Goal: Task Accomplishment & Management: Manage account settings

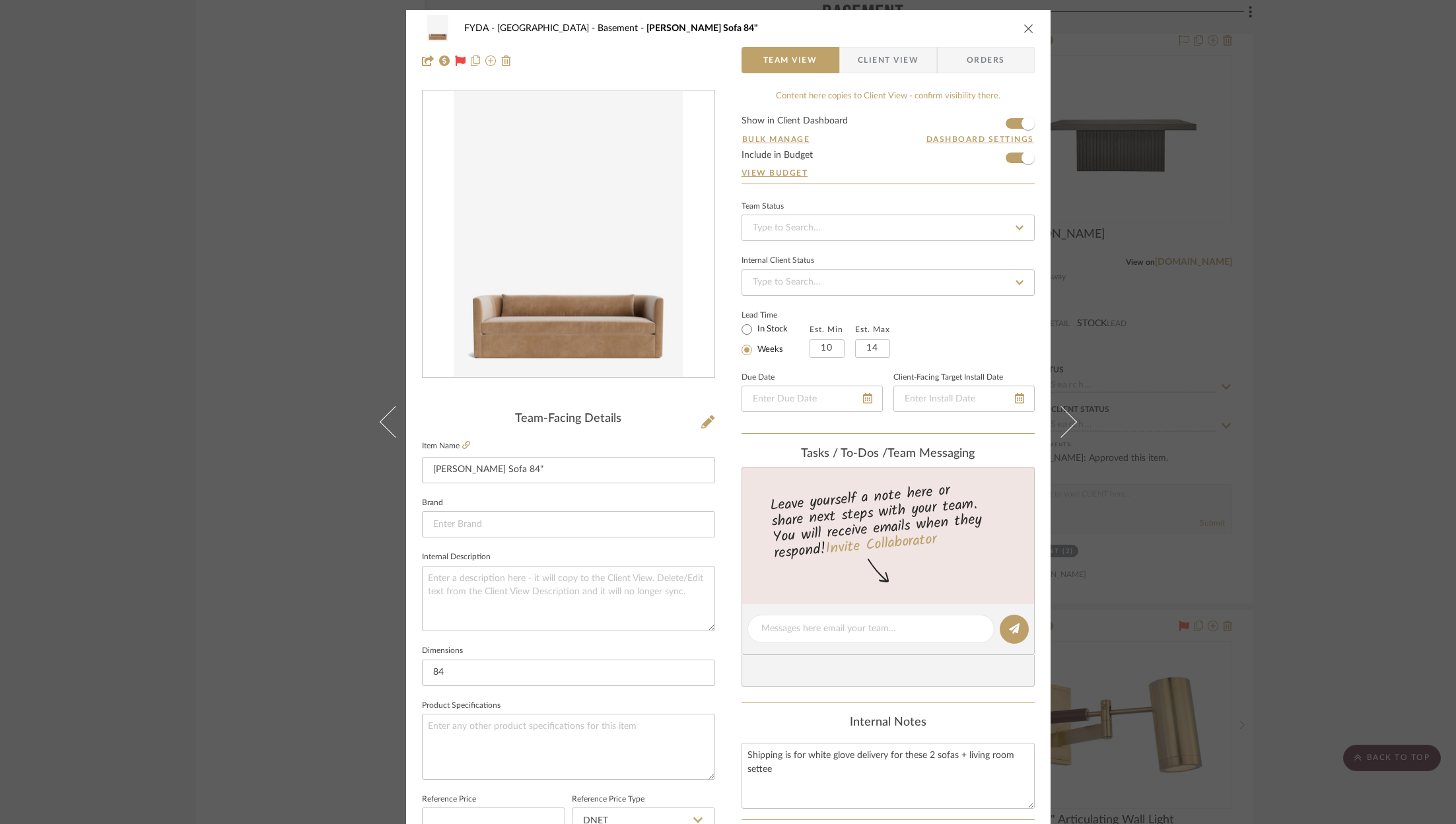
click at [1318, 244] on div "FYDA - 655 City Park Basement Reese Sofa 84" Team View Client View Orders Team-…" at bounding box center [728, 412] width 1456 height 824
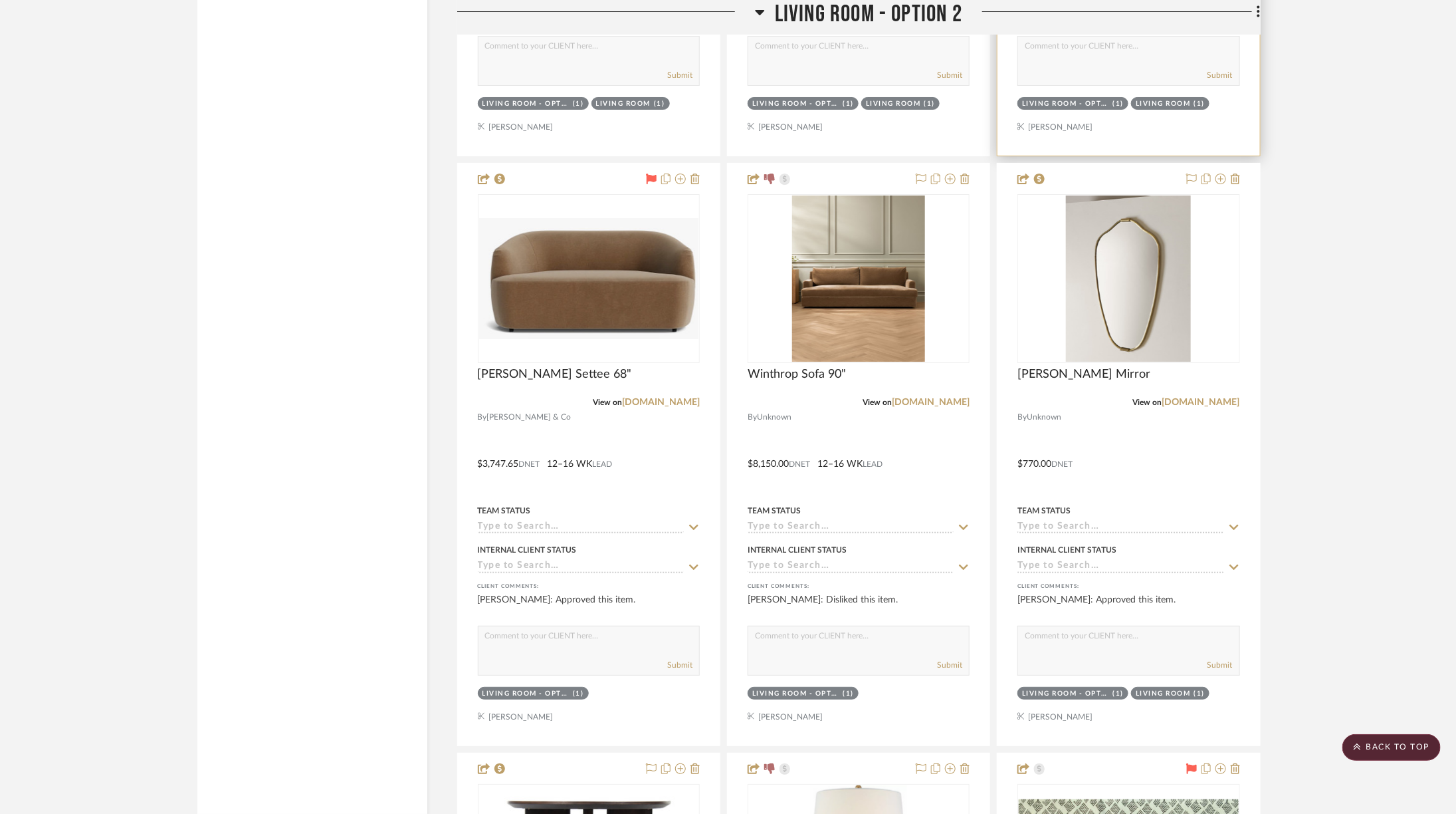
scroll to position [2875, 0]
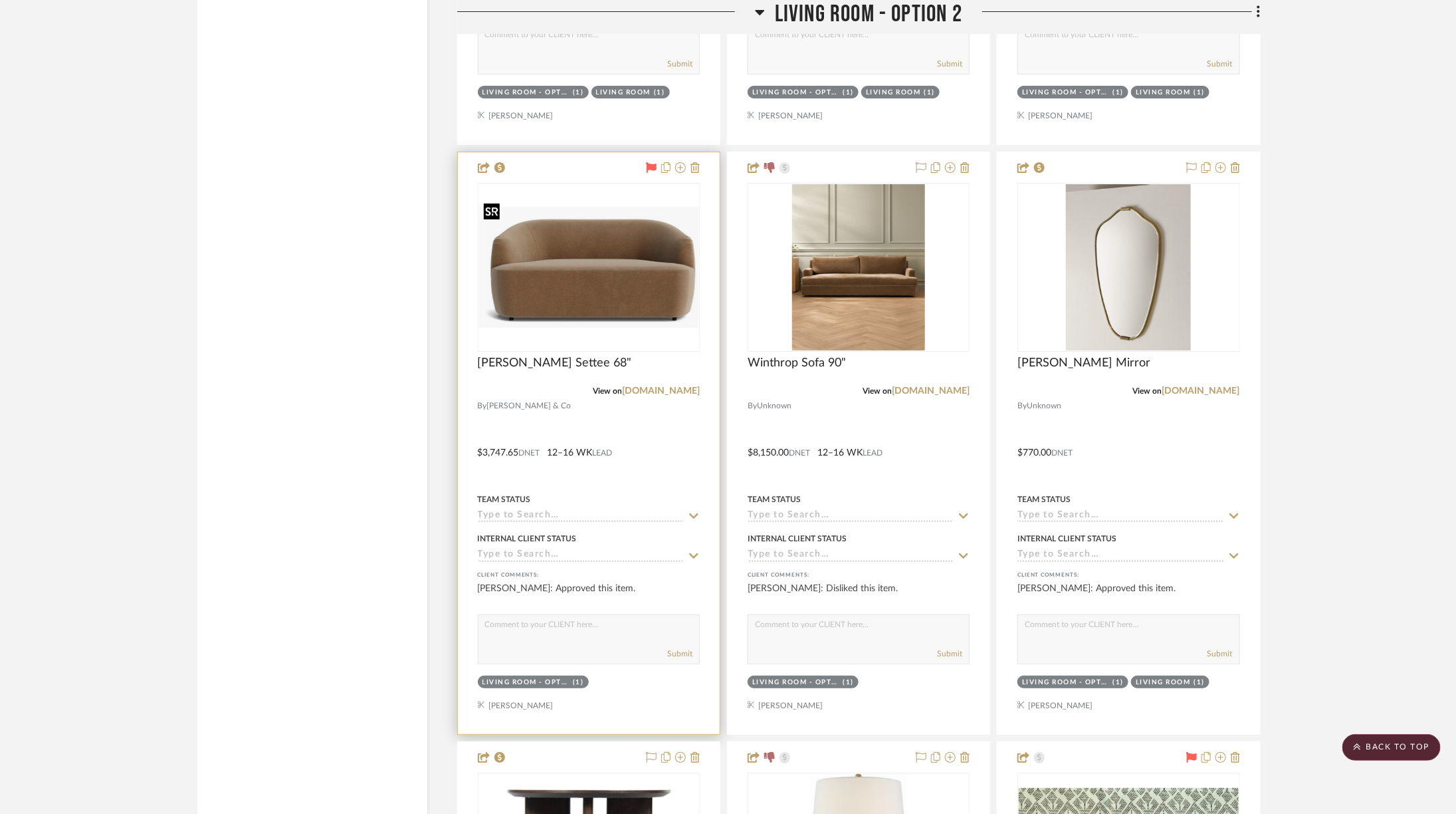
click at [594, 258] on img "0" at bounding box center [589, 267] width 220 height 121
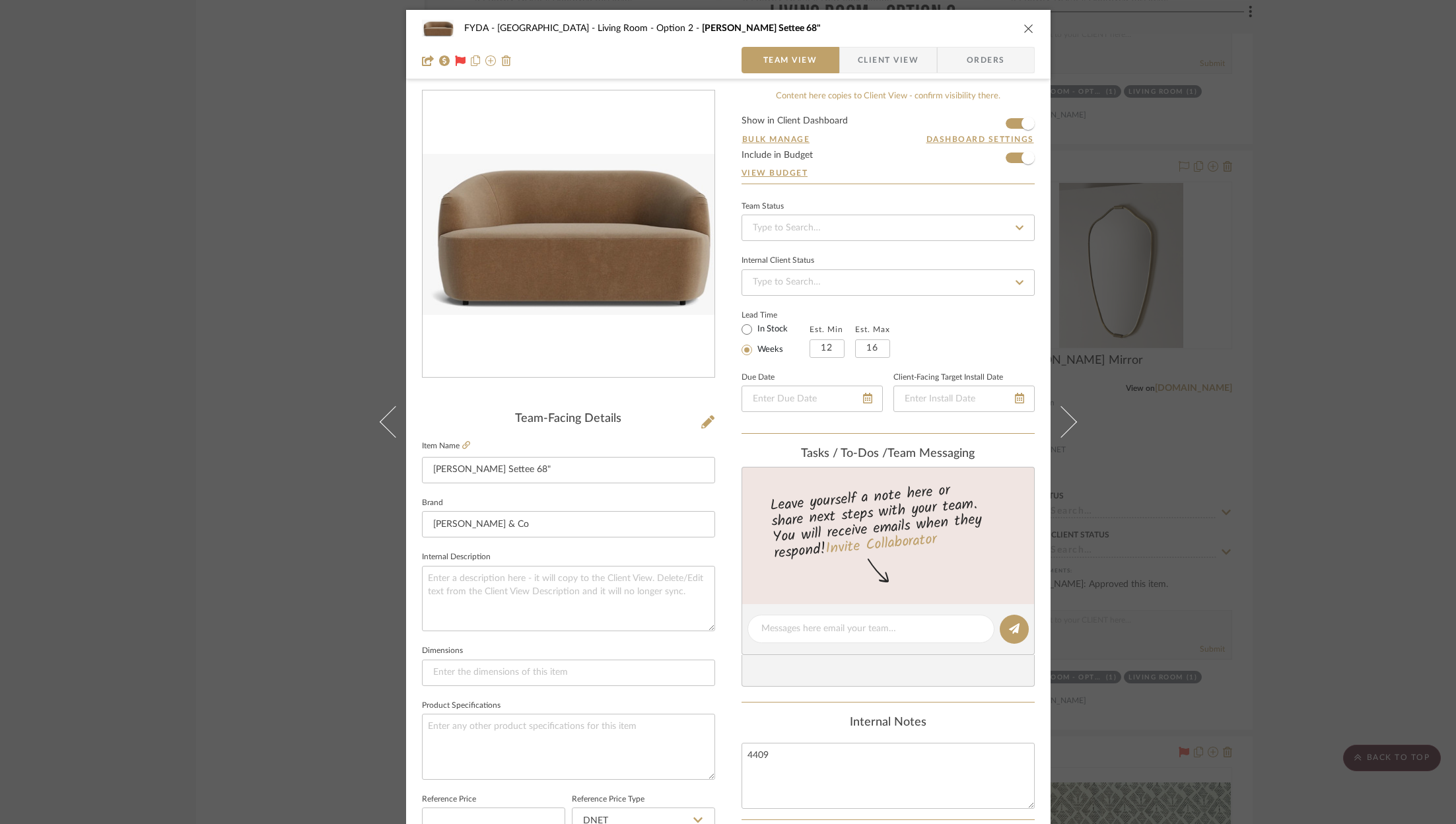
scroll to position [400, 0]
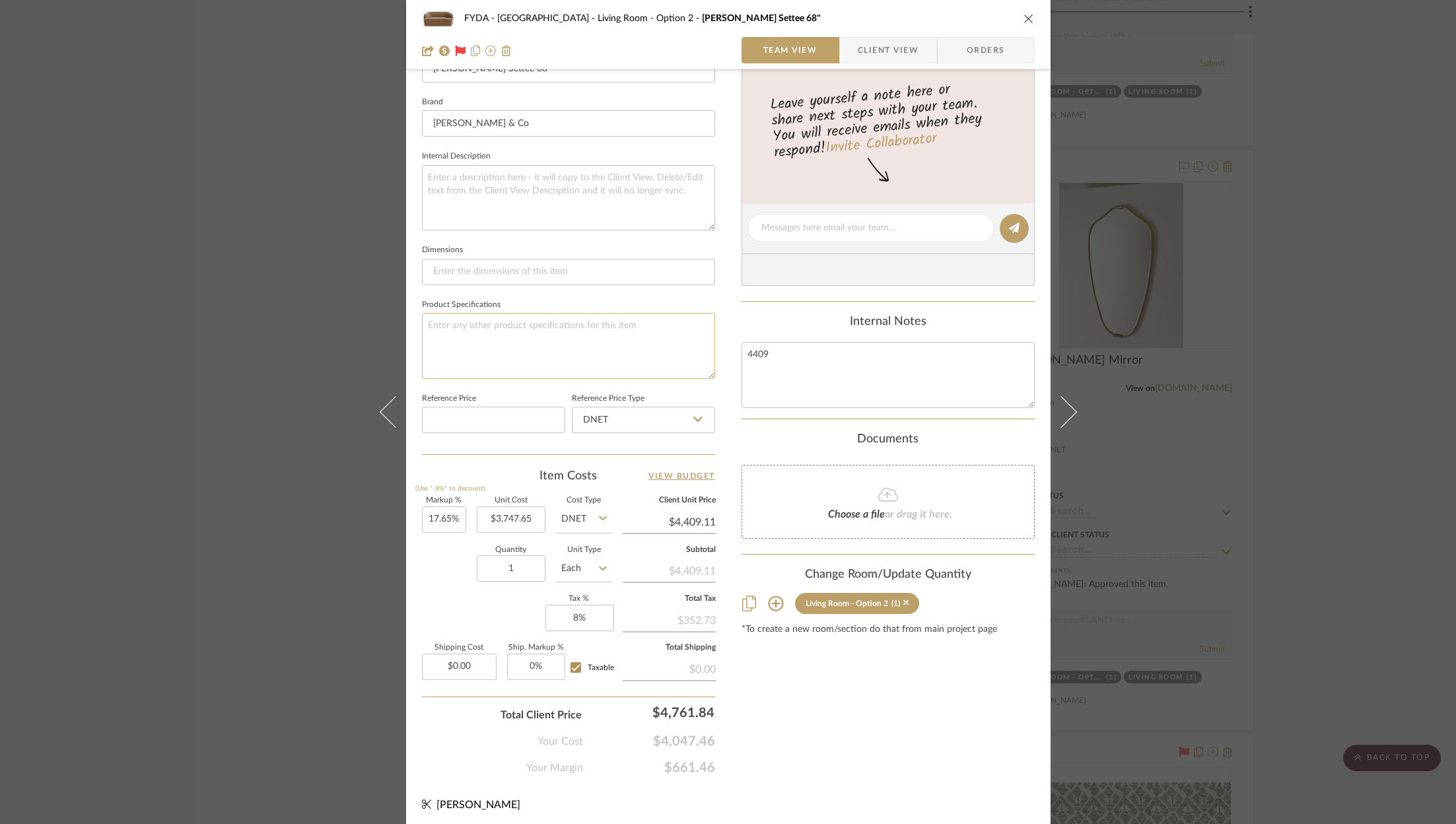
click at [571, 347] on textarea at bounding box center [569, 346] width 294 height 65
type textarea "Fawn"
click at [704, 517] on input "4409.11" at bounding box center [669, 522] width 93 height 20
type input "$4,409.00"
click at [826, 748] on div "Content here copies to Client View - confirm visibility there. Show in Client D…" at bounding box center [888, 232] width 294 height 1087
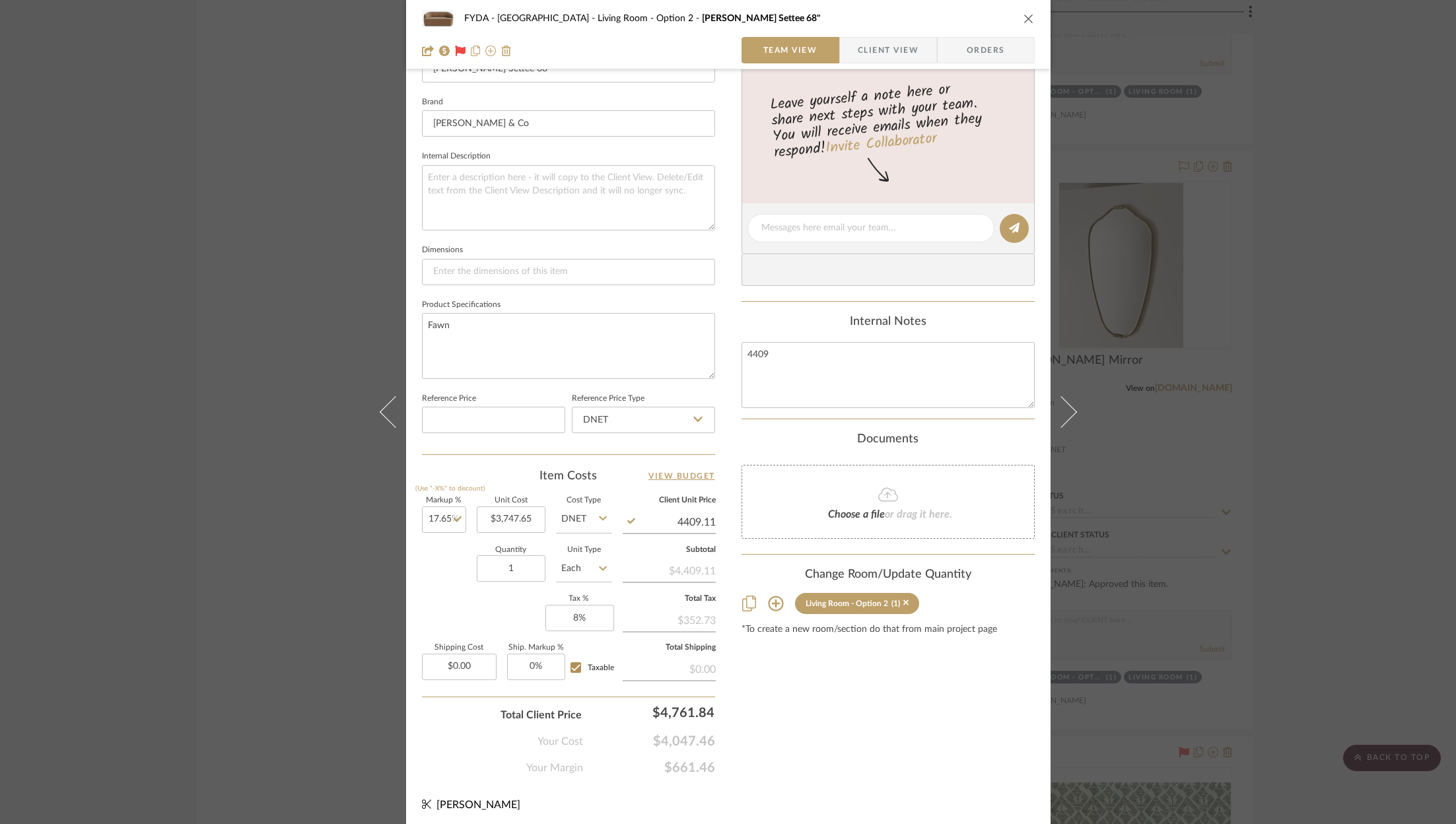
click at [707, 517] on input "4409.11" at bounding box center [669, 522] width 93 height 20
type input "$4,409.00"
click at [821, 708] on div "Content here copies to Client View - confirm visibility there. Show in Client D…" at bounding box center [888, 232] width 294 height 1087
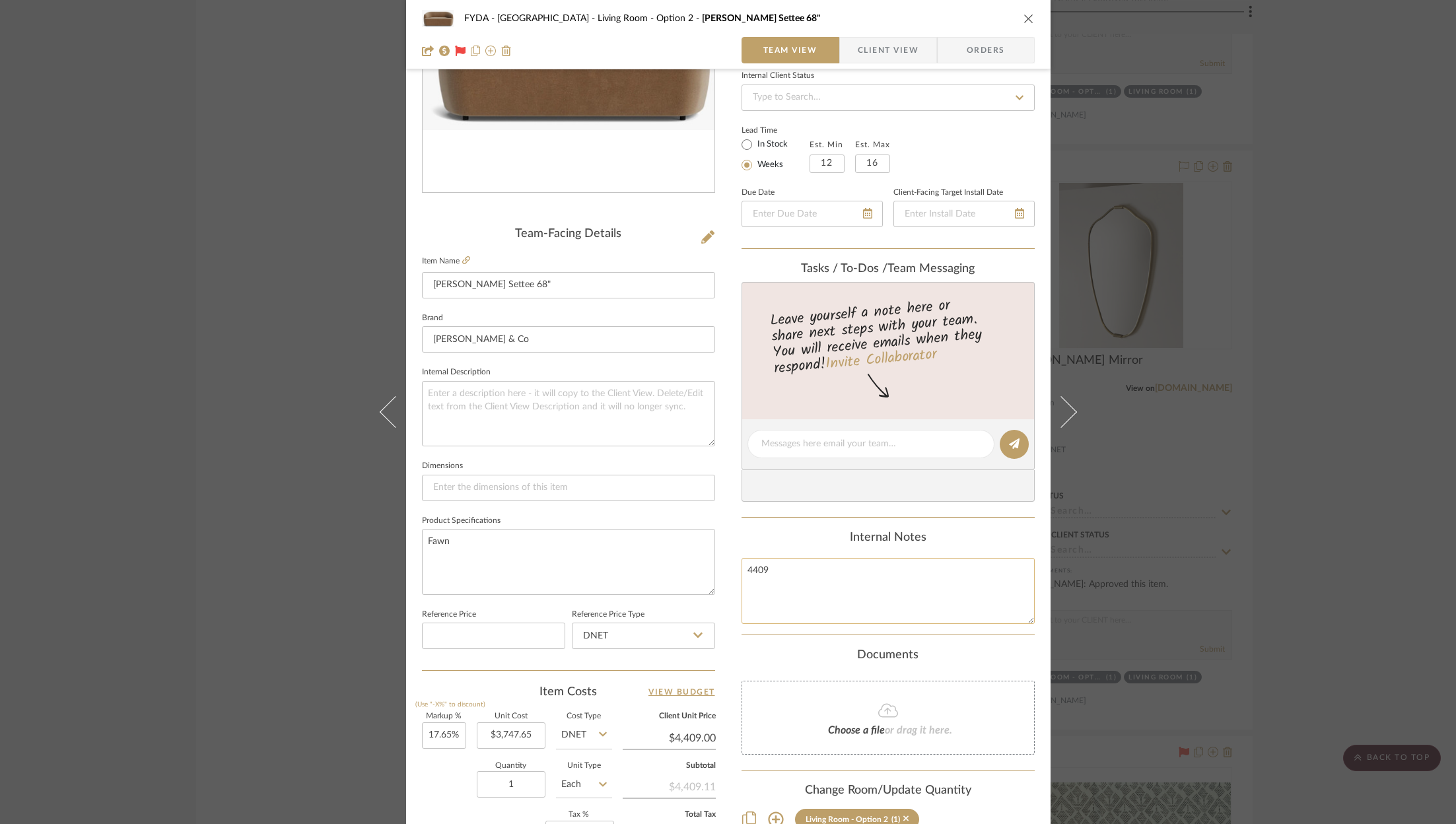
scroll to position [0, 0]
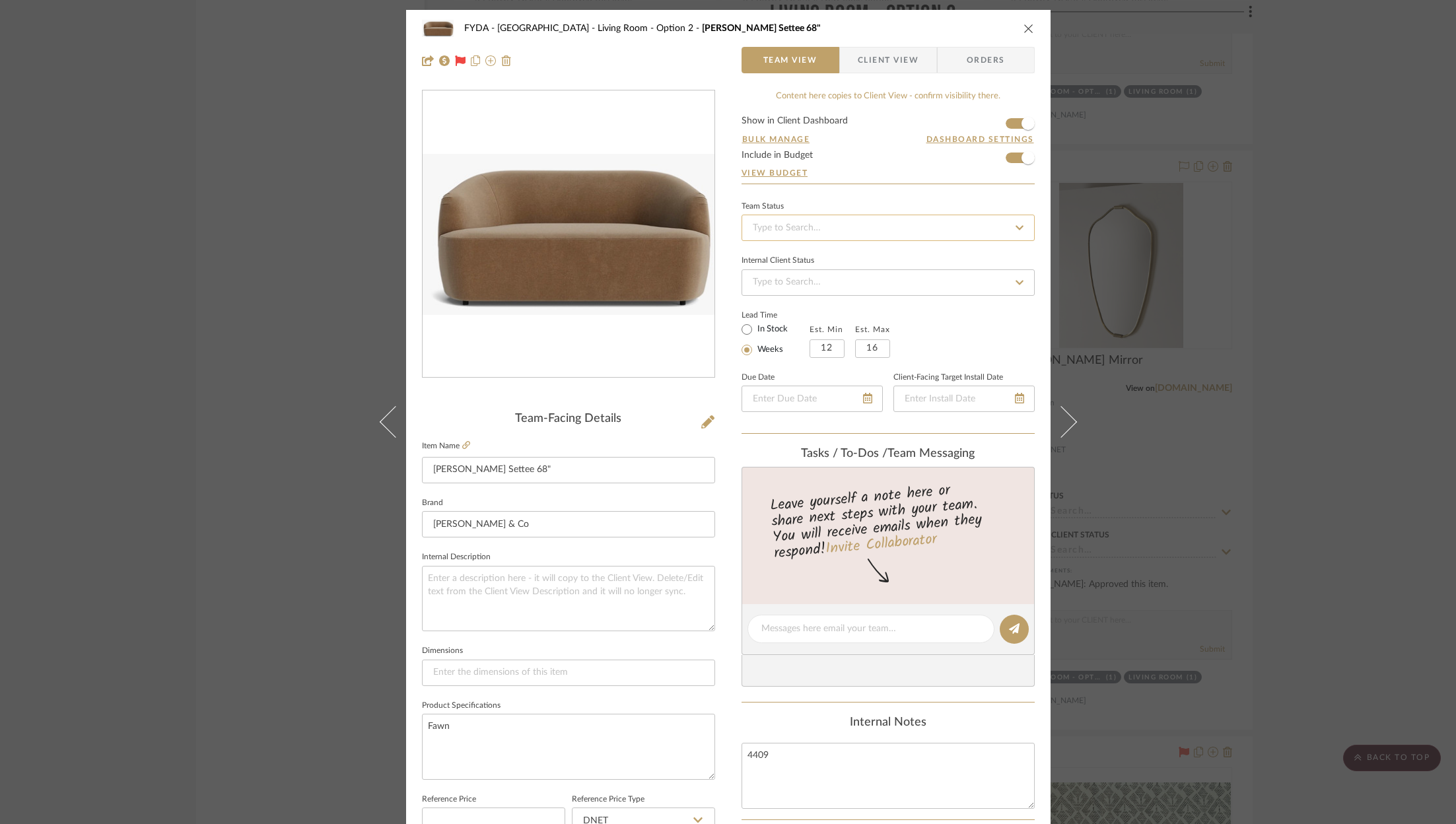
click at [940, 229] on input at bounding box center [888, 228] width 294 height 26
click at [886, 294] on div "Ordered" at bounding box center [884, 295] width 292 height 33
type input "[DATE]"
type input "Ordered"
type input "[DATE]"
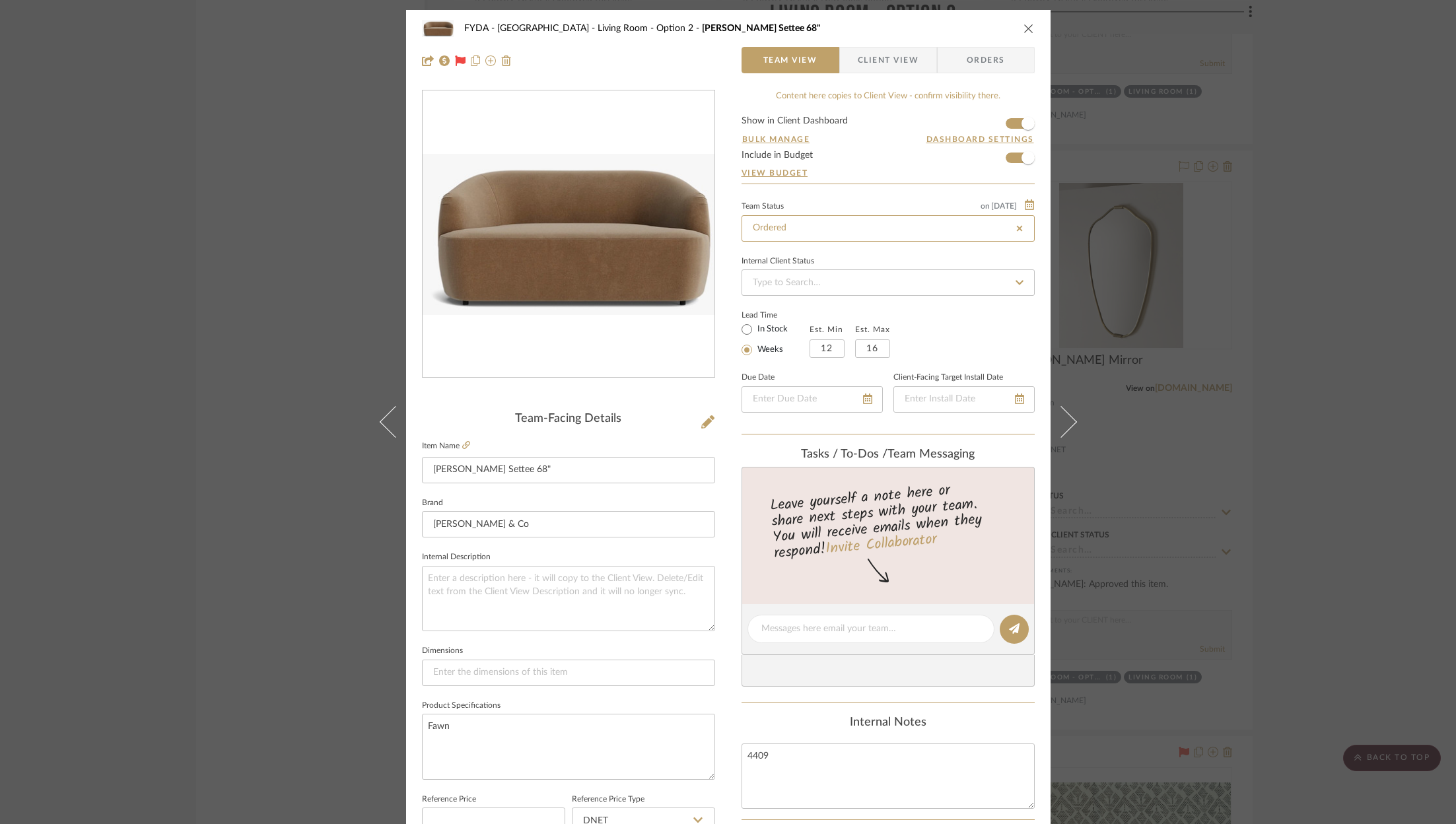
type input "Ordered"
type input "$4,409.11"
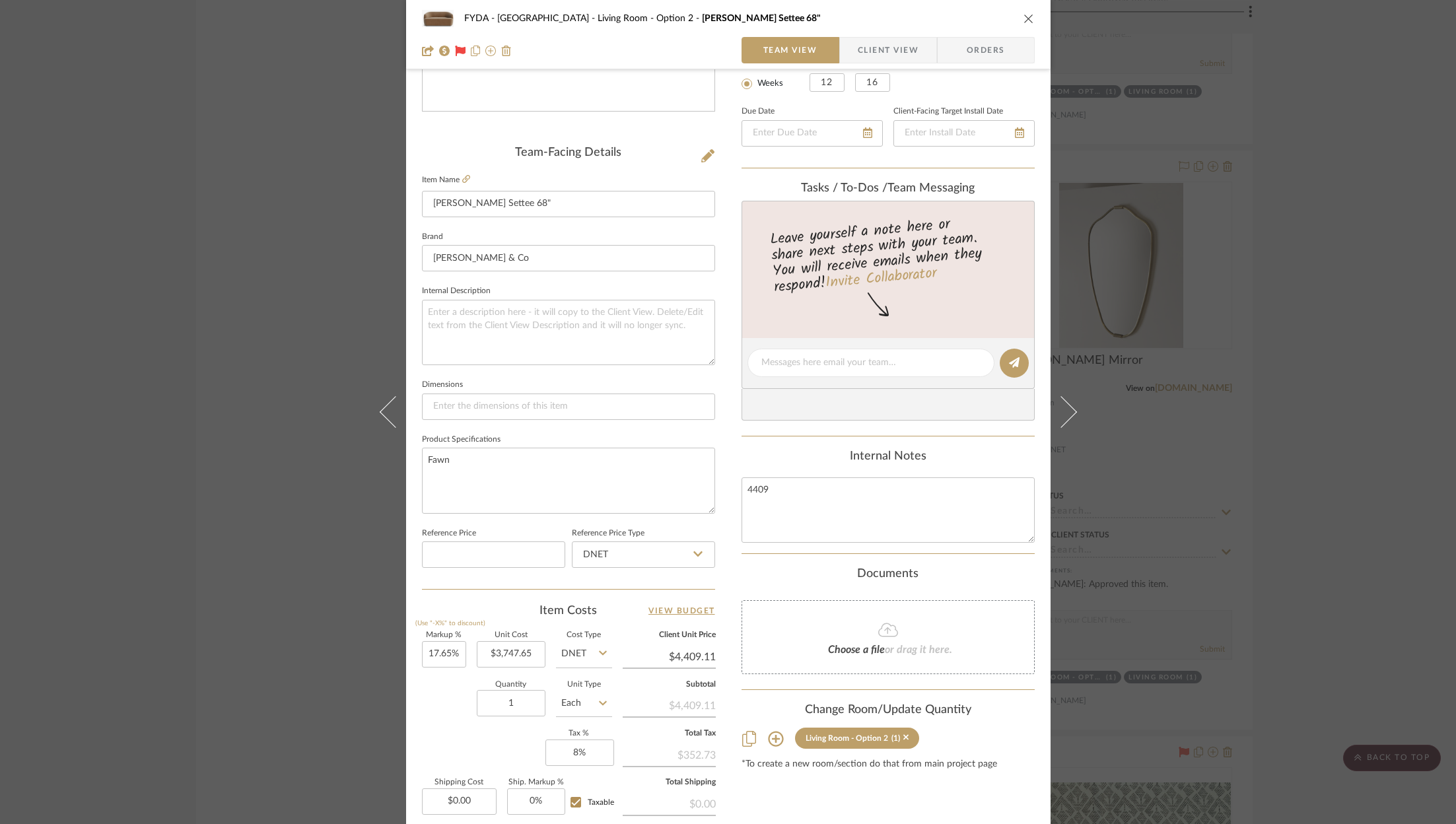
scroll to position [400, 0]
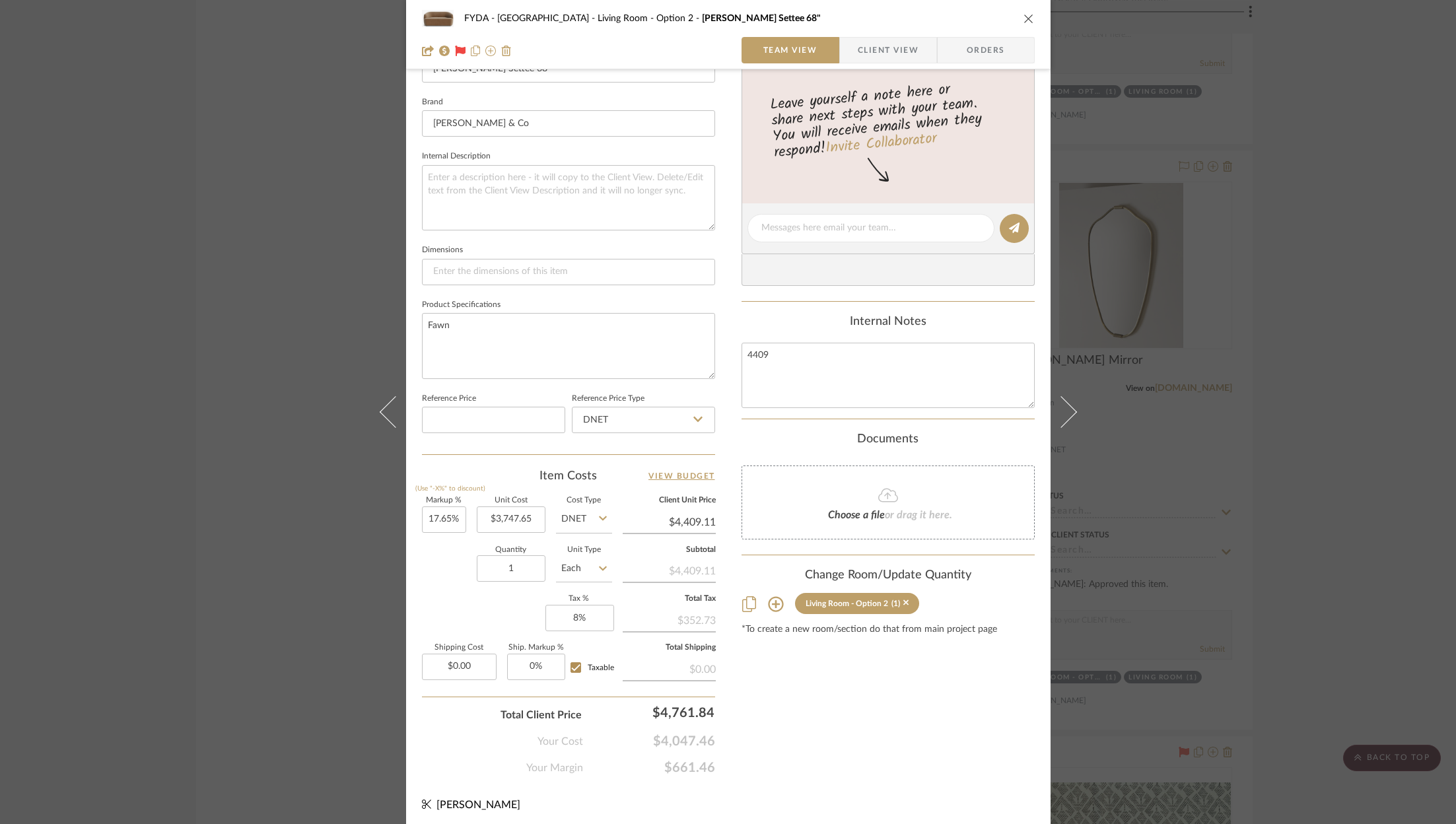
click at [1027, 17] on icon "close" at bounding box center [1029, 18] width 10 height 10
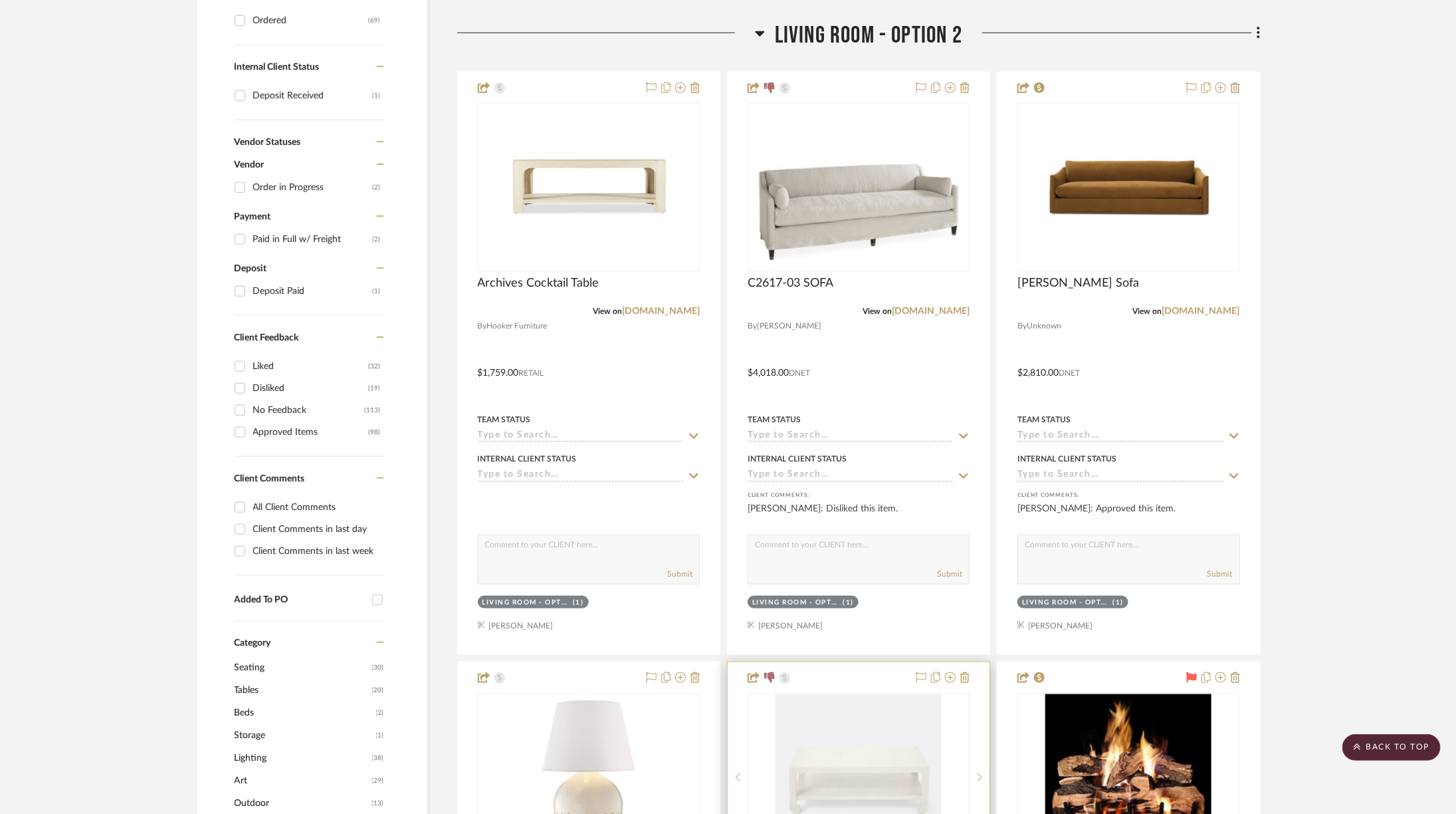
scroll to position [413, 0]
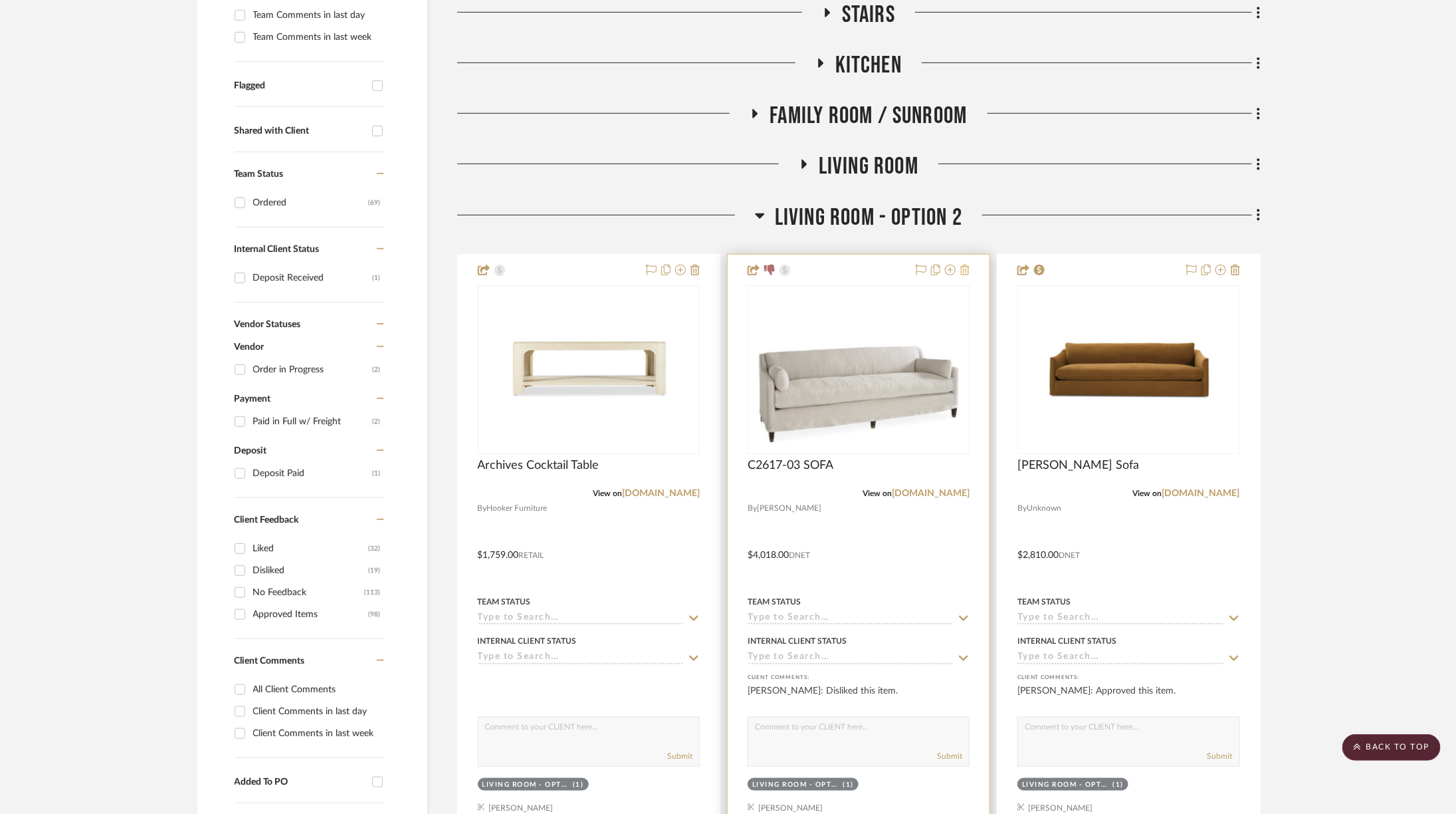
click at [969, 268] on icon at bounding box center [965, 269] width 9 height 10
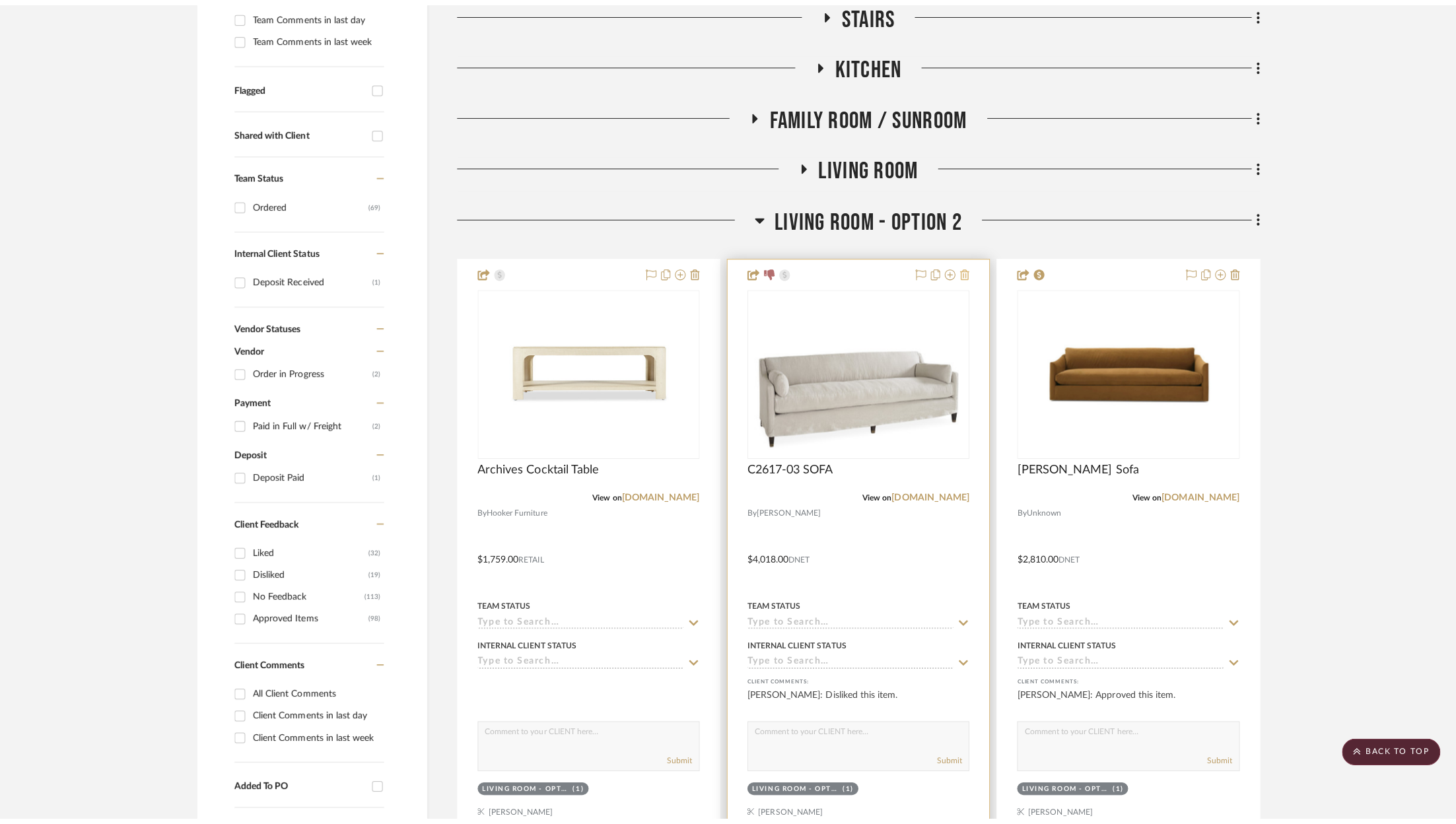
scroll to position [0, 0]
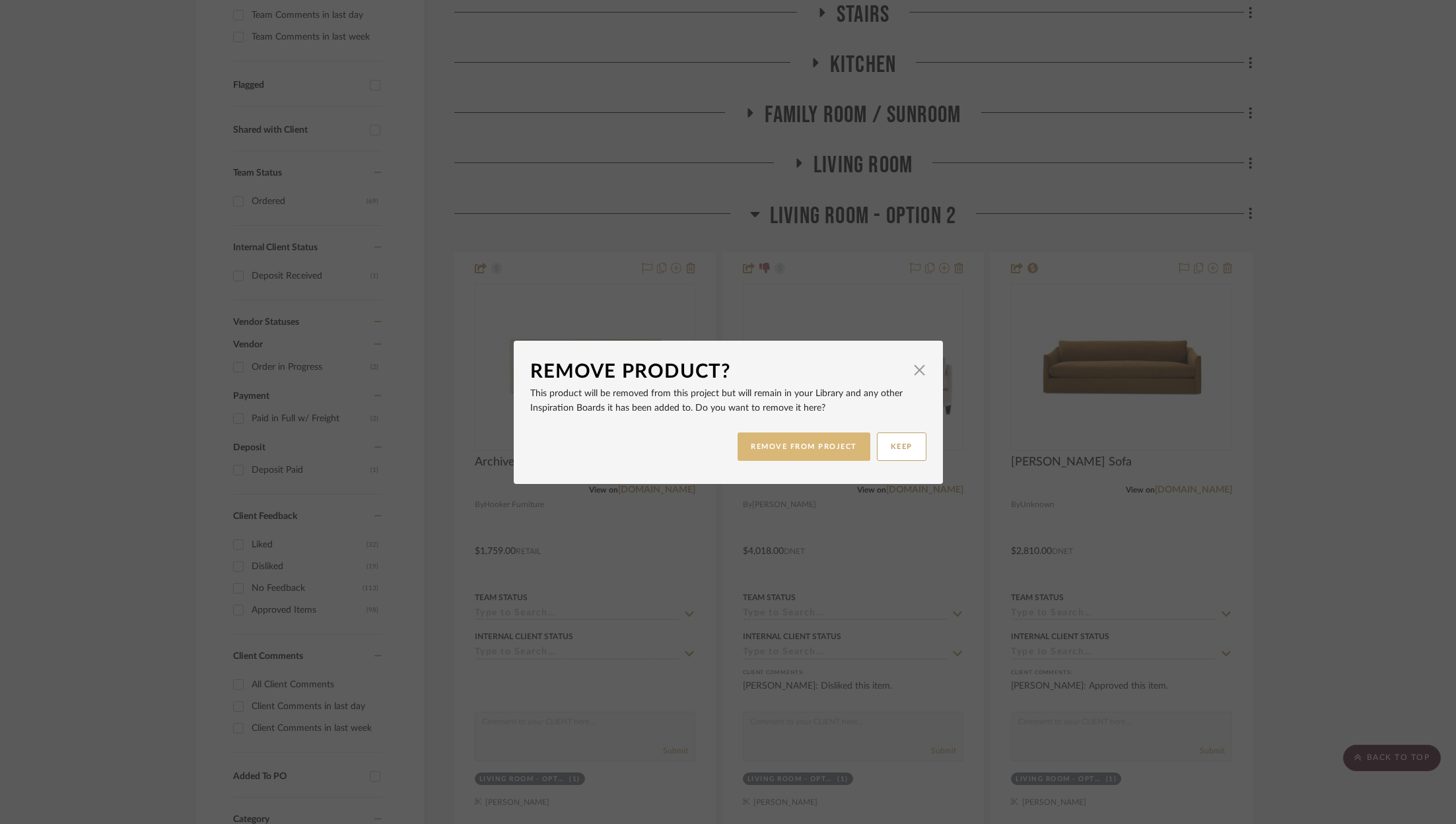
click at [808, 438] on button "REMOVE FROM PROJECT" at bounding box center [804, 447] width 133 height 29
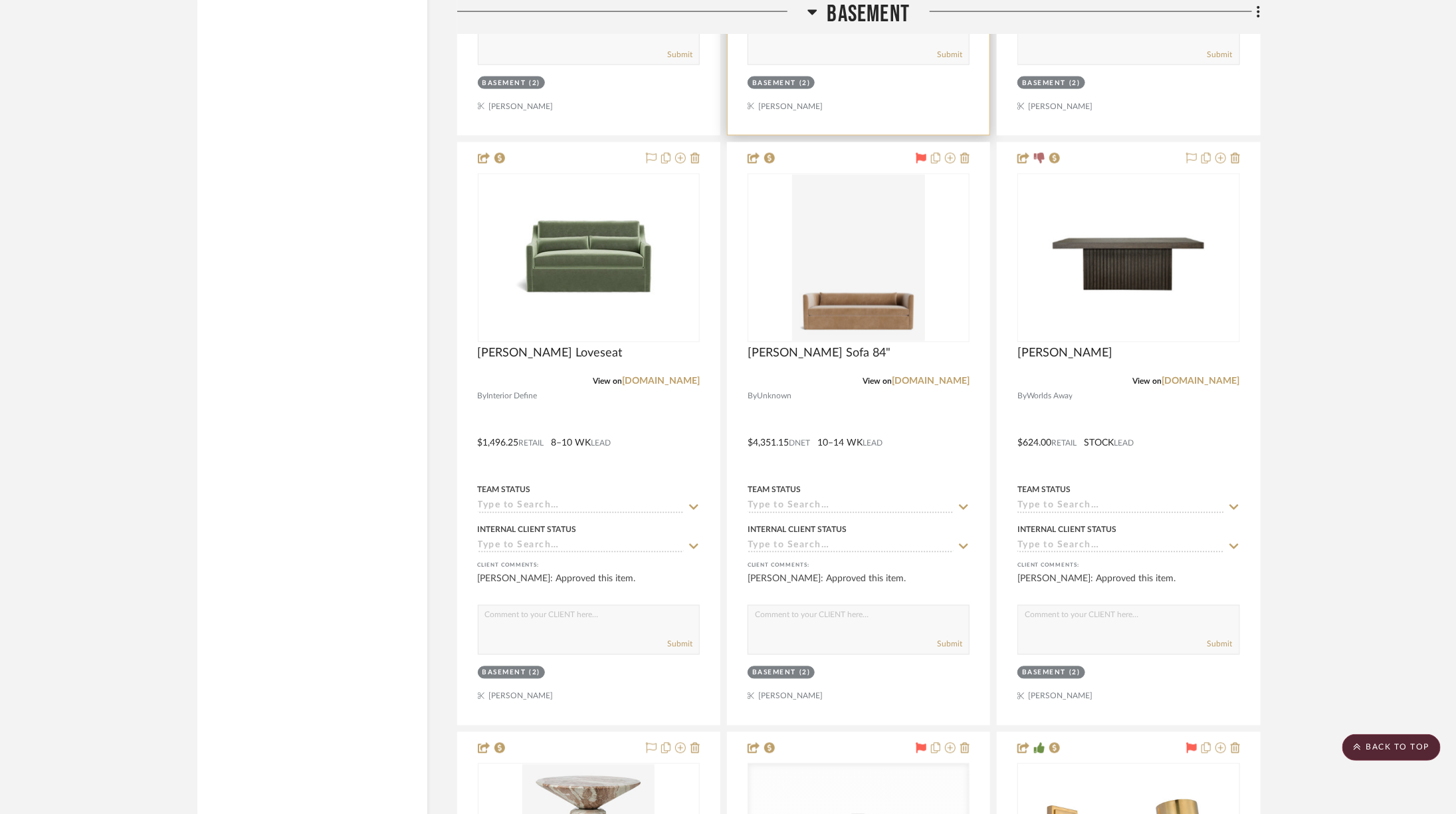
scroll to position [10005, 0]
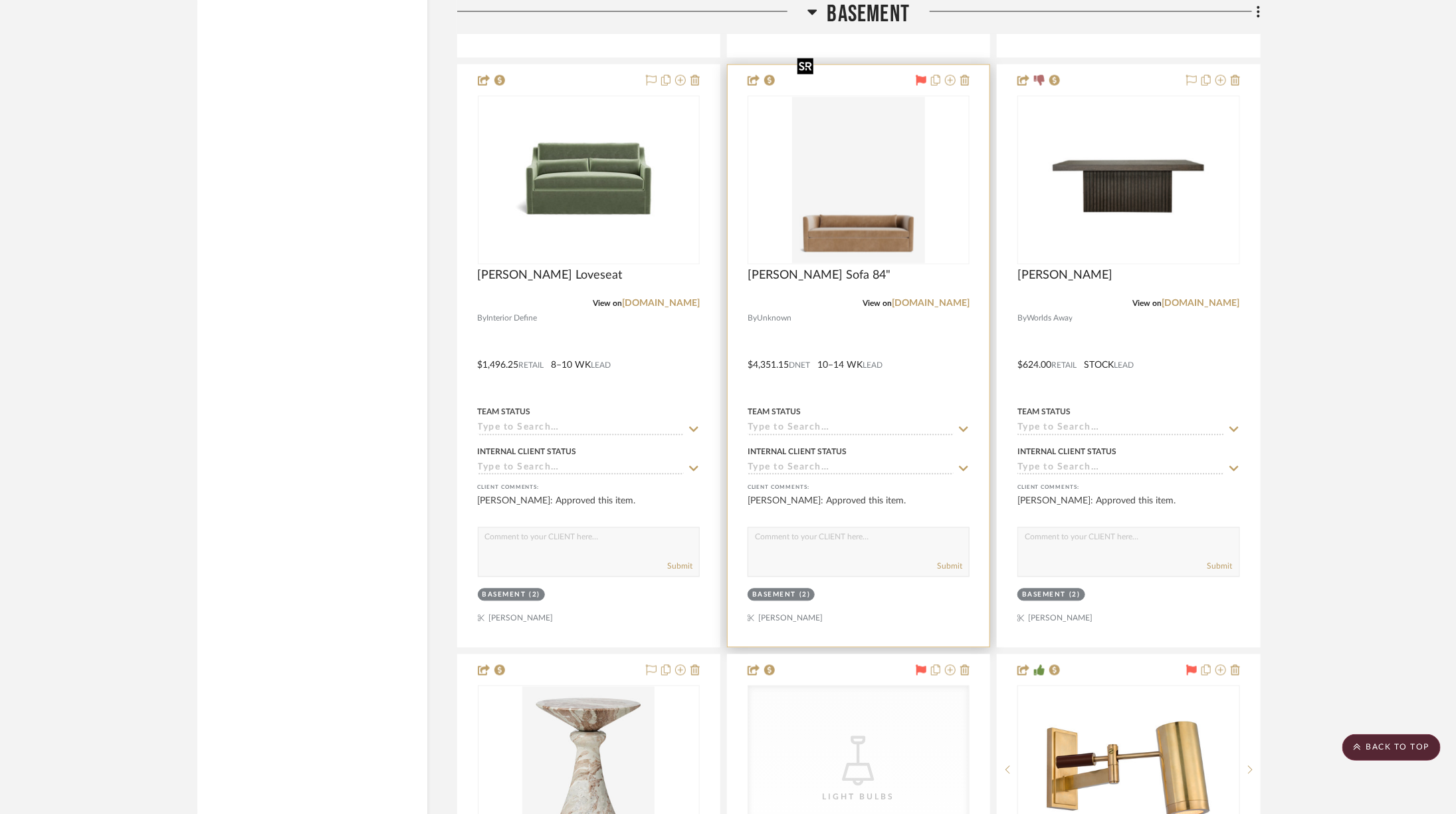
click at [858, 182] on img "0" at bounding box center [858, 181] width 132 height 167
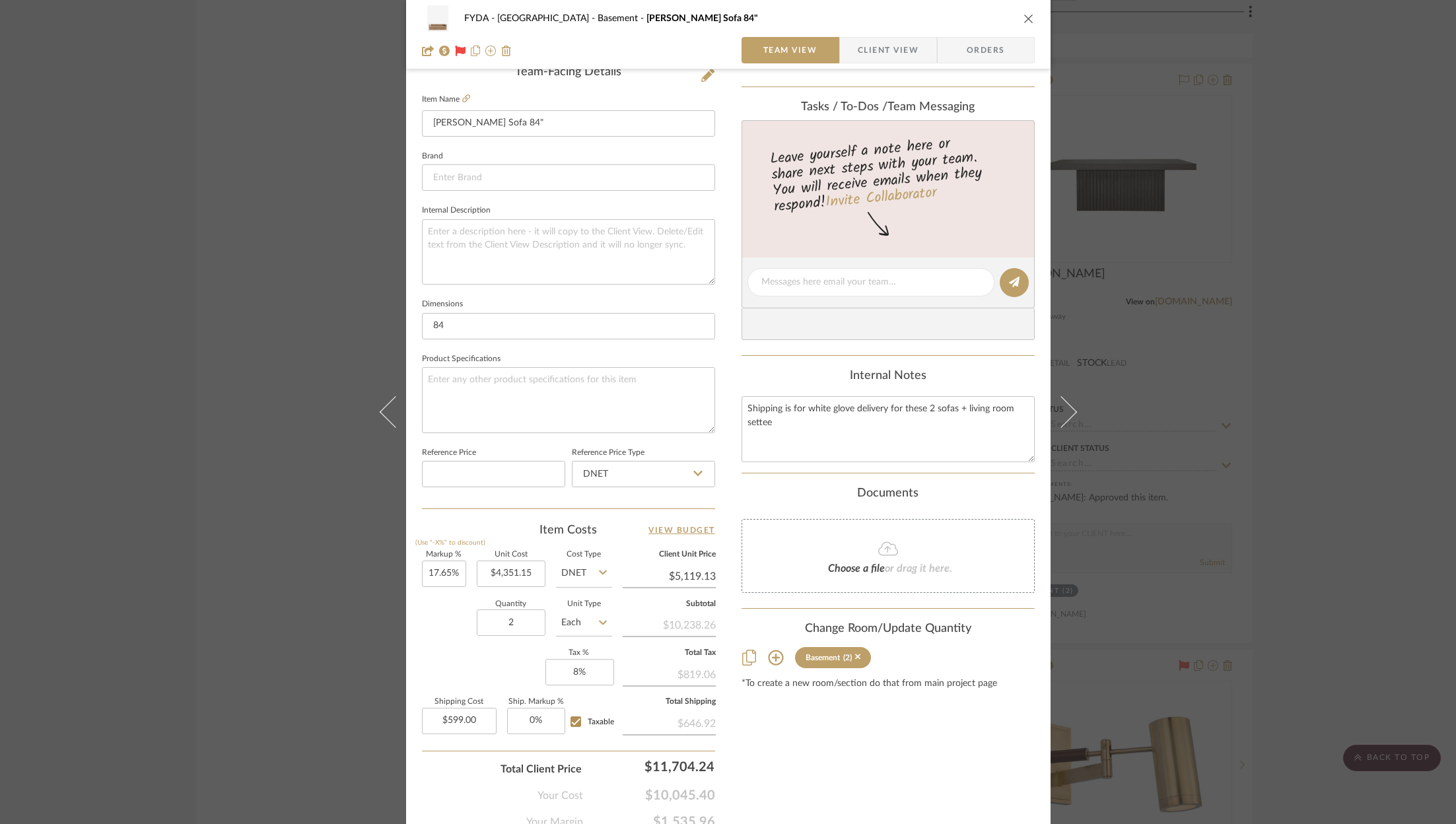
scroll to position [400, 0]
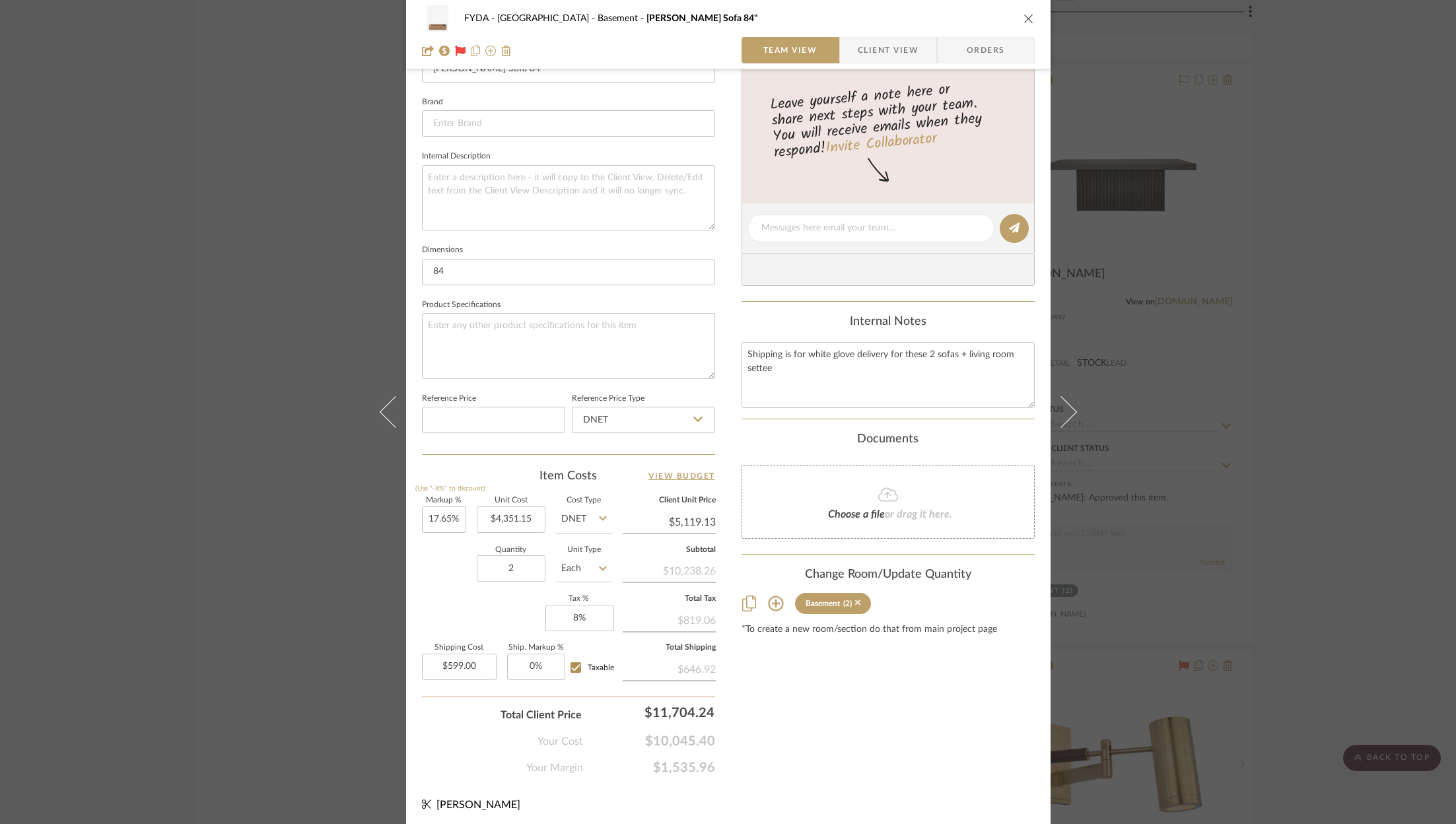
click at [714, 517] on div "FYDA - 655 City Park Basement Reese Sofa 84" Team View Client View Orders Team-…" at bounding box center [728, 218] width 645 height 1220
click at [710, 517] on input "5119.13" at bounding box center [669, 522] width 93 height 20
type input "$5,119.00"
click at [836, 736] on div "Content here copies to Client View - confirm visibility there. Show in Client D…" at bounding box center [888, 232] width 294 height 1087
type input "$5,119.13"
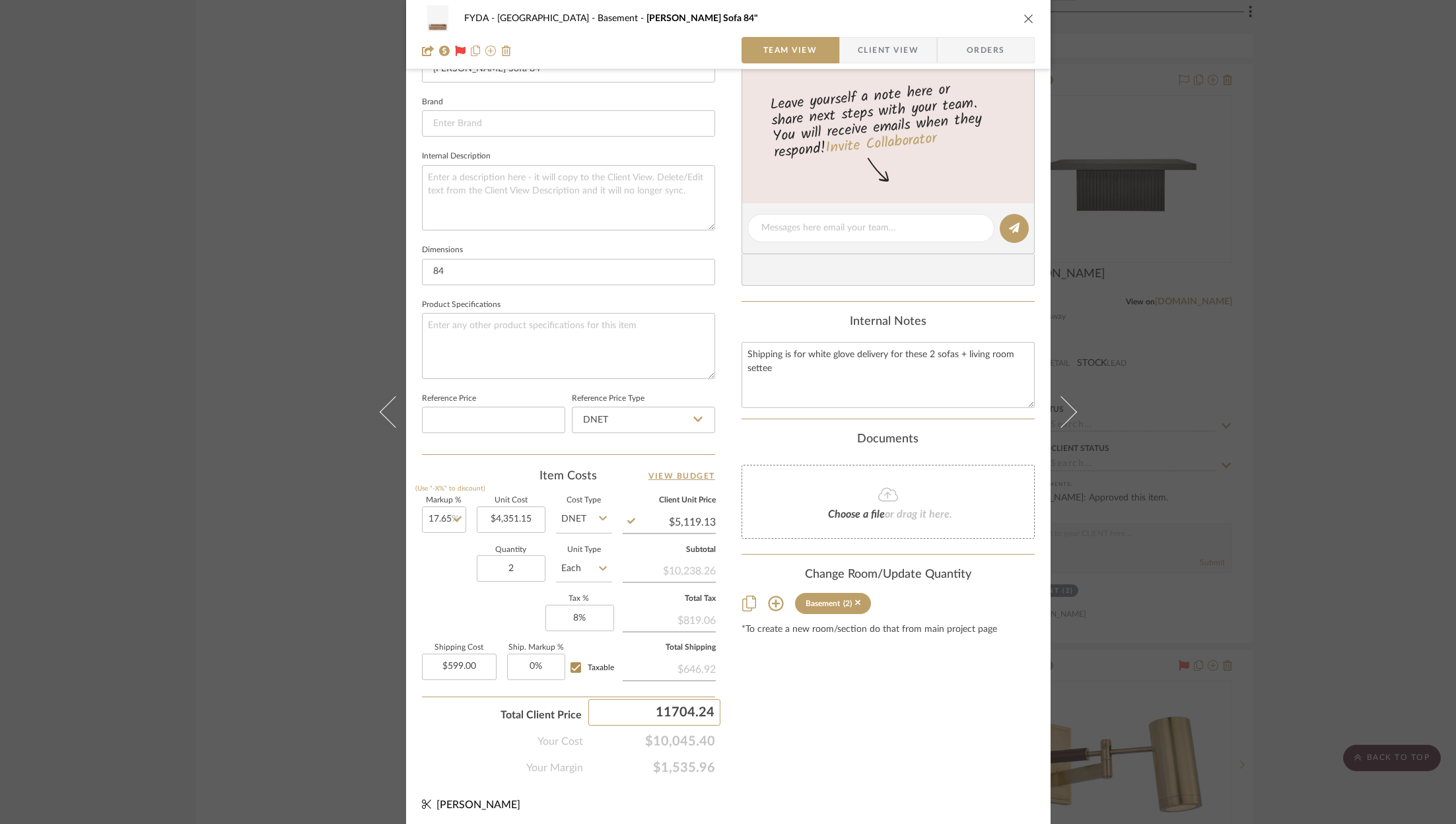
click at [693, 706] on input "11704.24" at bounding box center [654, 713] width 132 height 26
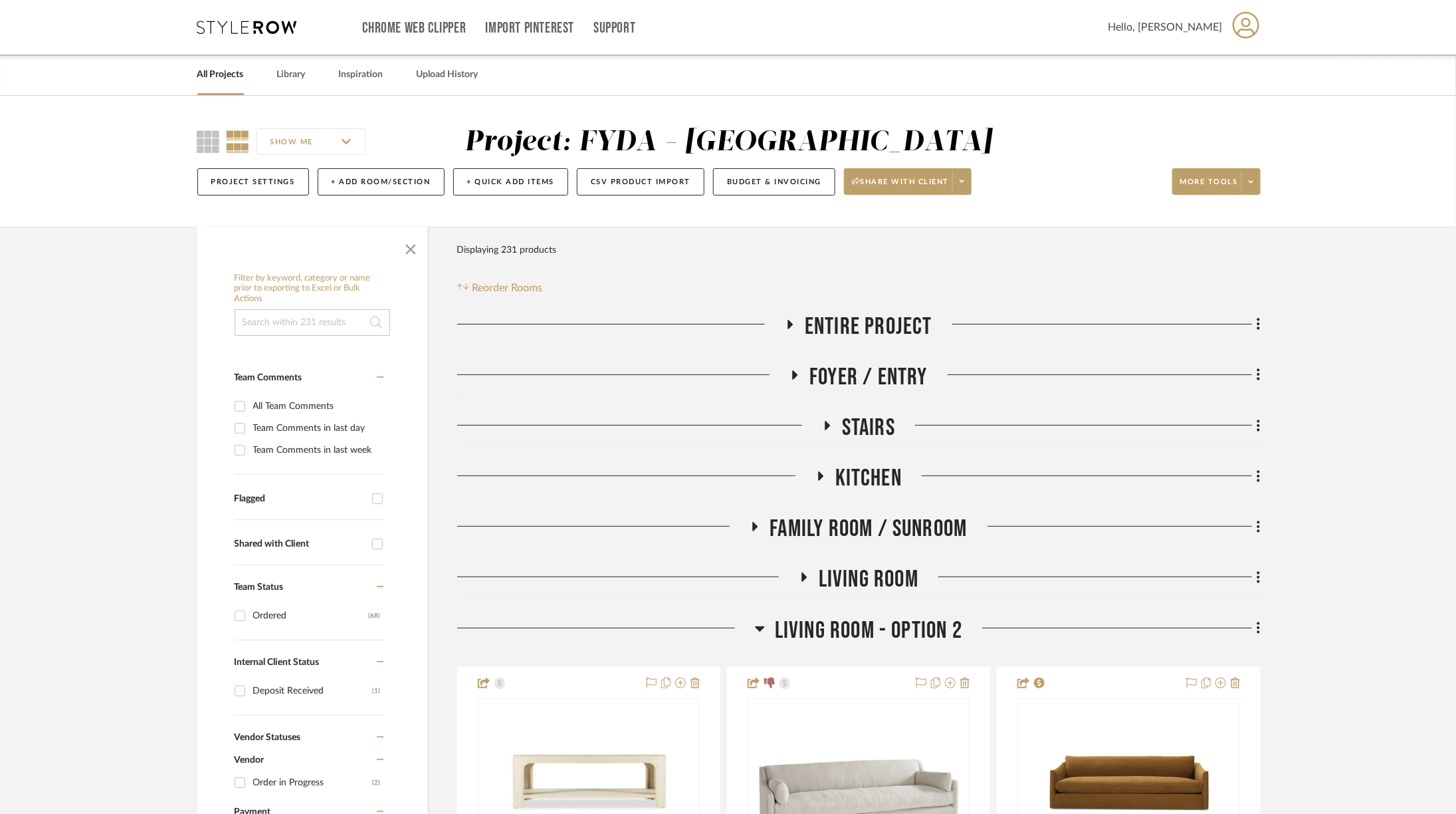
click at [257, 31] on icon at bounding box center [247, 27] width 100 height 13
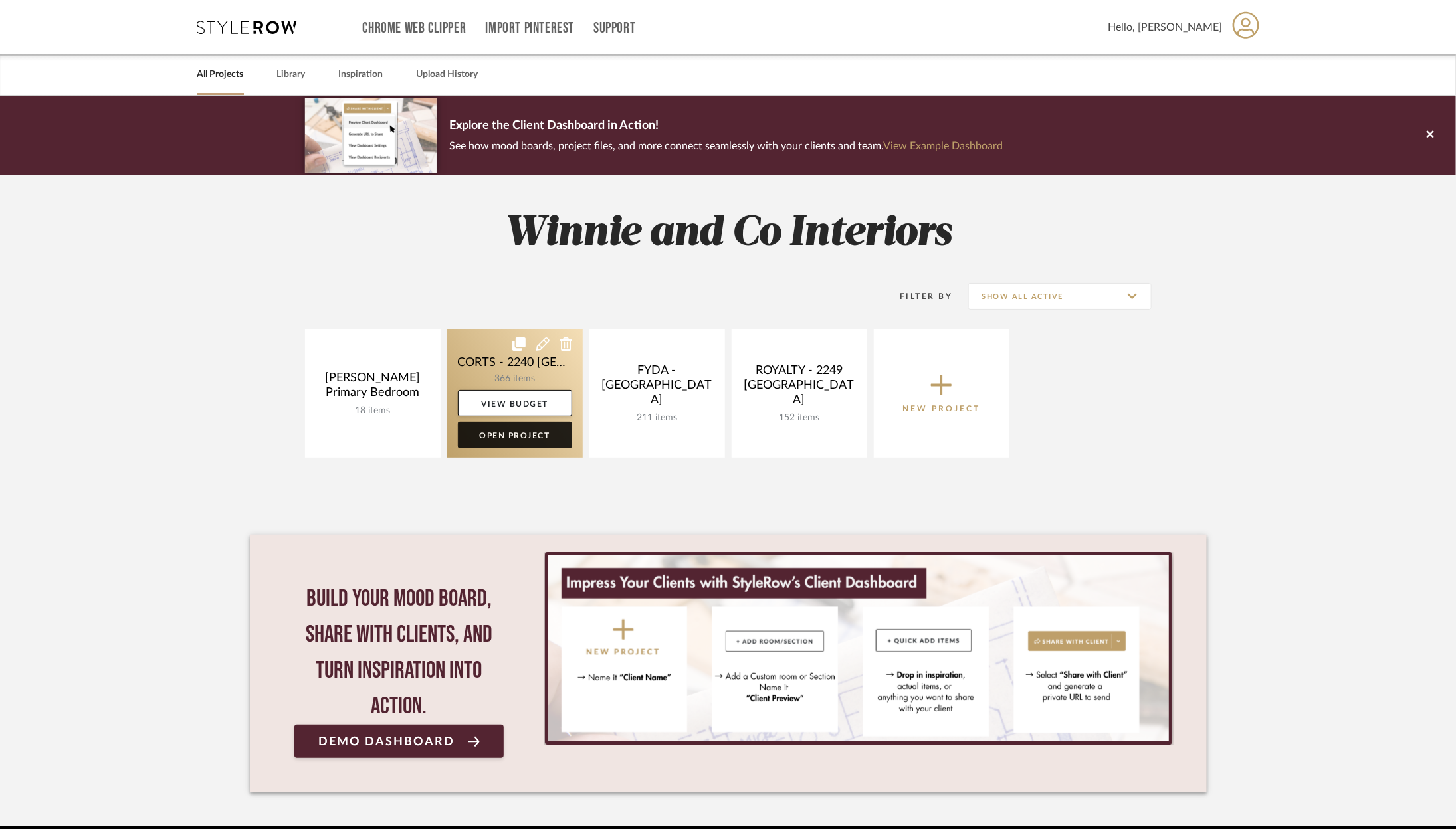
click at [541, 437] on link "Open Project" at bounding box center [515, 435] width 114 height 26
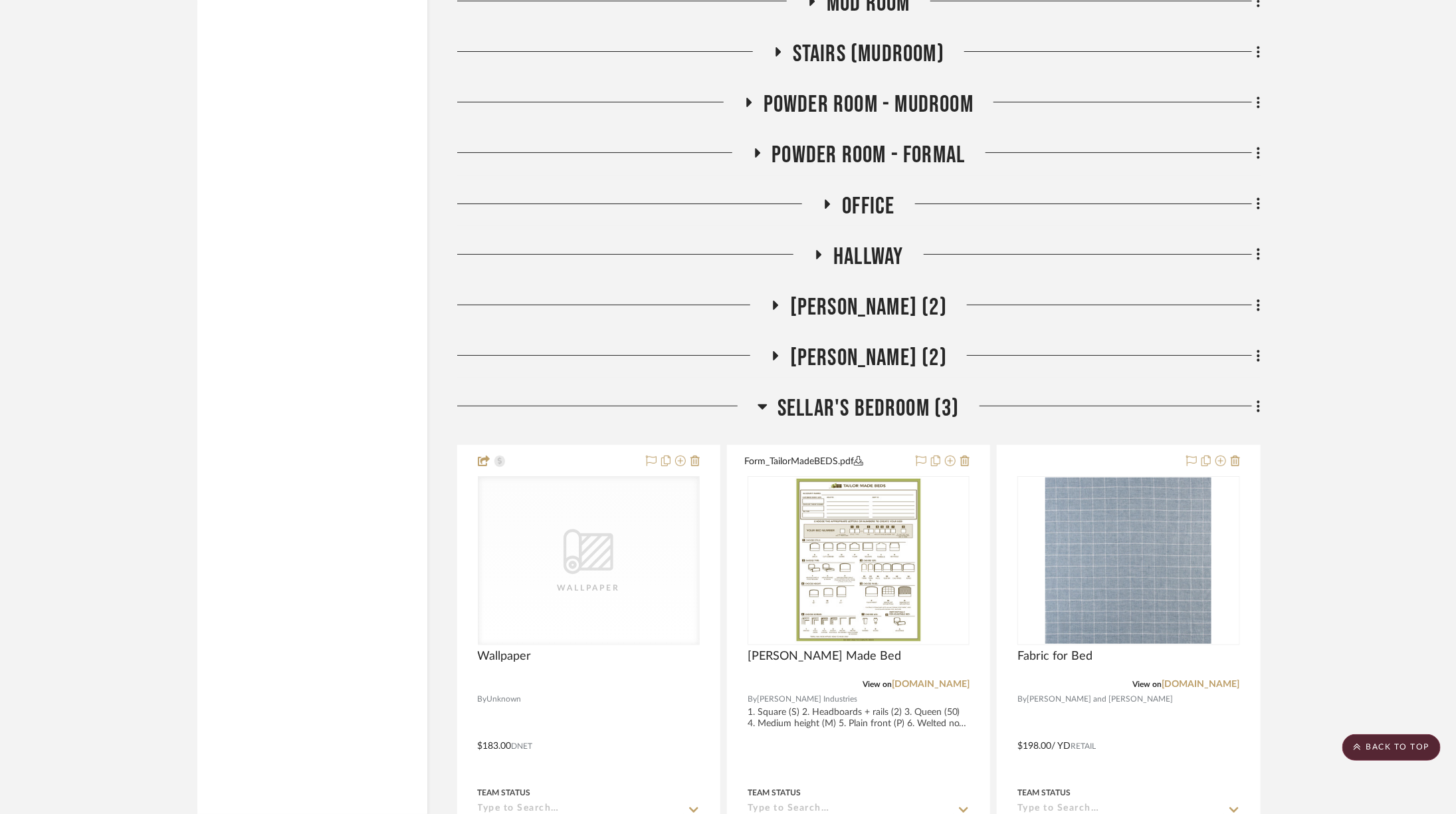
scroll to position [2887, 0]
click at [842, 393] on span "Sellar's Bedroom (3)" at bounding box center [869, 407] width 182 height 29
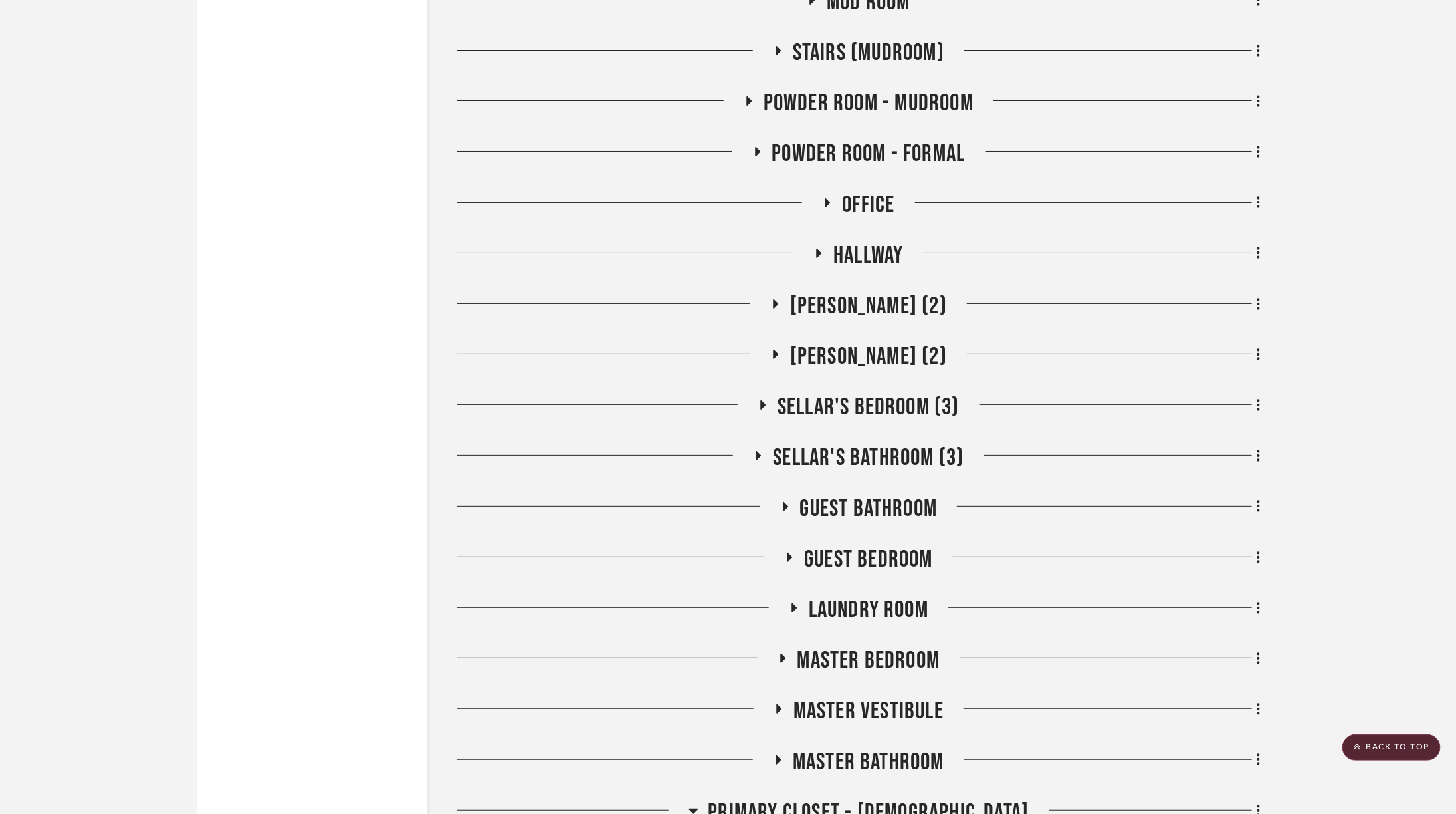
click at [835, 647] on span "Master Bedroom" at bounding box center [869, 661] width 143 height 29
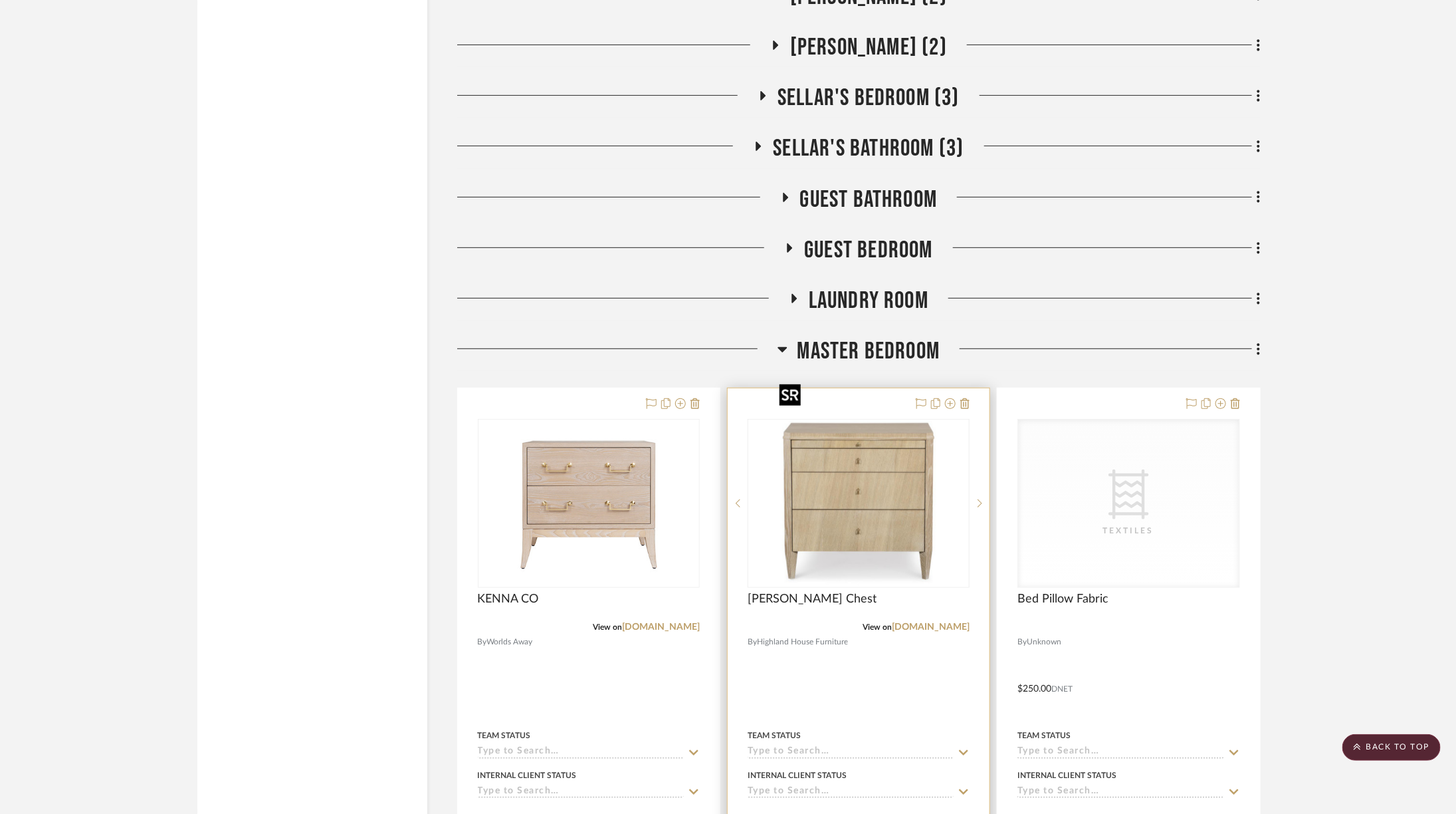
scroll to position [3198, 0]
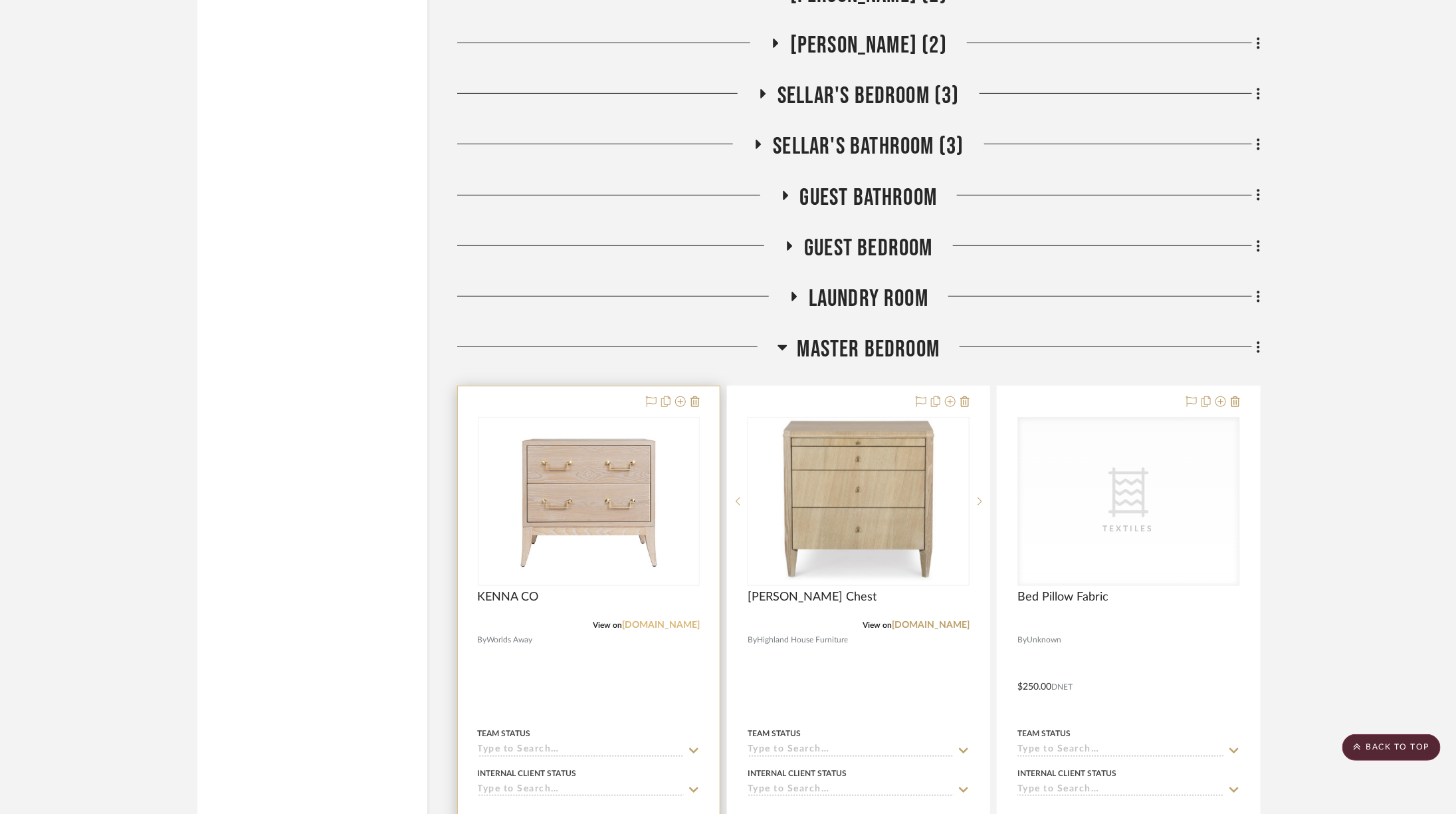
click at [670, 620] on link "worlds-away.com" at bounding box center [660, 625] width 78 height 9
click at [683, 620] on link "worlds-away.com" at bounding box center [660, 625] width 78 height 9
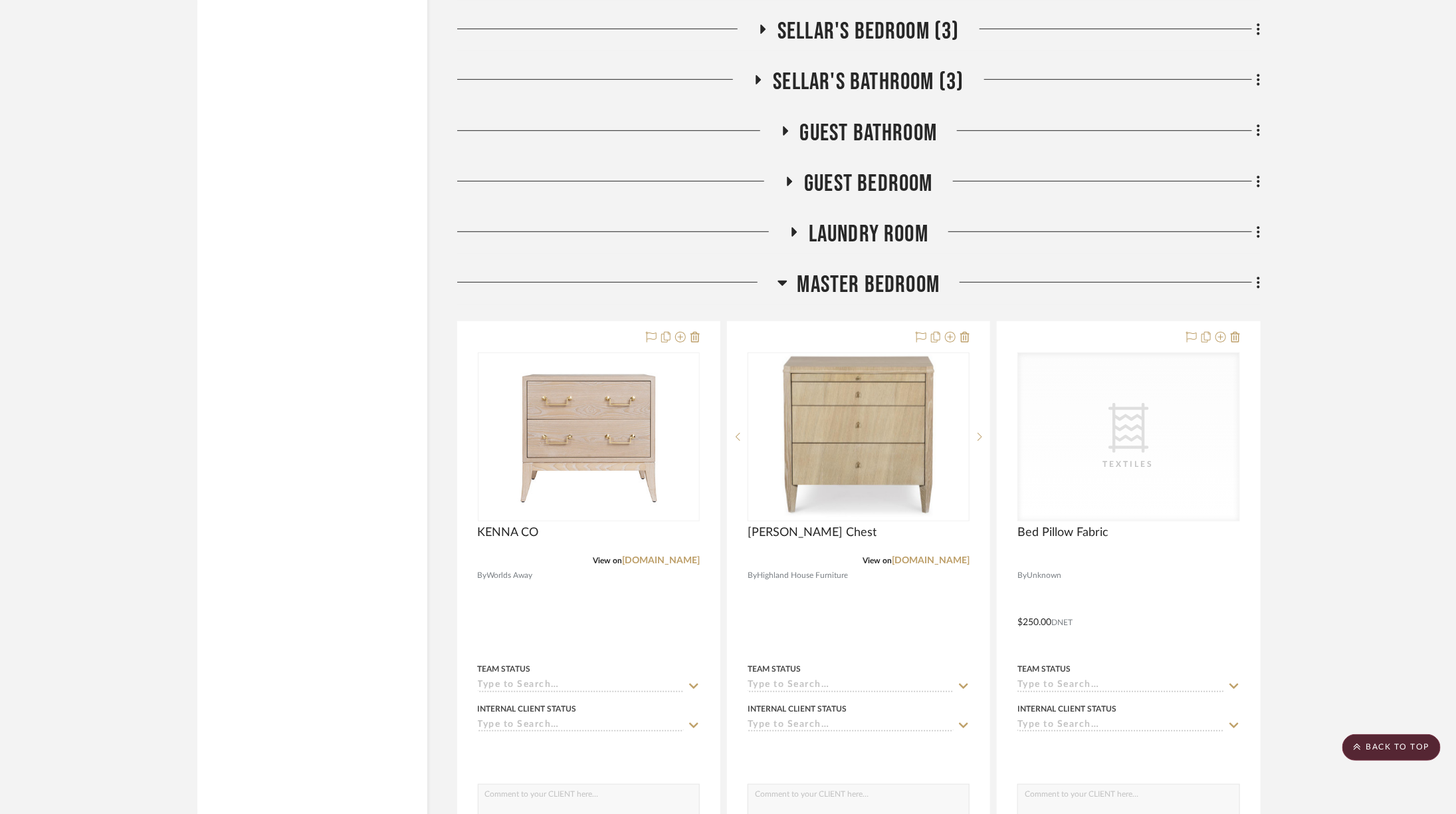
scroll to position [3264, 0]
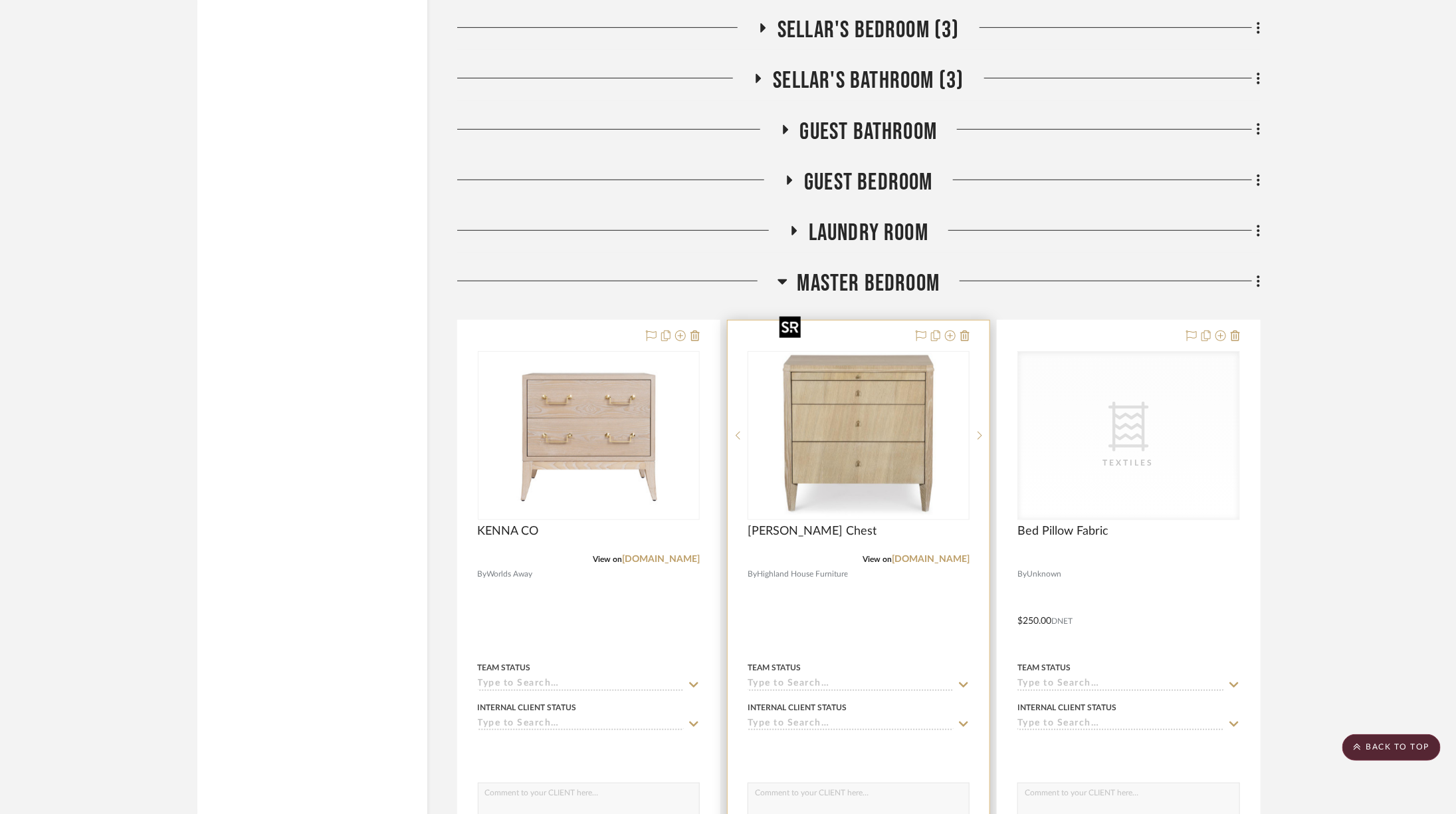
click at [893, 407] on img "0" at bounding box center [858, 436] width 169 height 167
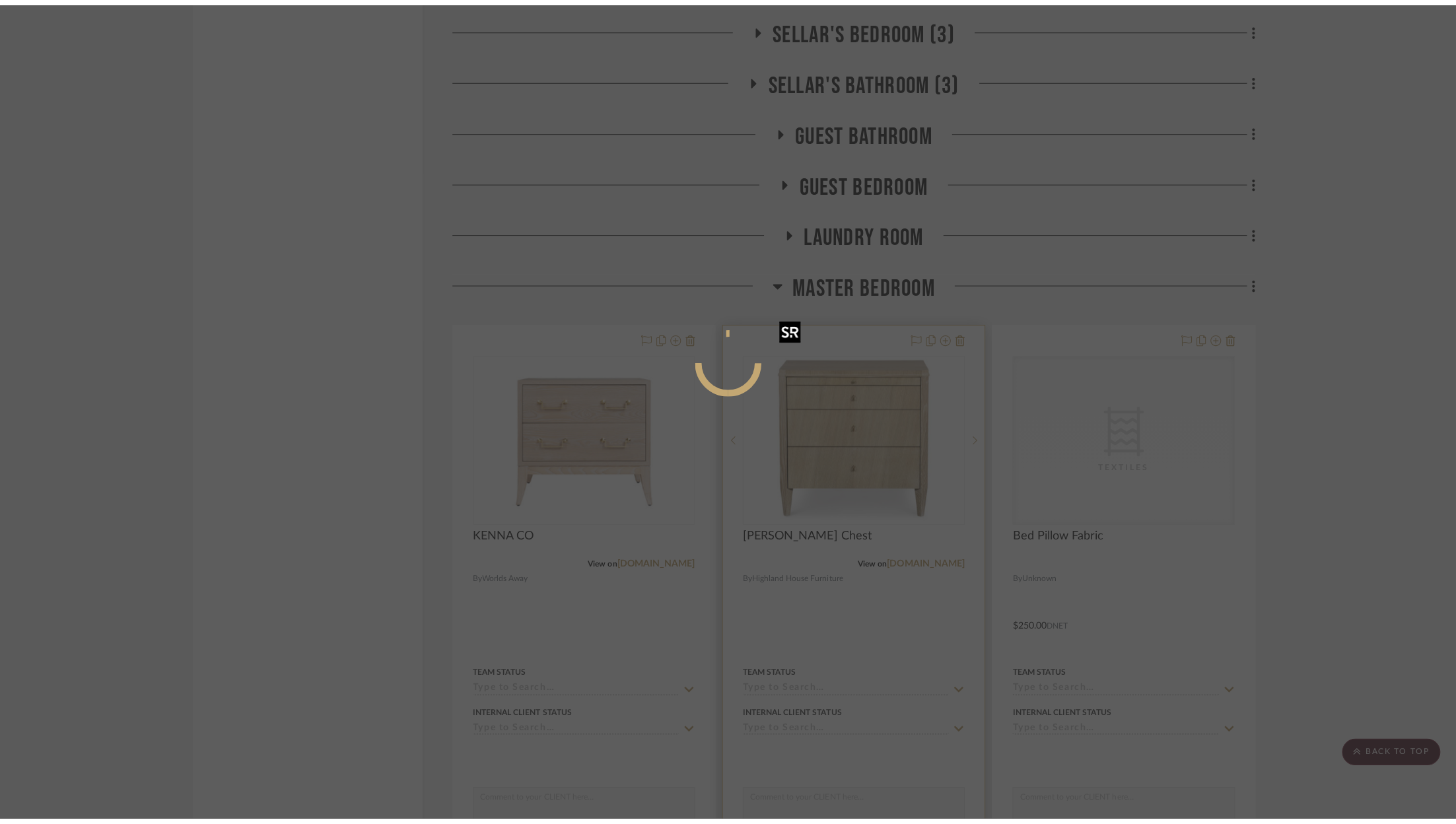
scroll to position [0, 0]
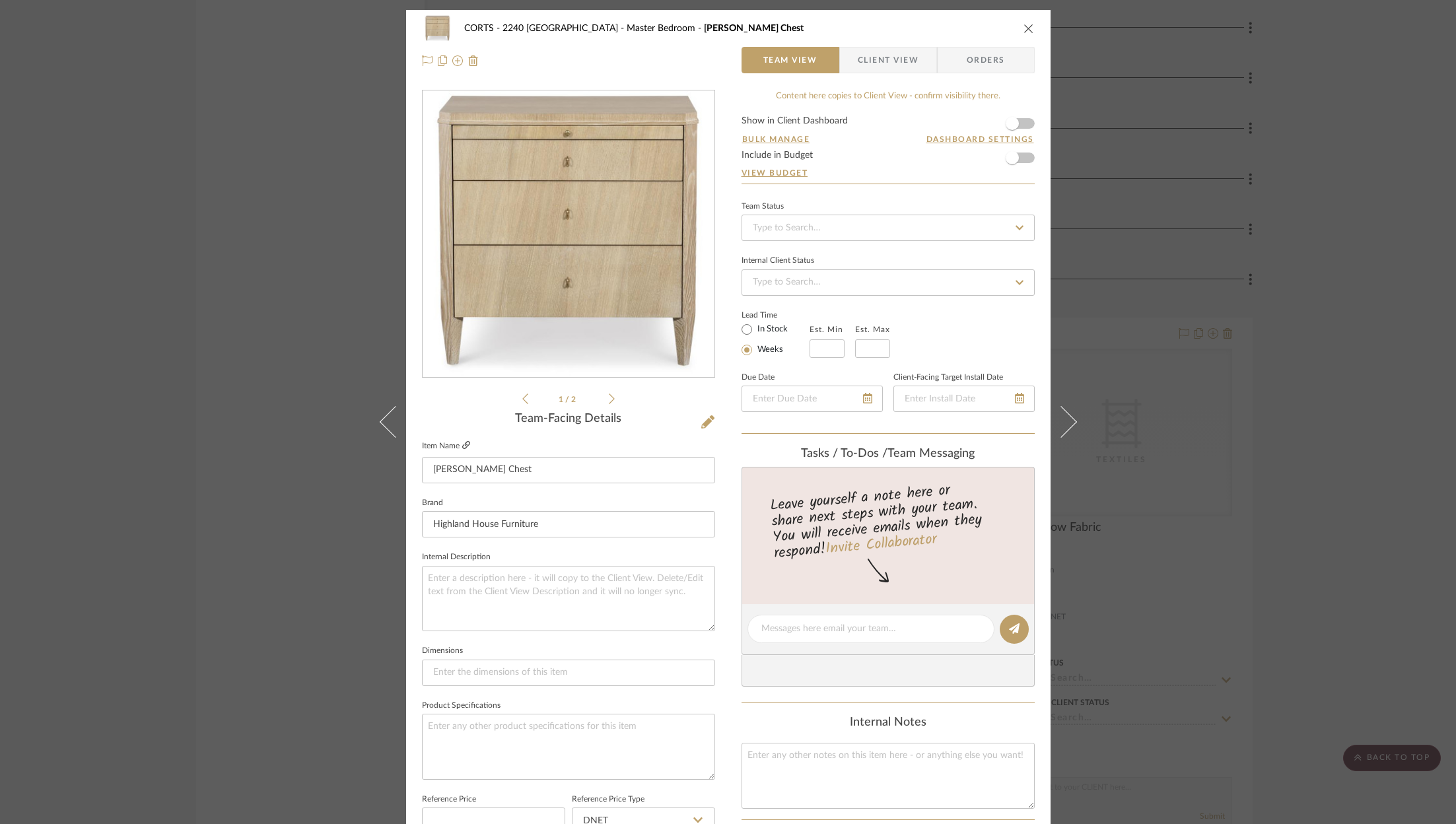
click at [463, 449] on icon at bounding box center [466, 445] width 8 height 8
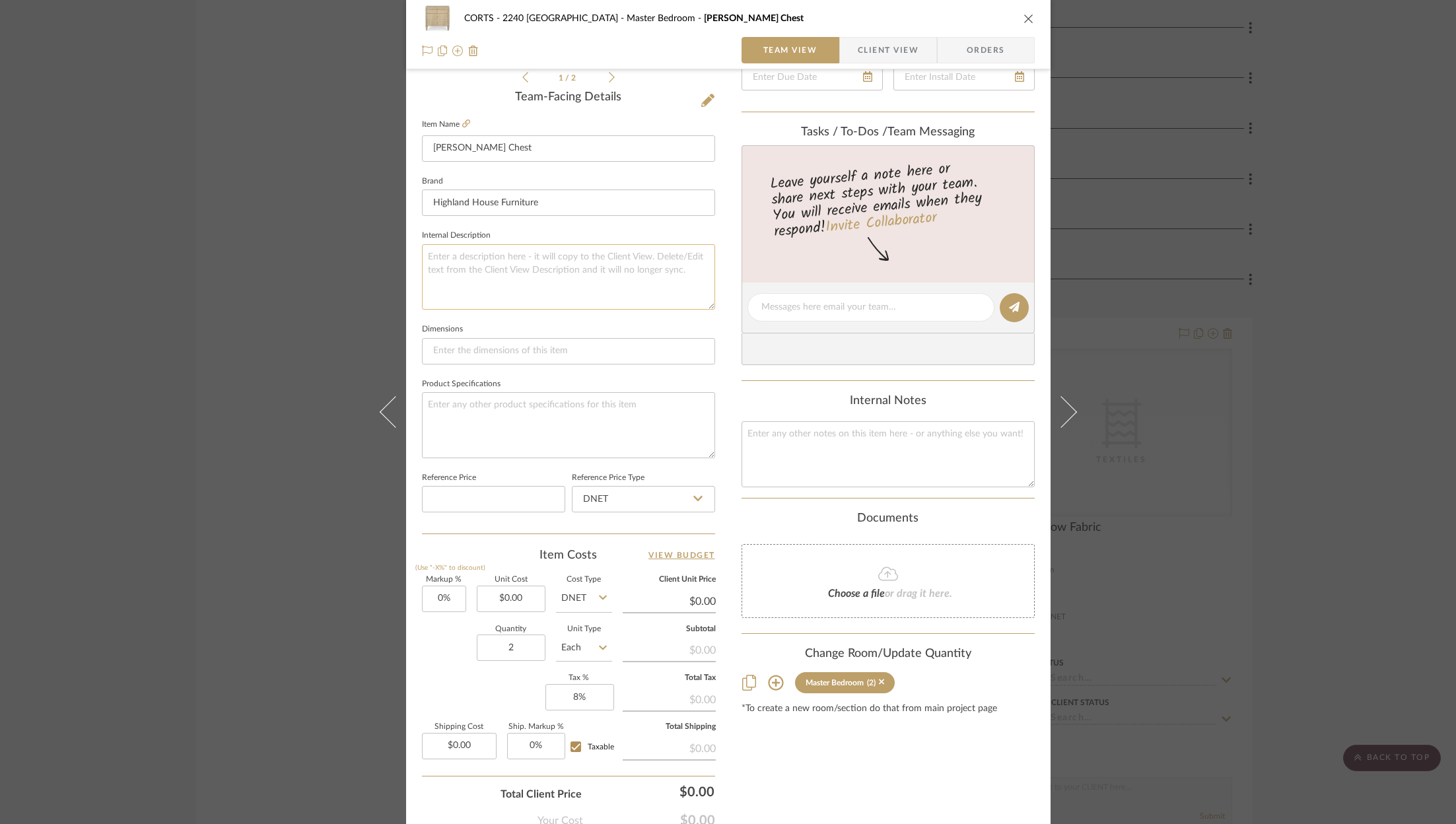
scroll to position [361, 0]
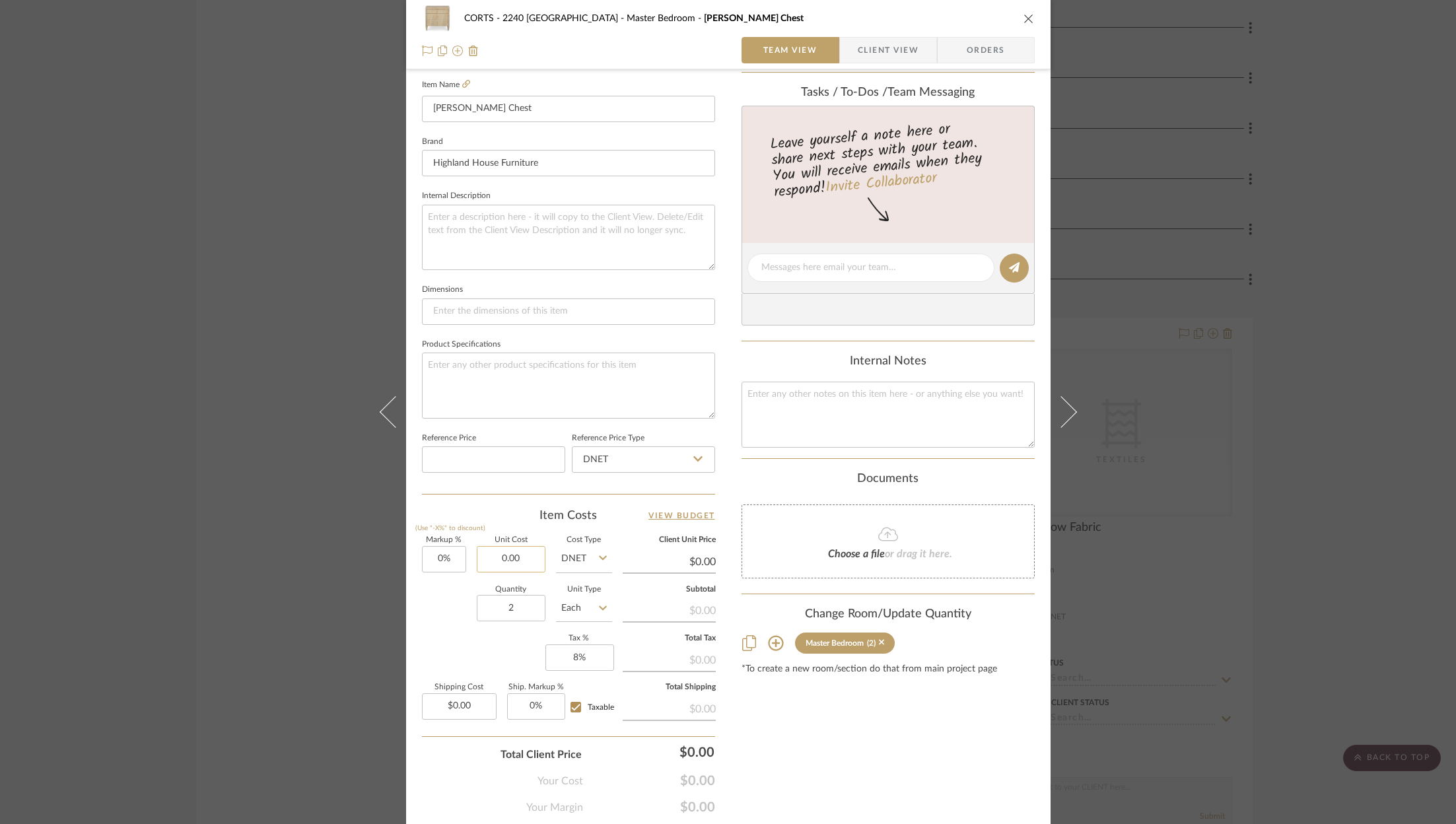
click at [509, 555] on input "0.00" at bounding box center [511, 559] width 69 height 26
type input "$2,374.00"
click at [899, 790] on div "Content here copies to Client View - confirm visibility there. Show in Client D…" at bounding box center [888, 272] width 294 height 1087
type input "$2,374.00"
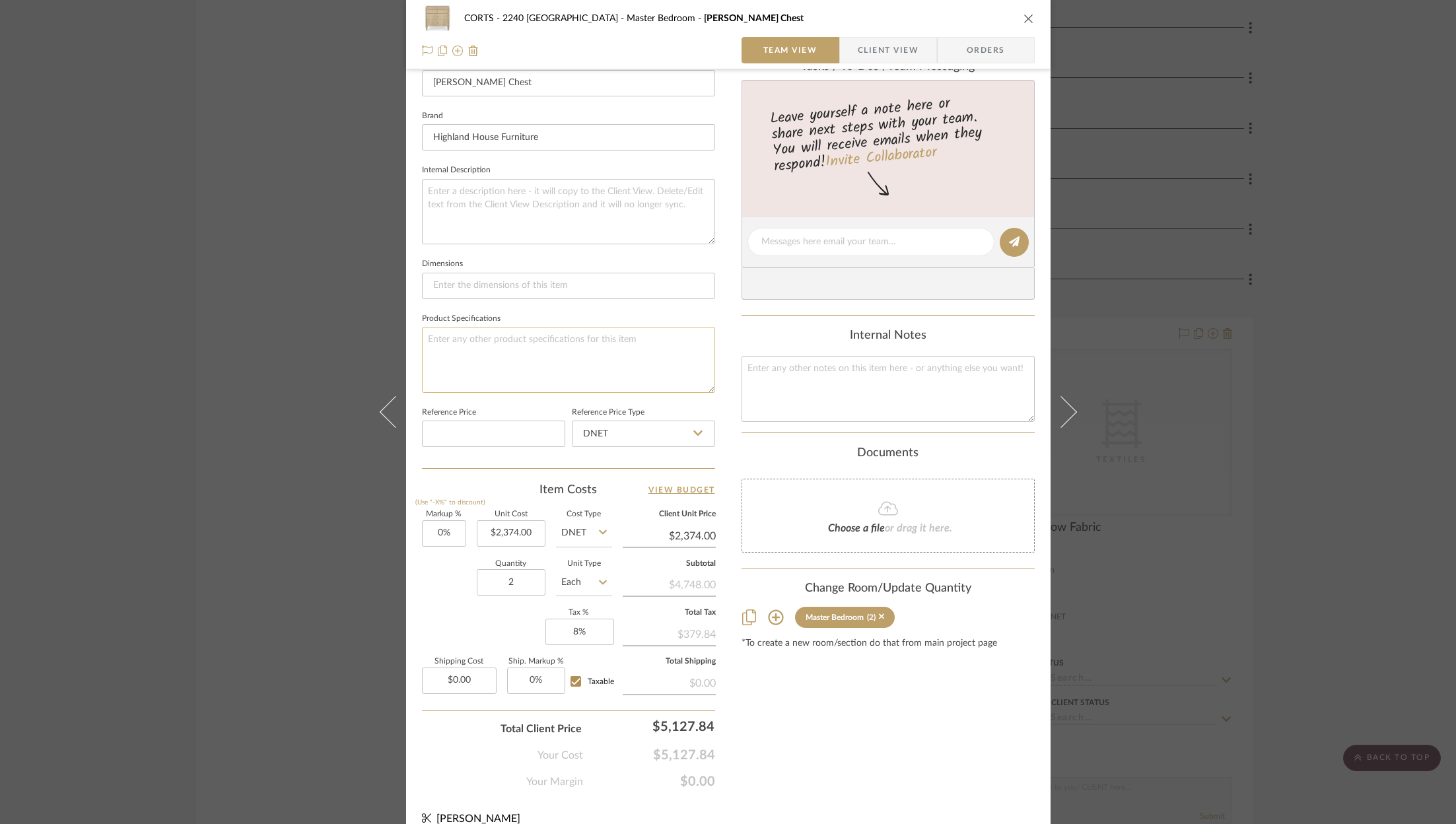
scroll to position [400, 0]
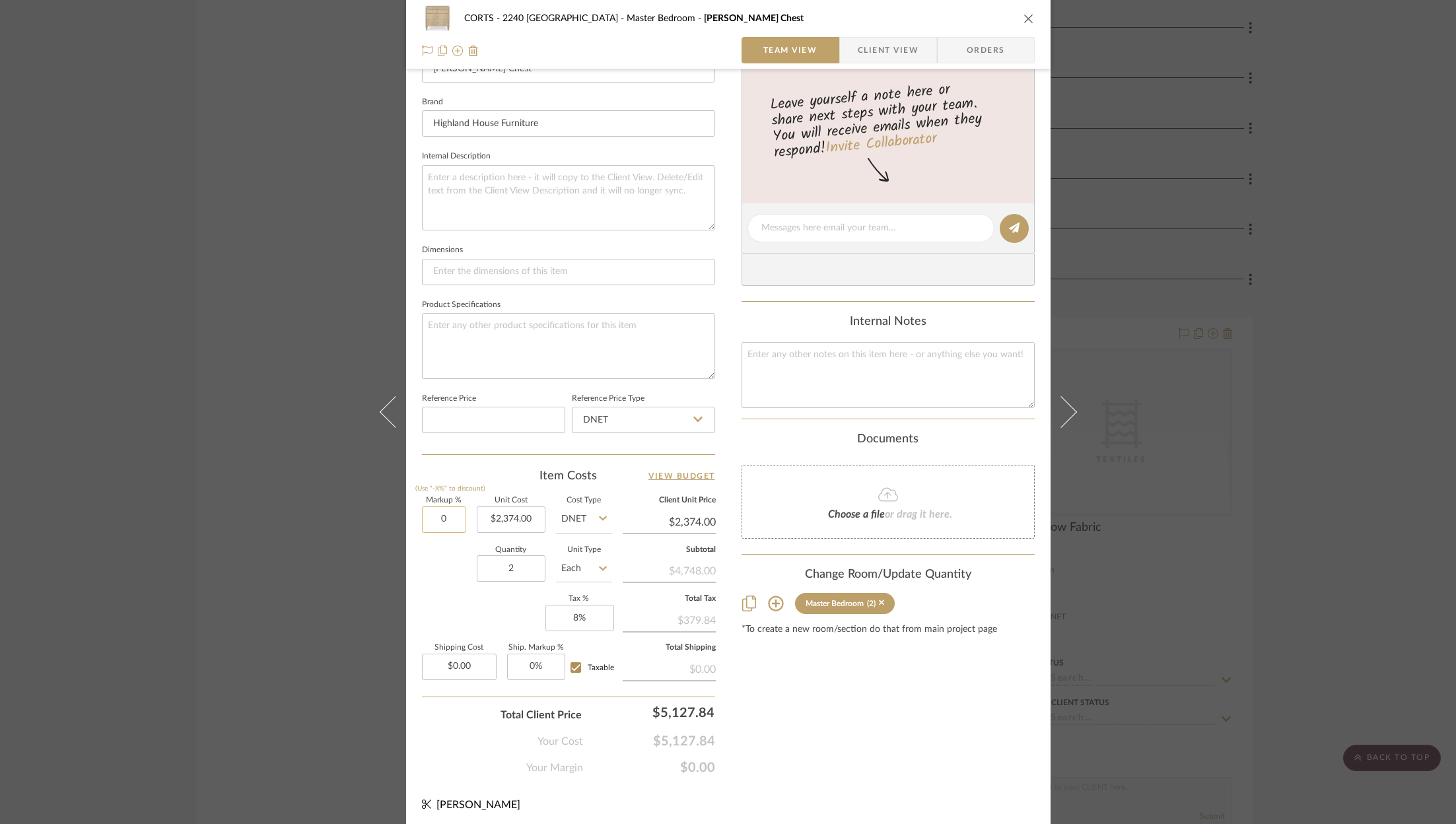
click at [447, 513] on input "0" at bounding box center [444, 519] width 45 height 26
type input "25%"
click at [858, 753] on div "Content here copies to Client View - confirm visibility there. Show in Client D…" at bounding box center [888, 232] width 294 height 1087
type input "$2,967.50"
click at [1024, 16] on icon "close" at bounding box center [1029, 18] width 10 height 10
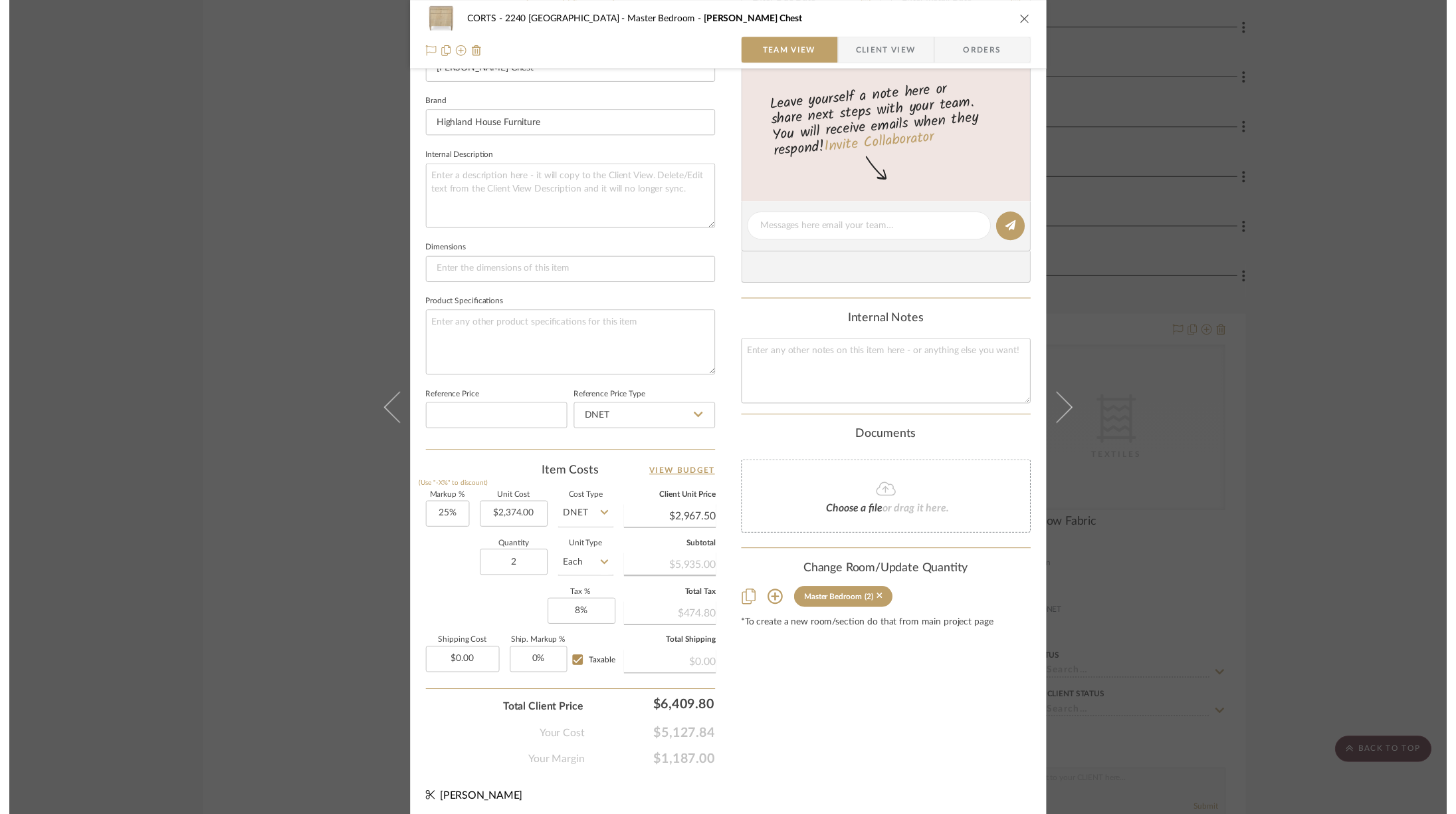
scroll to position [3264, 0]
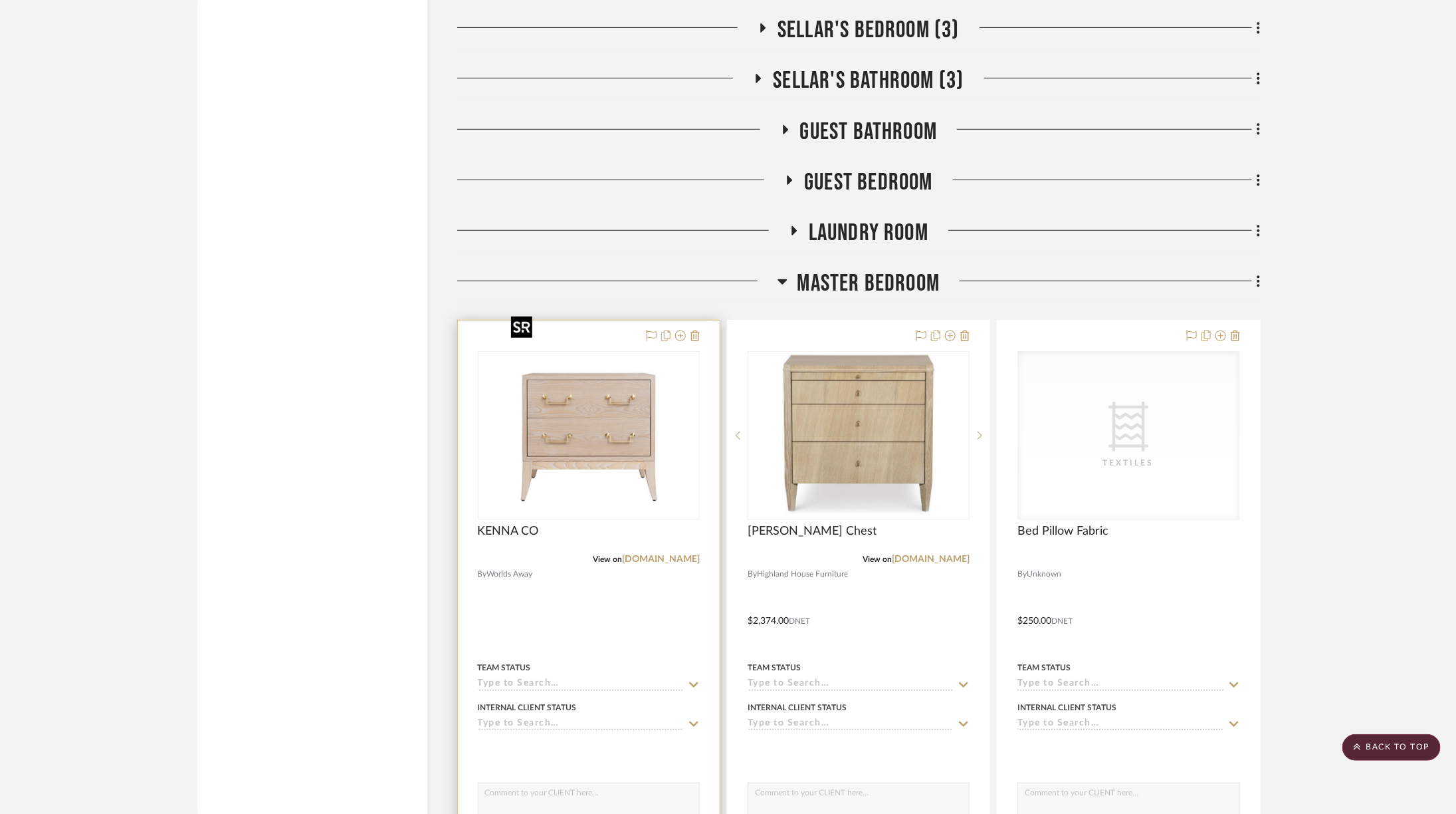
click at [629, 375] on img "0" at bounding box center [589, 436] width 166 height 167
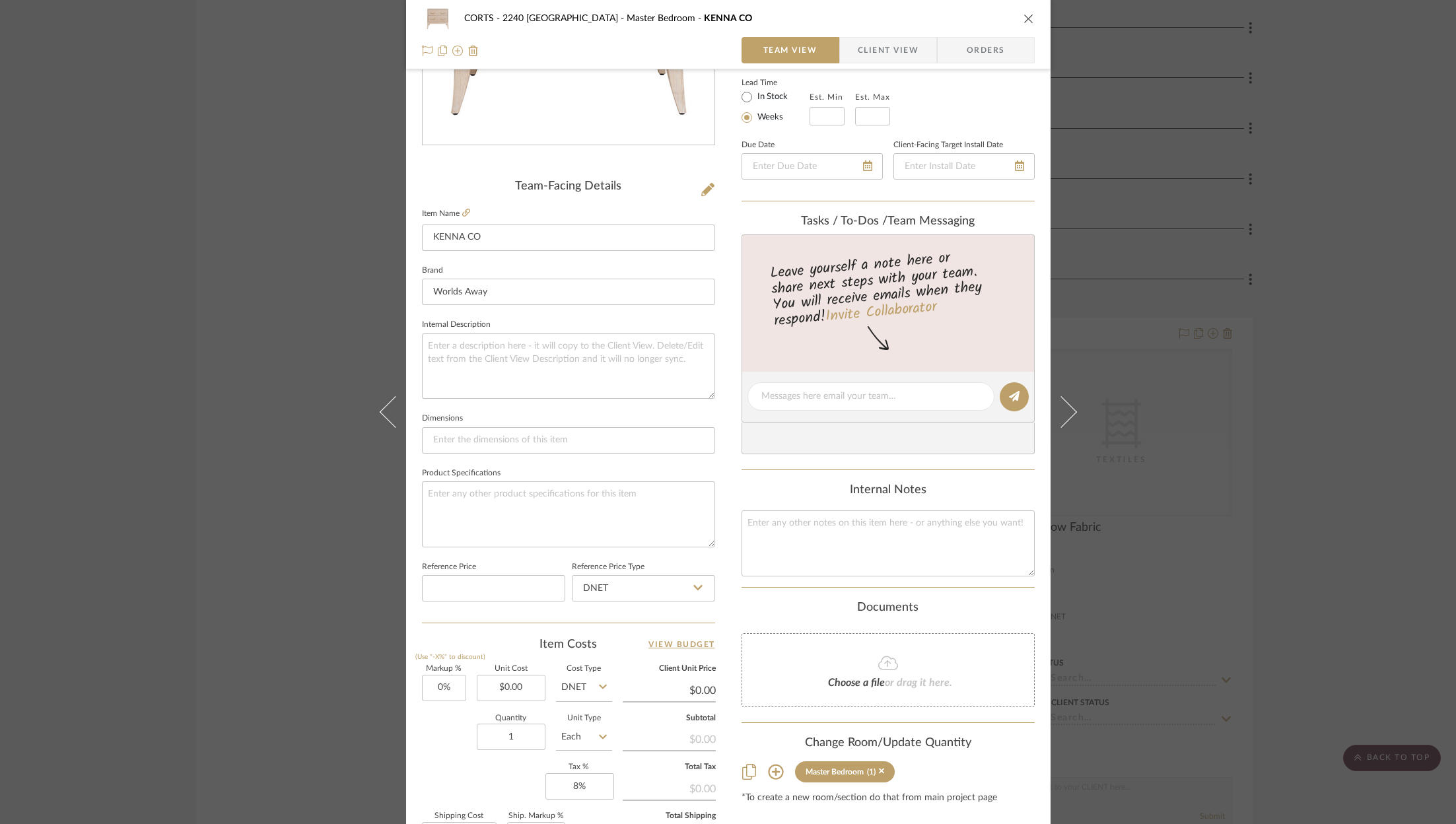
scroll to position [400, 0]
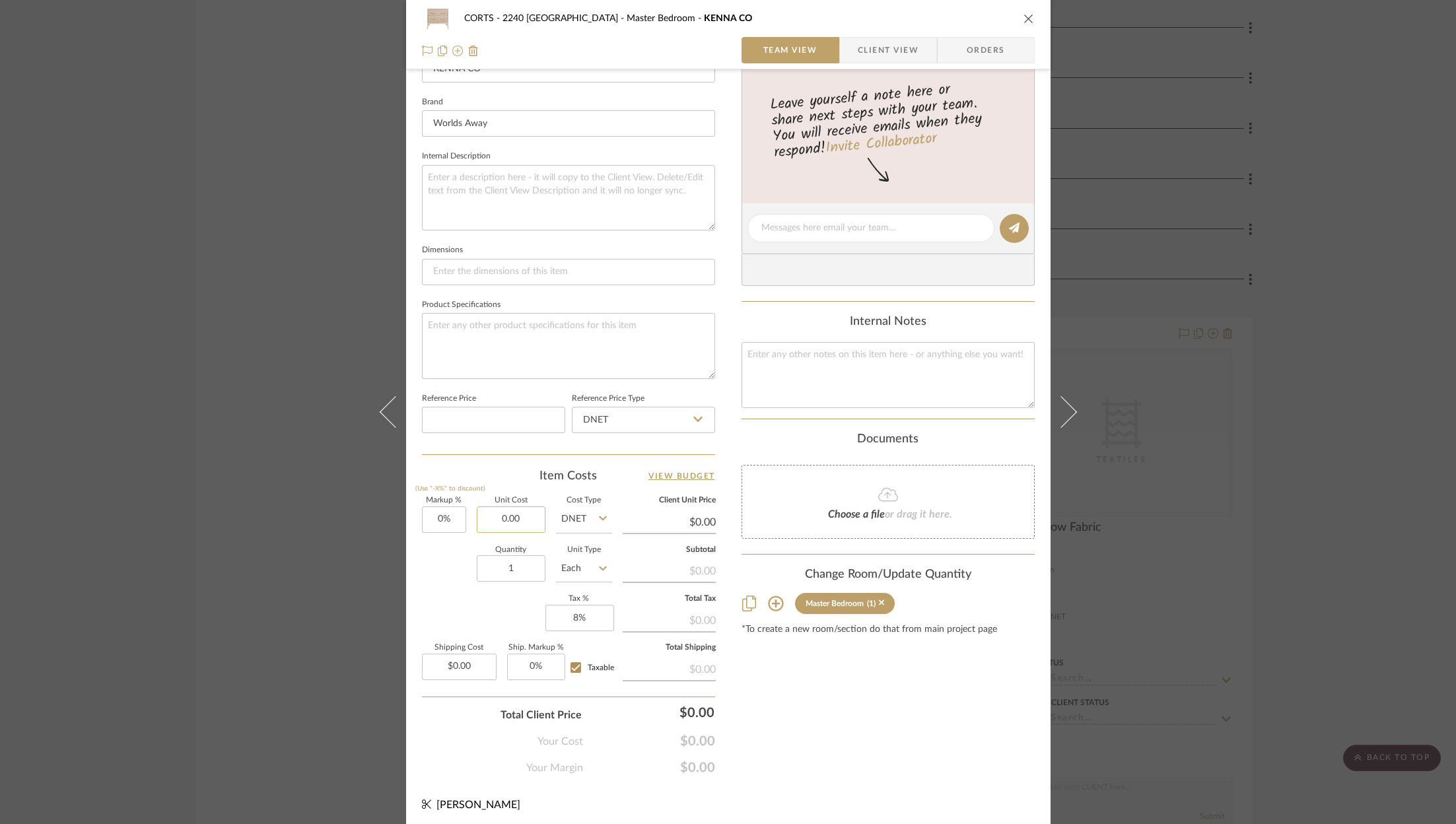
click at [518, 518] on input "0.00" at bounding box center [511, 519] width 69 height 26
type input "$822.00"
click at [501, 598] on div "Markup % (Use "-X%" to discount) 0% Unit Cost $822.00 Cost Type DNET Client Uni…" at bounding box center [569, 594] width 294 height 193
type input "$822.00"
click at [522, 570] on input "1" at bounding box center [511, 569] width 69 height 26
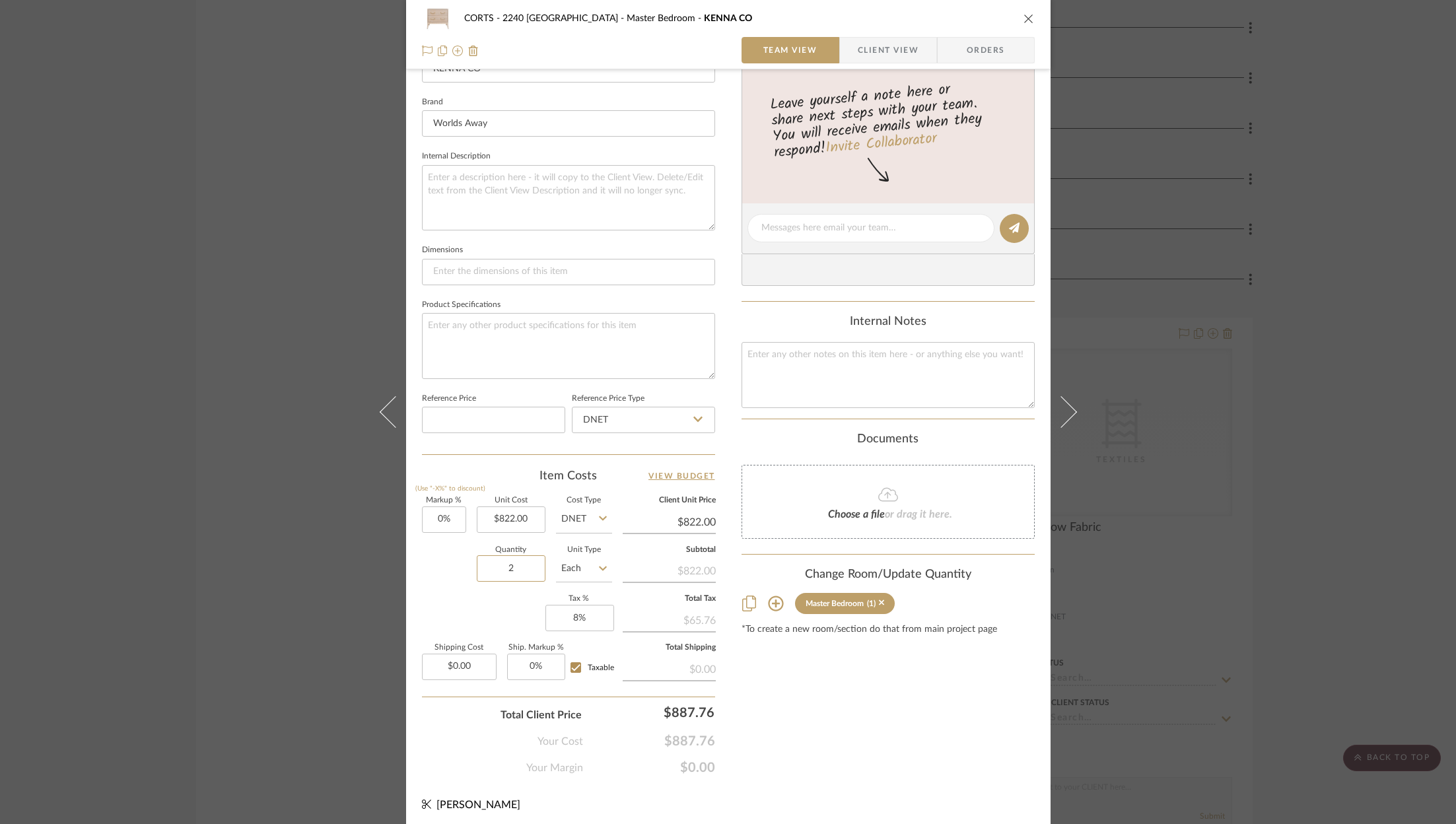
type input "2"
click at [871, 740] on div "Content here copies to Client View - confirm visibility there. Show in Client D…" at bounding box center [888, 232] width 294 height 1087
click at [584, 515] on input "DNET" at bounding box center [584, 519] width 56 height 26
click at [593, 580] on div "Retail" at bounding box center [634, 582] width 164 height 33
type input "Retail"
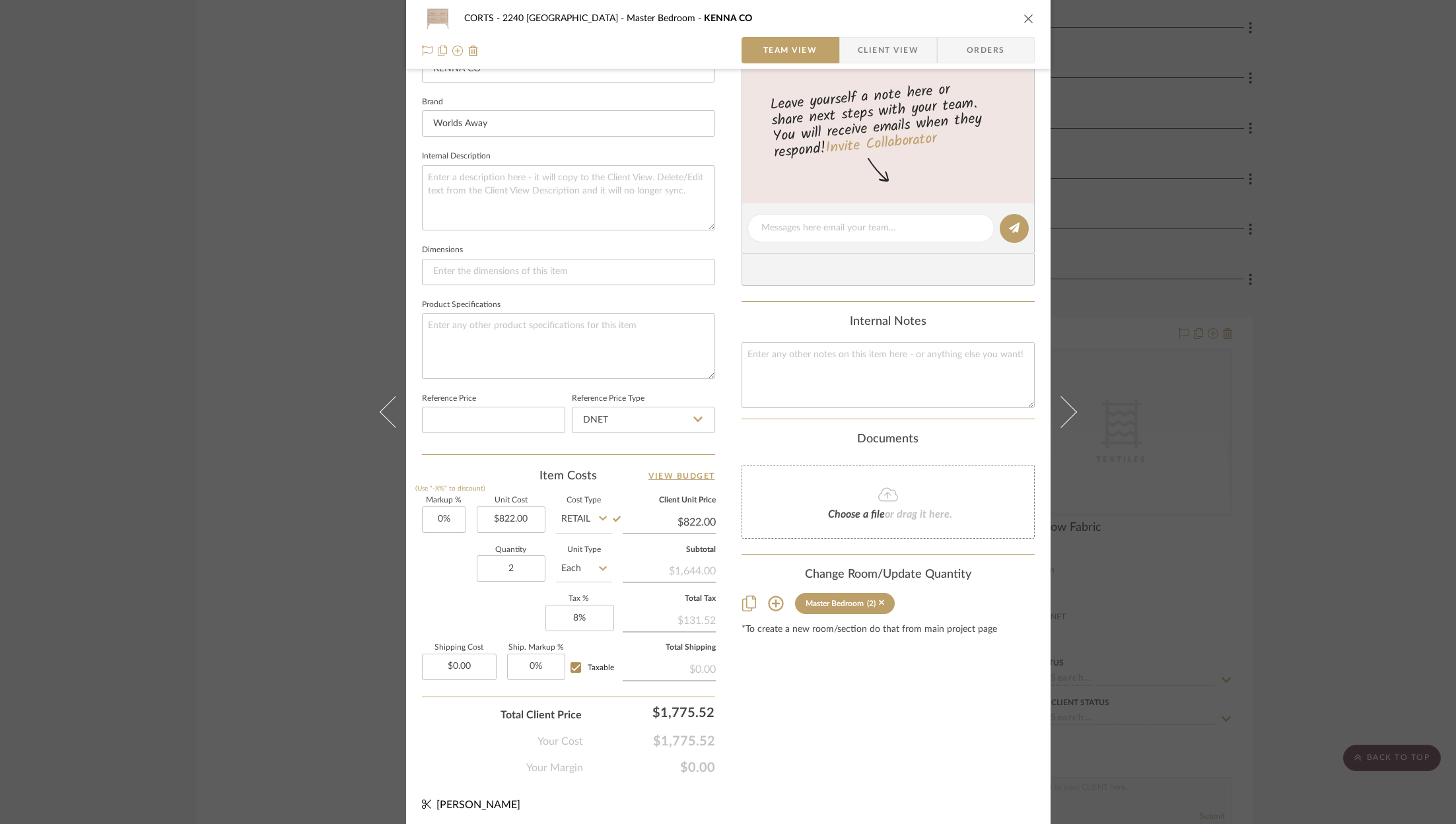
click at [856, 737] on div "Content here copies to Client View - confirm visibility there. Show in Client D…" at bounding box center [888, 232] width 294 height 1087
click at [1028, 20] on icon "close" at bounding box center [1029, 18] width 10 height 10
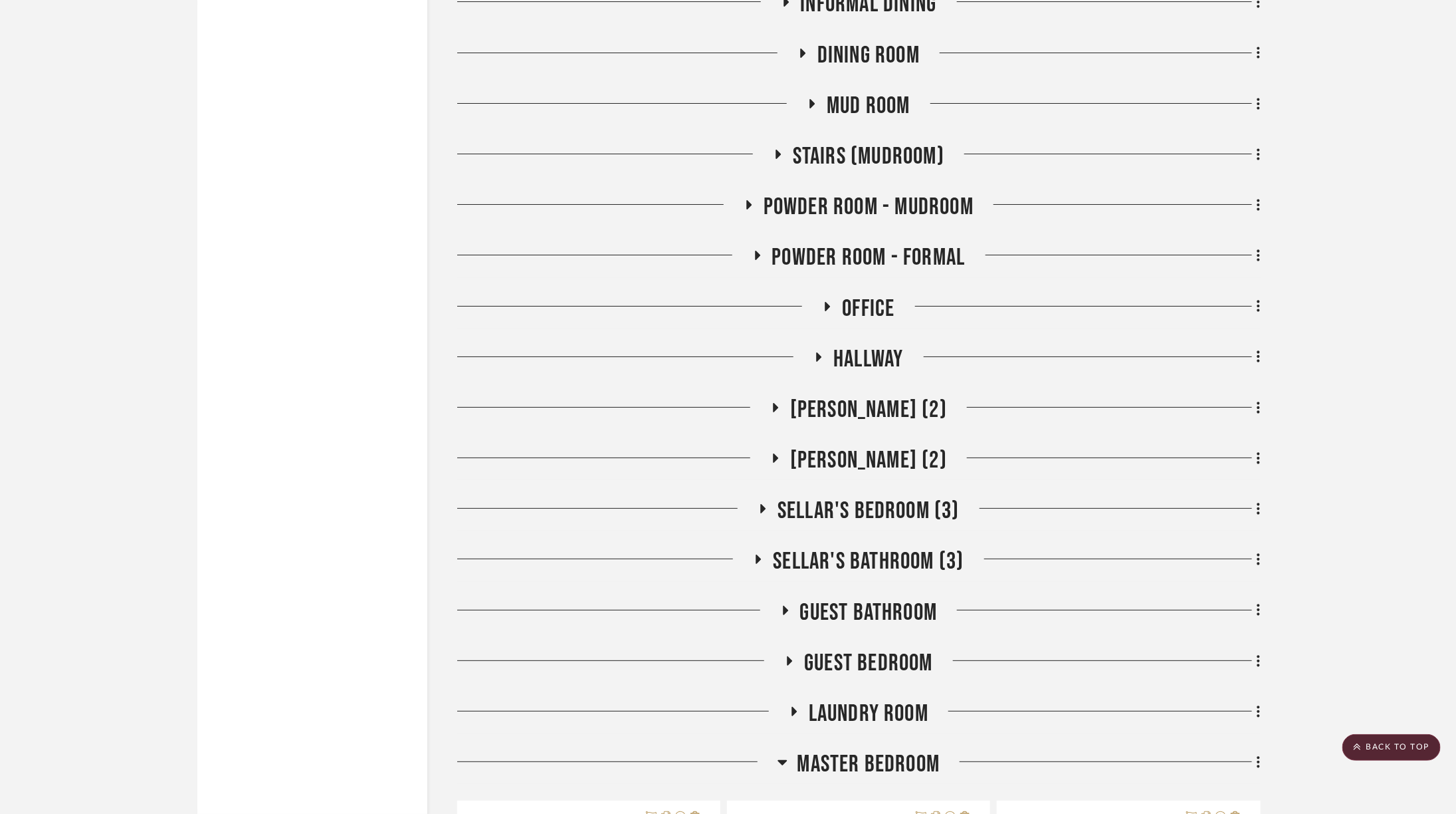
scroll to position [2727, 0]
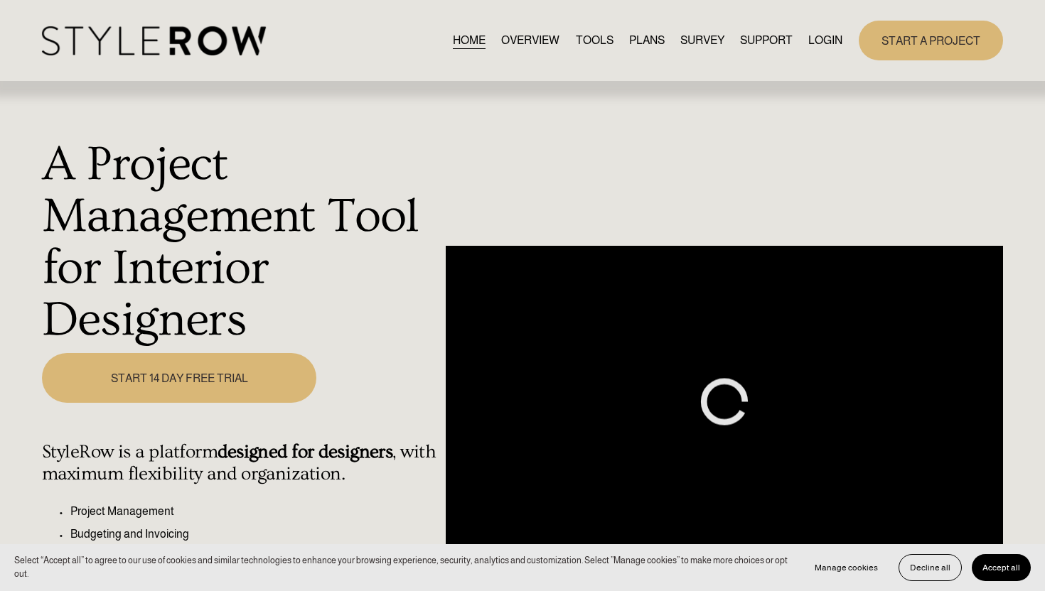
click at [808, 42] on link "LOGIN" at bounding box center [825, 40] width 34 height 19
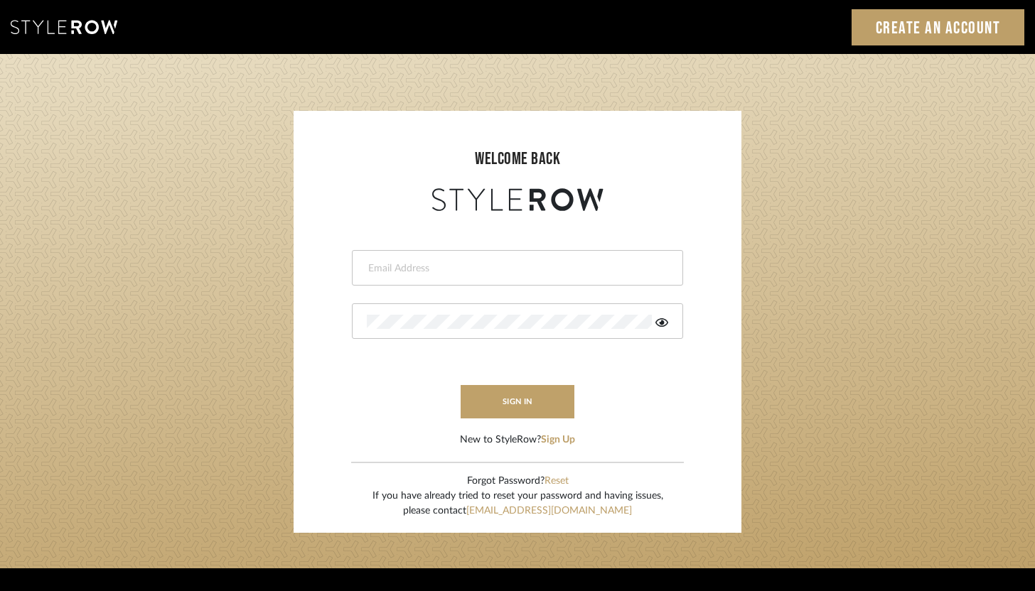
click at [485, 269] on input "email" at bounding box center [516, 269] width 298 height 14
type input "ashley@winnieandcointeriors.com"
click at [455, 313] on div at bounding box center [517, 322] width 331 height 36
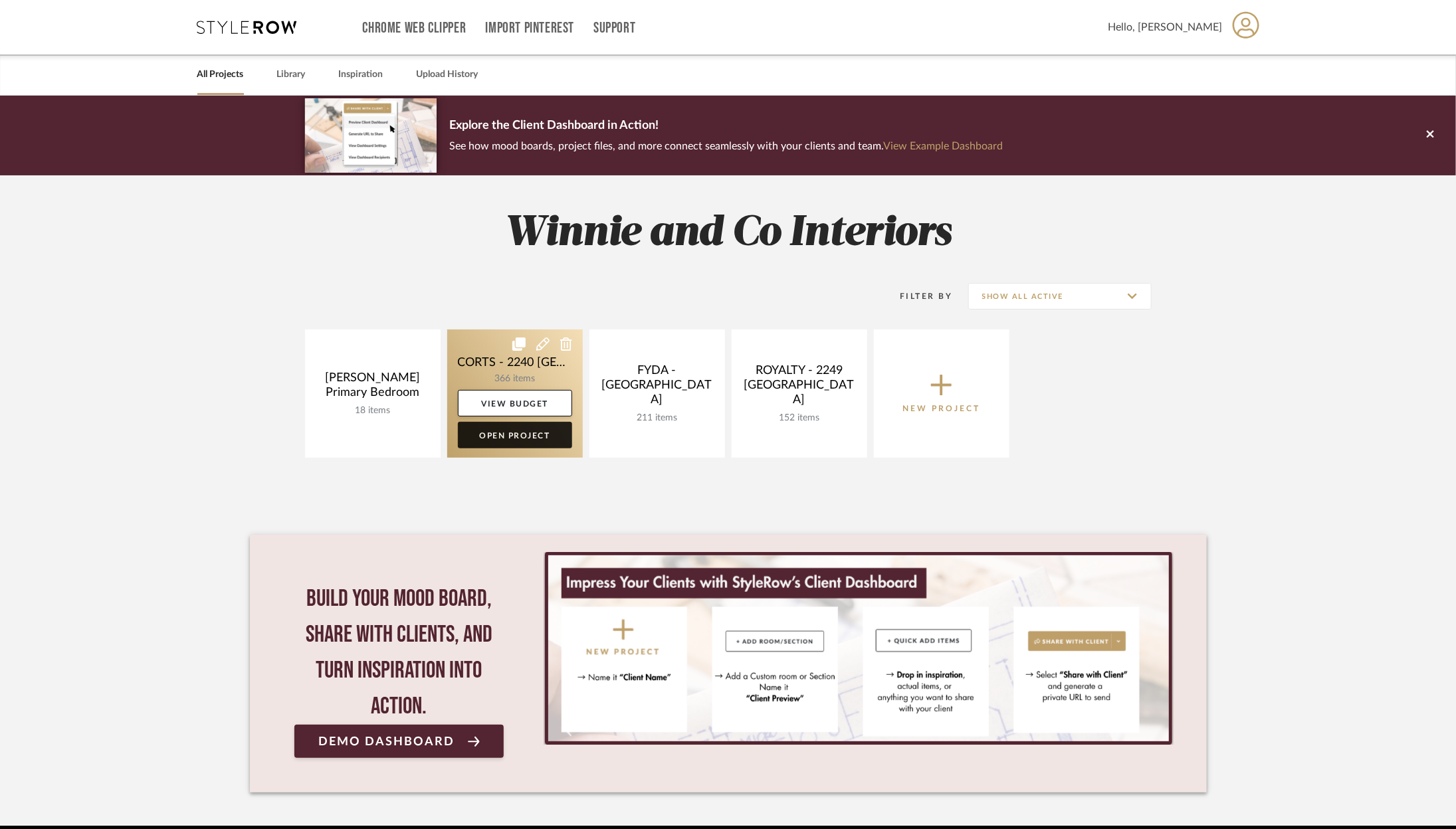
click at [536, 439] on link "Open Project" at bounding box center [515, 435] width 114 height 26
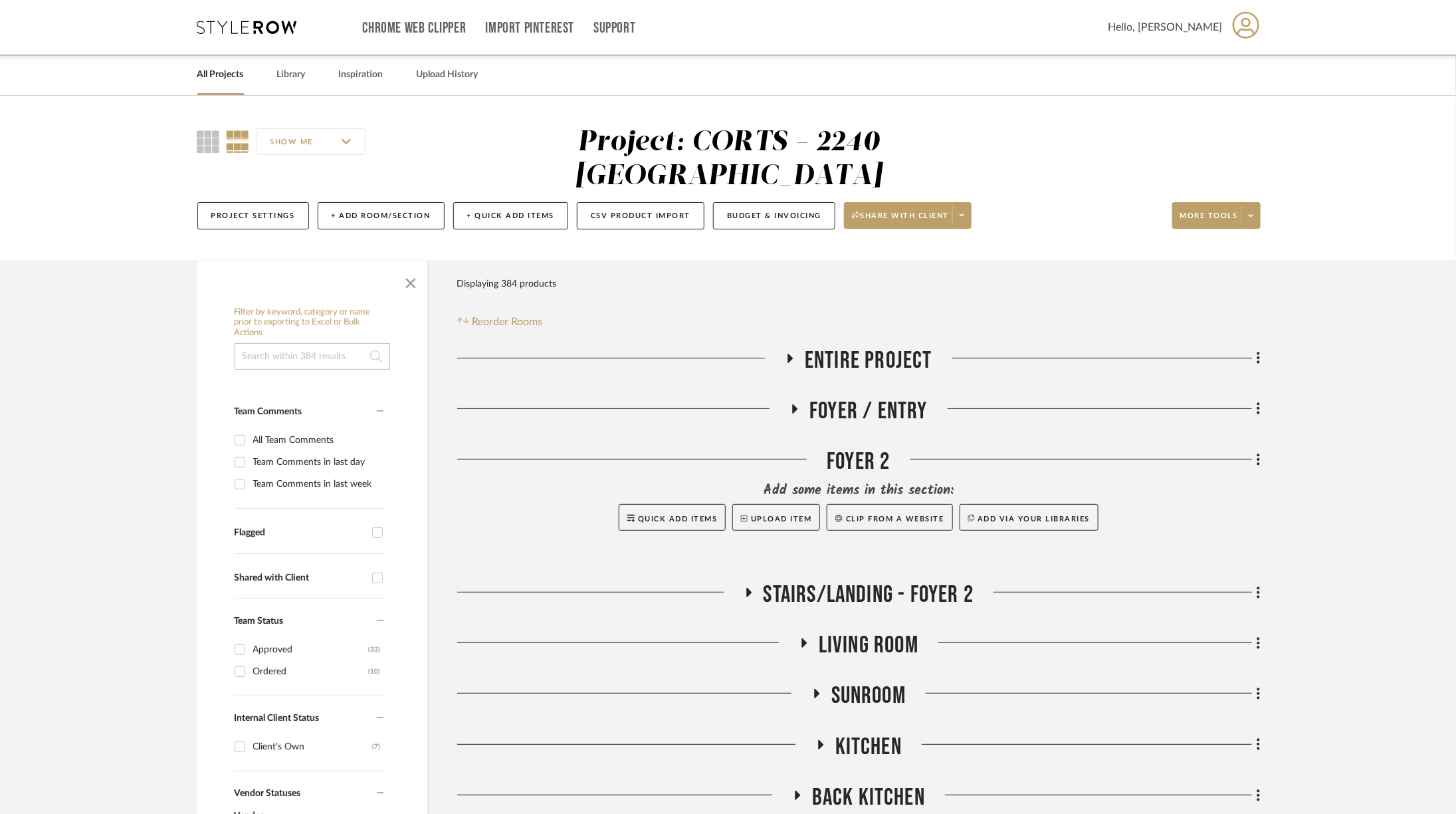
click at [233, 27] on icon at bounding box center [247, 27] width 100 height 13
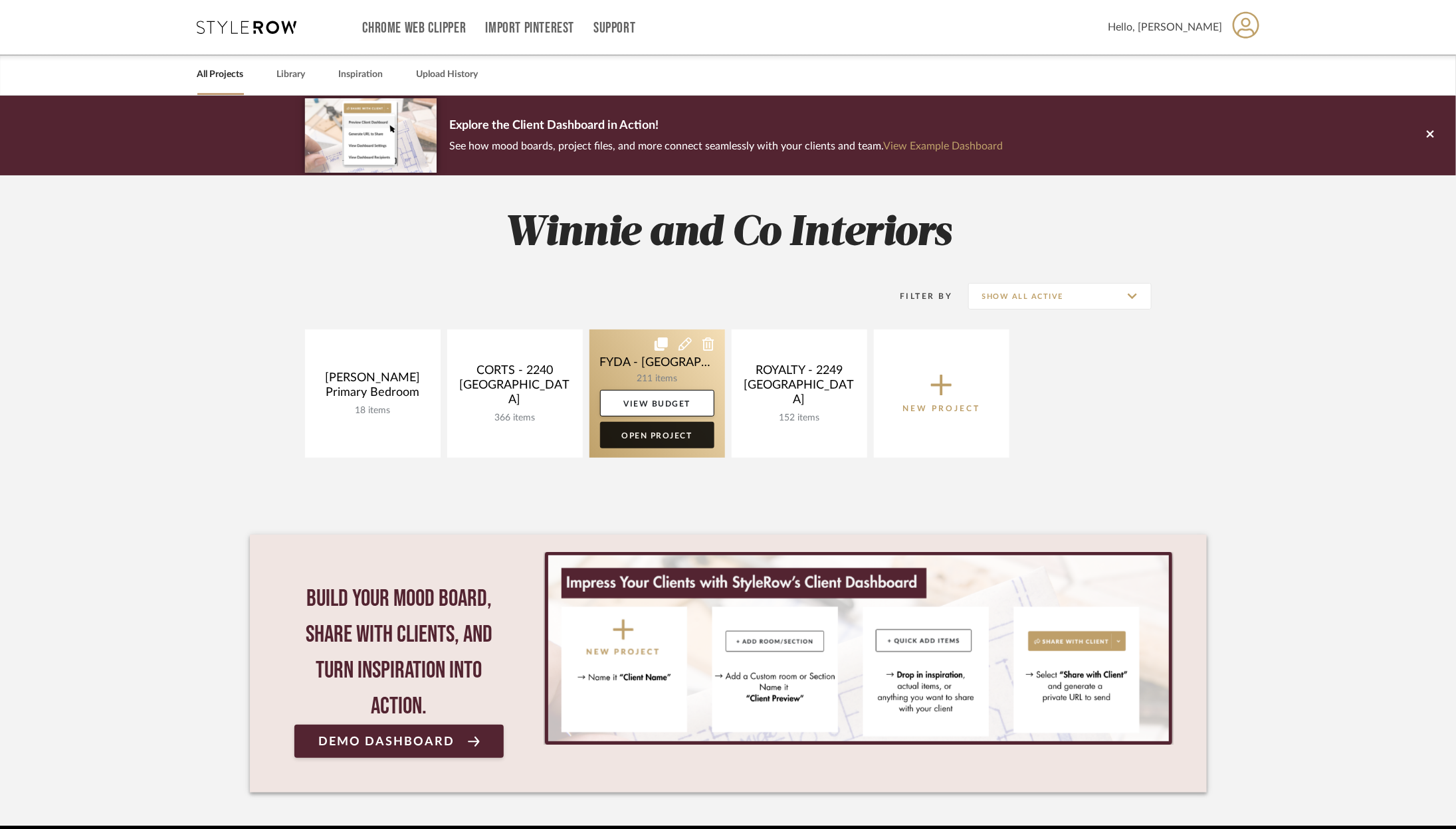
click at [666, 435] on link "Open Project" at bounding box center [657, 435] width 114 height 26
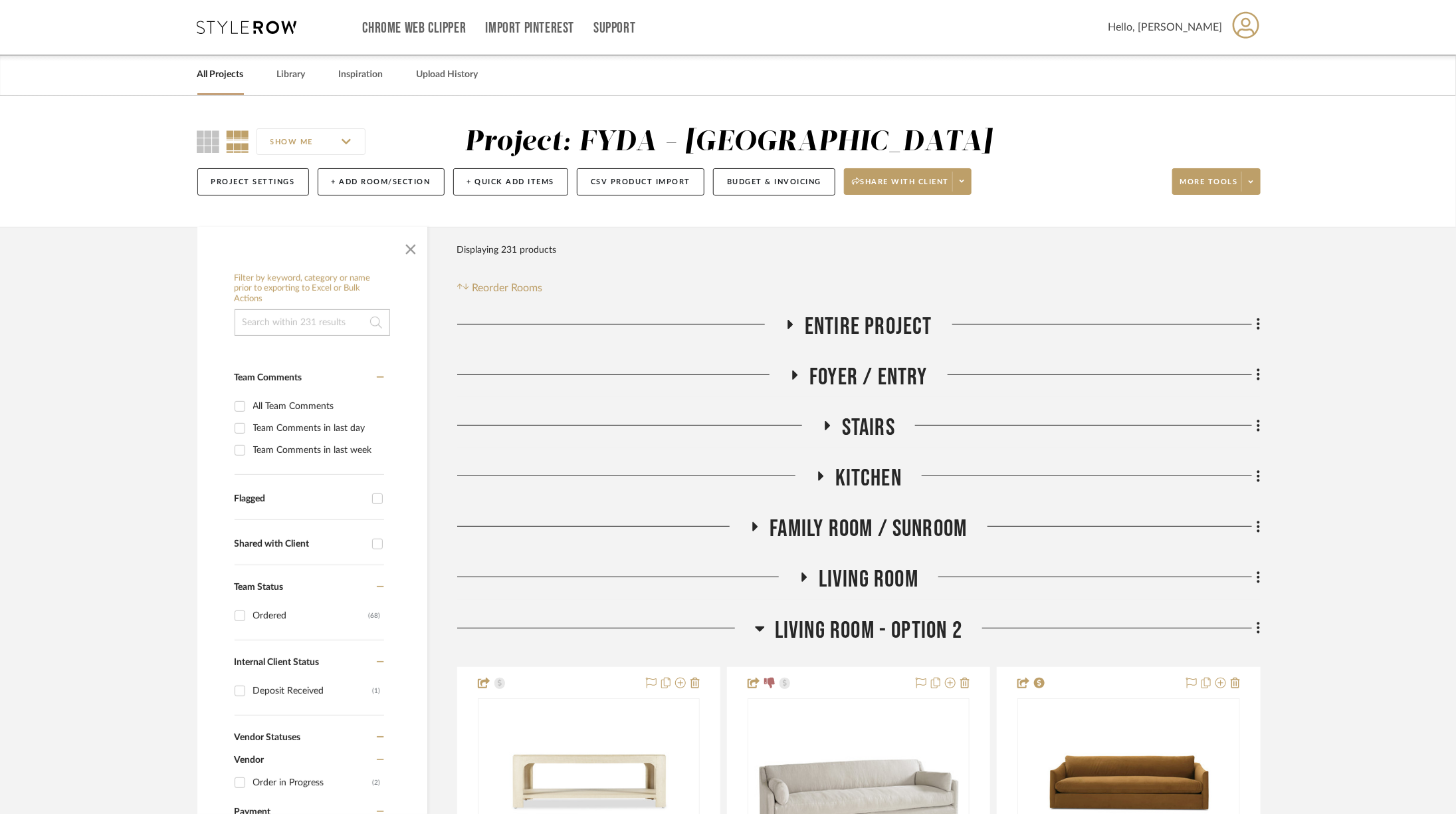
click at [883, 620] on span "Living Room - Option 2" at bounding box center [869, 631] width 187 height 29
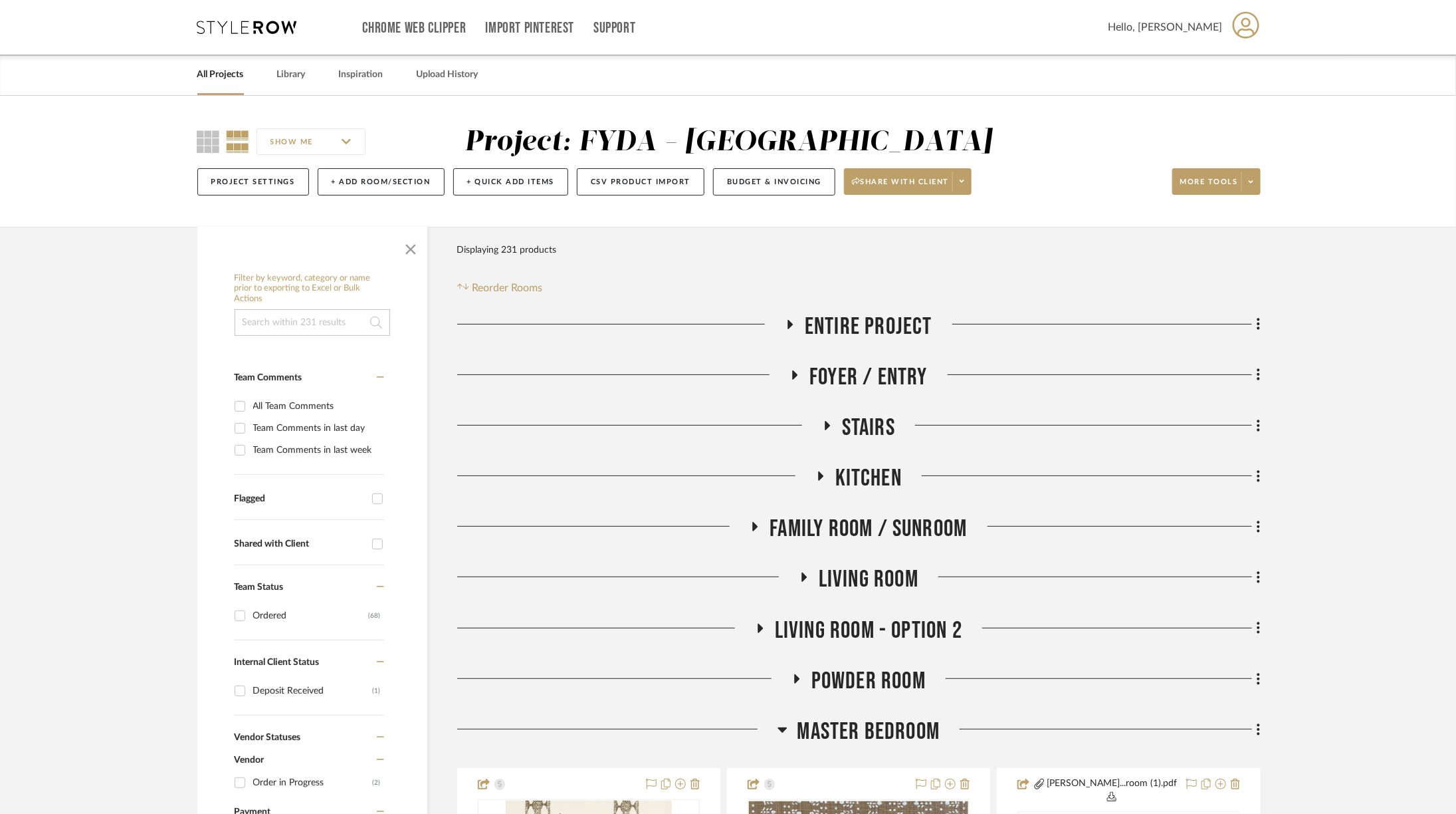
click at [883, 620] on span "Living Room - Option 2" at bounding box center [869, 631] width 187 height 29
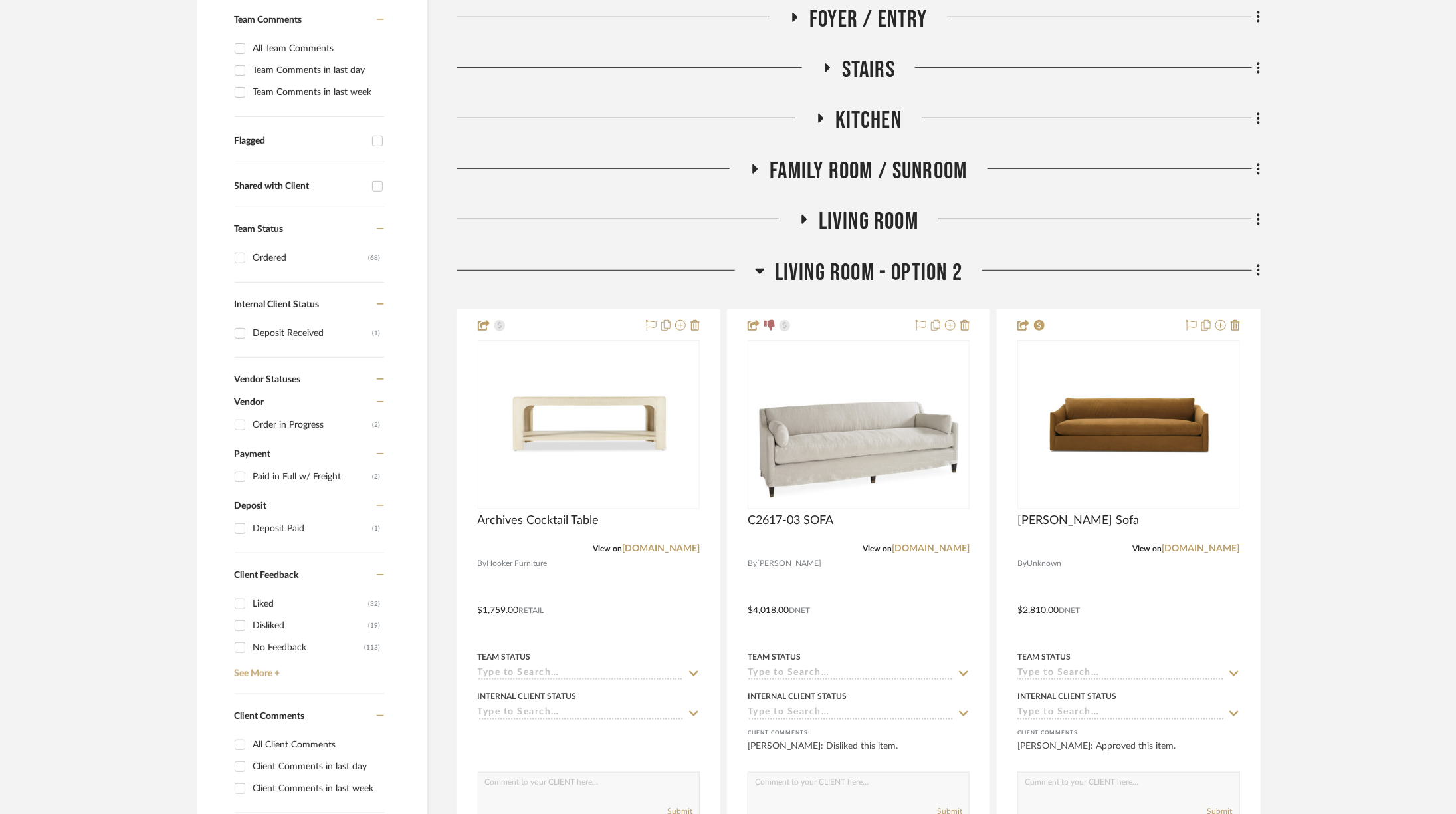
scroll to position [359, 0]
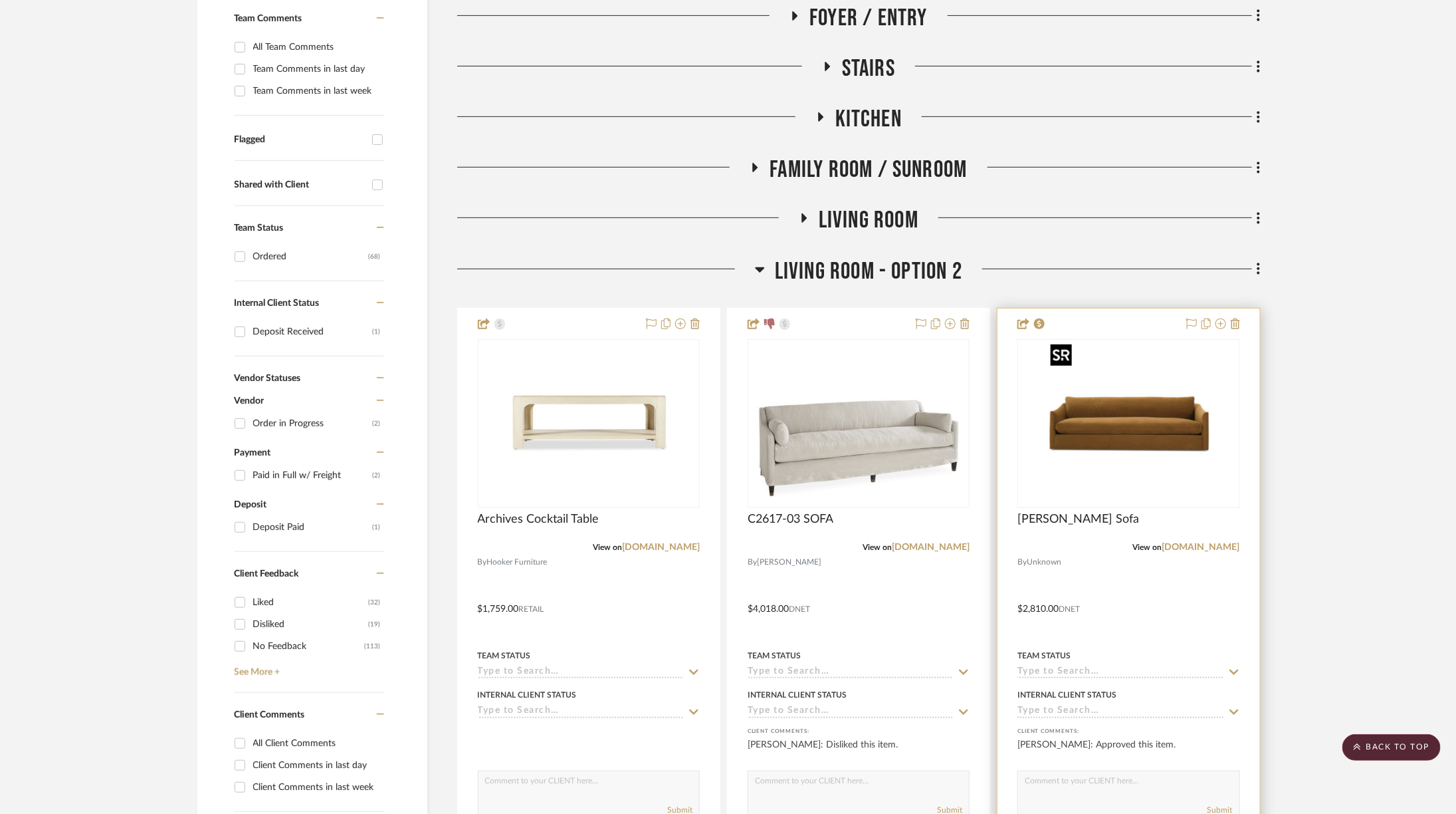
click at [0, 0] on img at bounding box center [0, 0] width 0 height 0
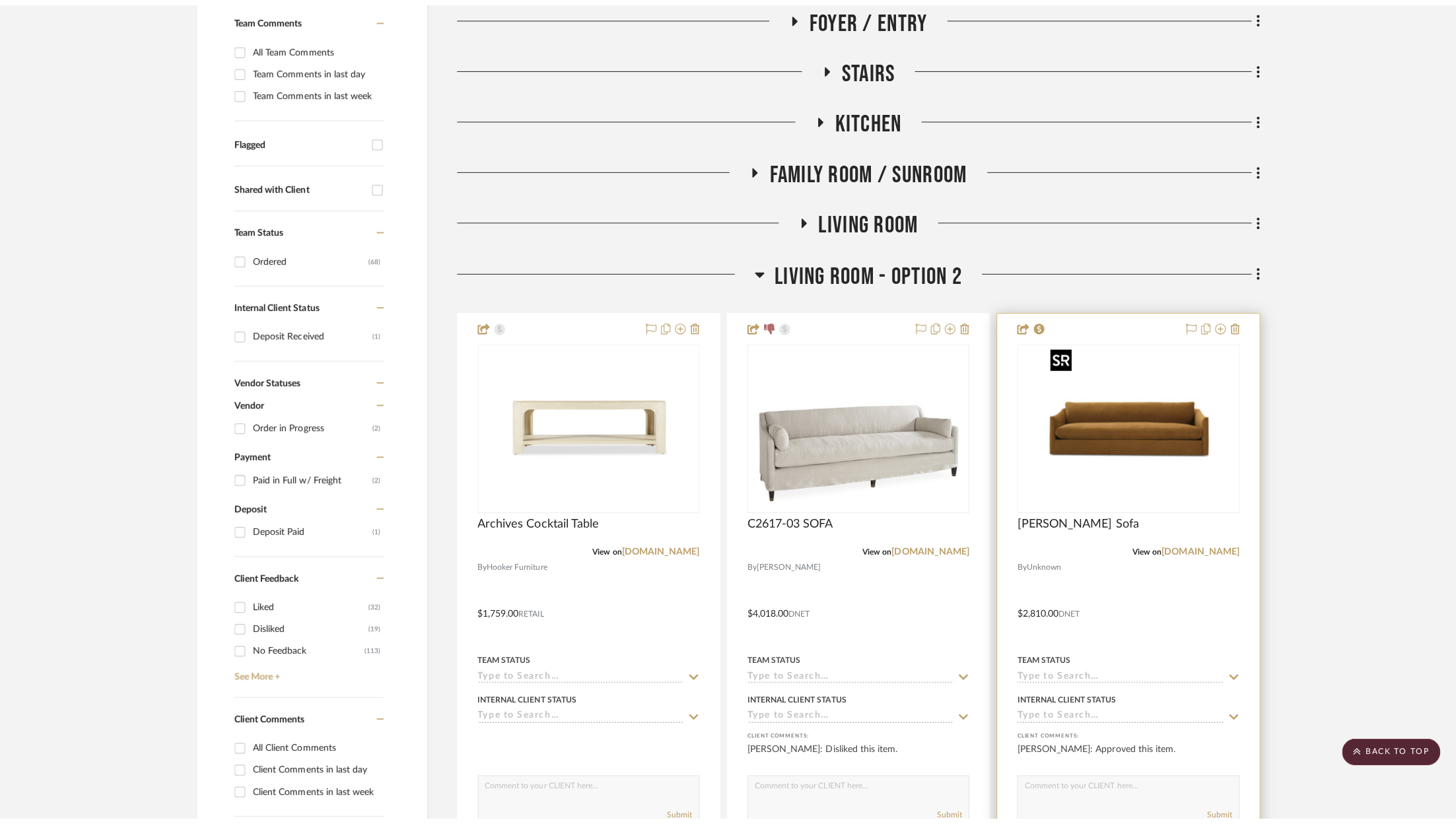
scroll to position [0, 0]
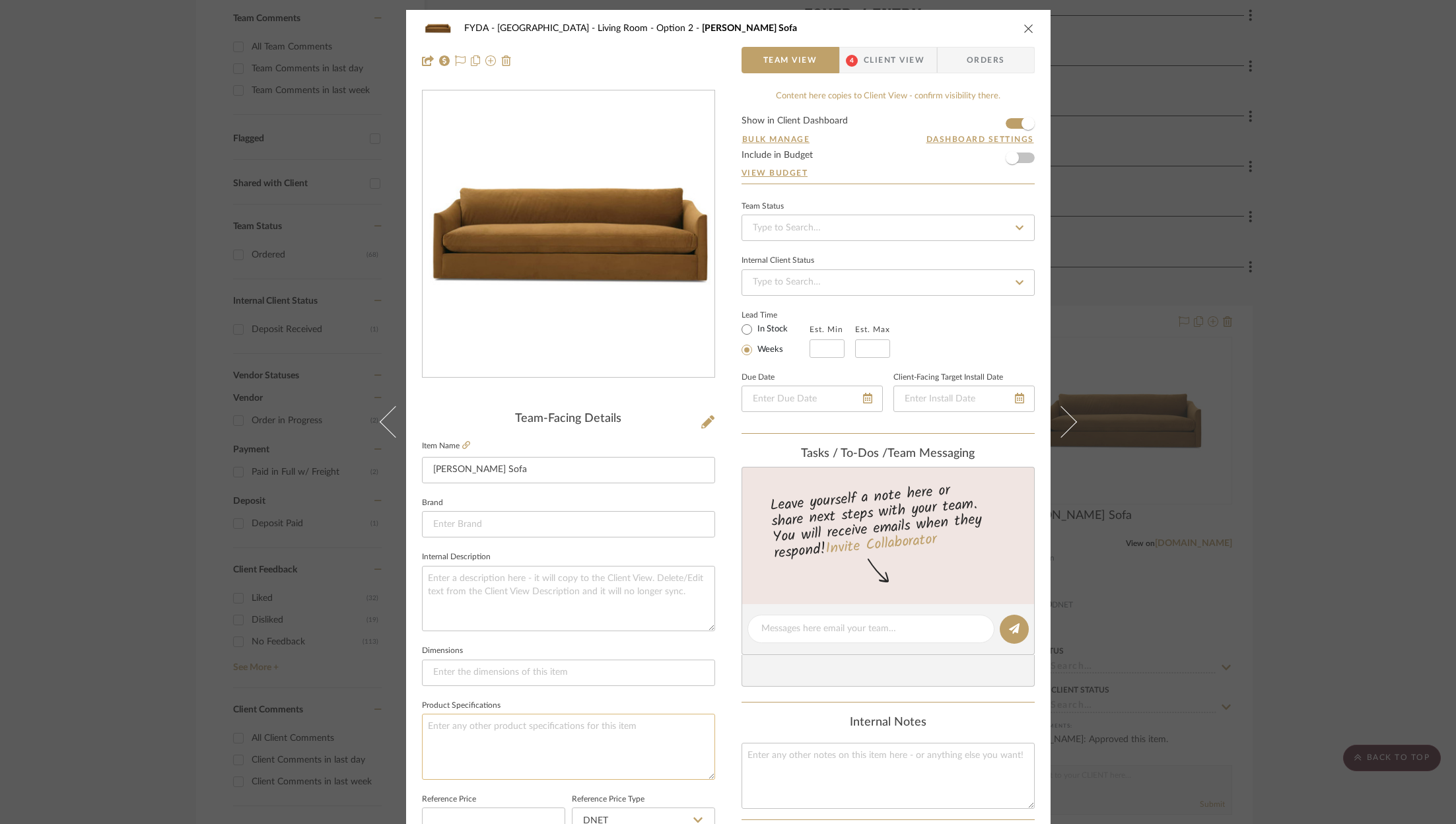
click at [580, 741] on textarea at bounding box center [569, 746] width 294 height 65
type textarea "Fabrci Number 12016-94"
type textarea "Fabrci Number 12016-94 Cocoa"
click at [1019, 155] on span "button" at bounding box center [1012, 157] width 29 height 29
click at [1024, 24] on icon "close" at bounding box center [1029, 28] width 10 height 10
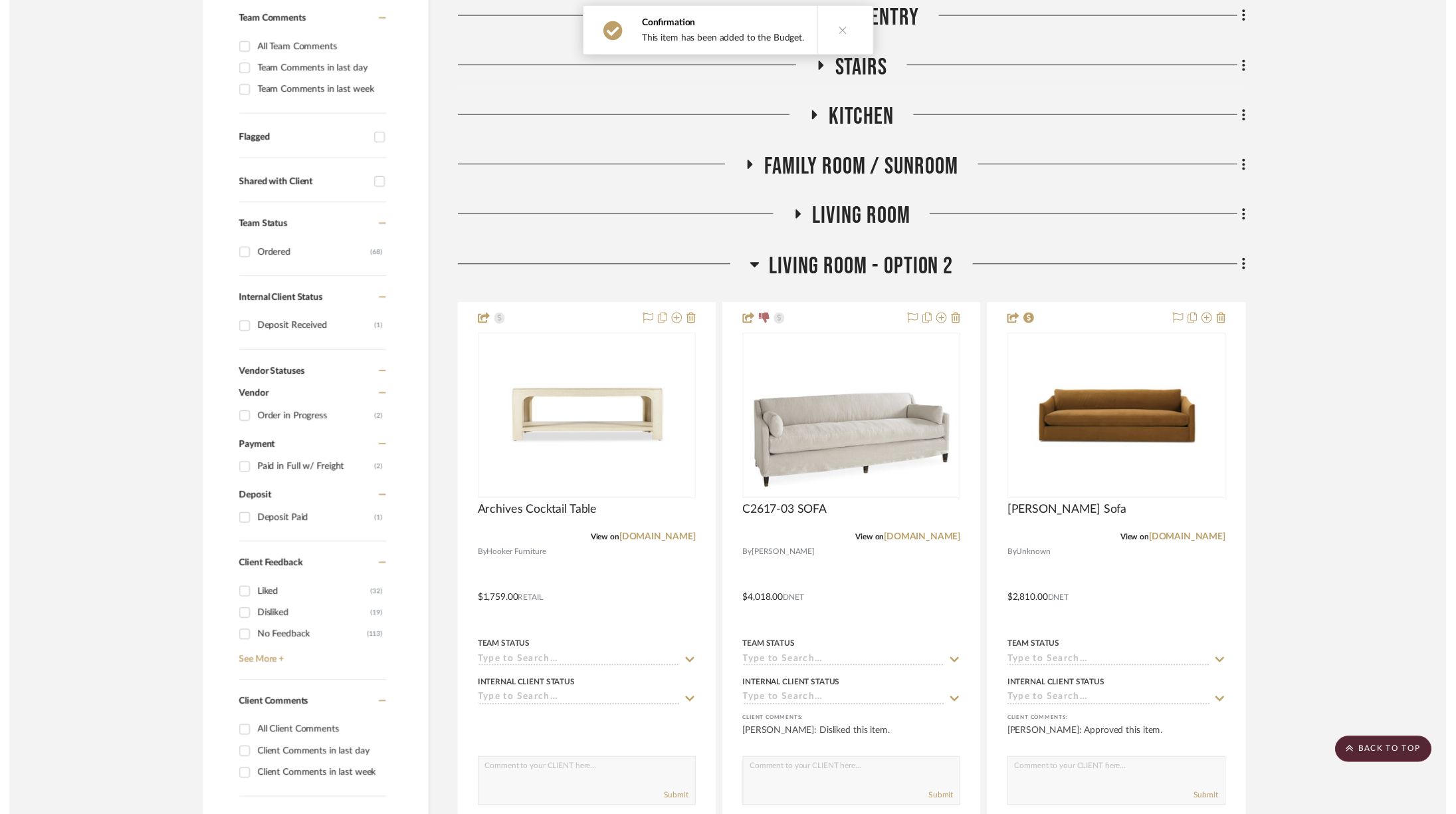
scroll to position [359, 0]
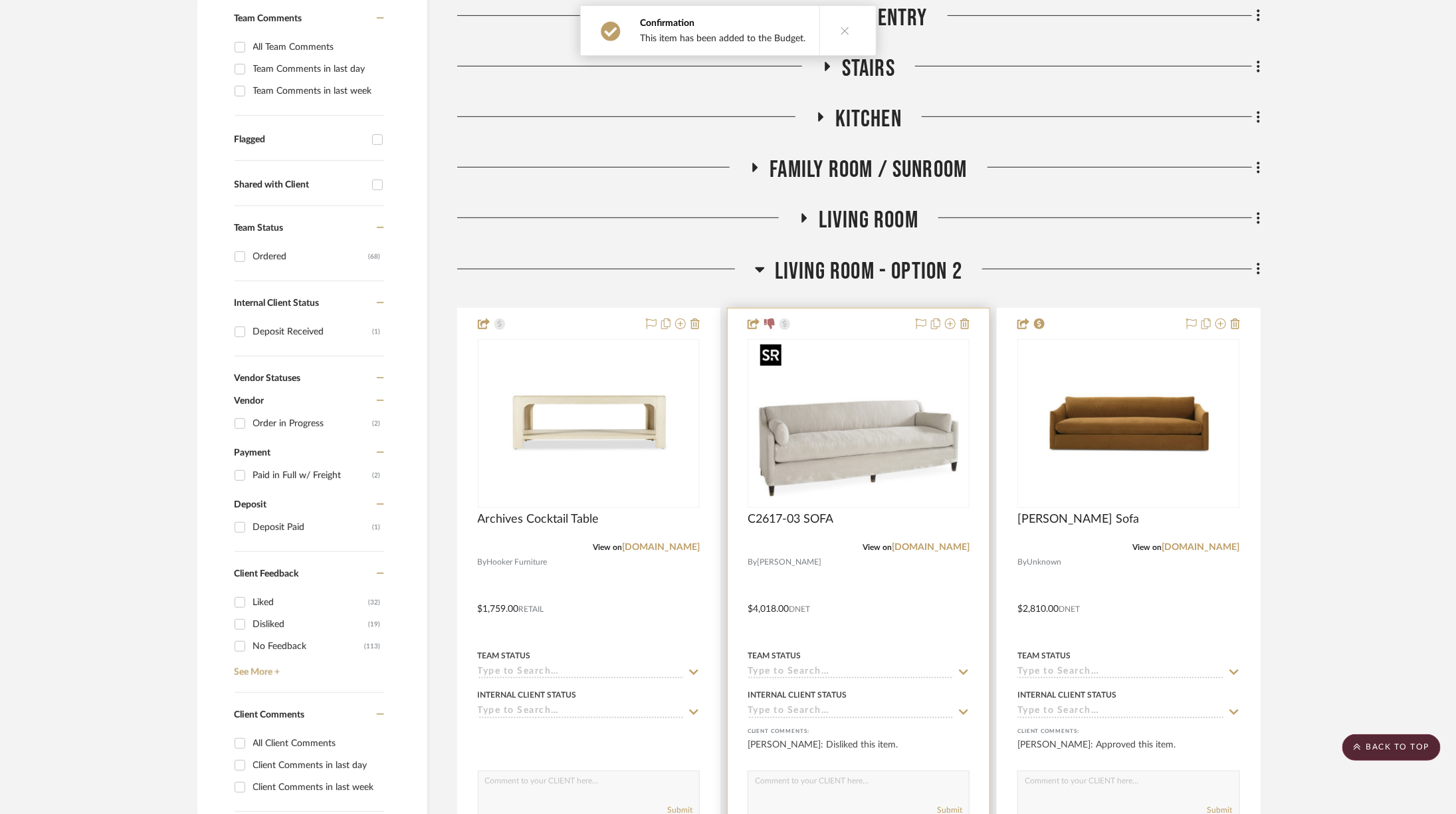
click at [0, 0] on img at bounding box center [0, 0] width 0 height 0
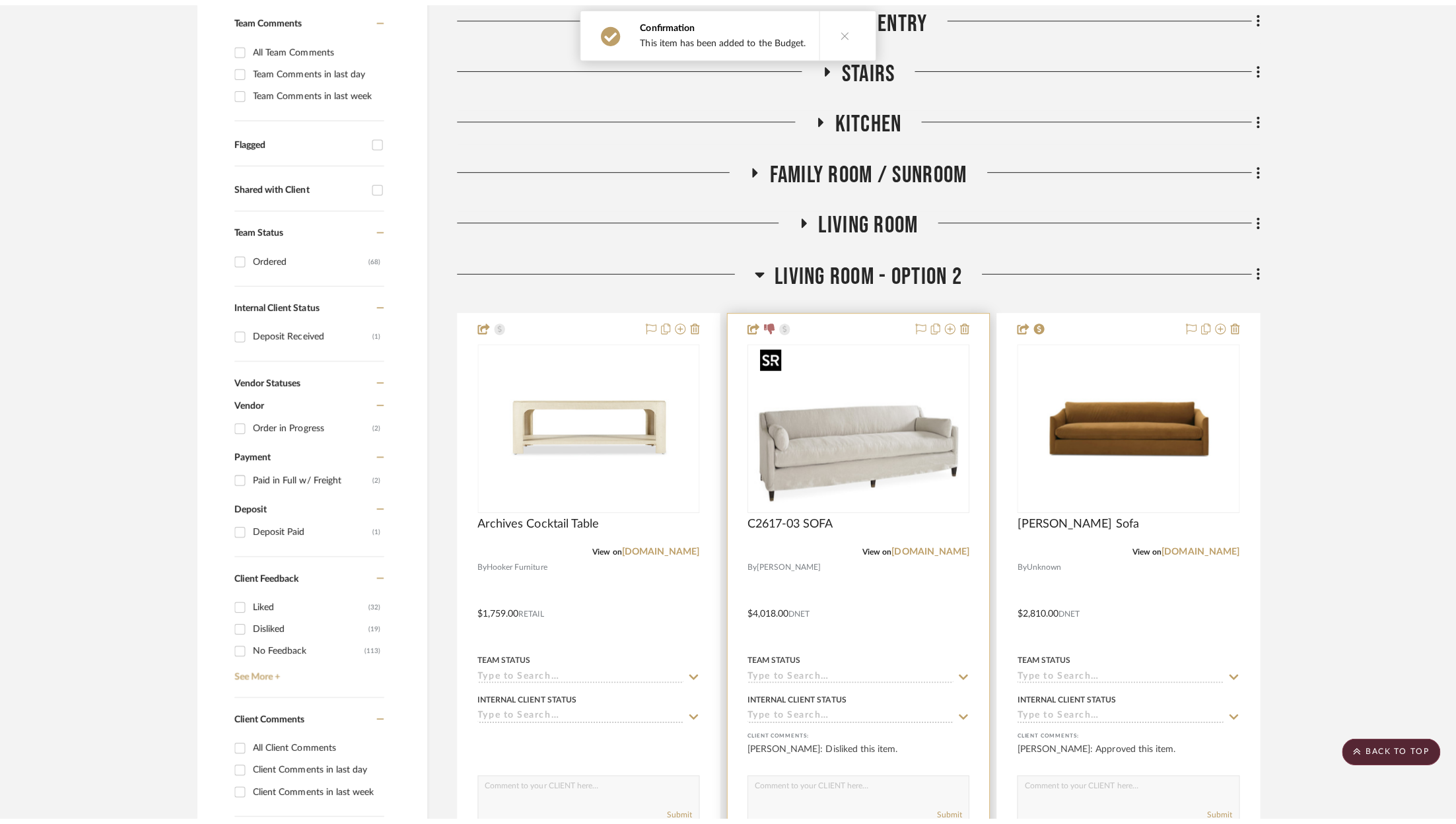
scroll to position [0, 0]
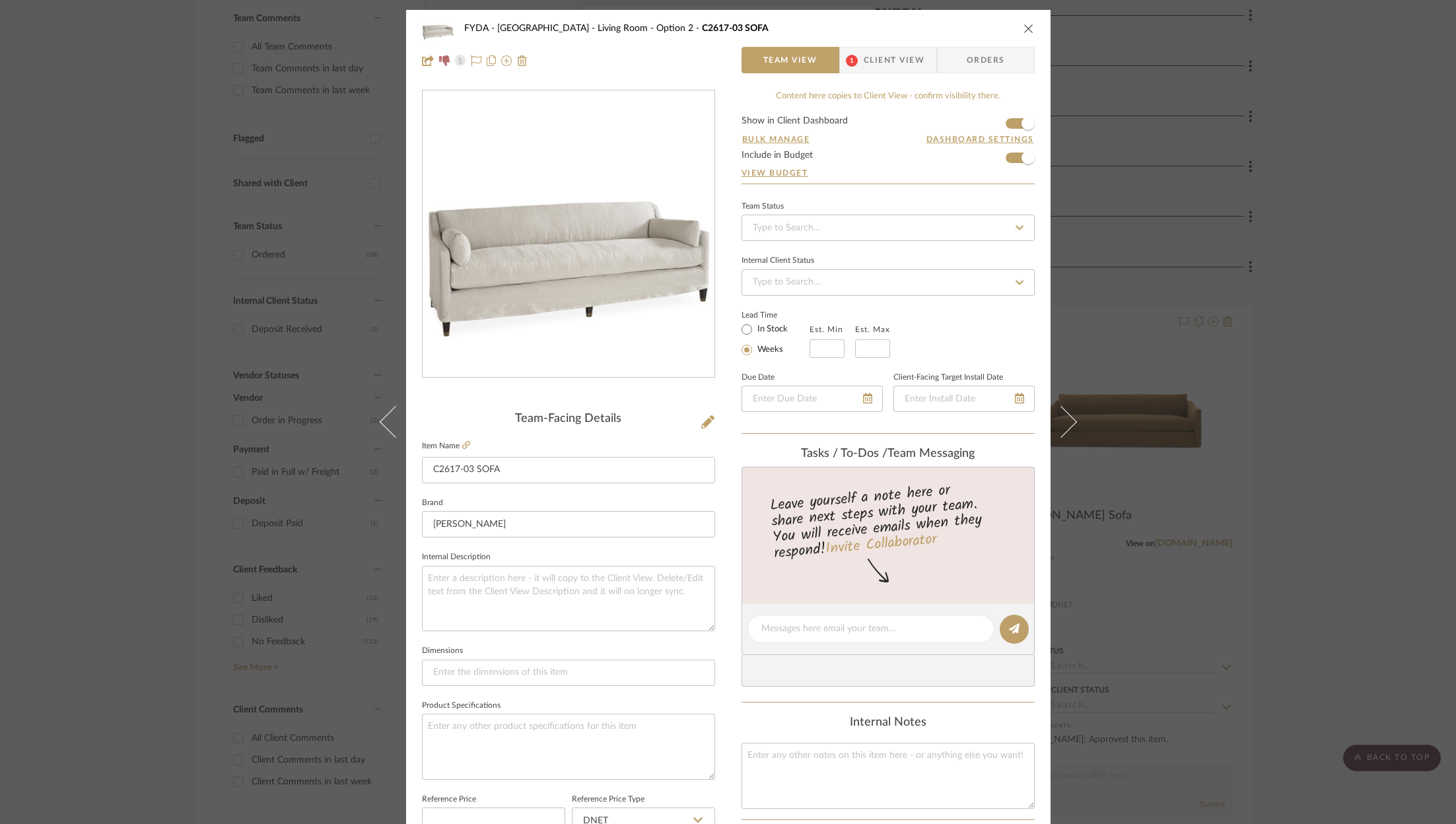
click at [1007, 157] on form "Show in Client Dashboard Bulk Manage Dashboard Settings Include in Budget View …" at bounding box center [888, 150] width 294 height 68
click at [1015, 154] on span "button" at bounding box center [1028, 157] width 29 height 29
click at [1025, 21] on div "FYDA - 655 City Park Living Room - Option 2 C2617-03 SOFA" at bounding box center [728, 28] width 613 height 26
click at [1025, 30] on icon "close" at bounding box center [1029, 28] width 10 height 10
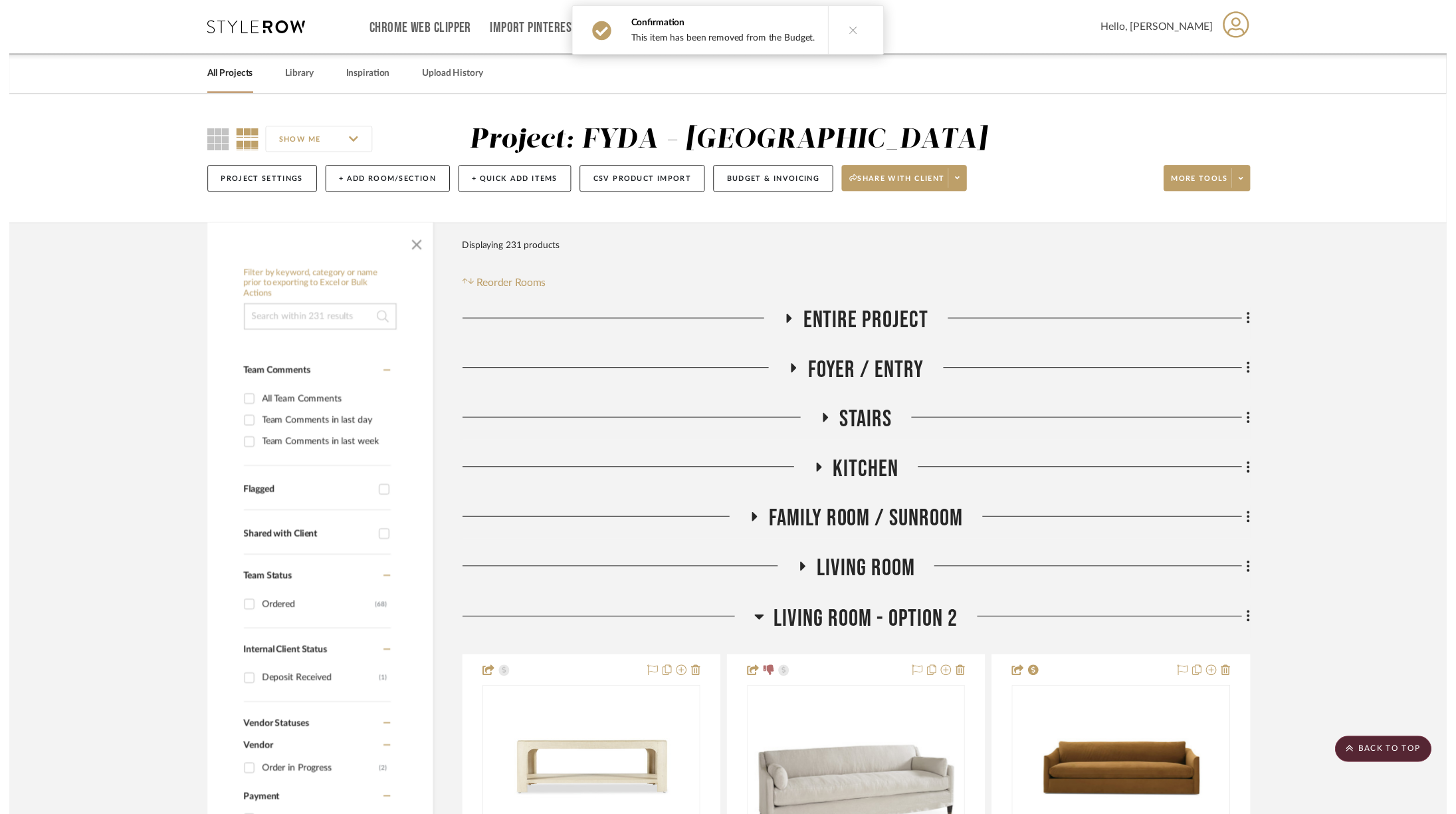
scroll to position [359, 0]
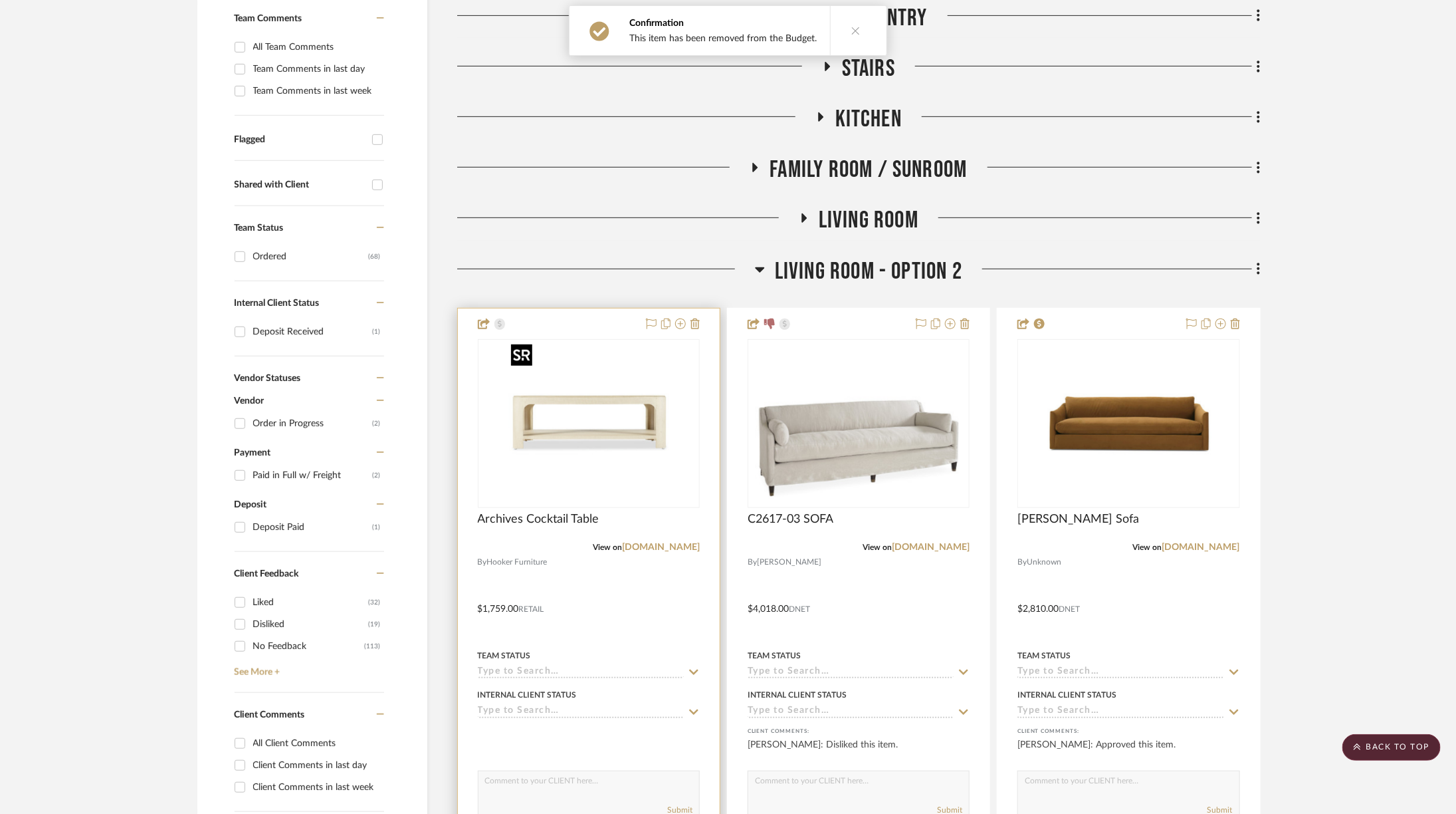
click at [0, 0] on img at bounding box center [0, 0] width 0 height 0
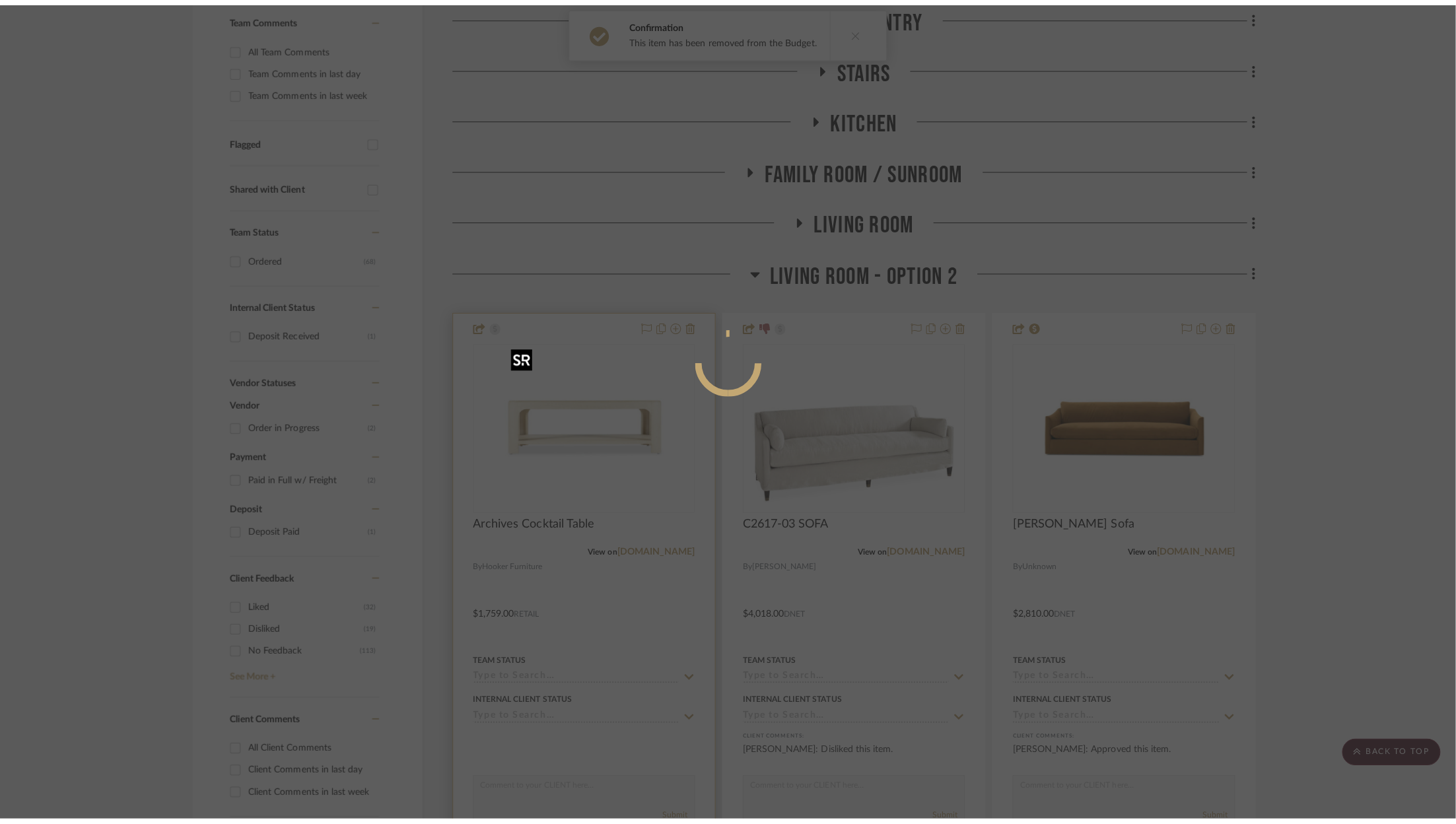
scroll to position [0, 0]
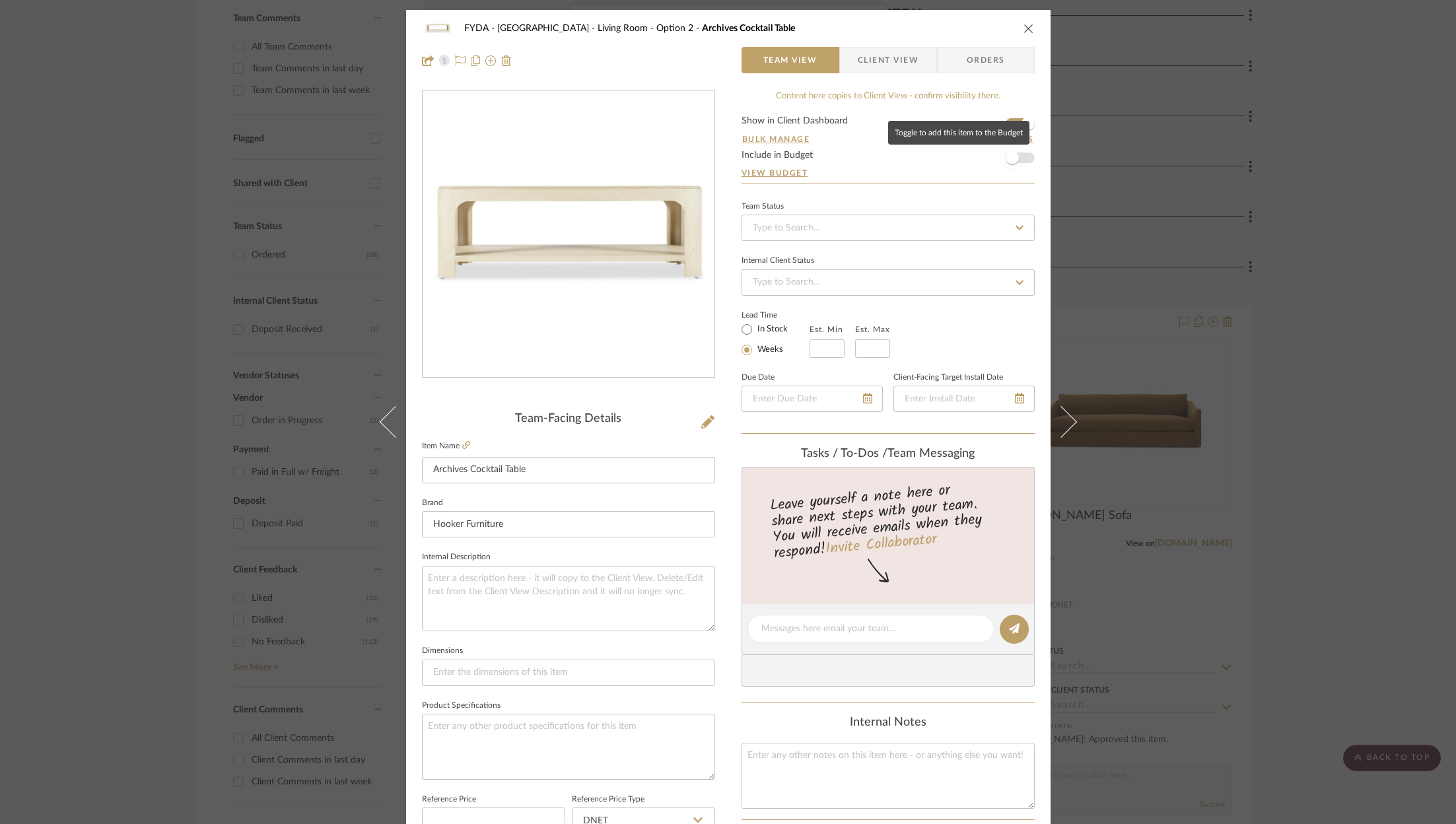
click at [1019, 148] on span "button" at bounding box center [1012, 157] width 29 height 29
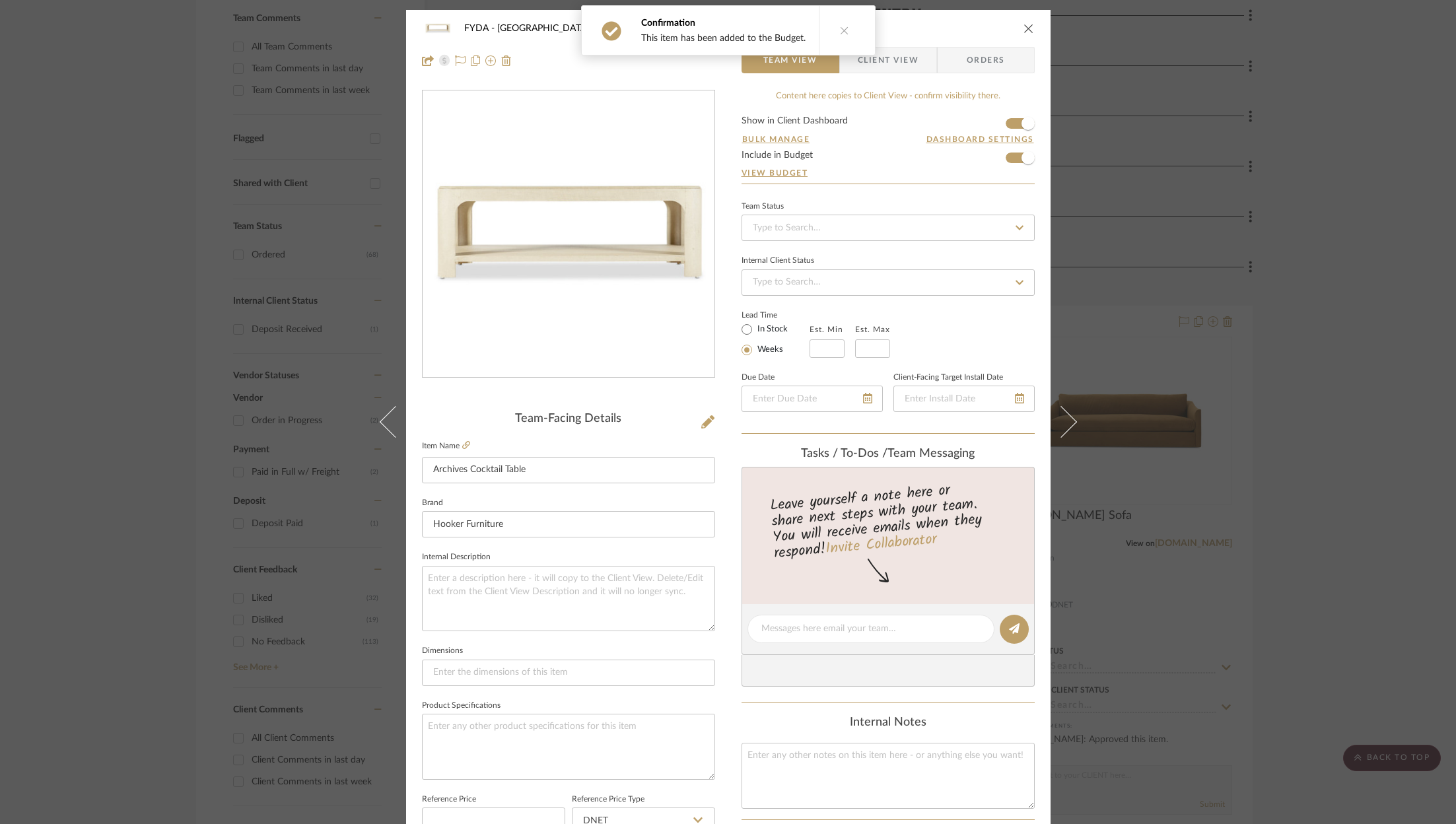
click at [1025, 26] on icon "close" at bounding box center [1029, 28] width 10 height 10
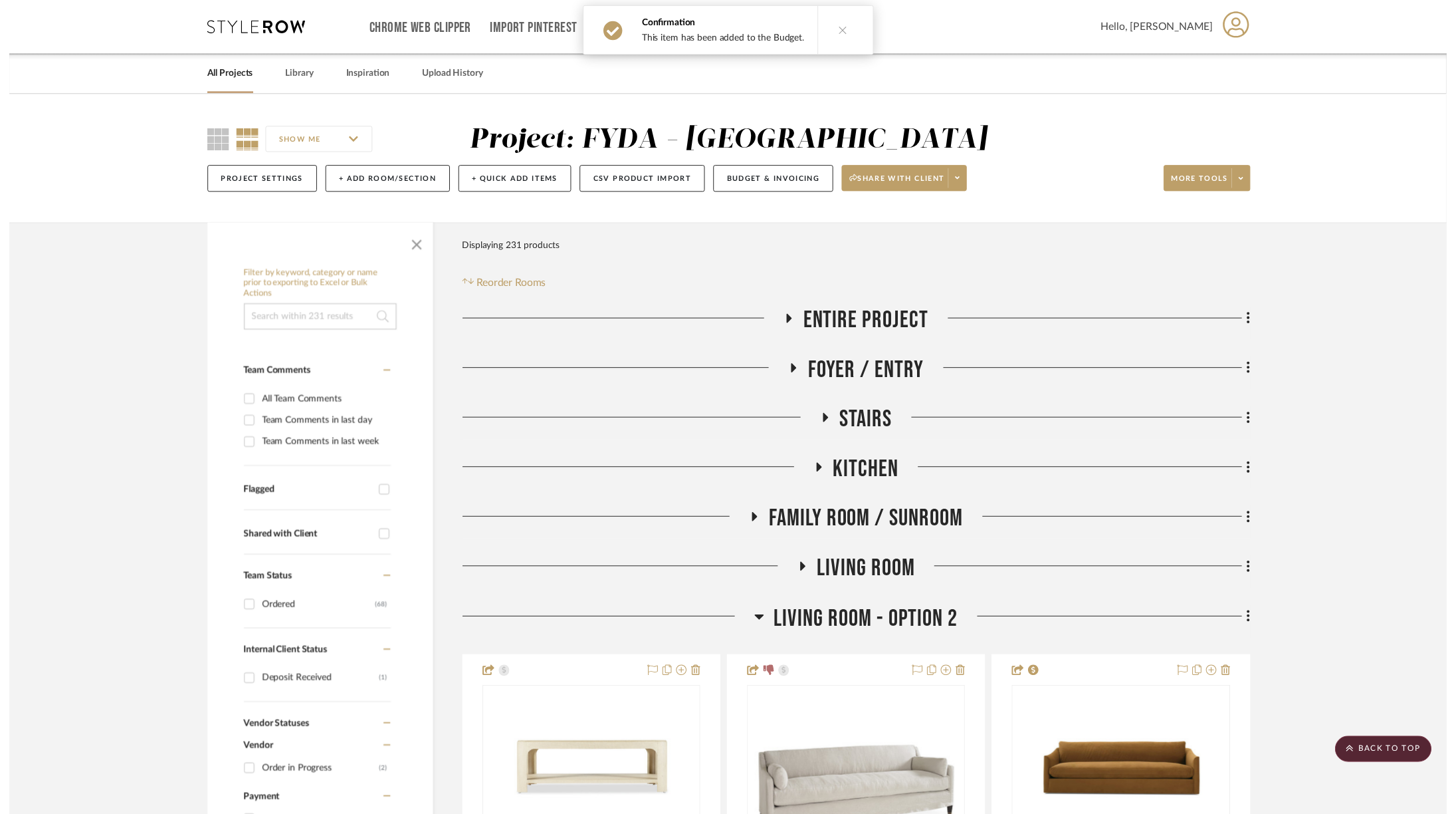
scroll to position [359, 0]
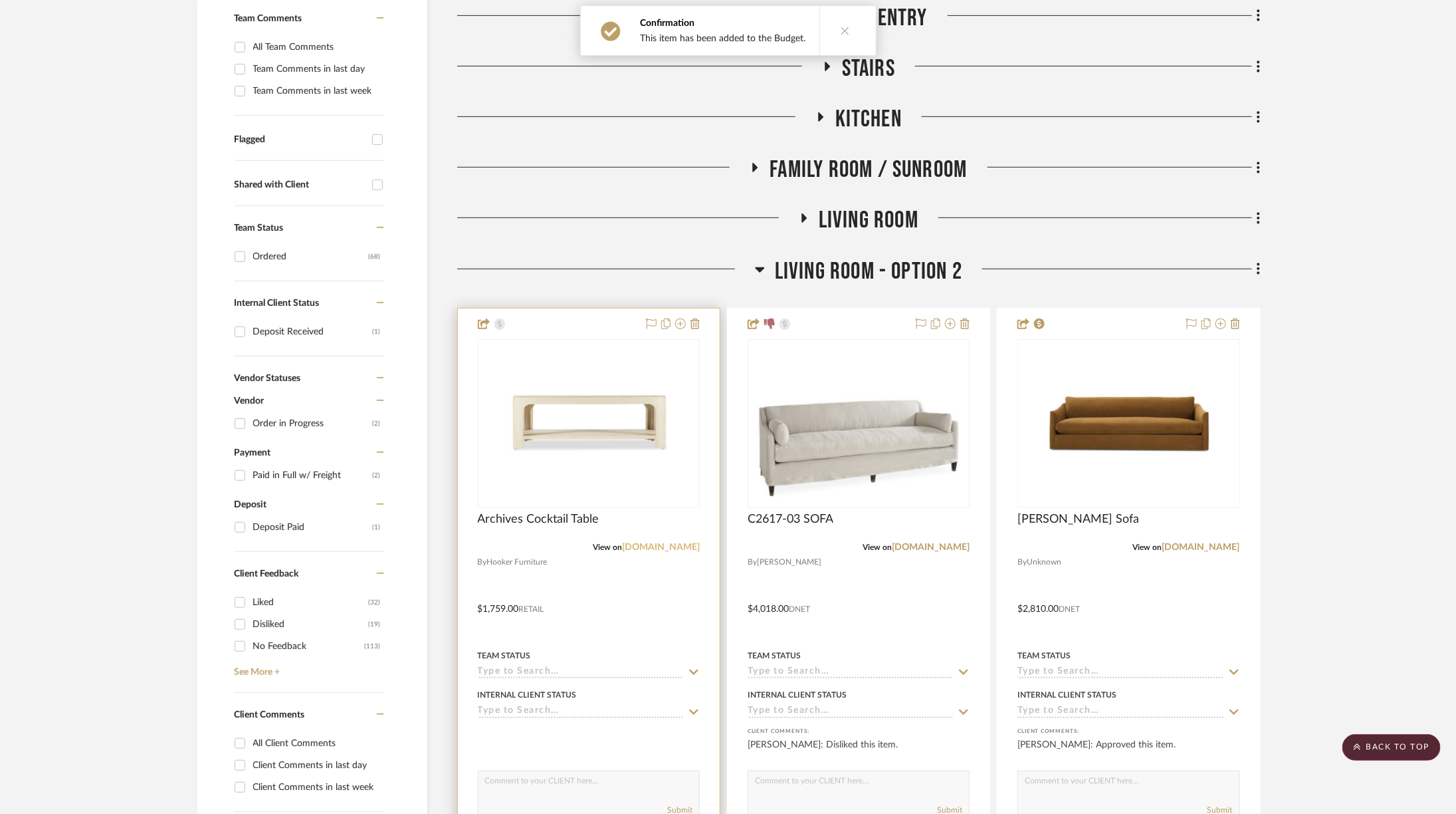
click at [663, 545] on link "[DOMAIN_NAME]" at bounding box center [660, 547] width 78 height 9
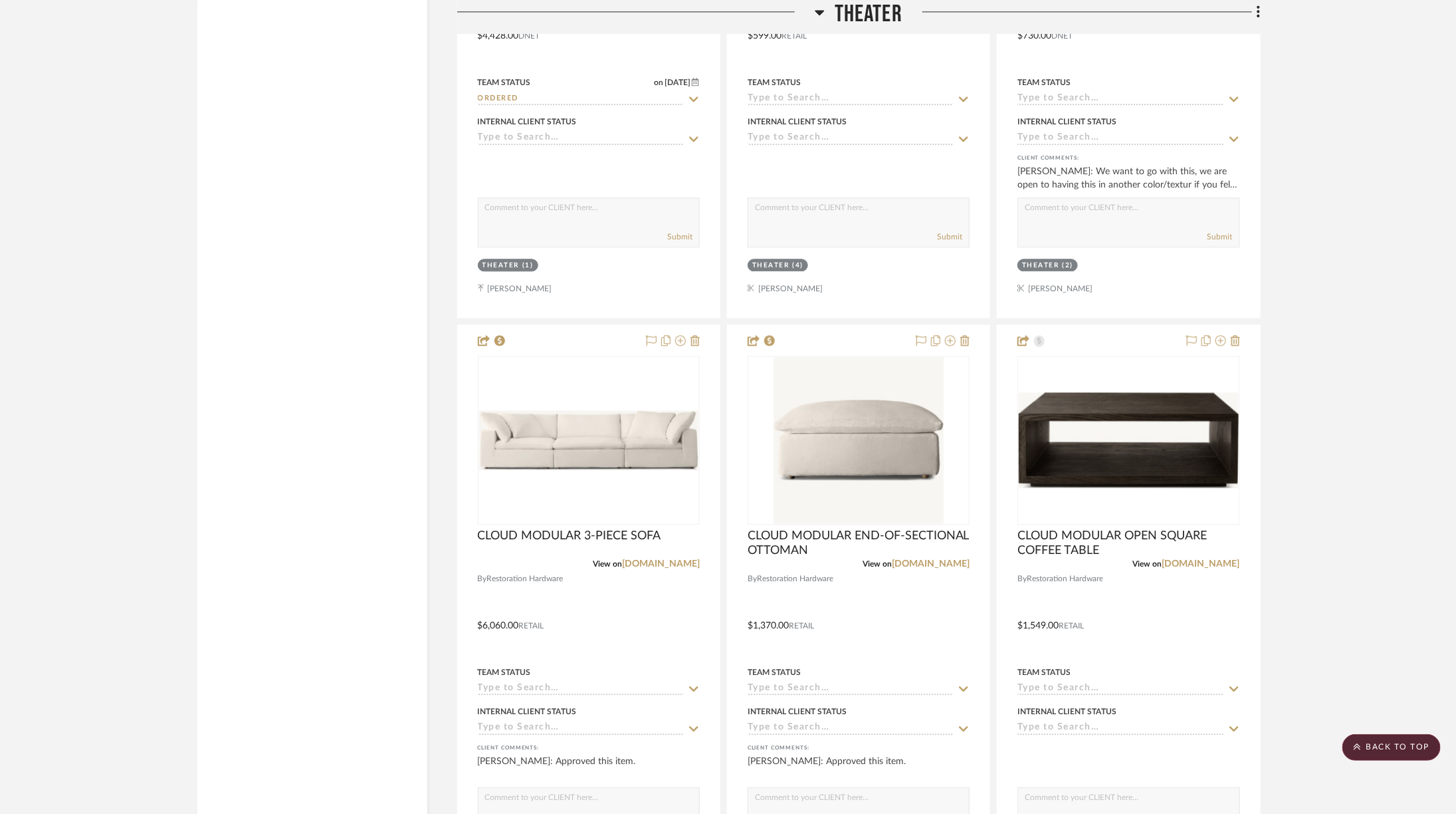
scroll to position [10108, 0]
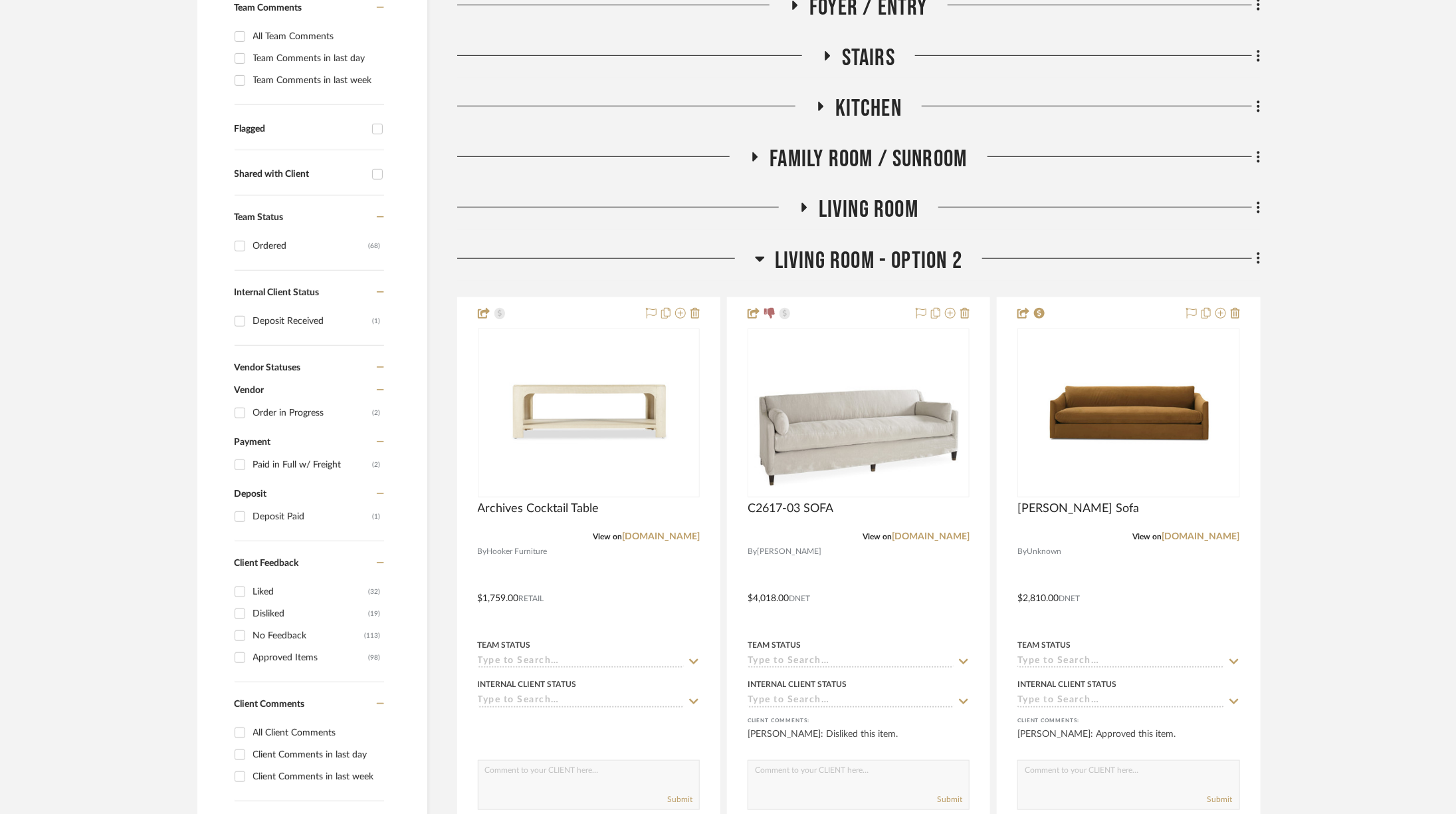
scroll to position [373, 0]
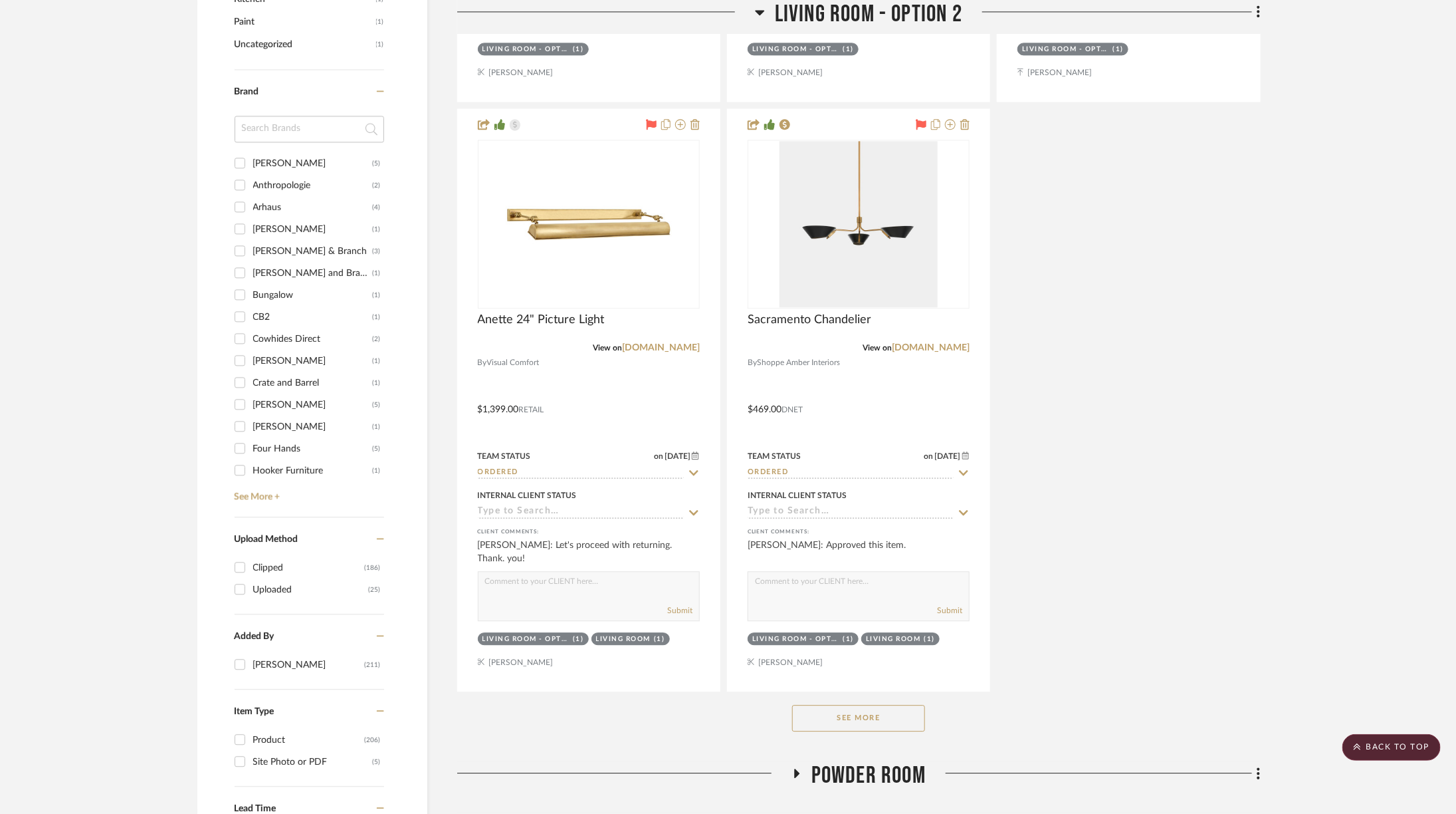
scroll to position [1774, 0]
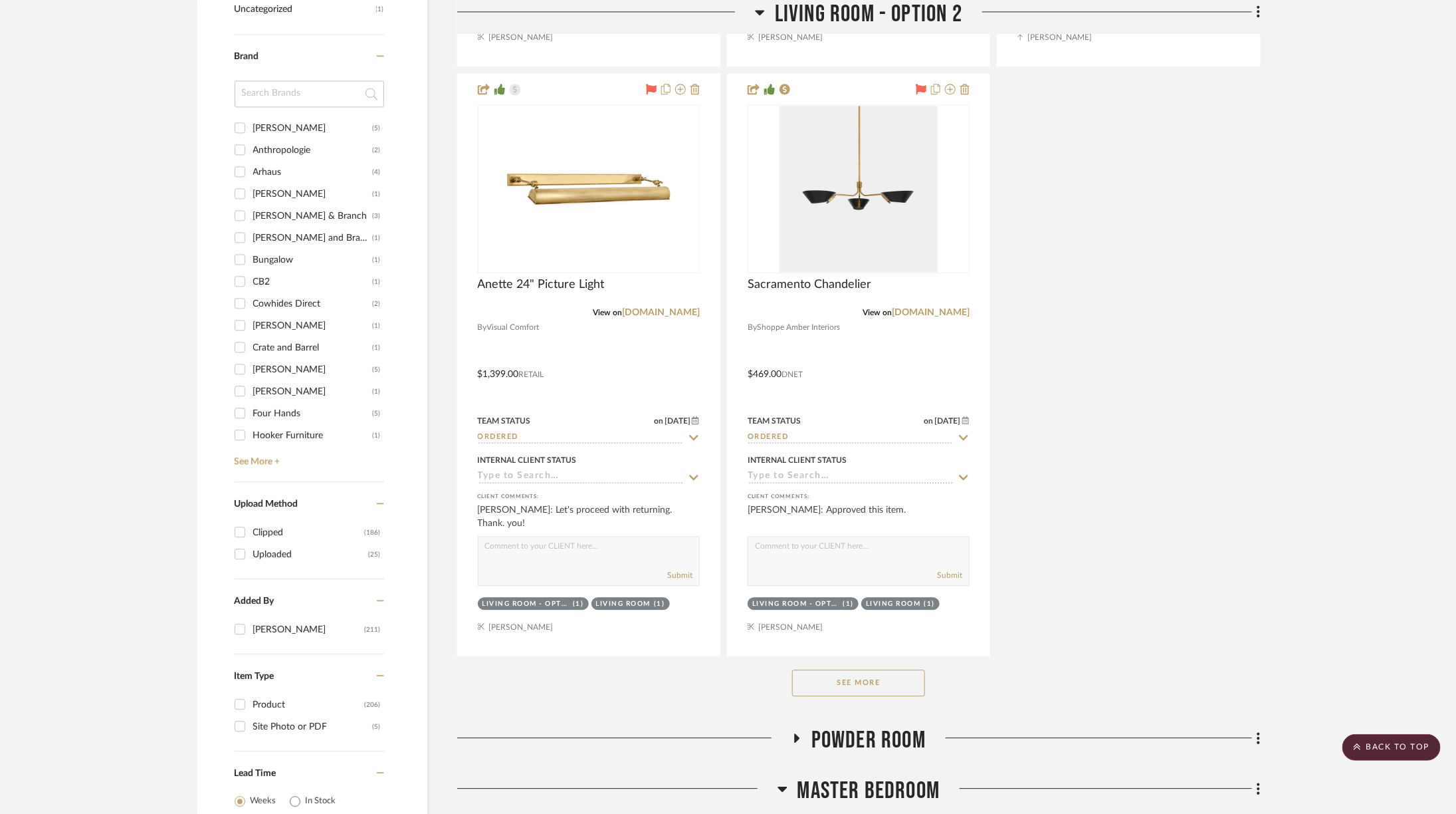
click at [859, 683] on button "See More" at bounding box center [858, 683] width 133 height 26
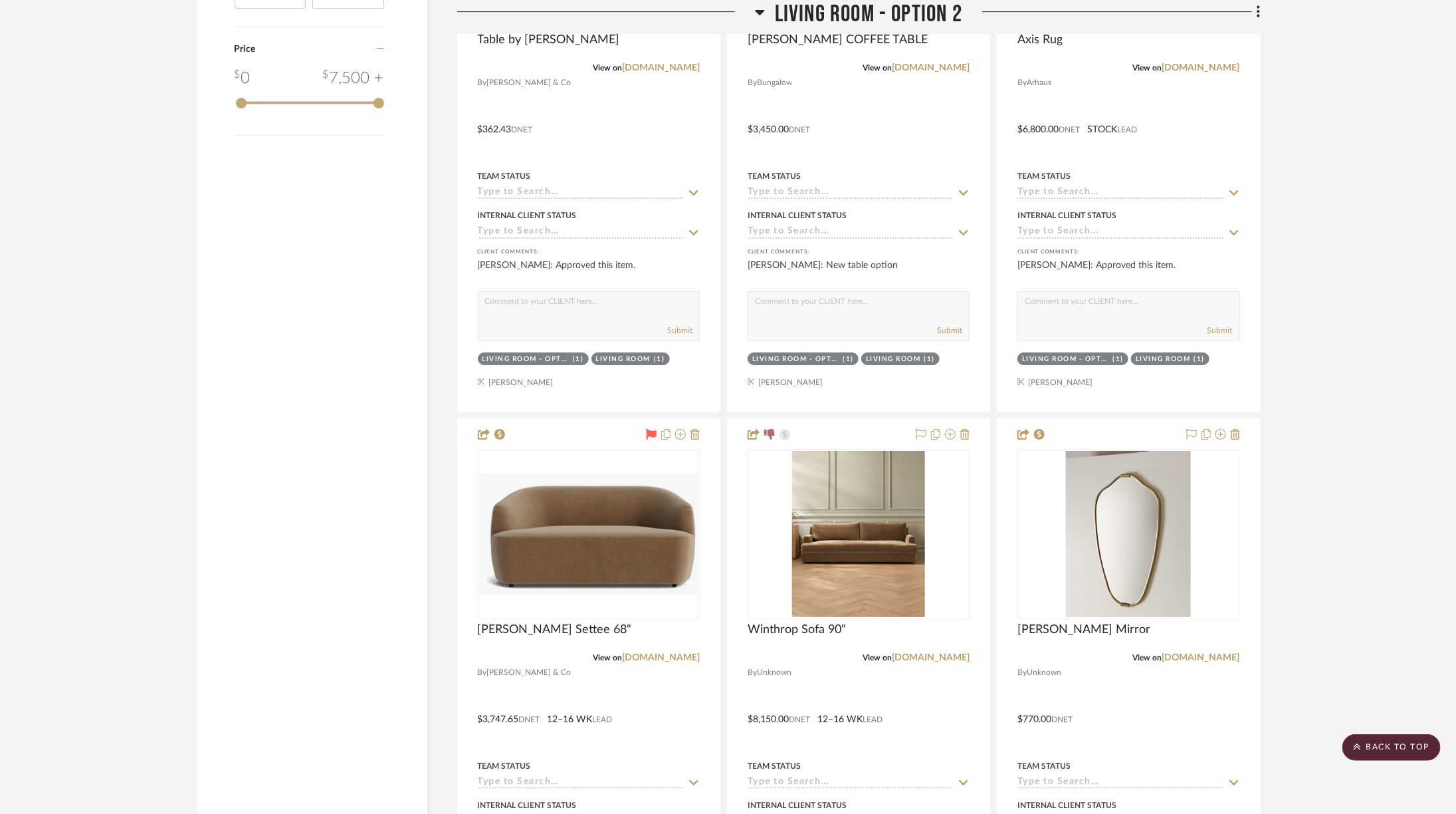
scroll to position [2610, 0]
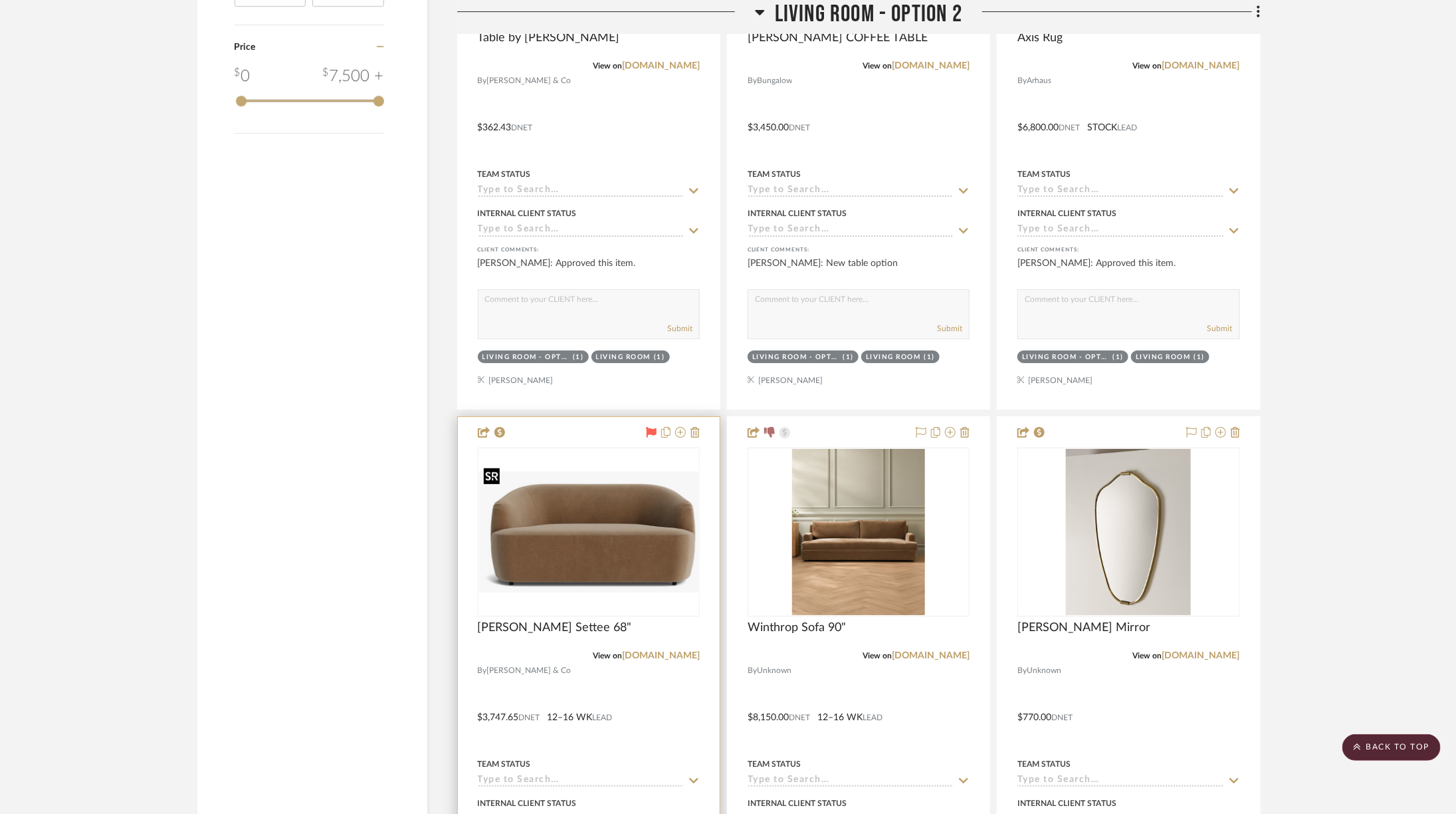
click at [0, 0] on img at bounding box center [0, 0] width 0 height 0
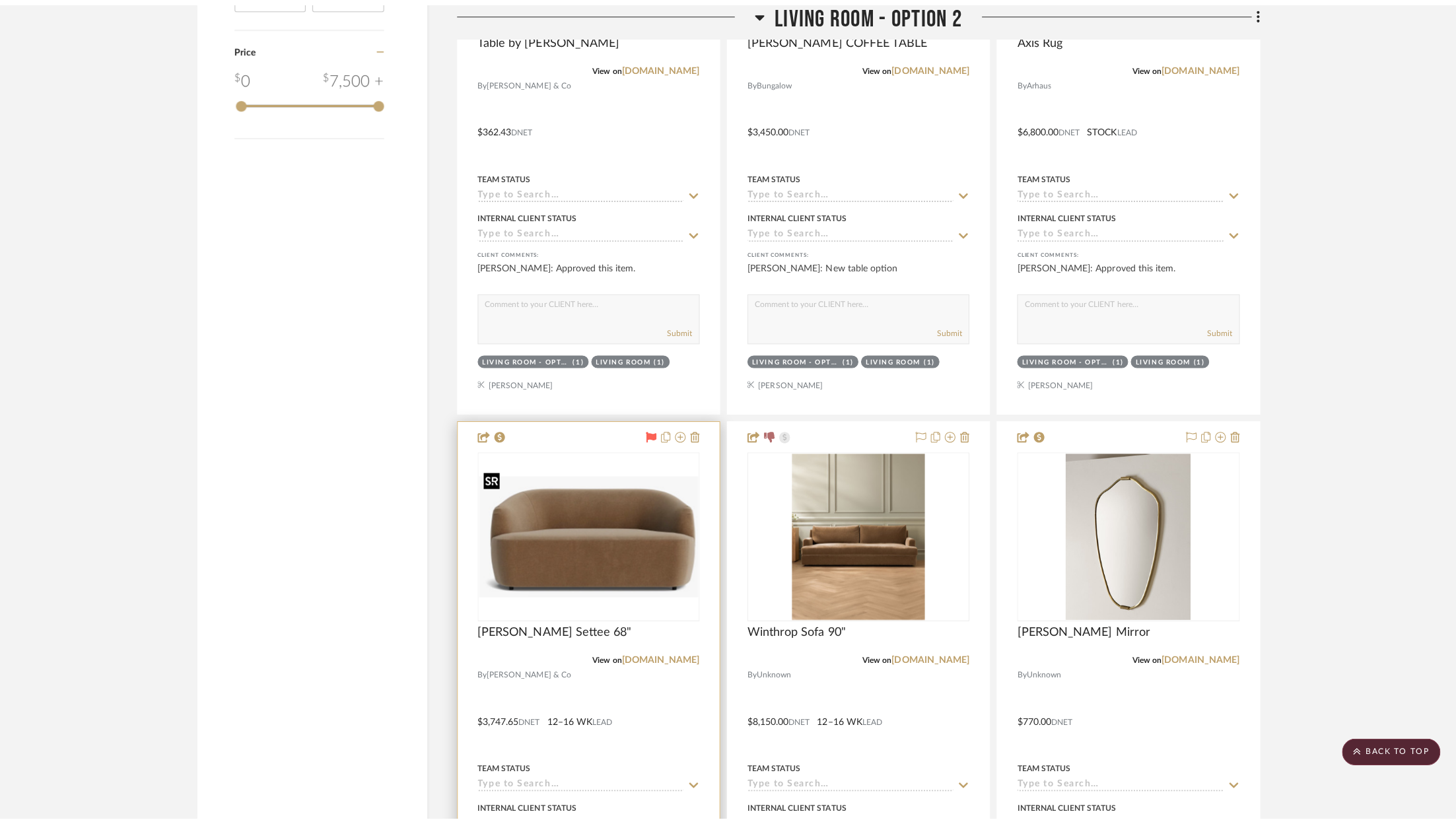
scroll to position [0, 0]
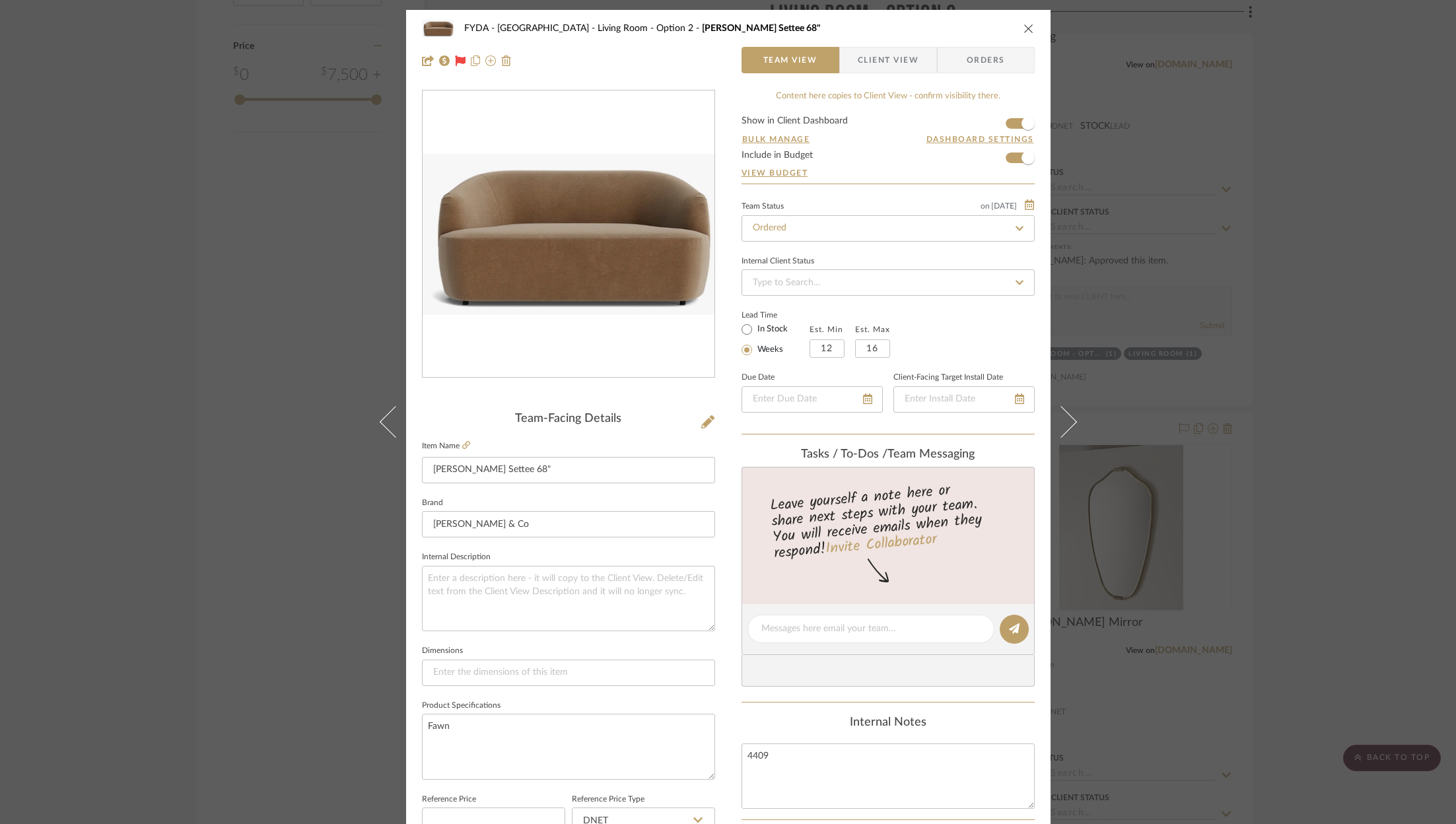
click at [893, 73] on div "FYDA - 655 City Park Living Room - Option 2 [PERSON_NAME] Settee 68" Team View …" at bounding box center [728, 45] width 645 height 70
click at [901, 65] on span "Client View" at bounding box center [887, 59] width 60 height 26
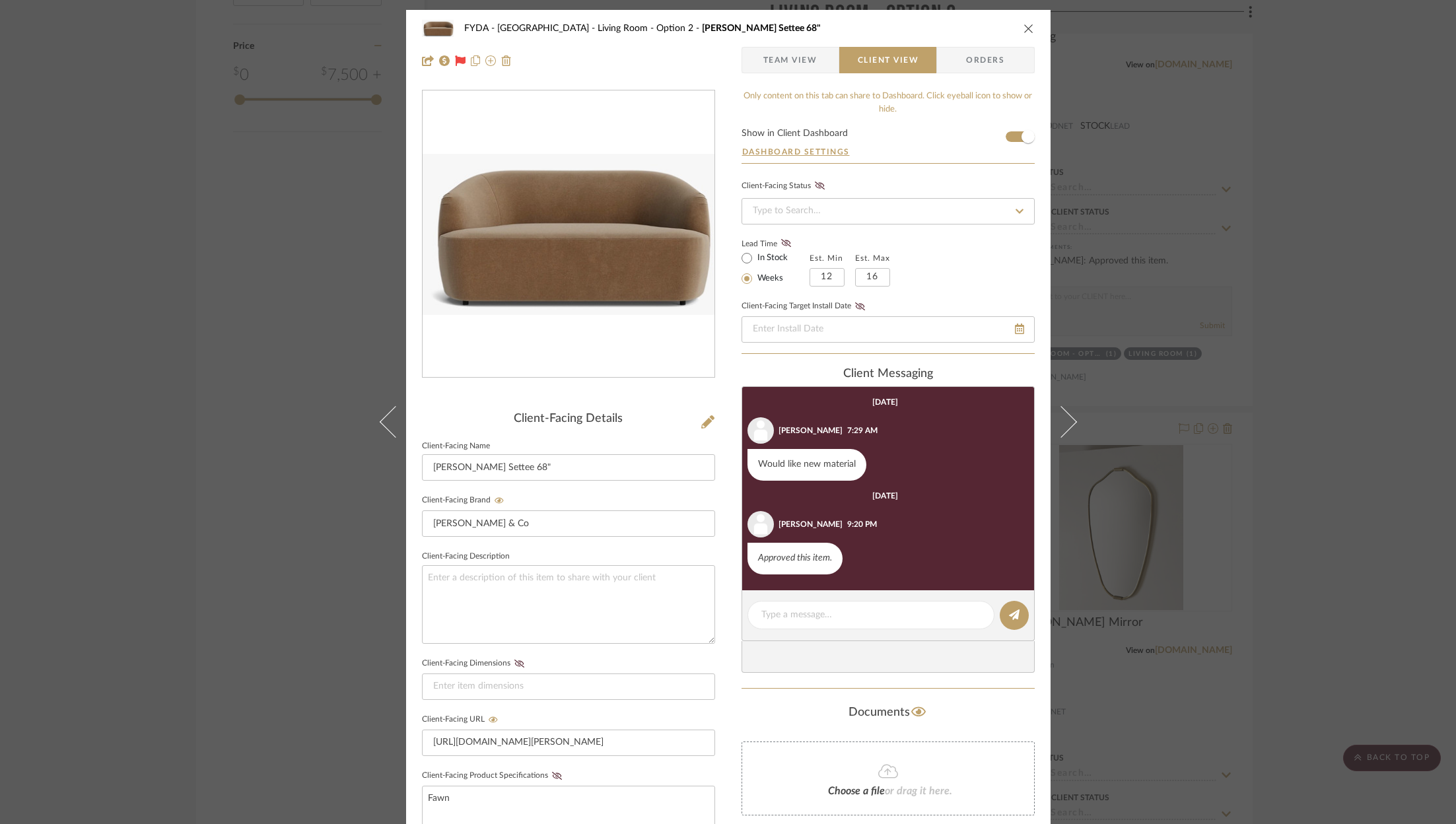
click at [961, 60] on span "Orders" at bounding box center [985, 59] width 68 height 26
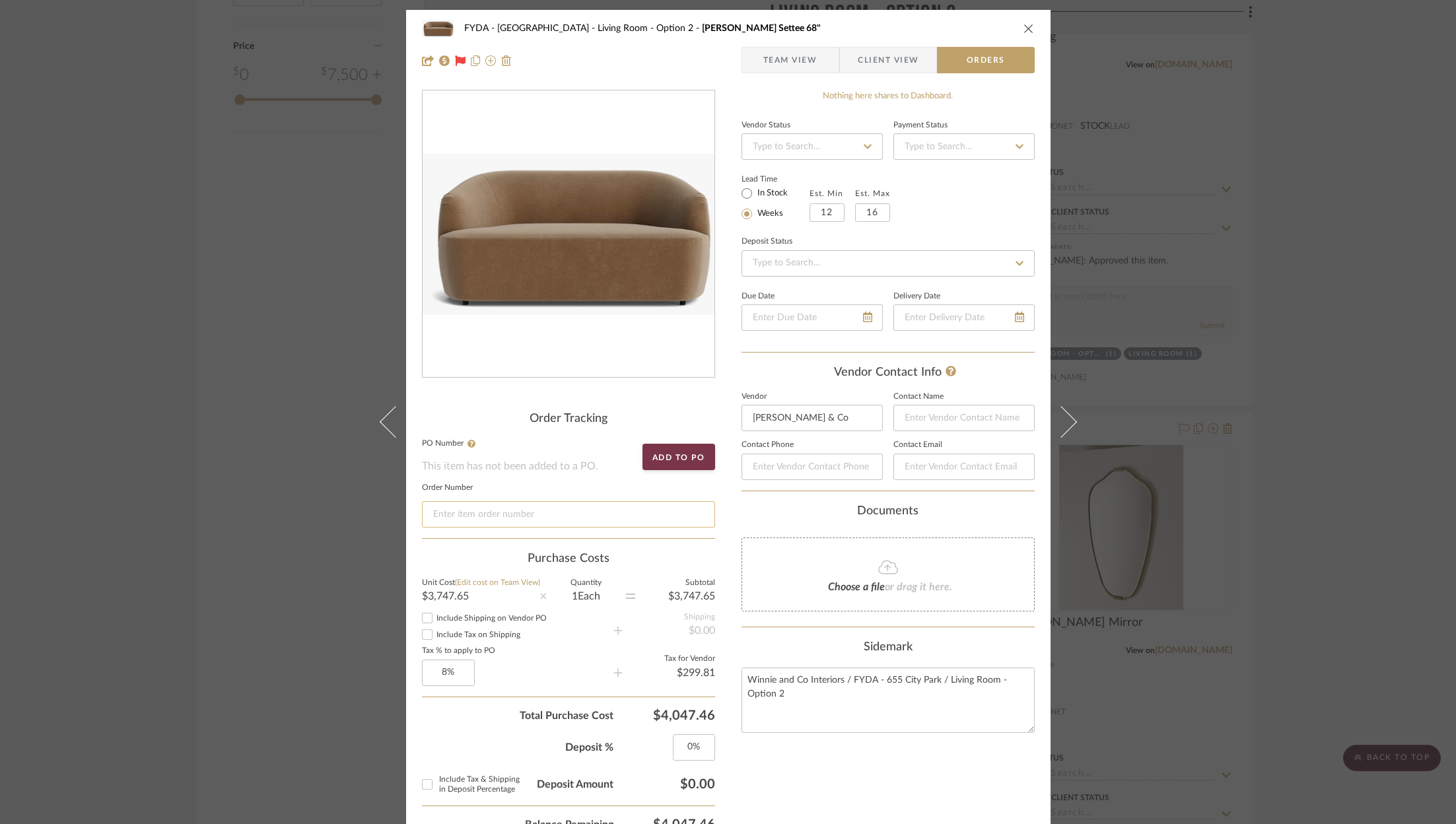
click at [556, 512] on input at bounding box center [569, 515] width 294 height 26
paste input "#IJLENQ8Q8"
type input "#IJLENQ8Q8"
click at [779, 59] on span "Team View" at bounding box center [791, 59] width 54 height 26
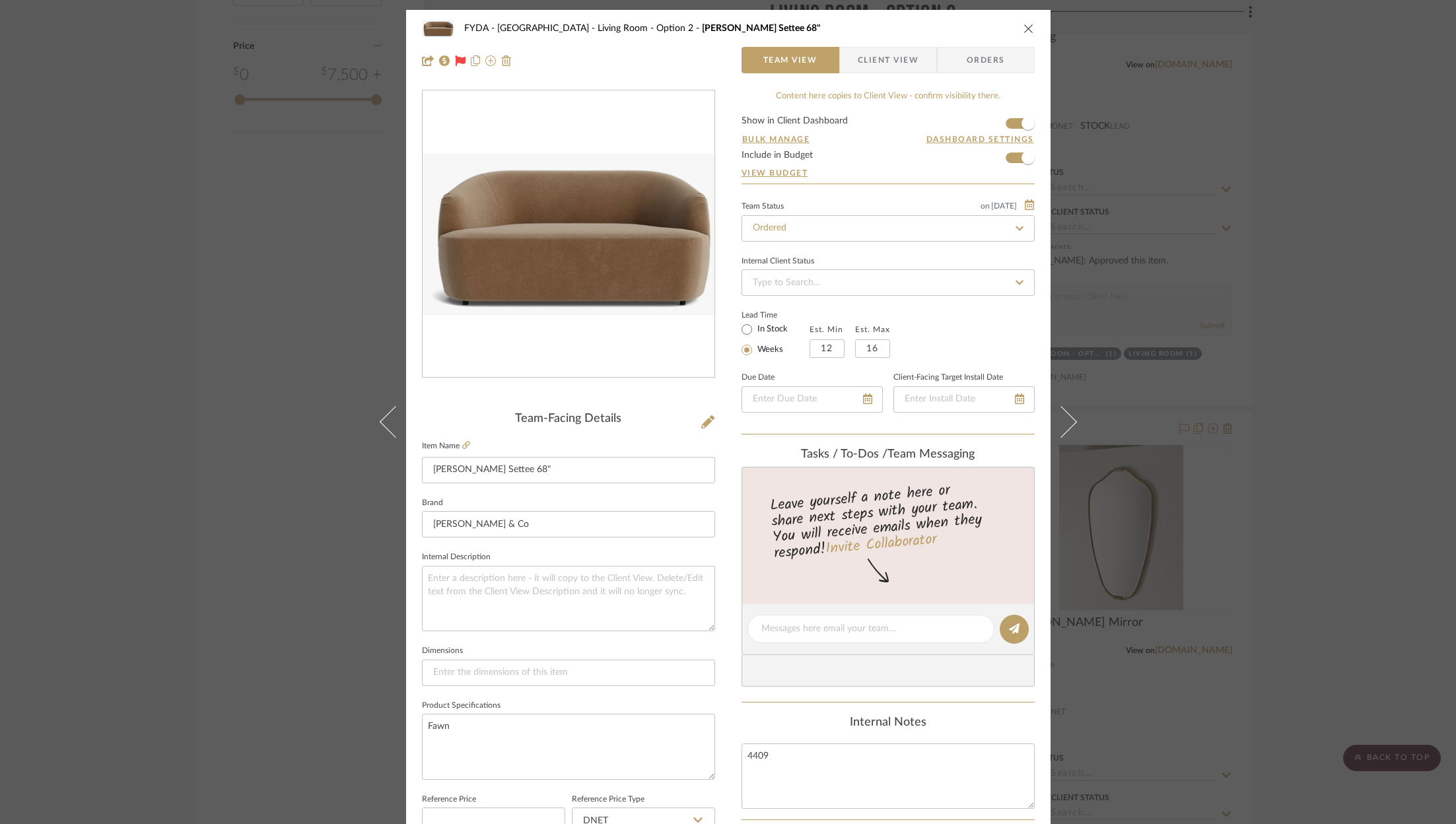
click at [1024, 26] on icon "close" at bounding box center [1029, 28] width 10 height 10
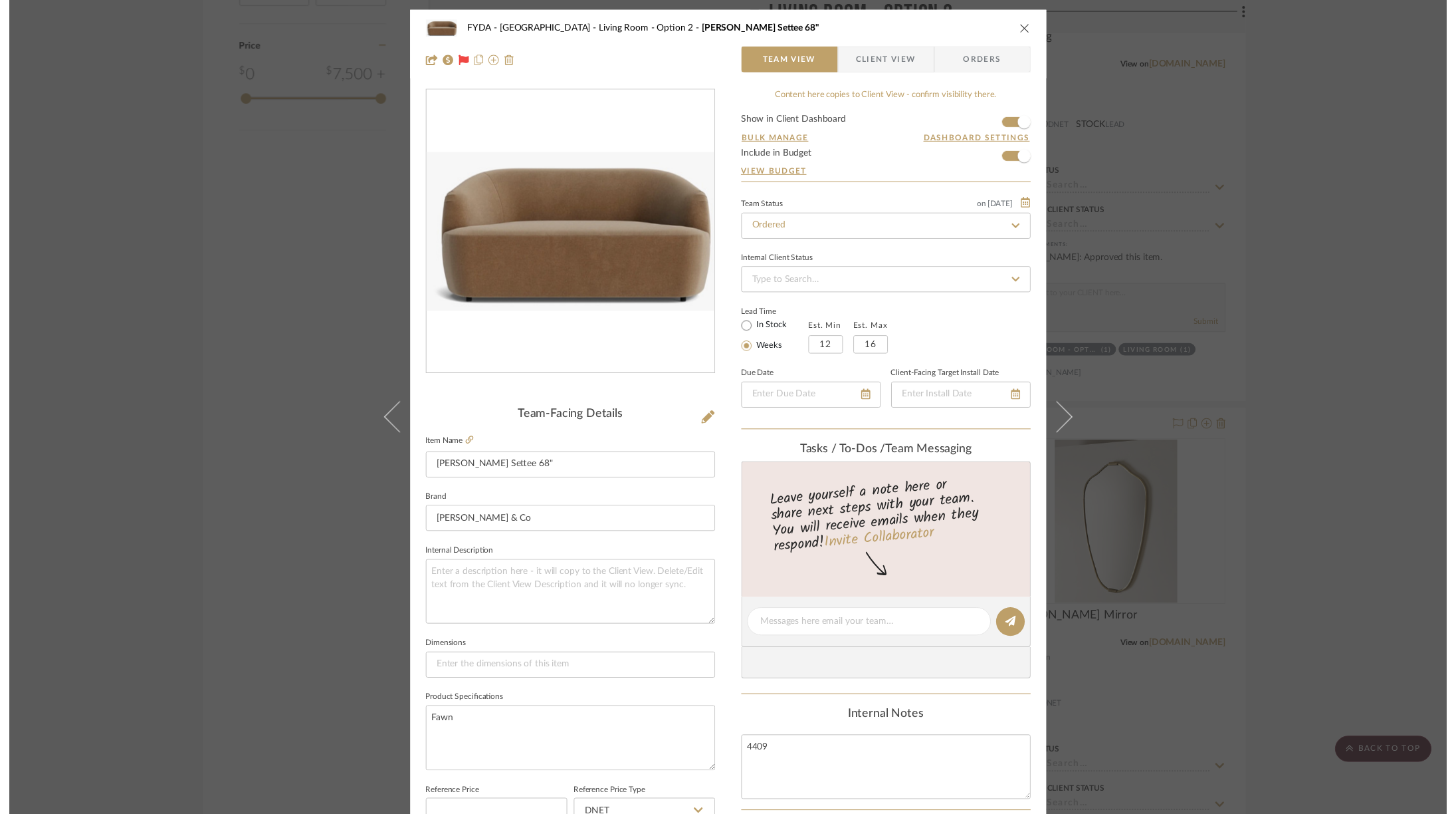
scroll to position [2610, 0]
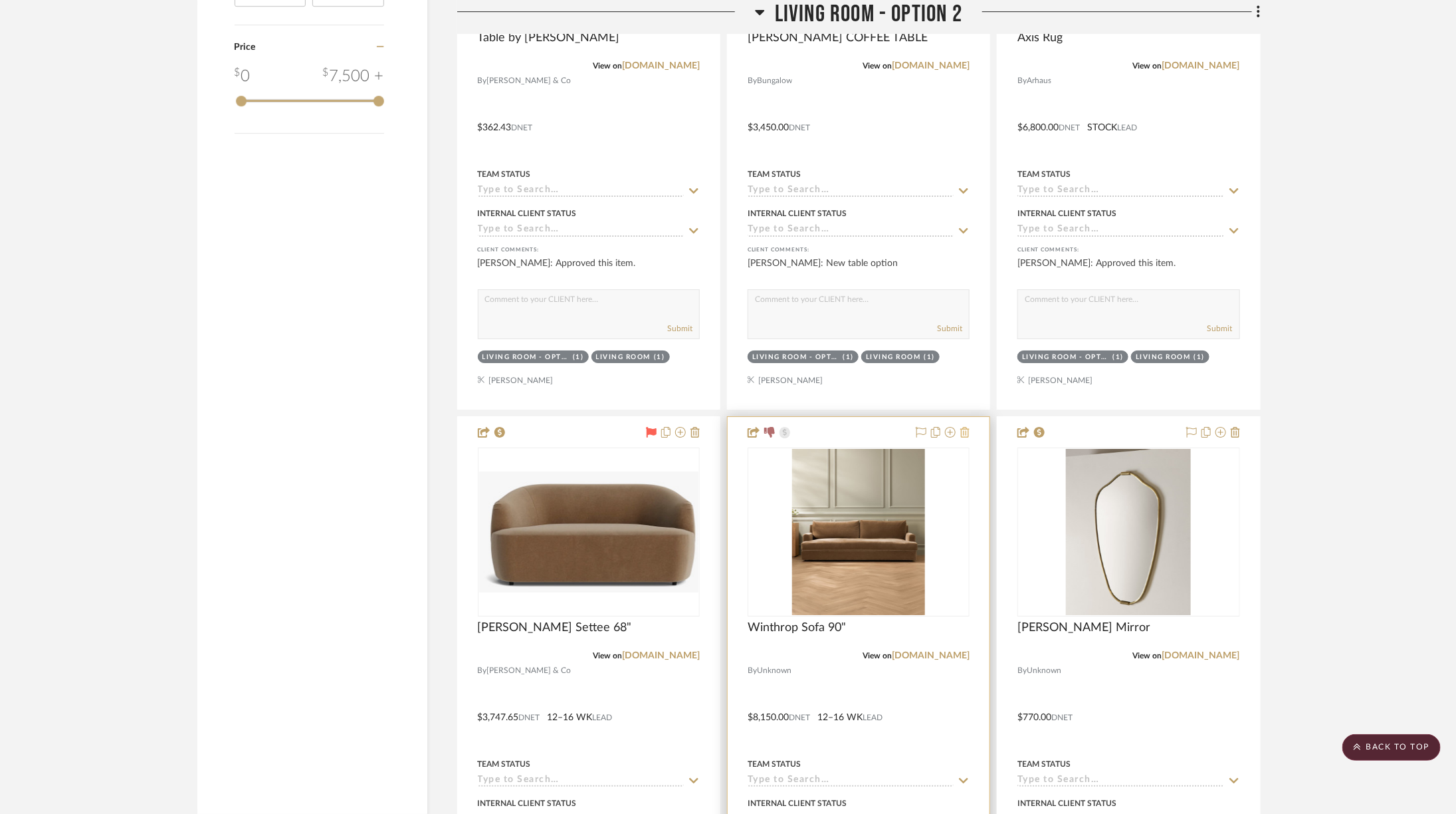
click at [968, 427] on icon at bounding box center [965, 431] width 9 height 10
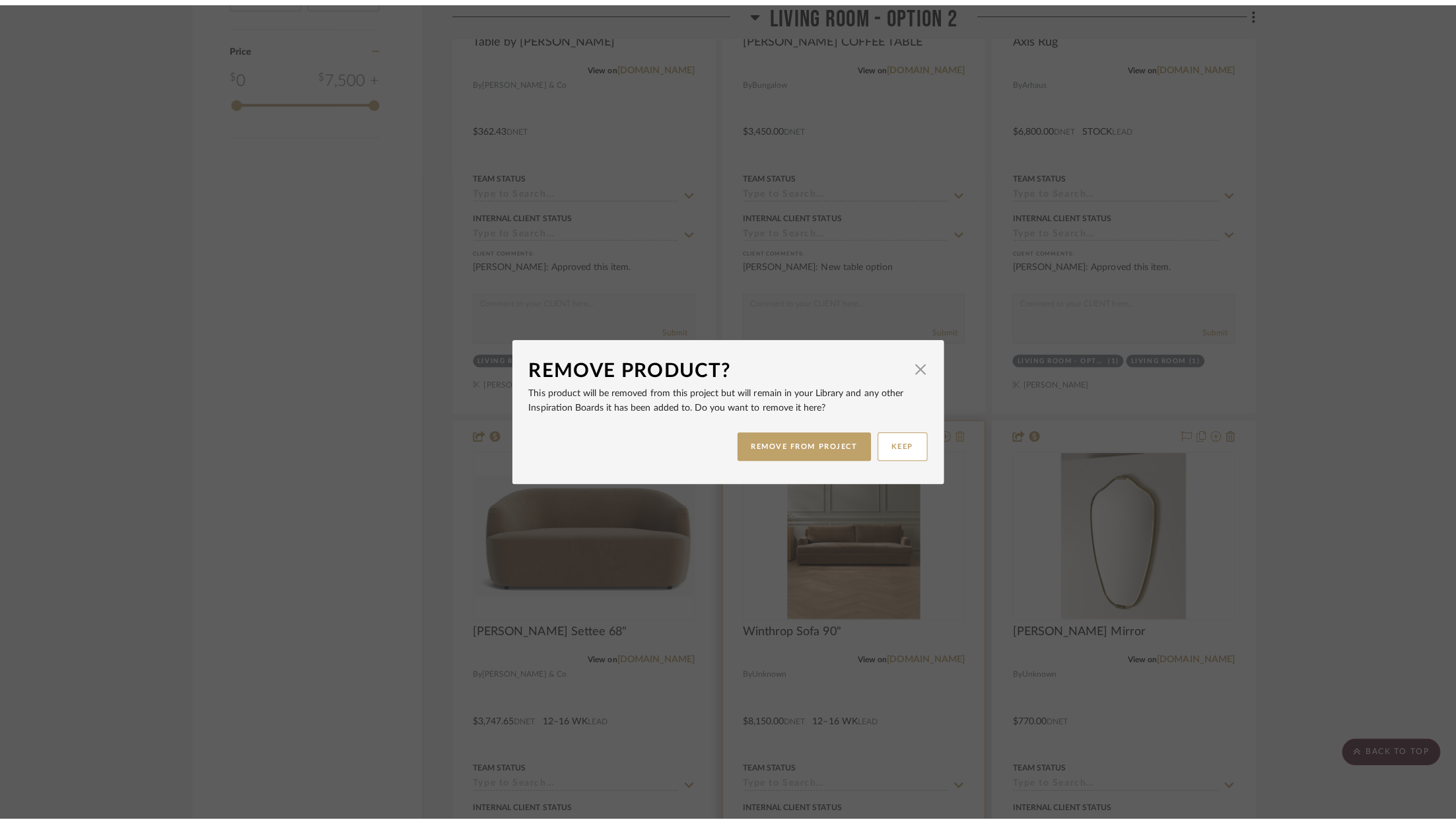
scroll to position [0, 0]
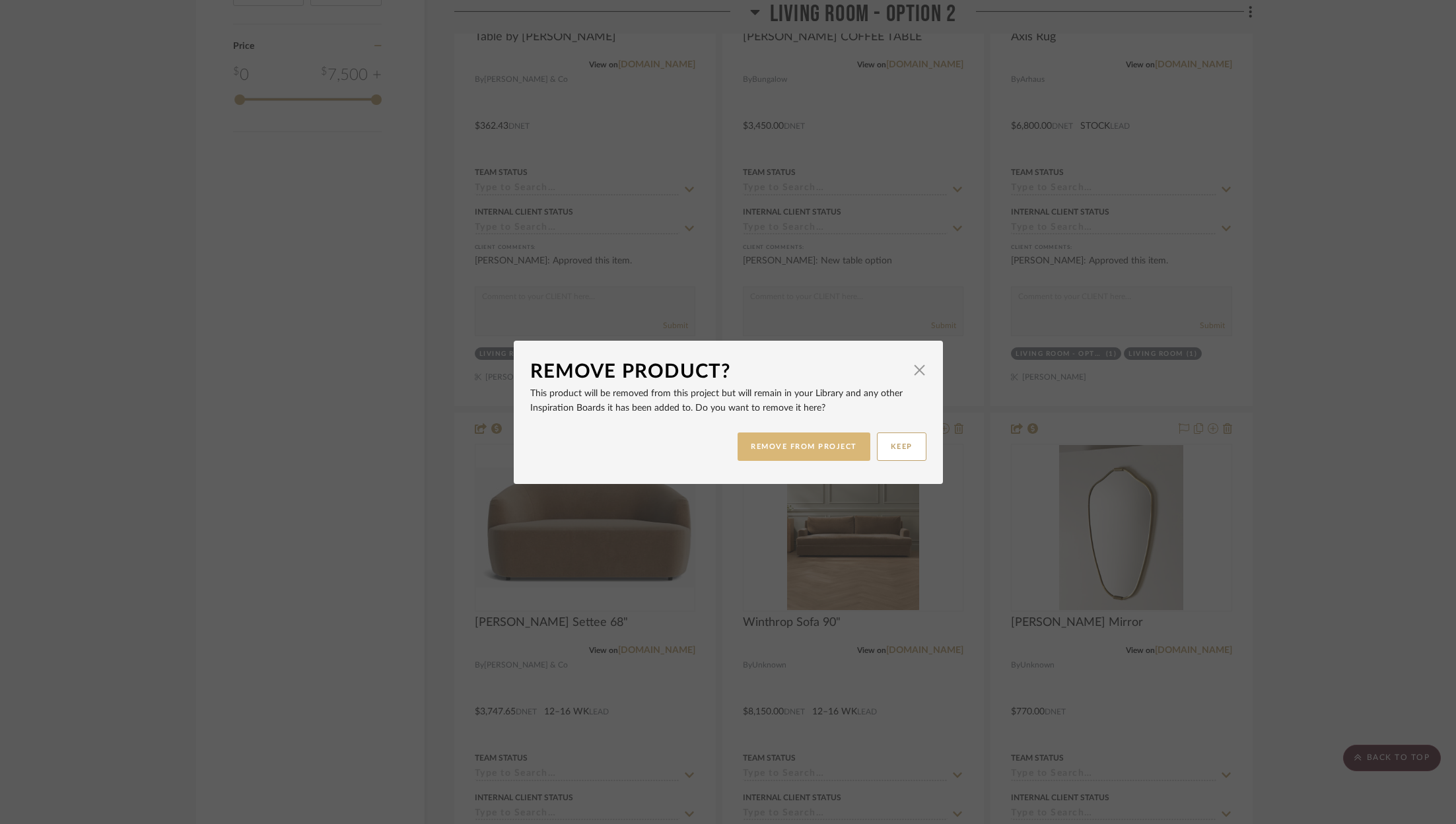
click at [826, 444] on button "REMOVE FROM PROJECT" at bounding box center [804, 447] width 133 height 29
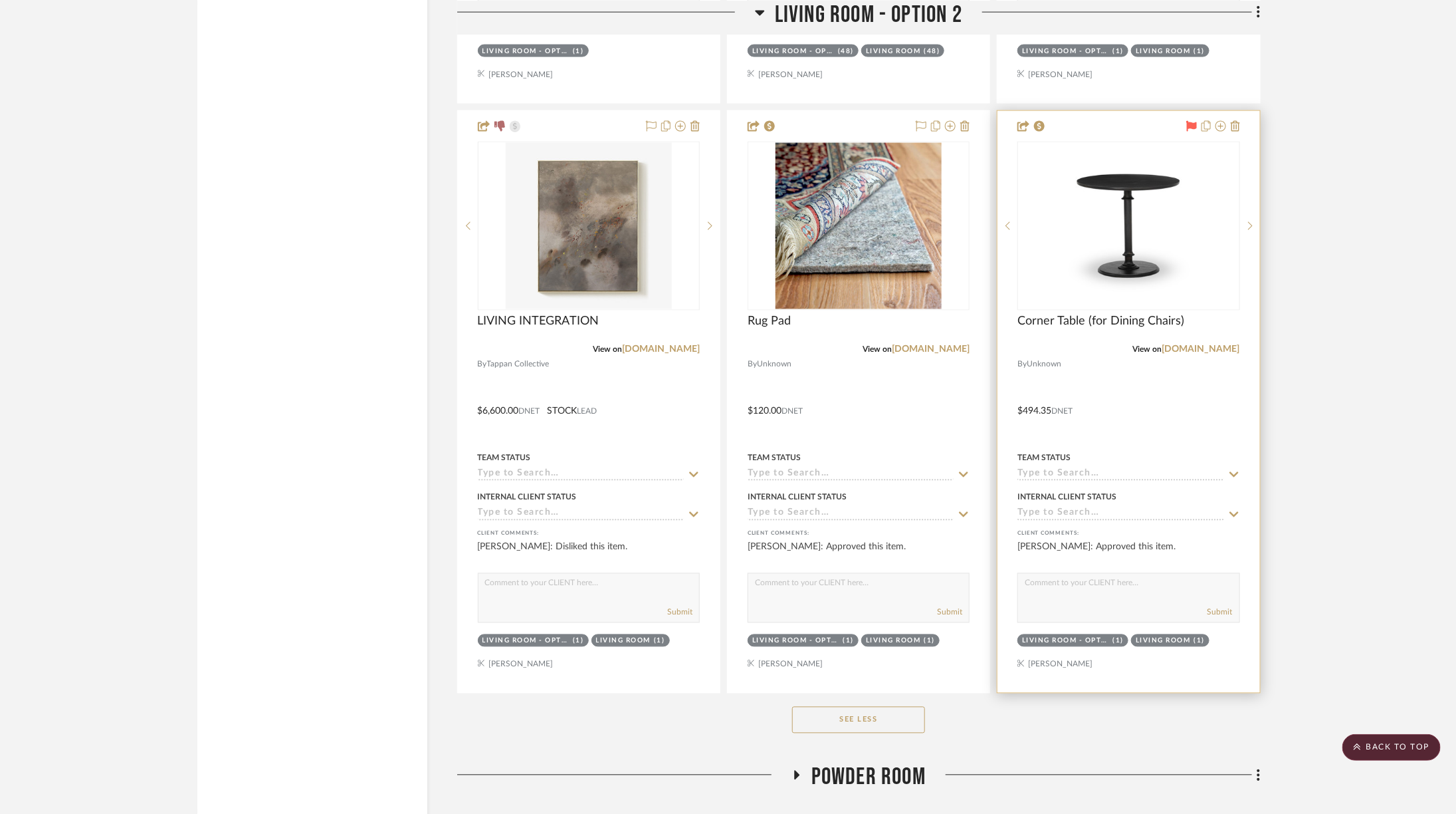
scroll to position [4115, 0]
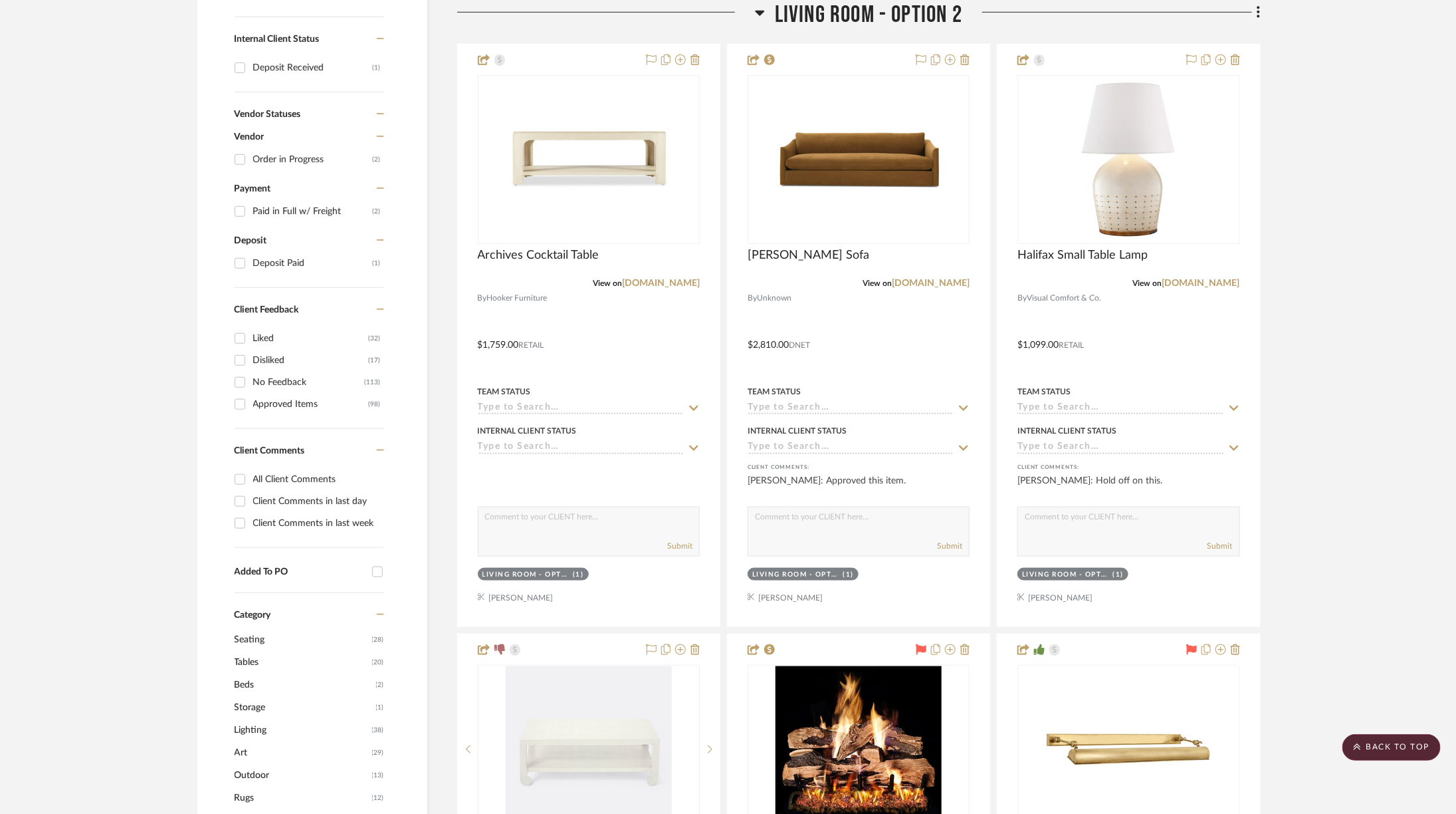
scroll to position [624, 0]
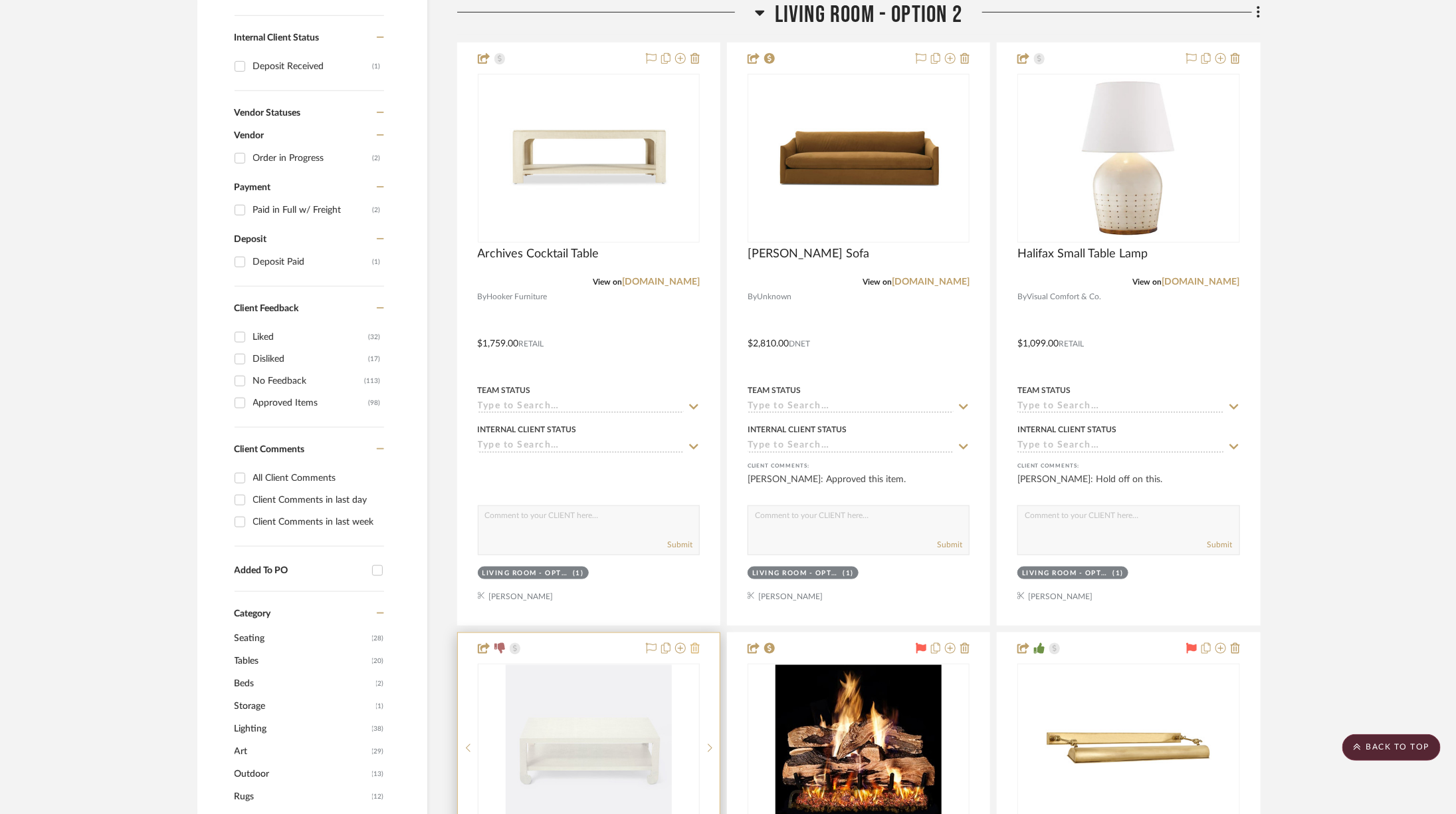
click at [698, 646] on icon at bounding box center [696, 647] width 9 height 10
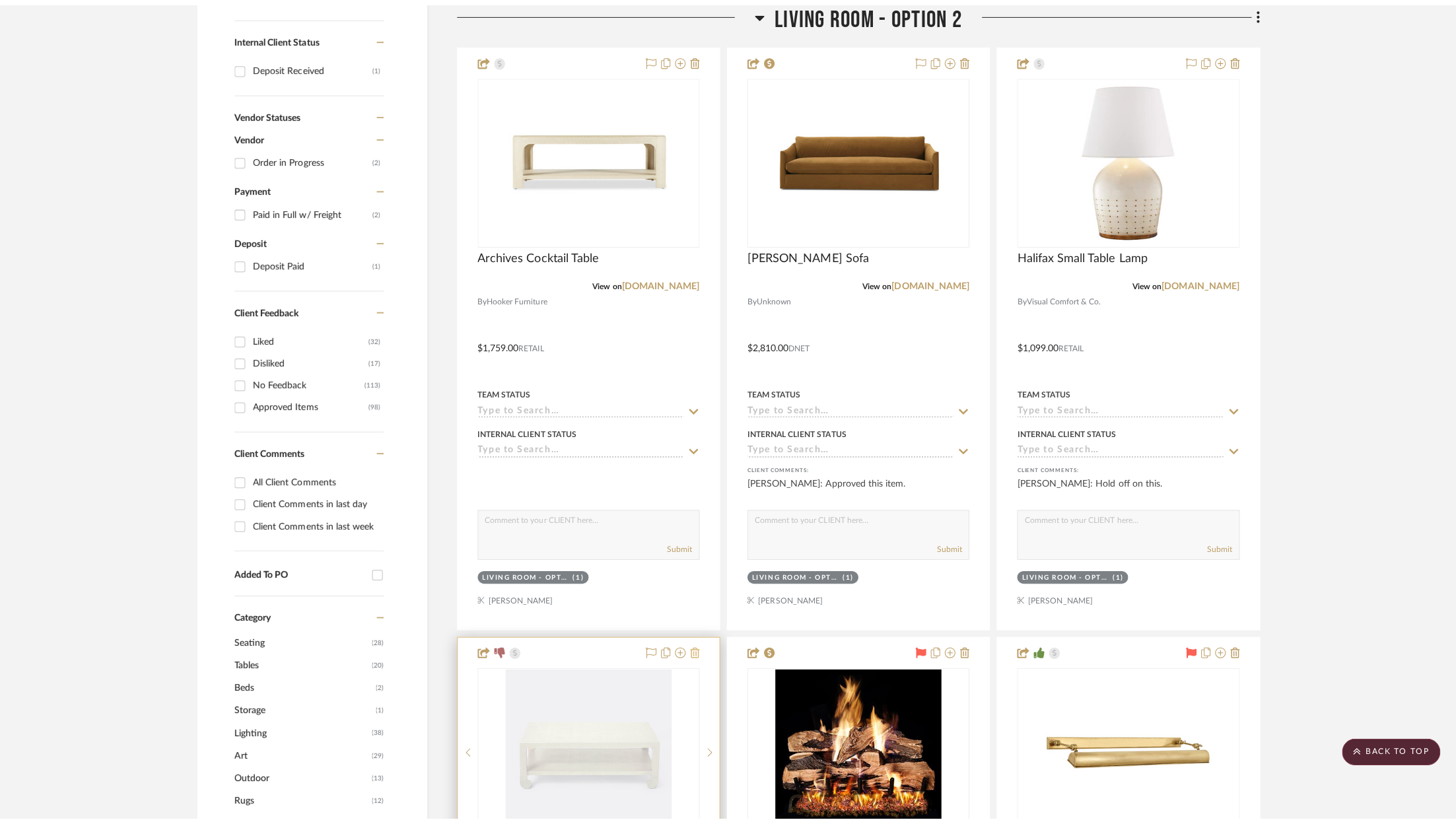
scroll to position [0, 0]
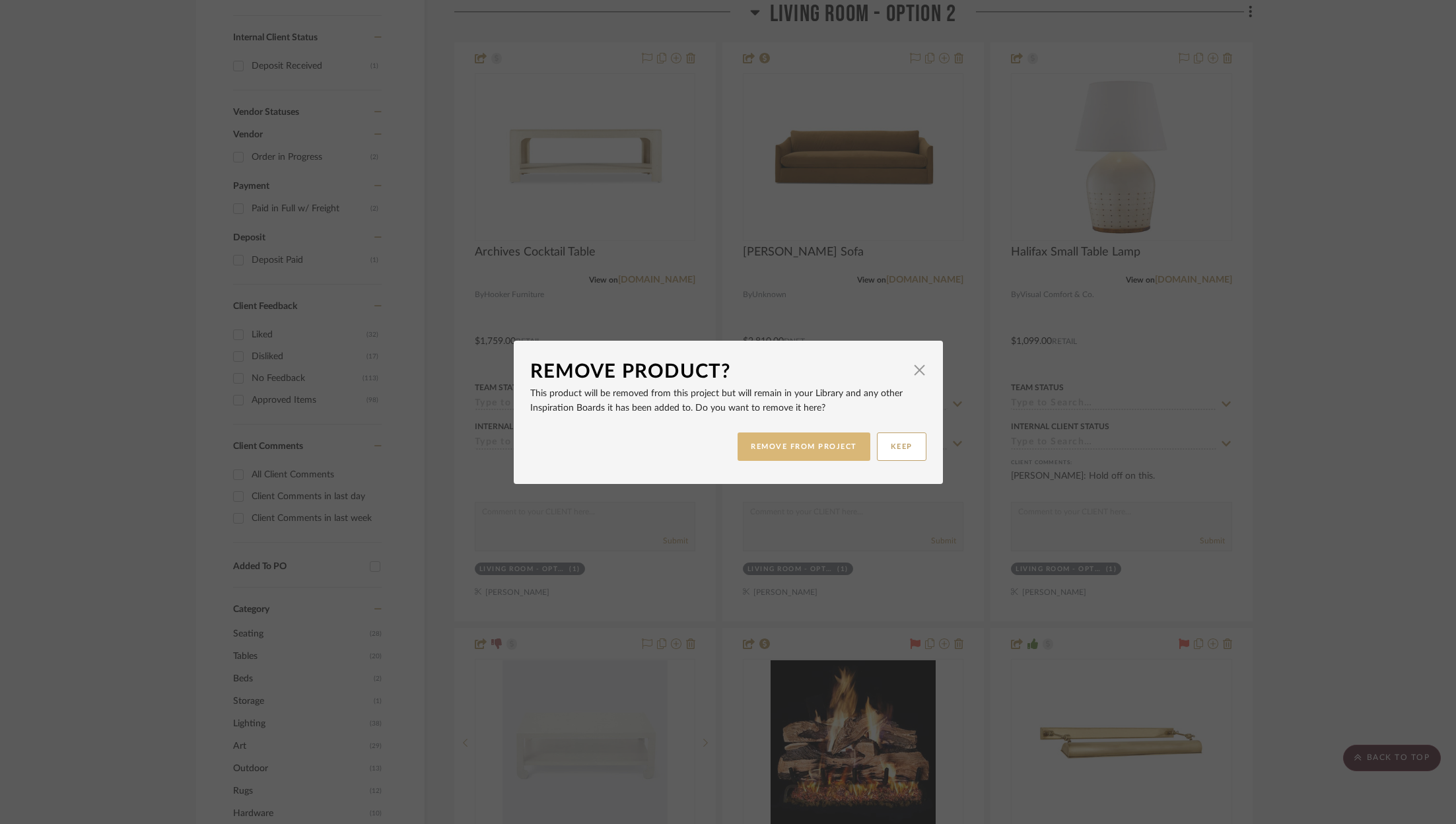
click at [784, 440] on button "REMOVE FROM PROJECT" at bounding box center [804, 447] width 133 height 29
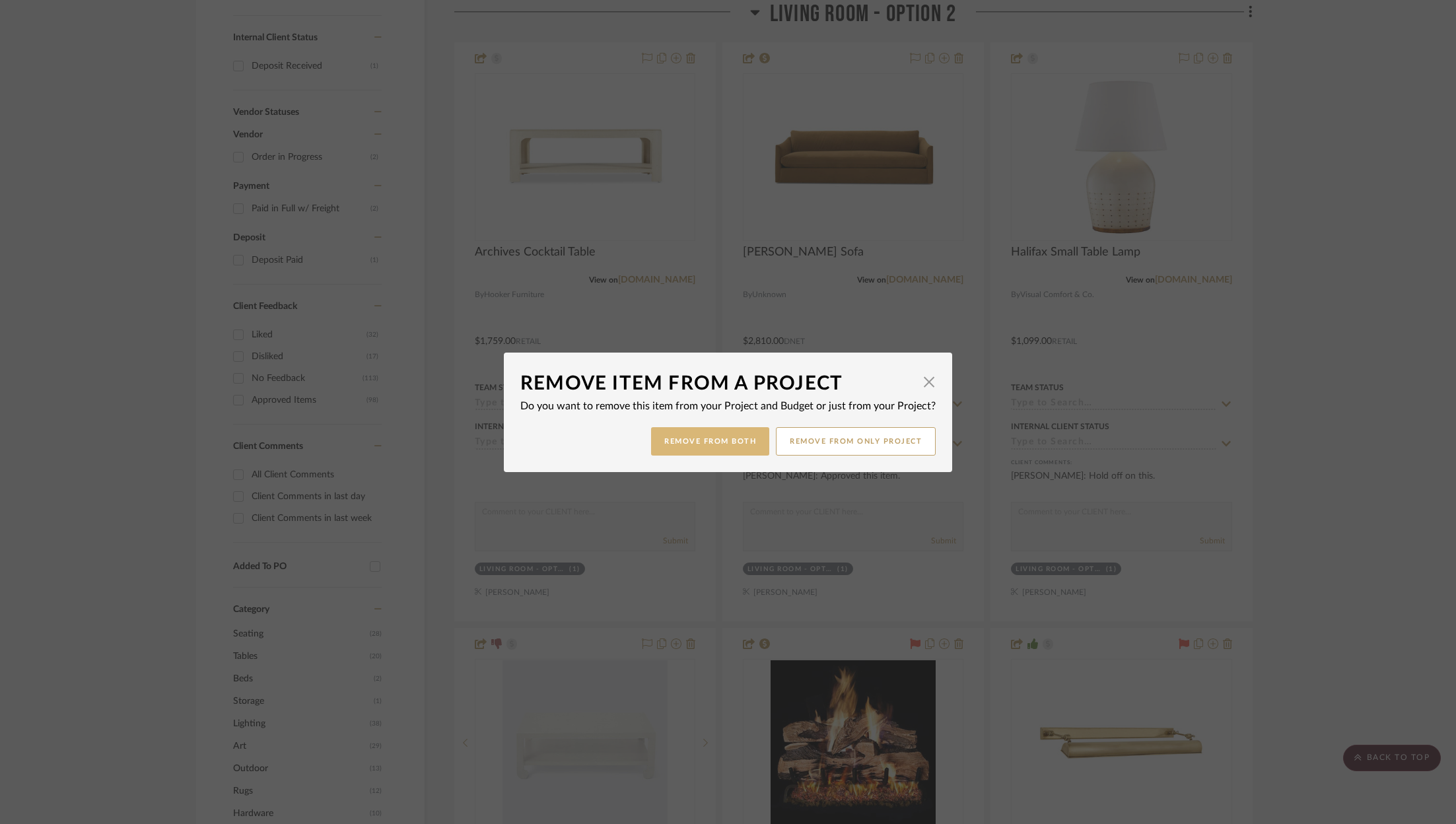
click at [728, 446] on button "Remove from Both" at bounding box center [710, 441] width 118 height 29
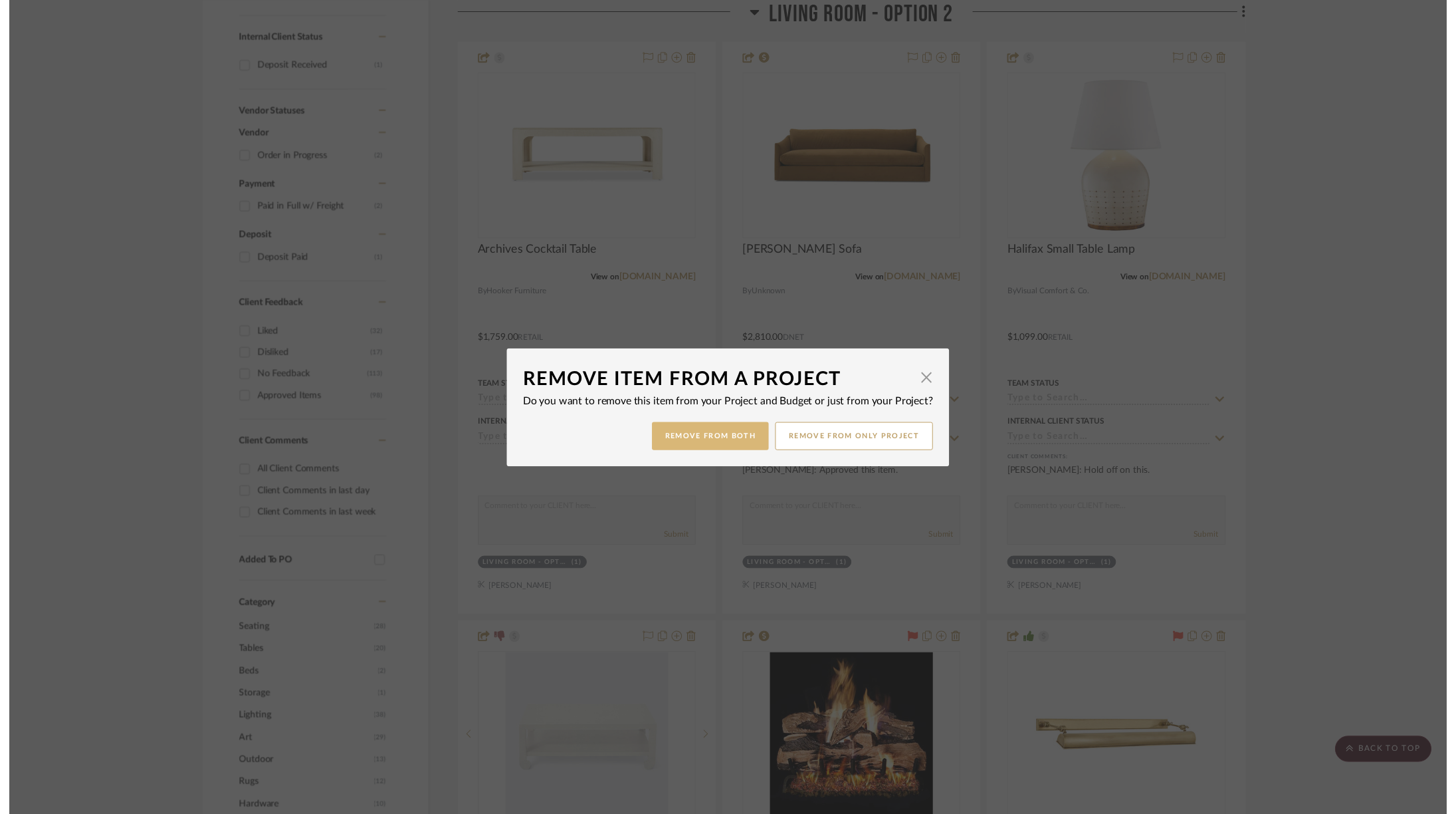
scroll to position [624, 0]
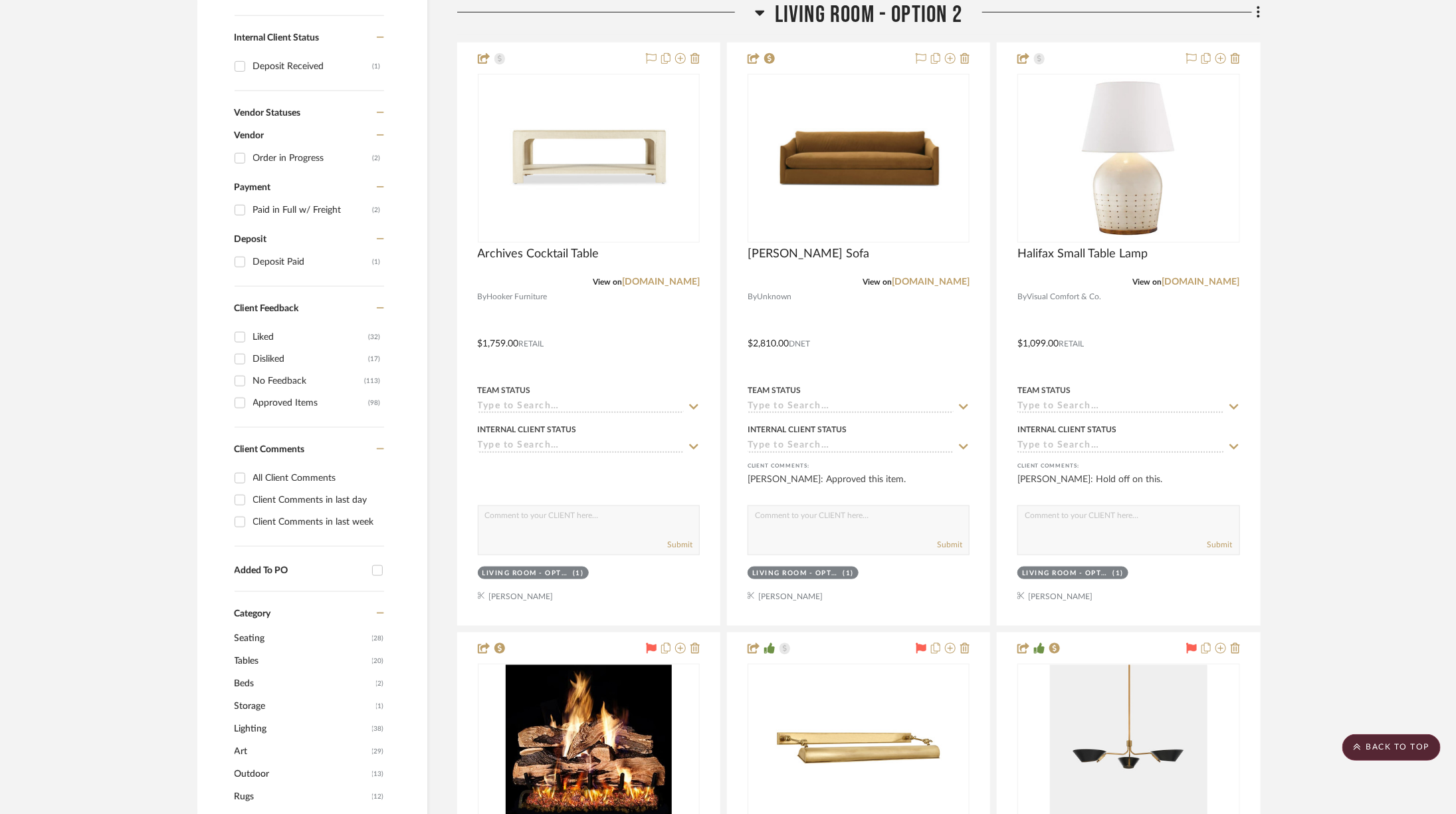
click at [801, 17] on span "Living Room - Option 2" at bounding box center [869, 14] width 187 height 29
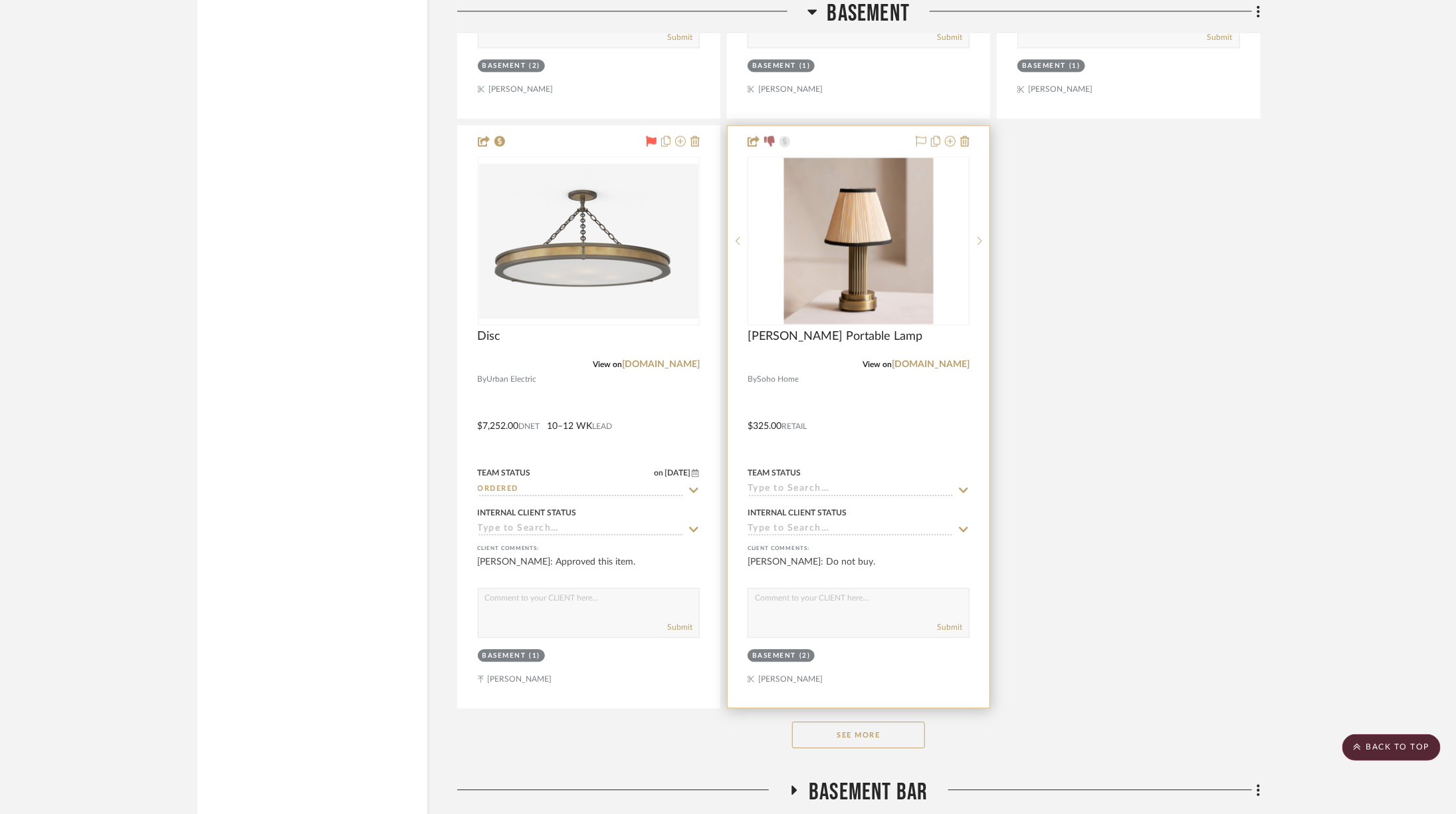
scroll to position [4601, 0]
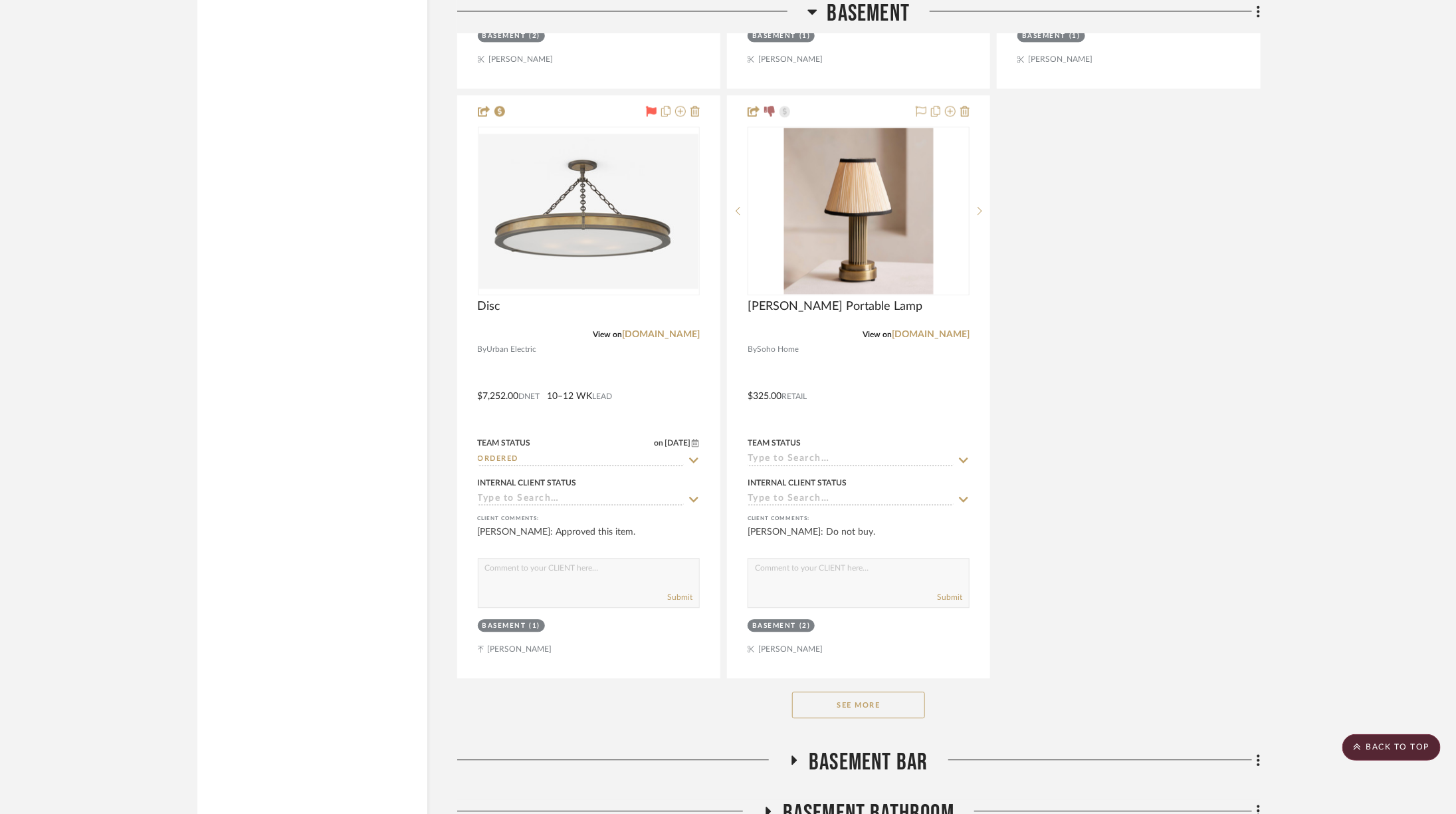
click at [862, 691] on button "See More" at bounding box center [858, 705] width 133 height 26
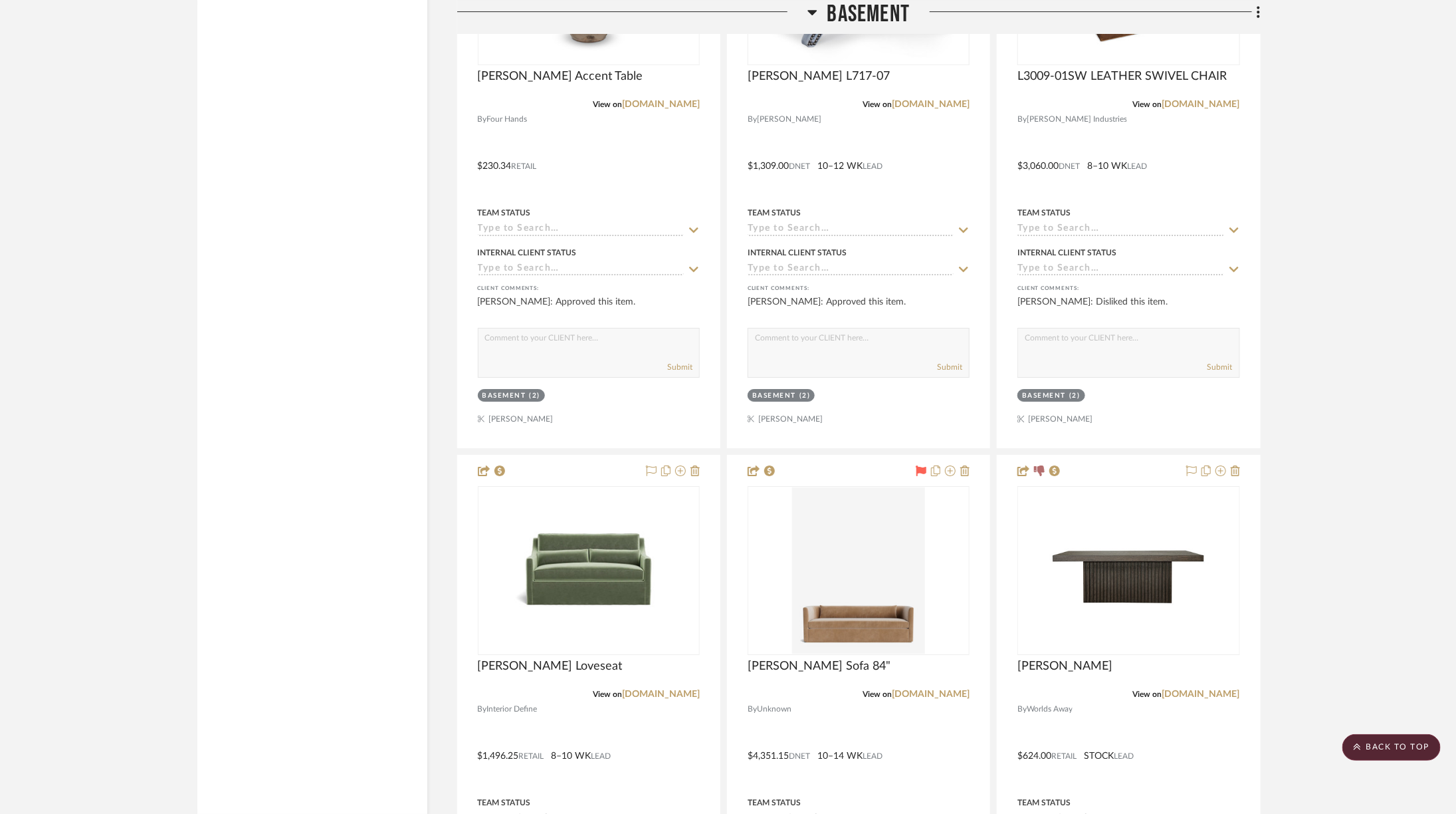
scroll to position [5428, 0]
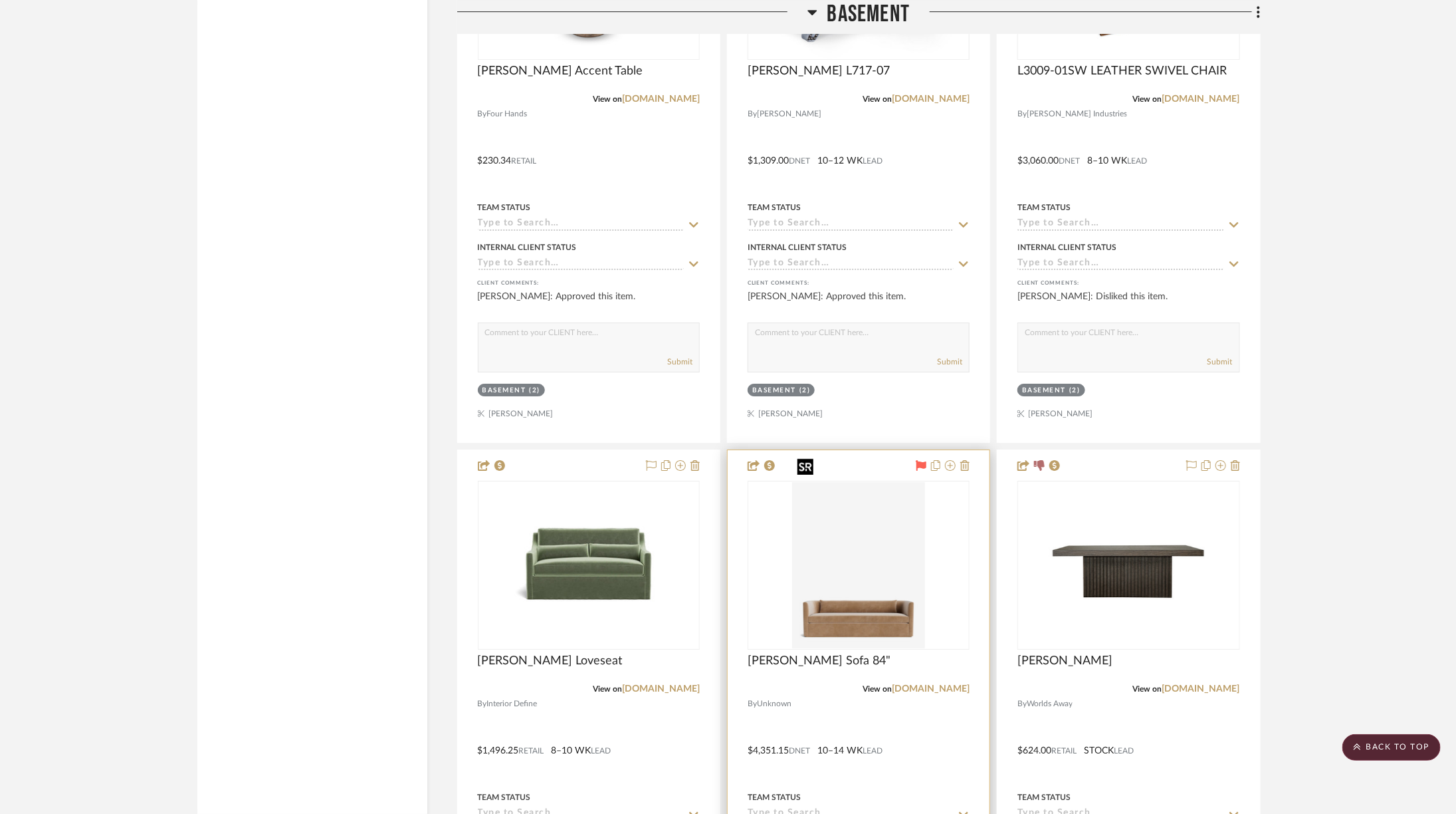
click at [0, 0] on img at bounding box center [0, 0] width 0 height 0
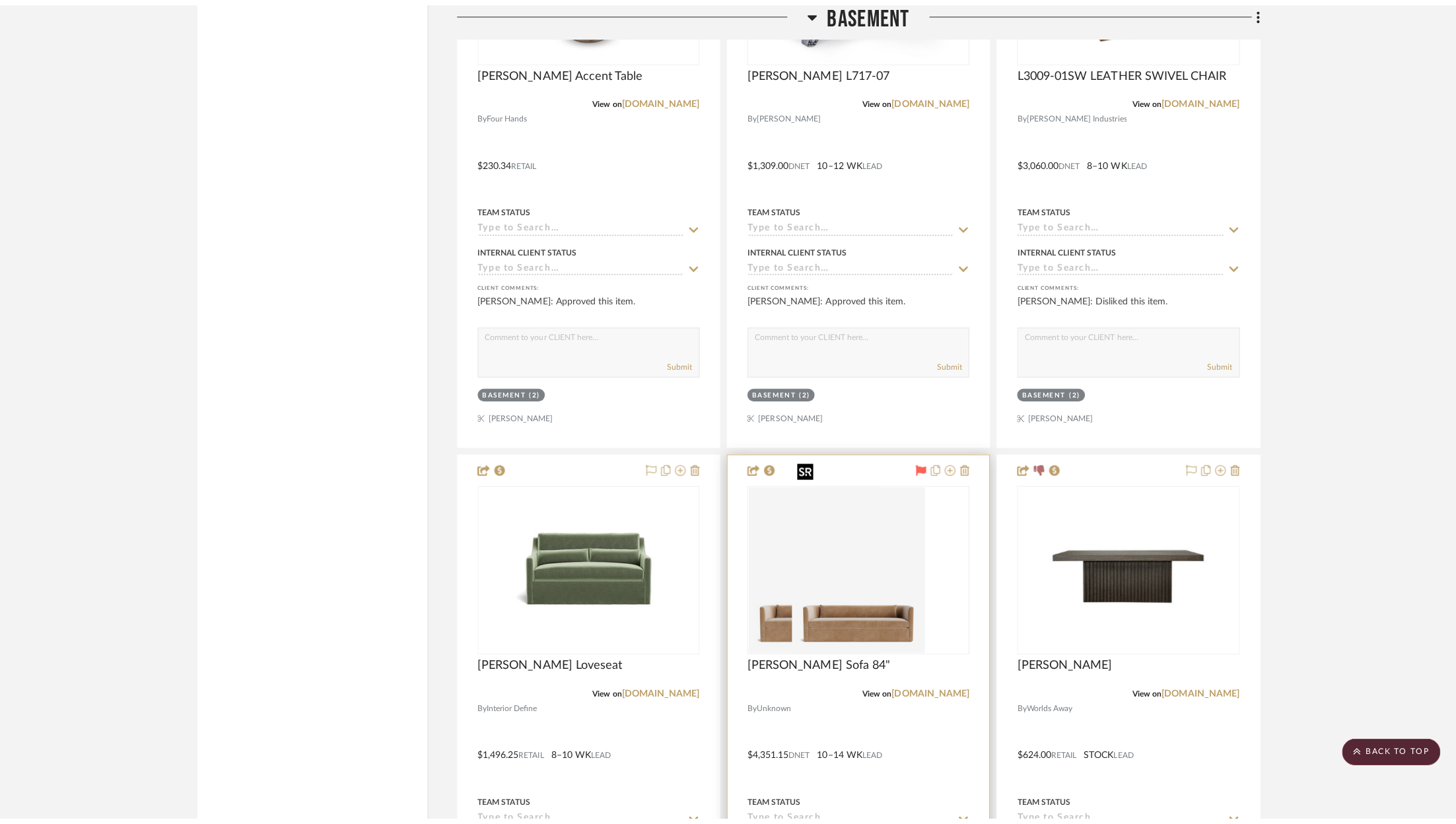
scroll to position [0, 0]
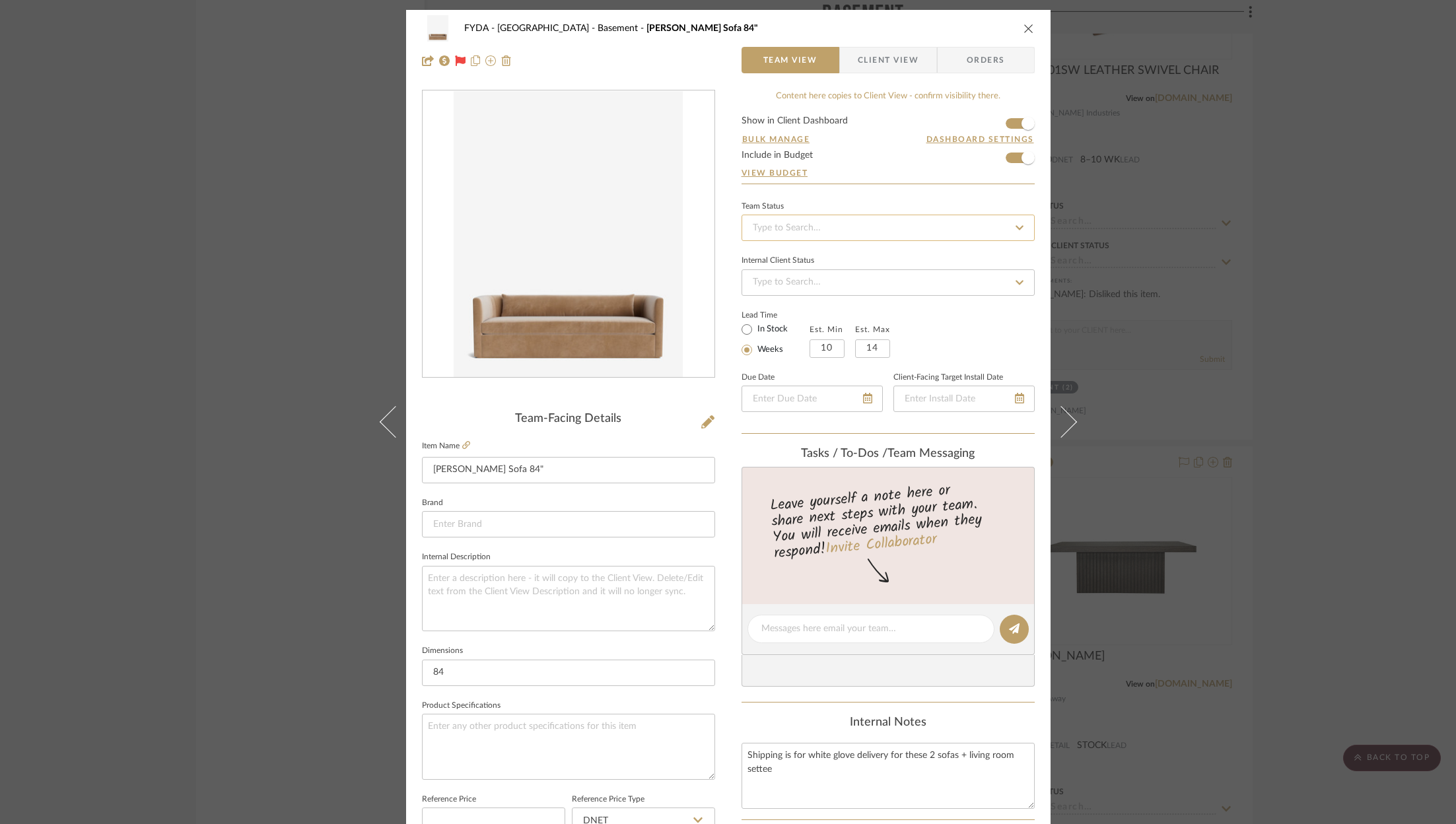
click at [851, 219] on input at bounding box center [888, 228] width 294 height 26
click at [824, 293] on div "Ordered" at bounding box center [884, 295] width 292 height 33
type input "9/10/2025"
type input "Ordered"
type input "9/10/2025"
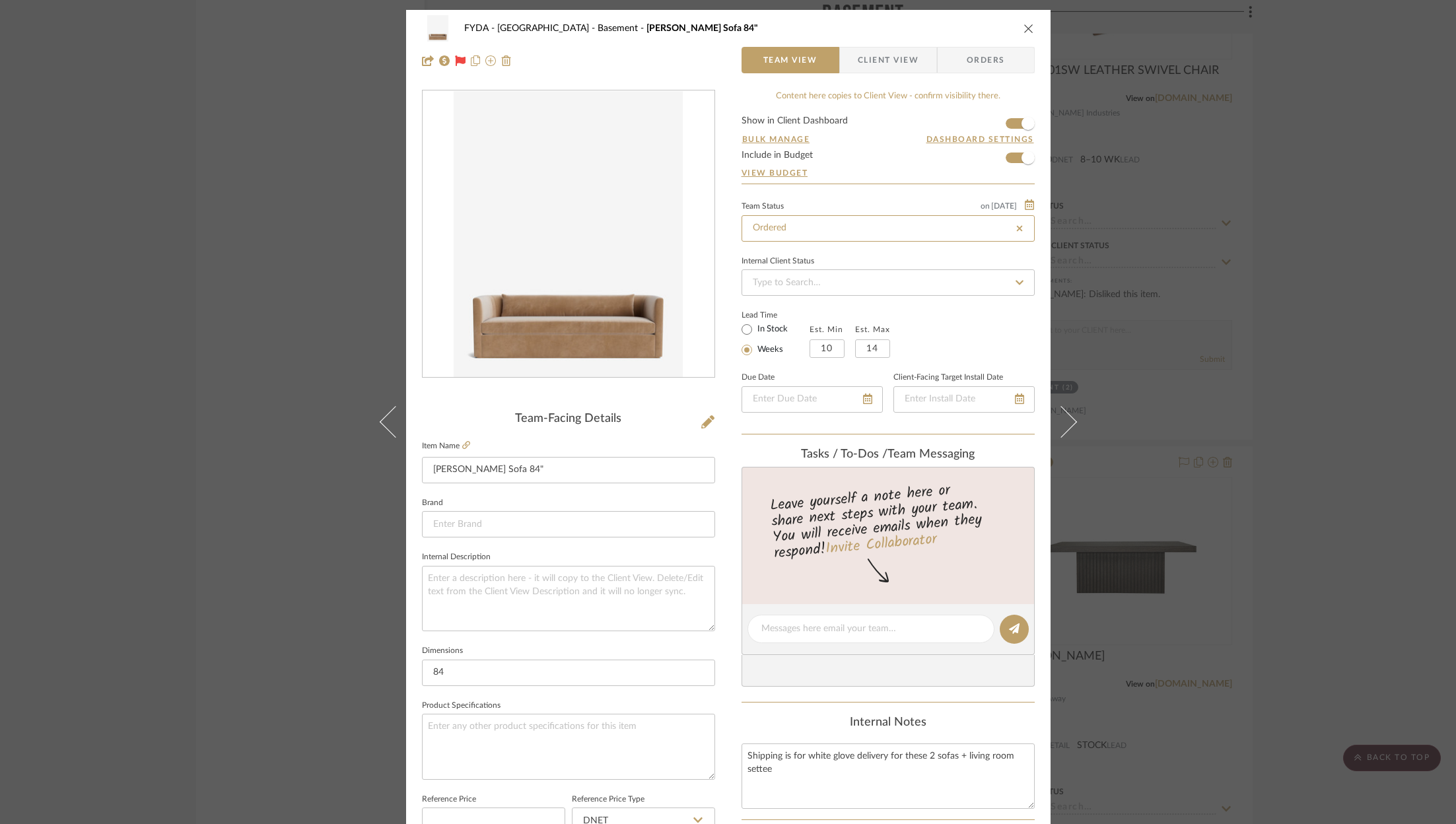
type input "Ordered"
click at [953, 57] on span "Orders" at bounding box center [986, 59] width 68 height 26
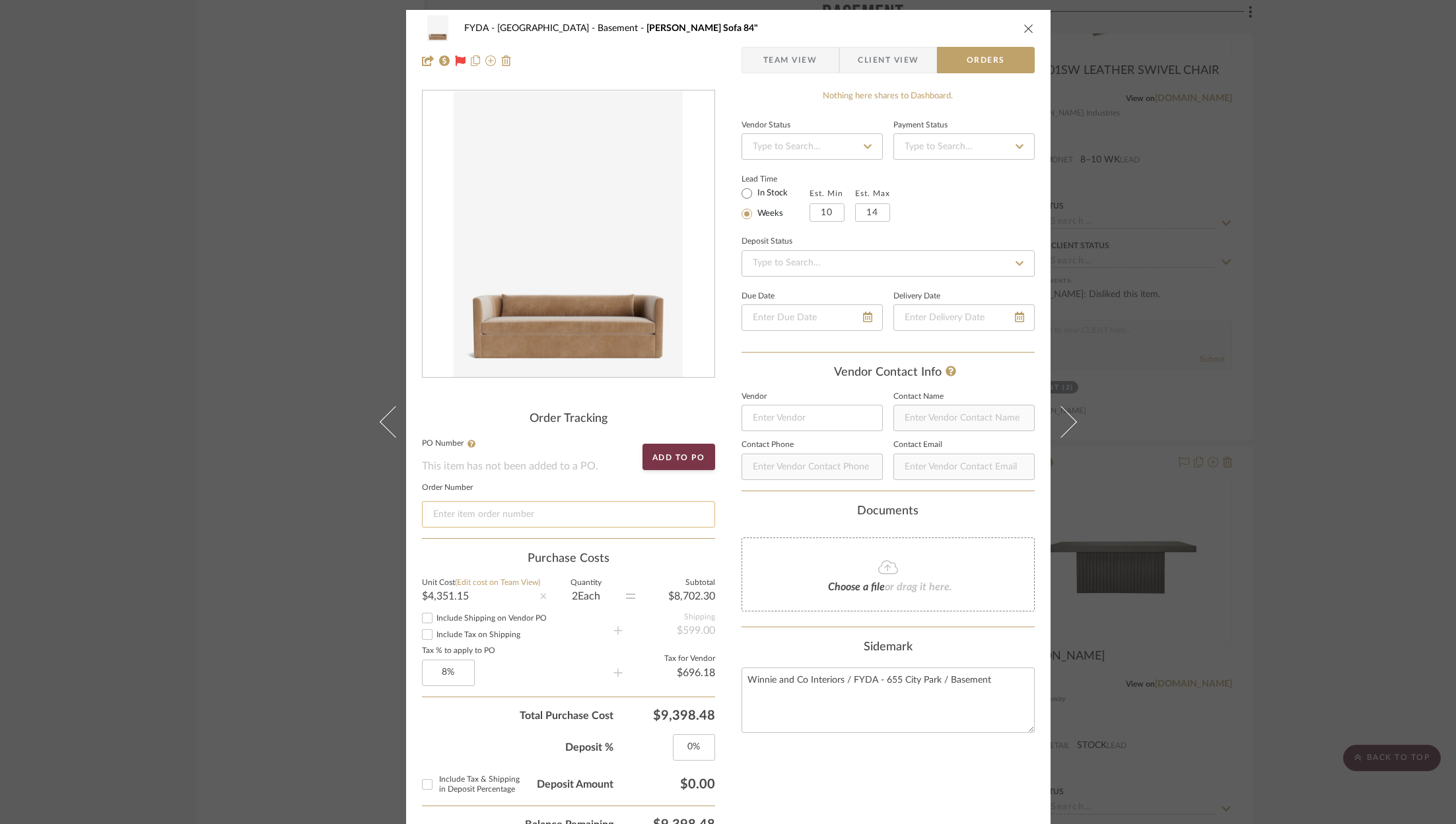
click at [518, 517] on input at bounding box center [569, 515] width 294 height 26
paste input "#IJLENQ8Q8"
type input "#IJLENQ8Q8"
click at [779, 58] on span "Team View" at bounding box center [791, 59] width 54 height 26
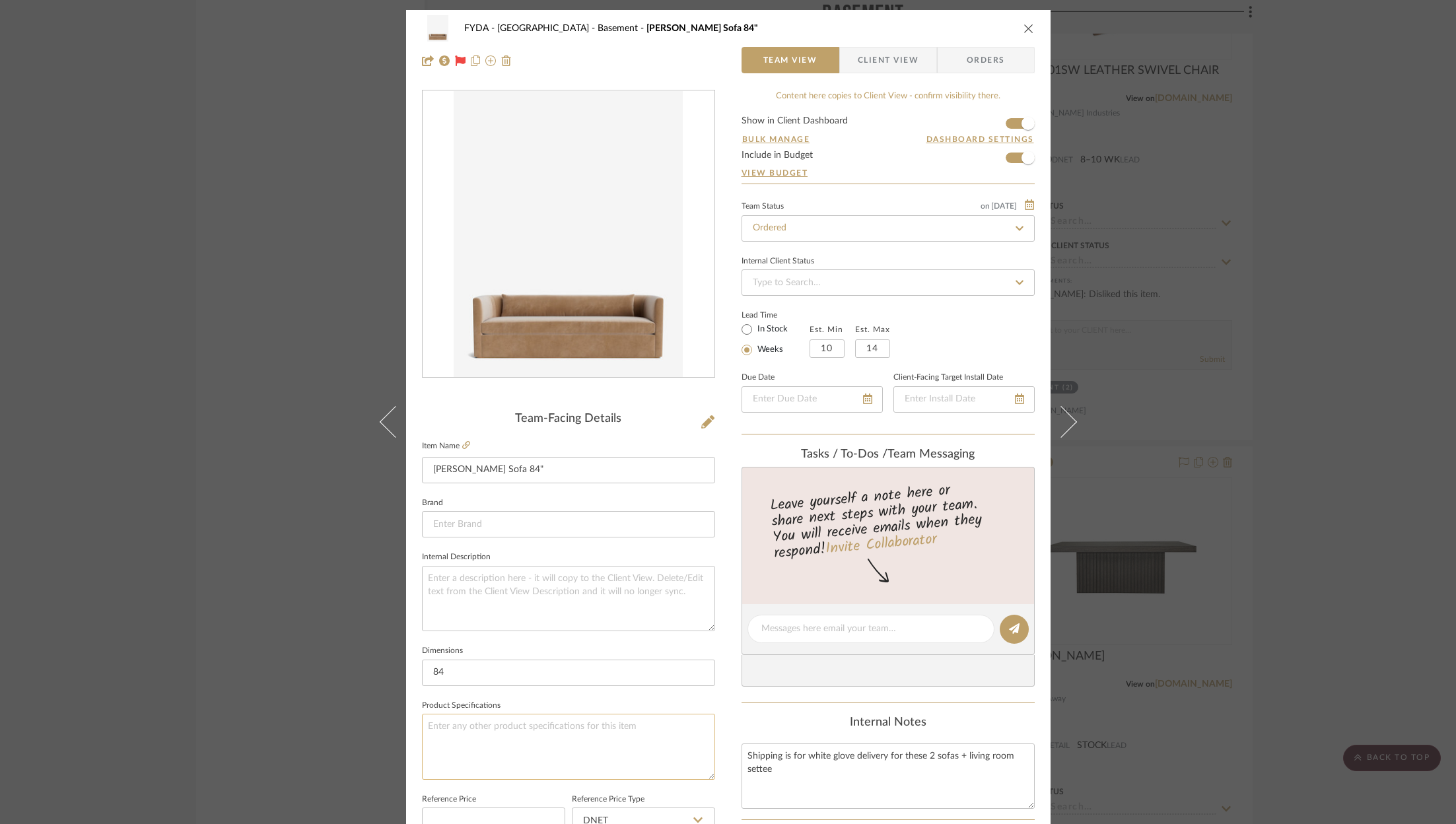
click at [552, 736] on textarea at bounding box center [569, 746] width 294 height 65
type textarea "Gray Crpton"
click at [963, 57] on span "Orders" at bounding box center [986, 59] width 68 height 26
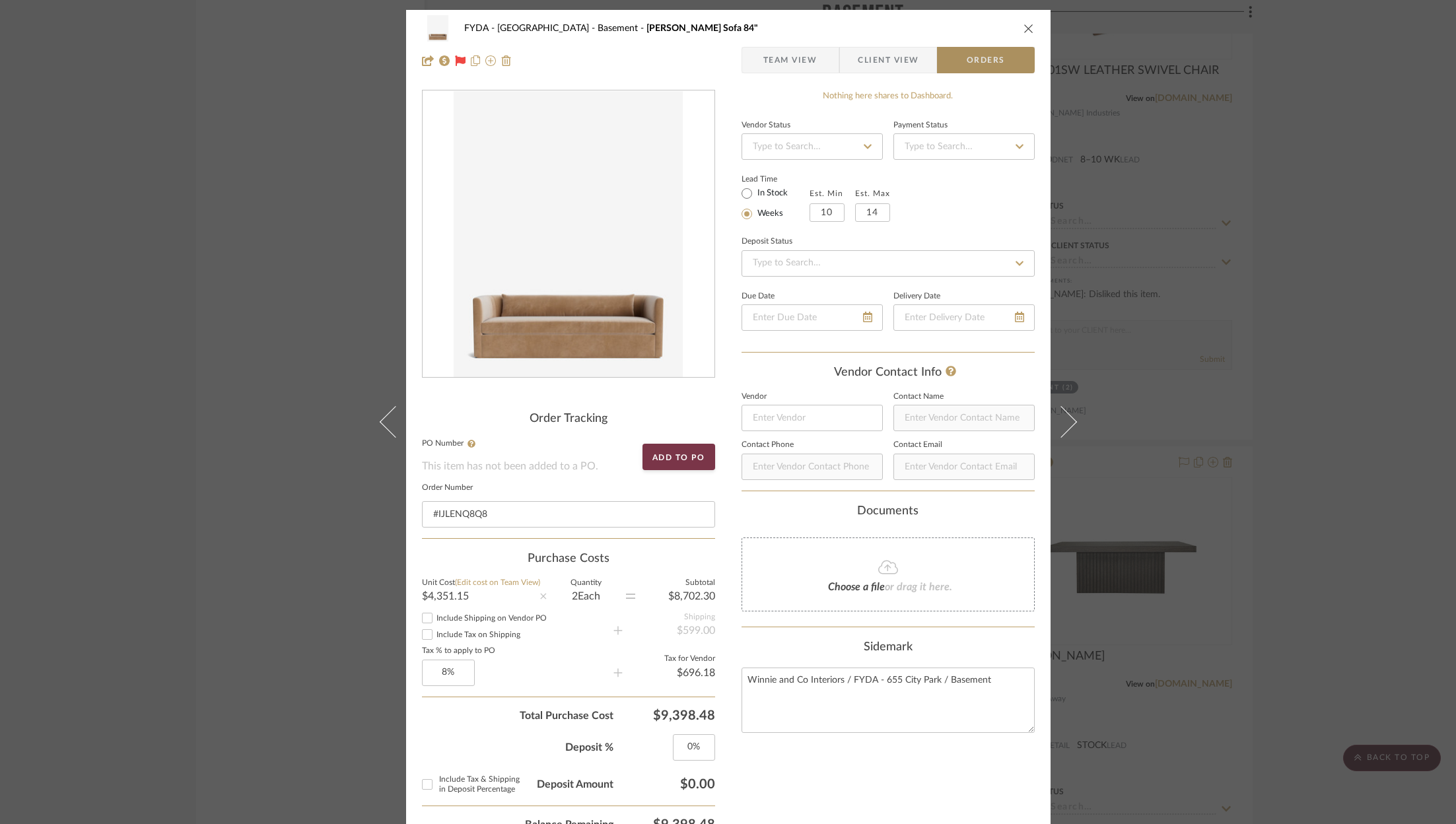
type textarea "Gray Crpton"
click at [858, 59] on span "Client View" at bounding box center [887, 59] width 60 height 26
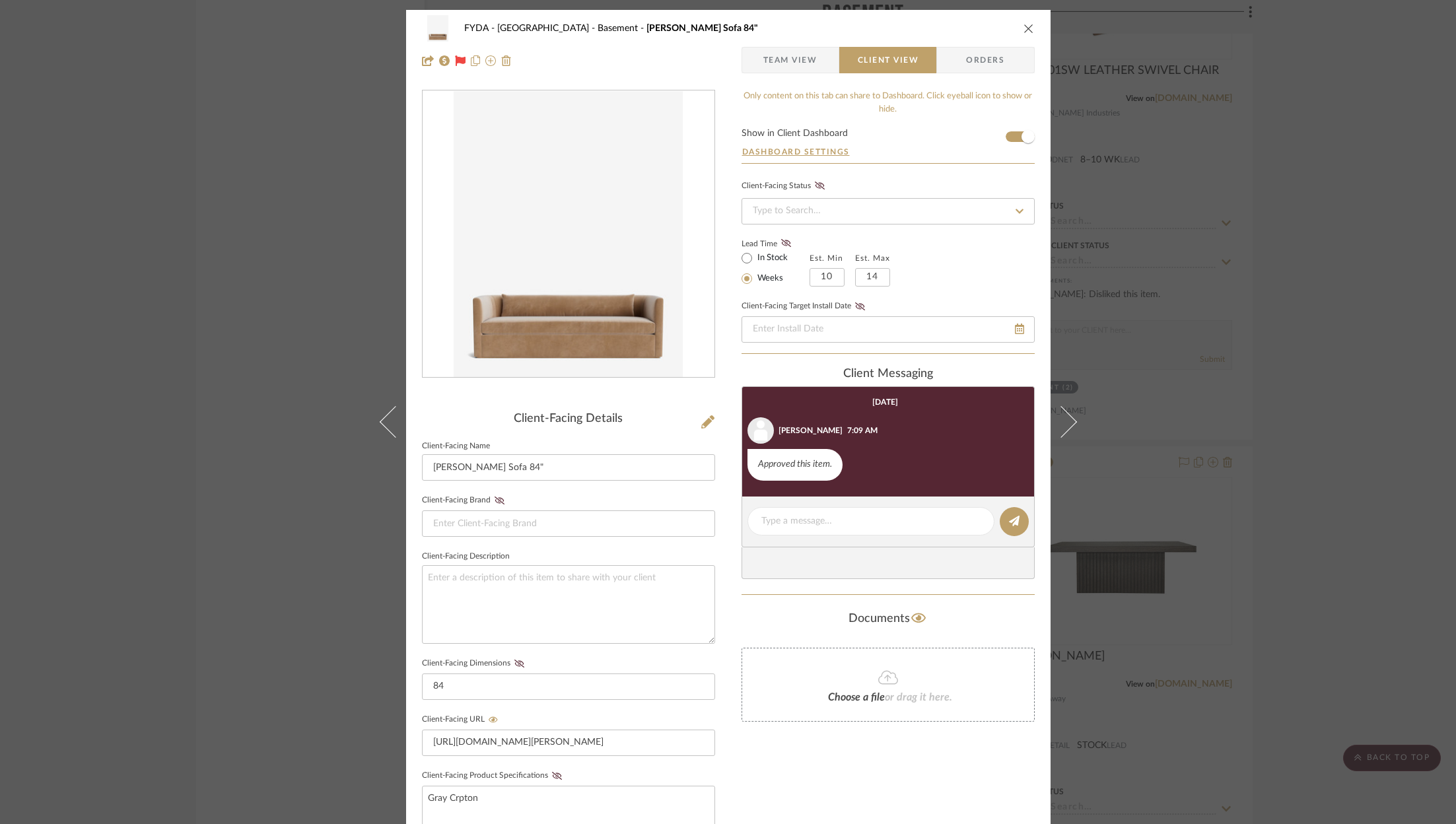
click at [795, 67] on span "Team View" at bounding box center [791, 59] width 54 height 26
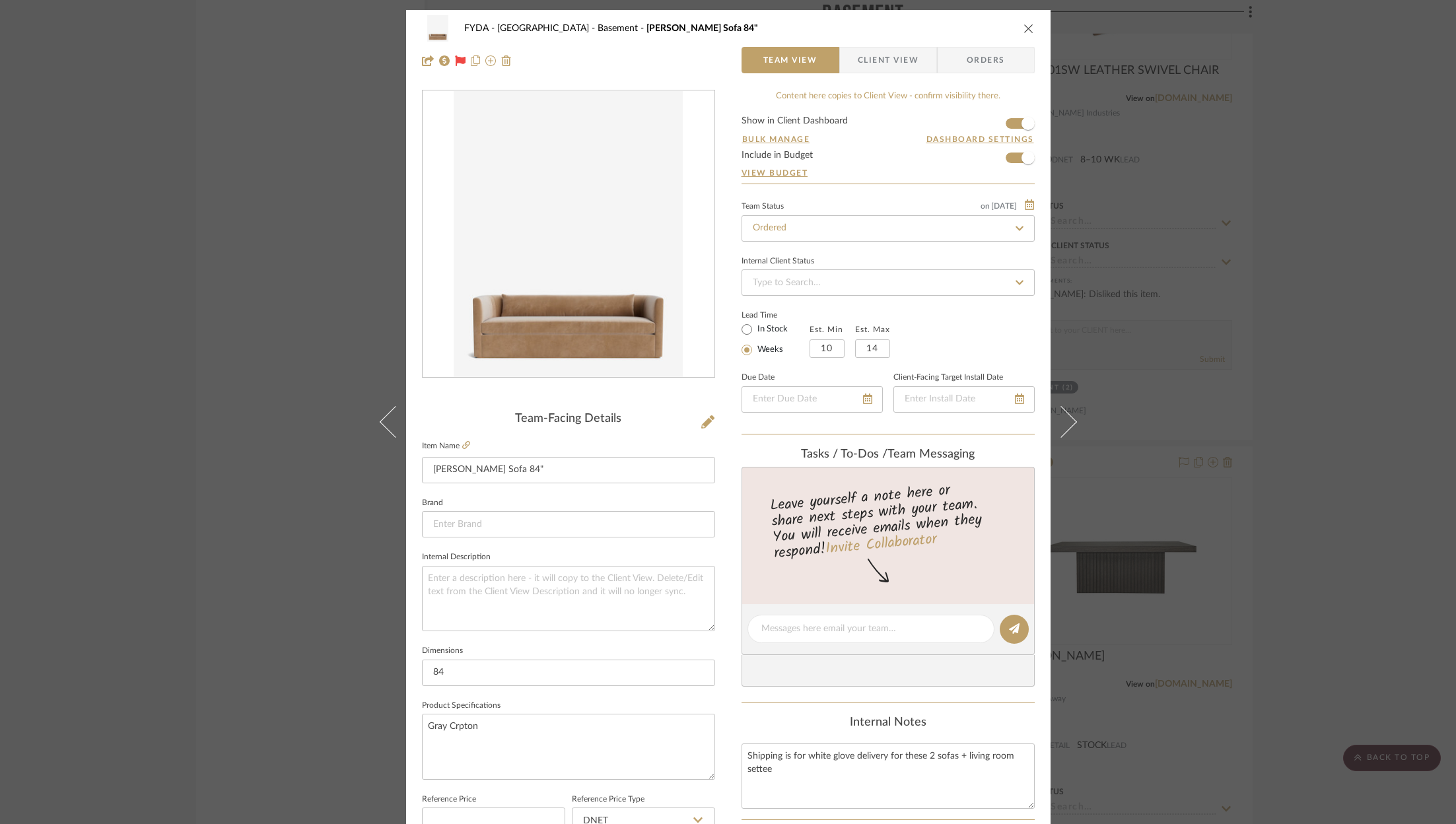
click at [1024, 31] on icon "close" at bounding box center [1029, 28] width 10 height 10
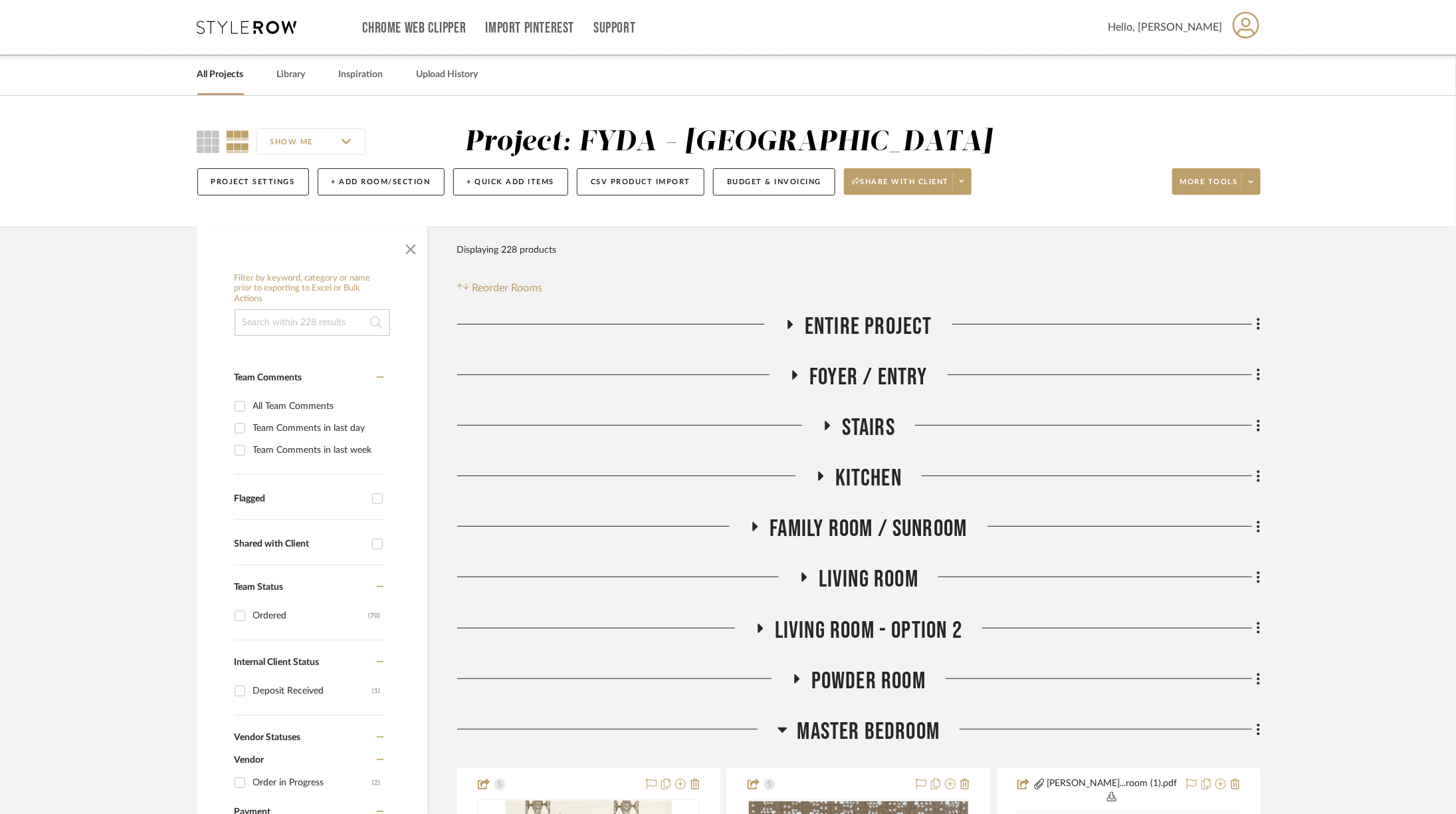
click at [891, 320] on span "Entire Project" at bounding box center [869, 327] width 127 height 29
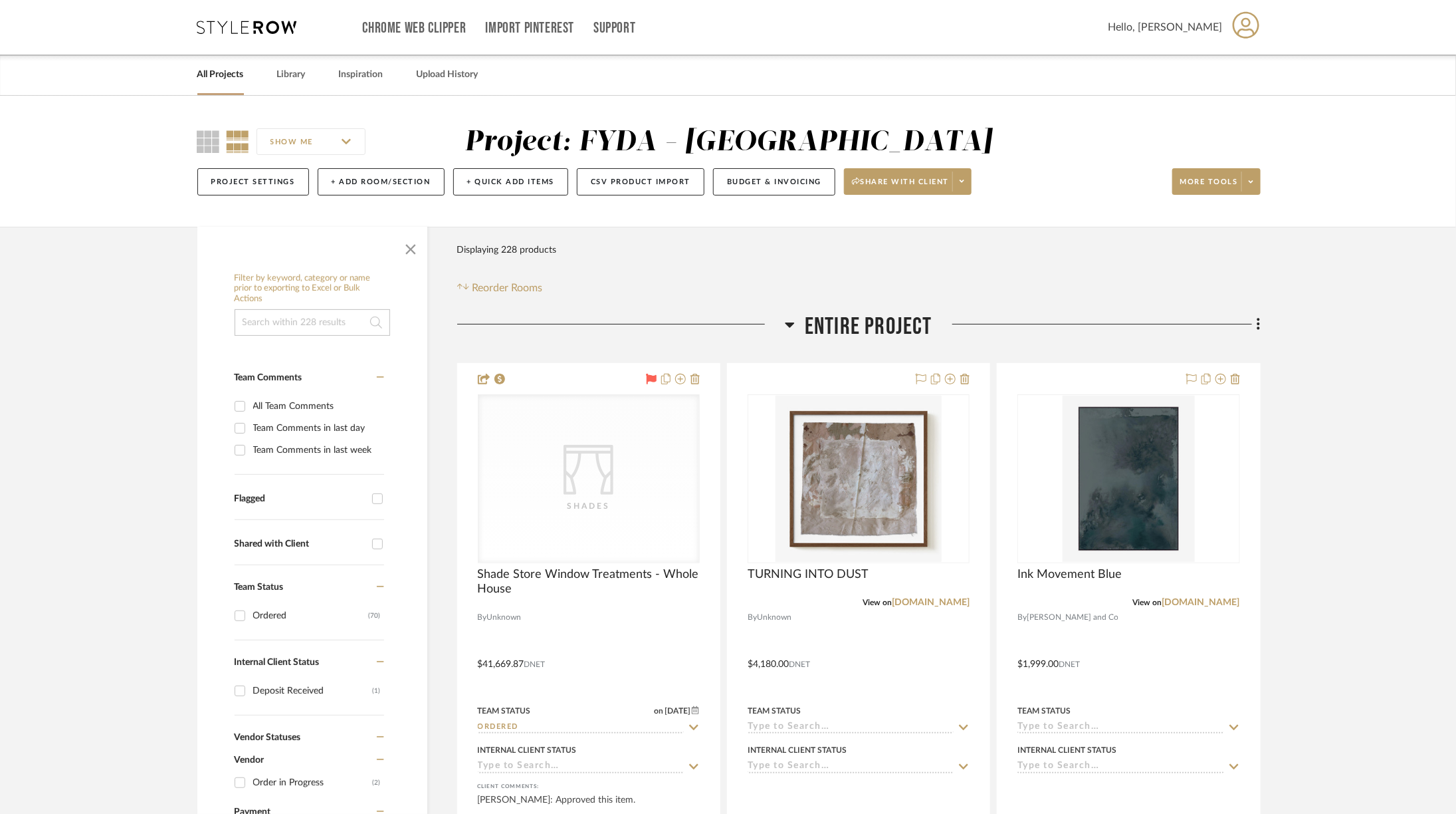
click at [891, 320] on span "Entire Project" at bounding box center [869, 327] width 127 height 29
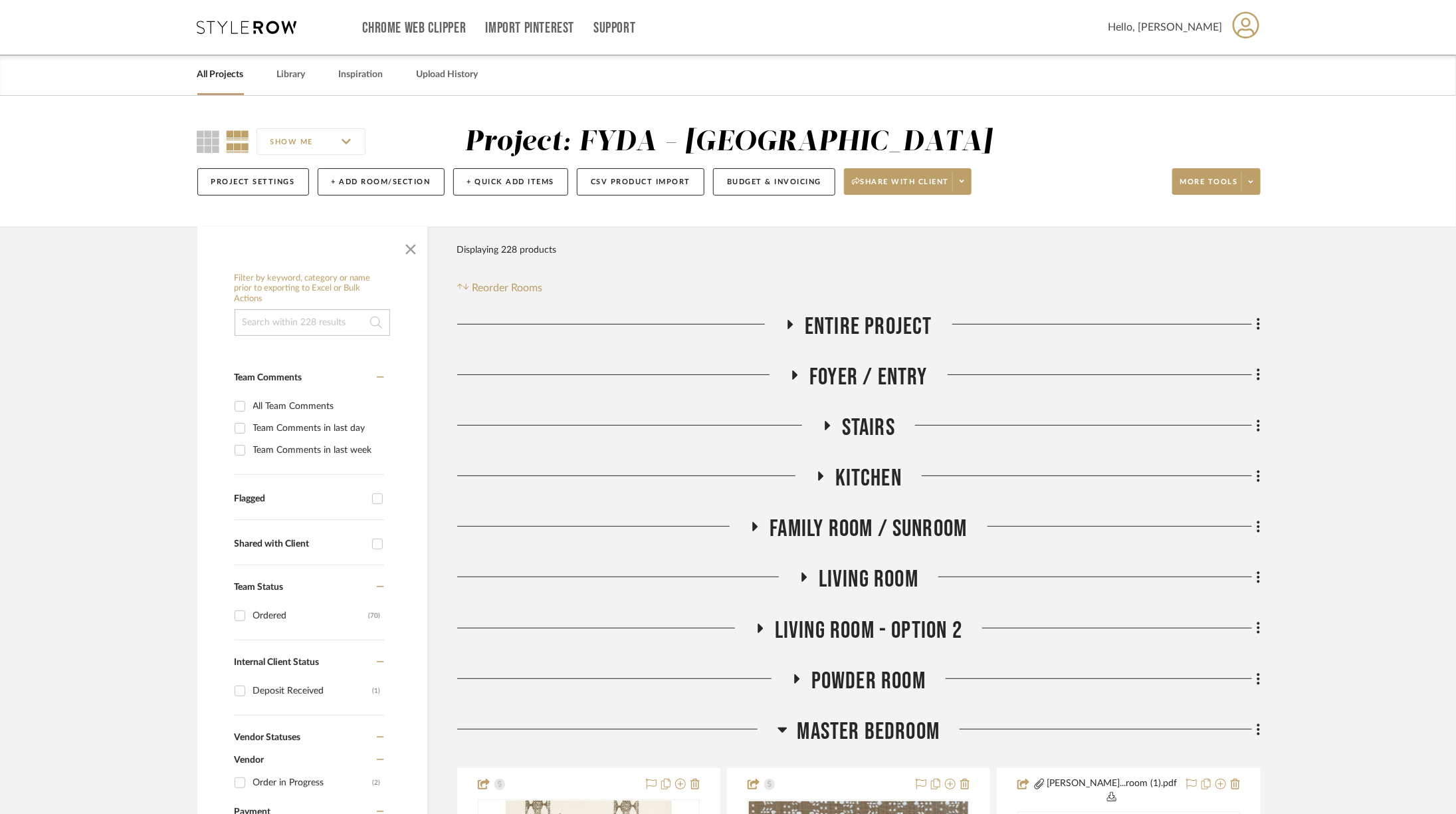
click at [890, 385] on span "Foyer / Entry" at bounding box center [869, 377] width 119 height 29
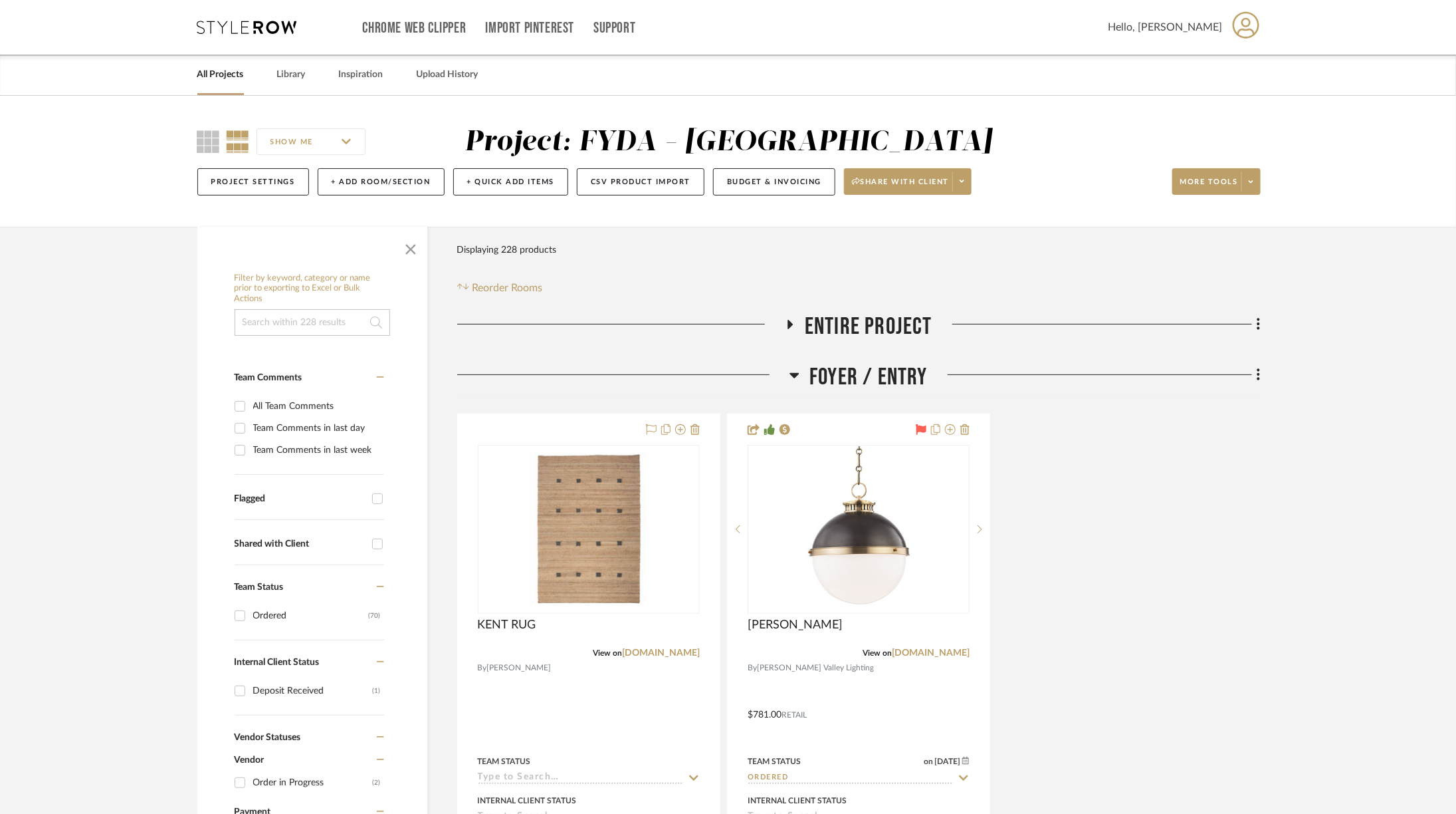
click at [890, 384] on span "Foyer / Entry" at bounding box center [869, 377] width 119 height 29
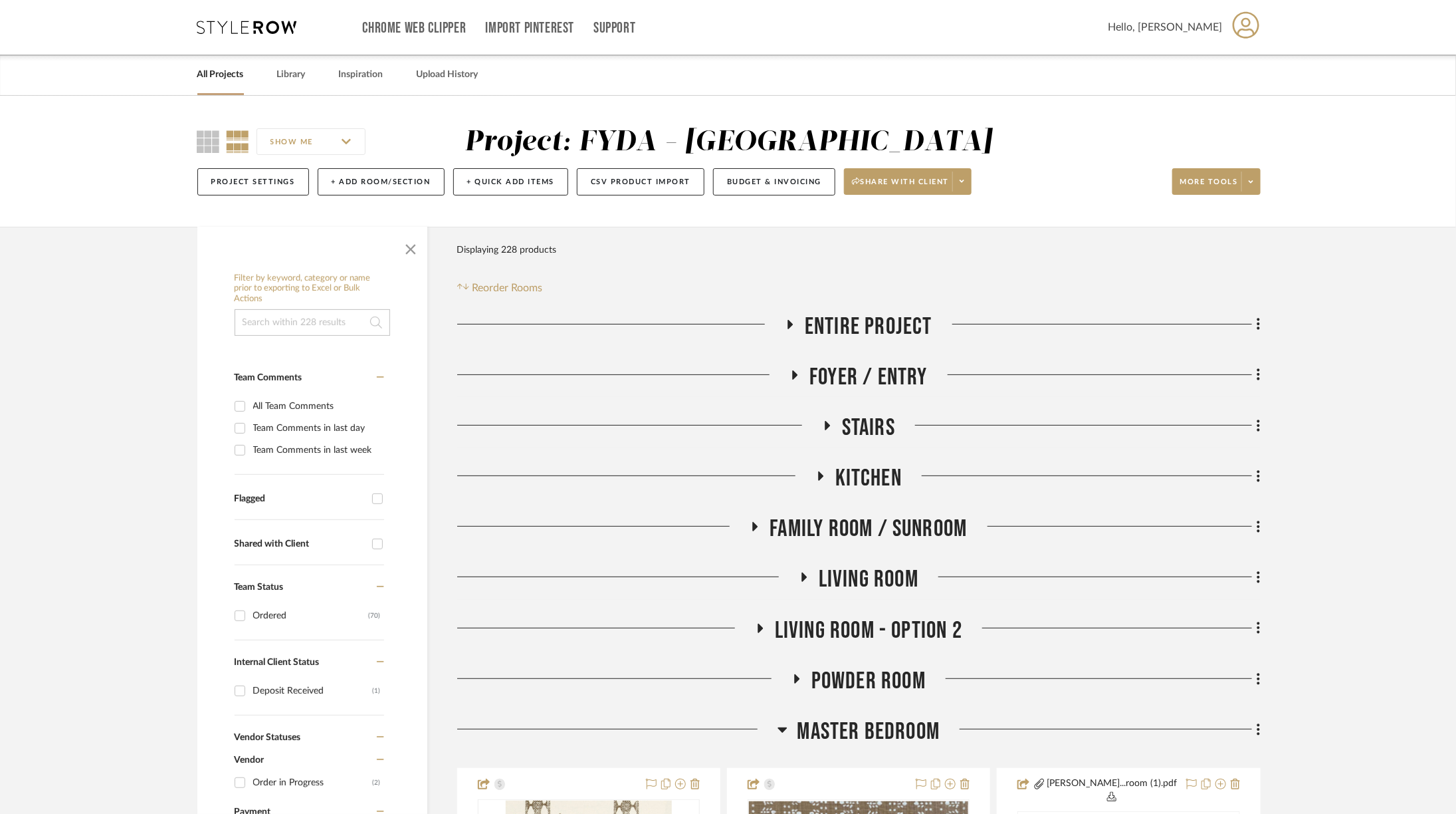
click at [887, 427] on span "Stairs" at bounding box center [869, 428] width 53 height 29
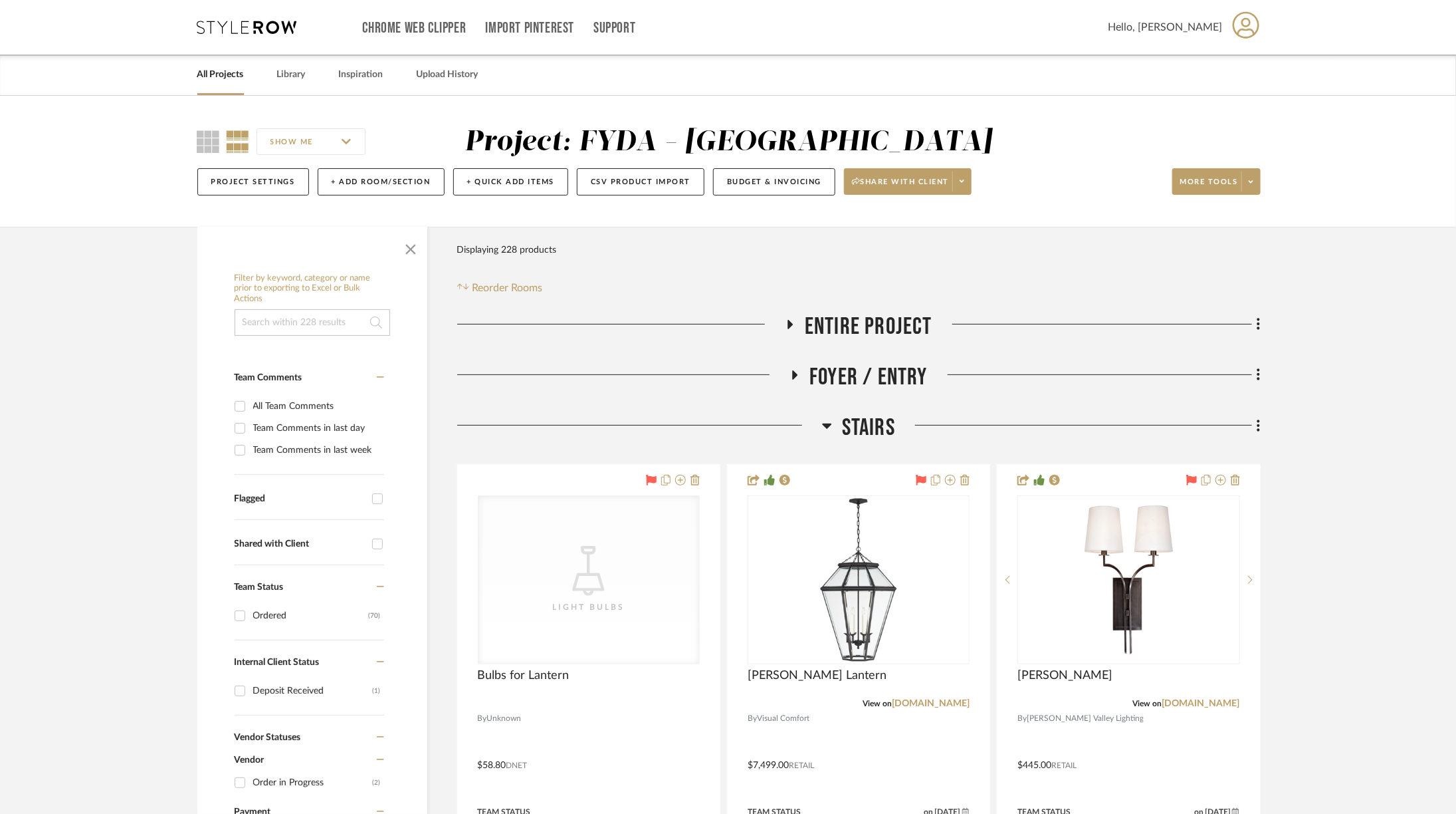
click at [877, 422] on span "Stairs" at bounding box center [869, 428] width 53 height 29
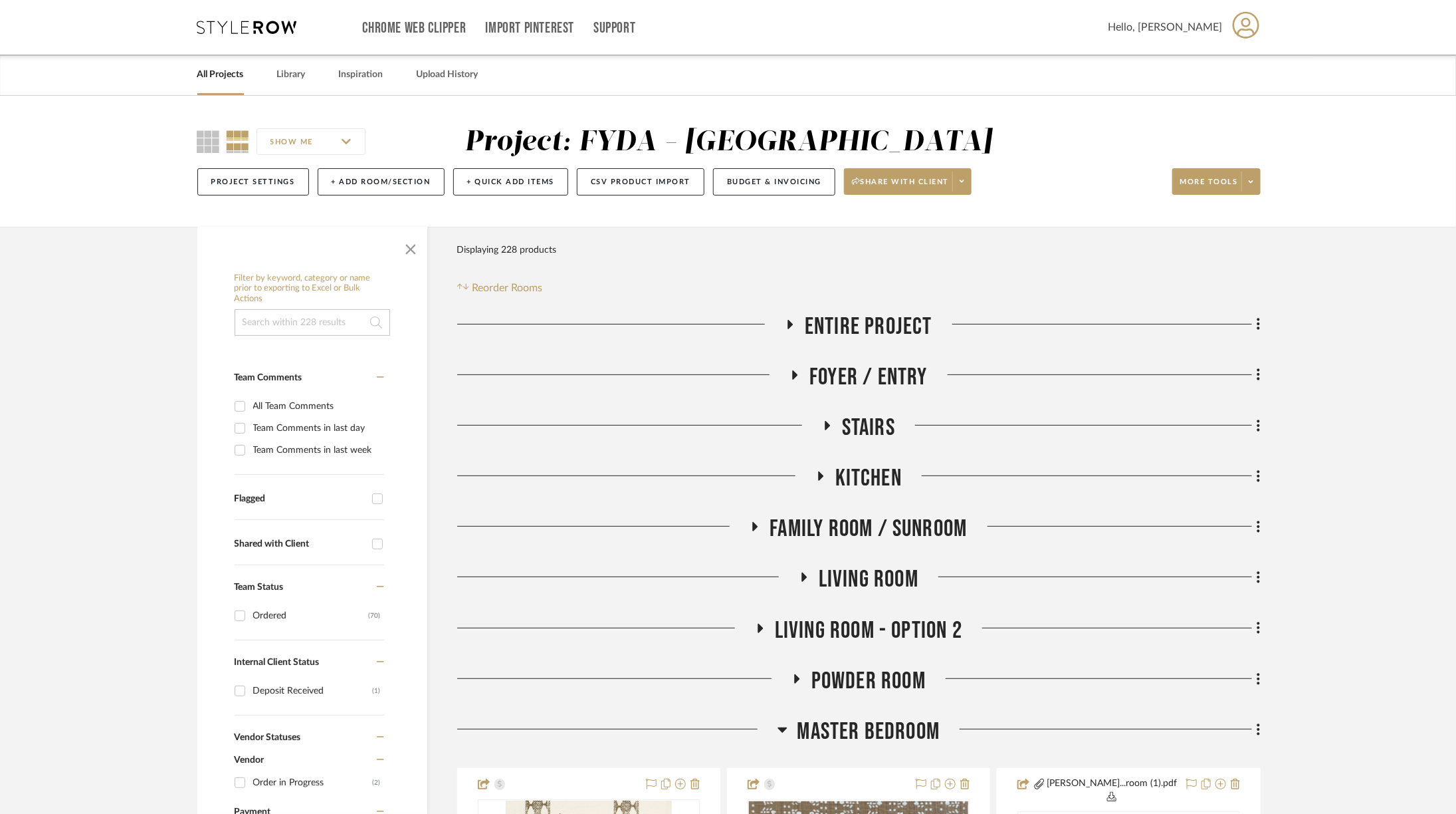
click at [862, 635] on span "Living Room - Option 2" at bounding box center [869, 631] width 187 height 29
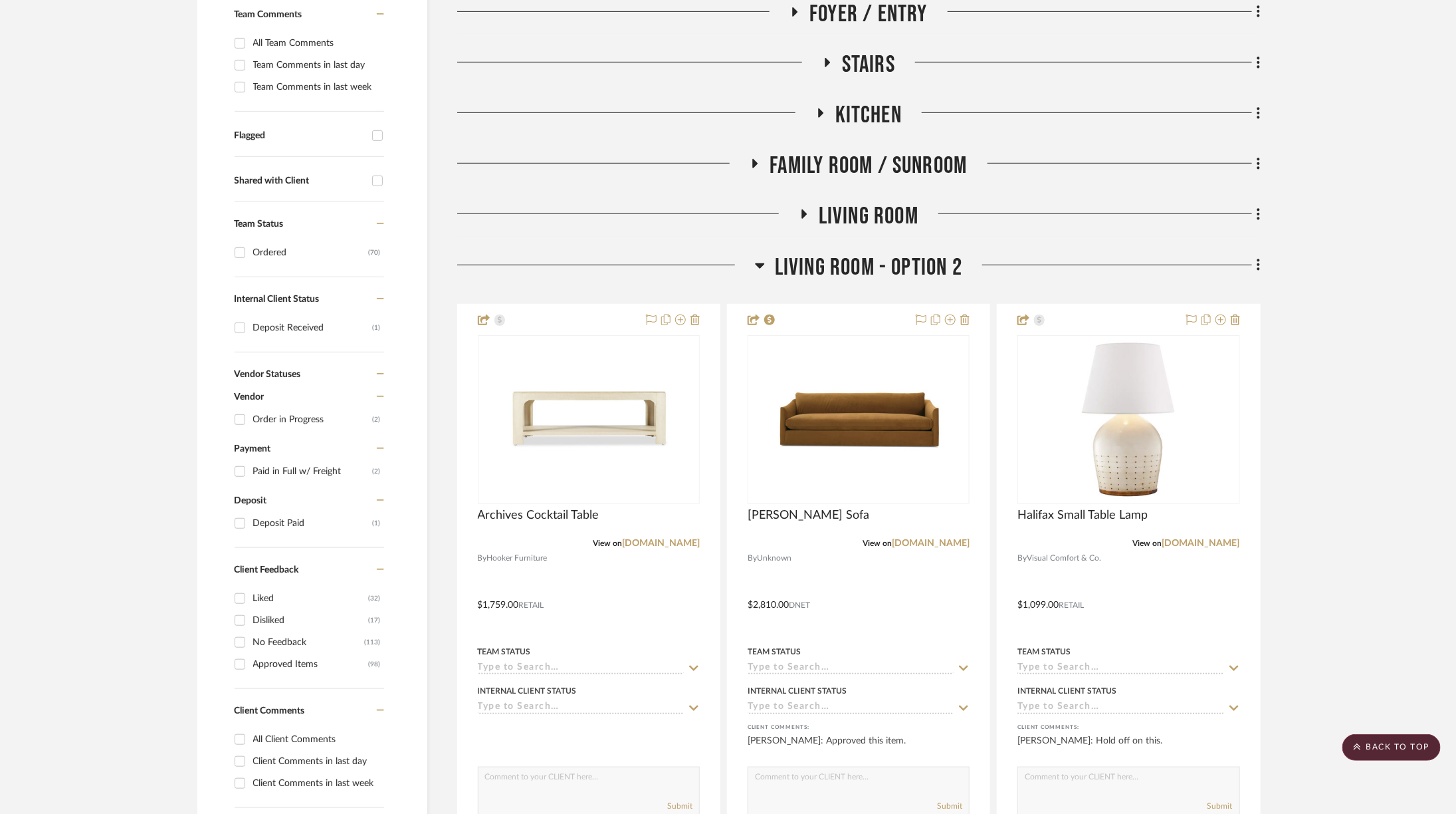
scroll to position [401, 0]
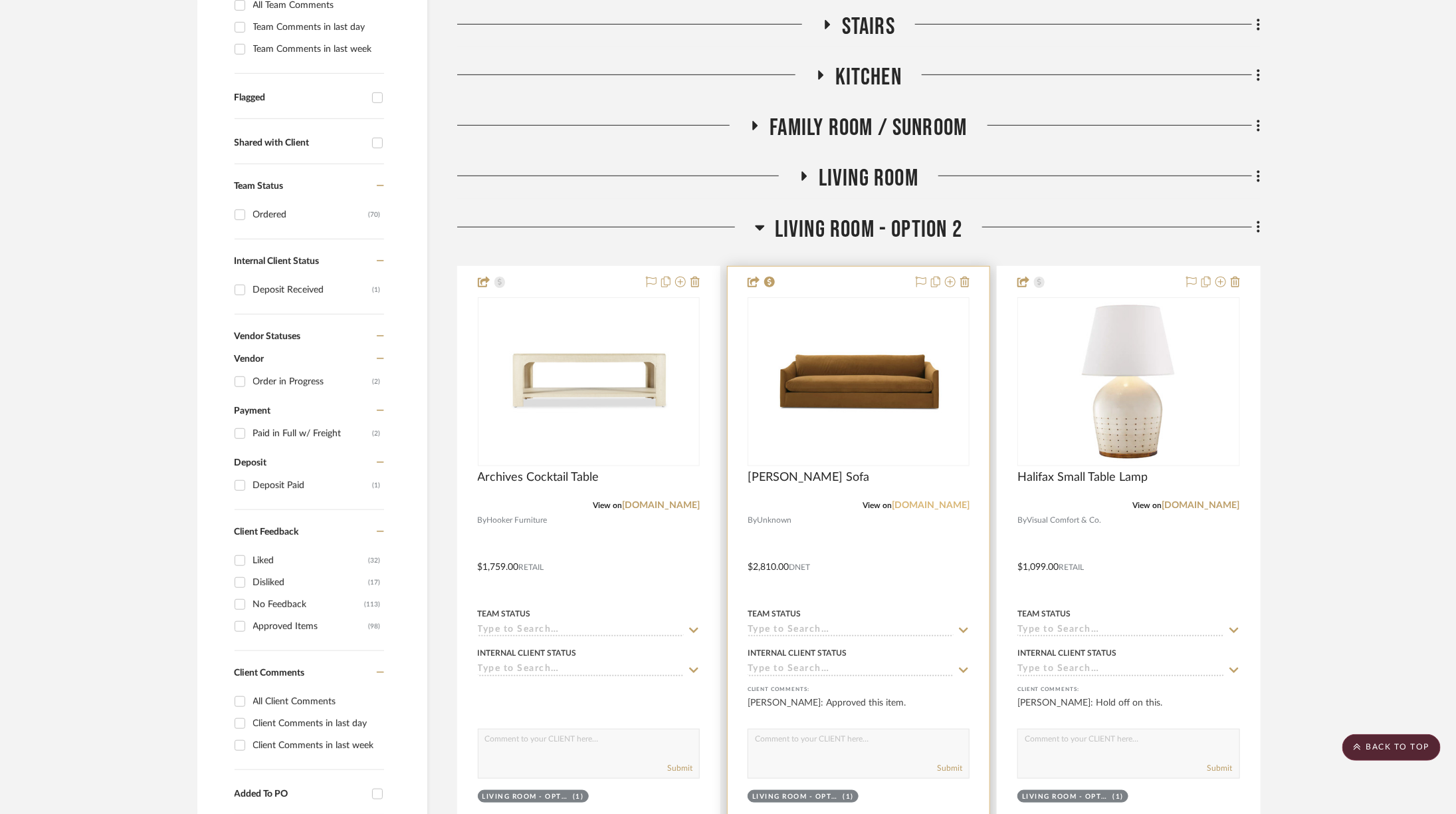
click at [939, 501] on link "[DOMAIN_NAME]" at bounding box center [930, 505] width 78 height 9
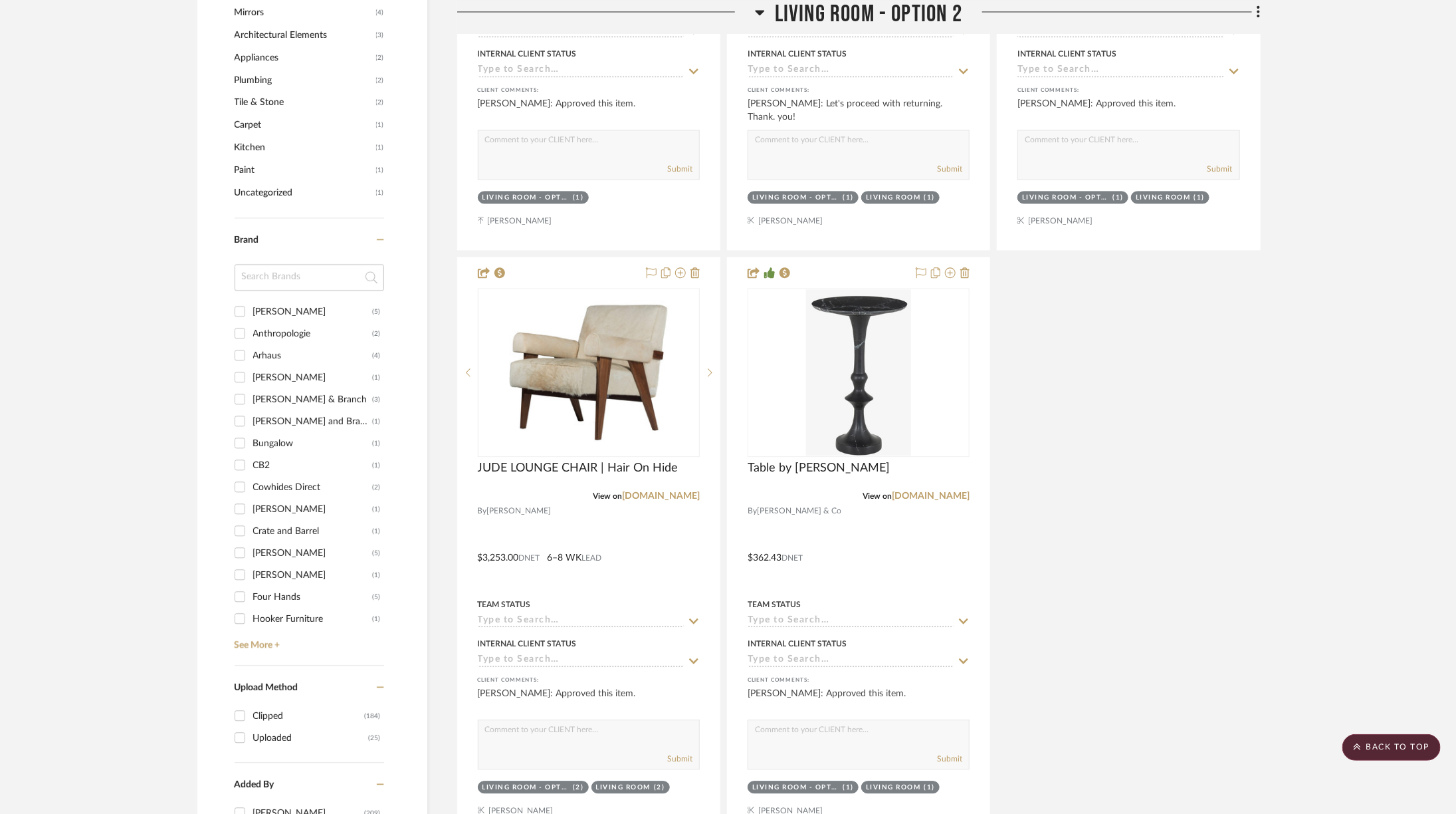
scroll to position [1592, 0]
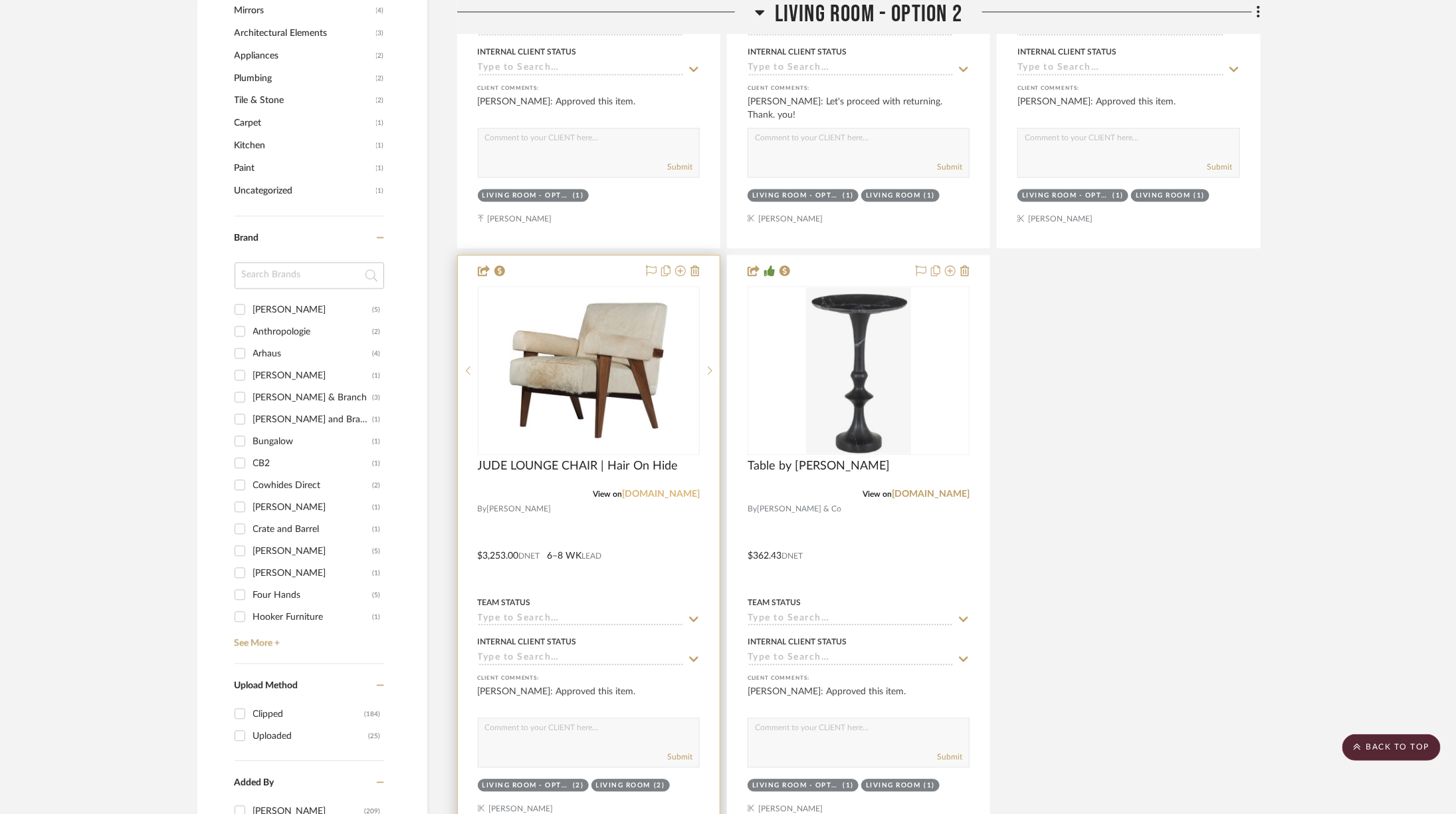
click at [628, 490] on link "alicelanehome.com" at bounding box center [660, 494] width 78 height 9
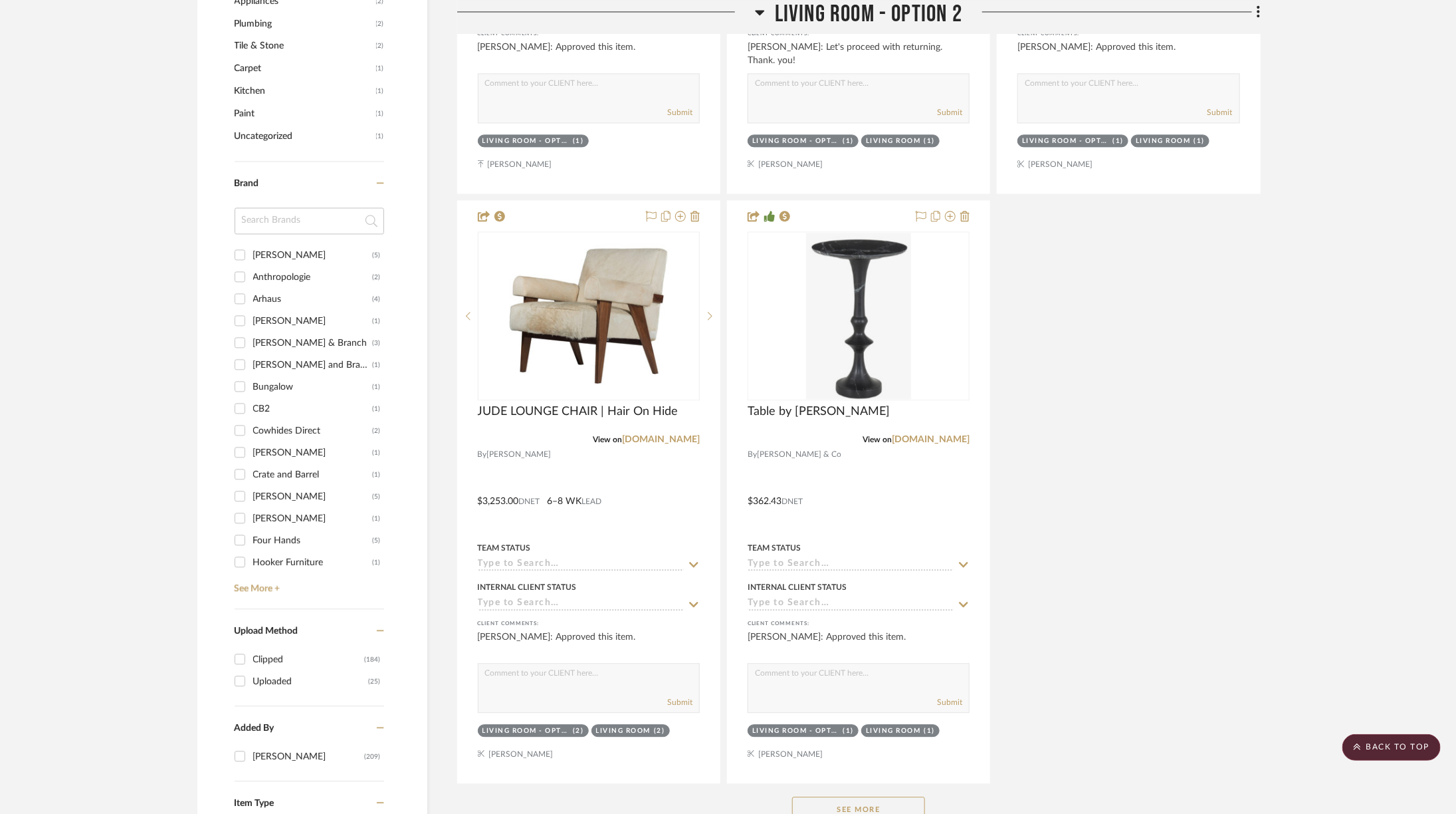
scroll to position [1962, 0]
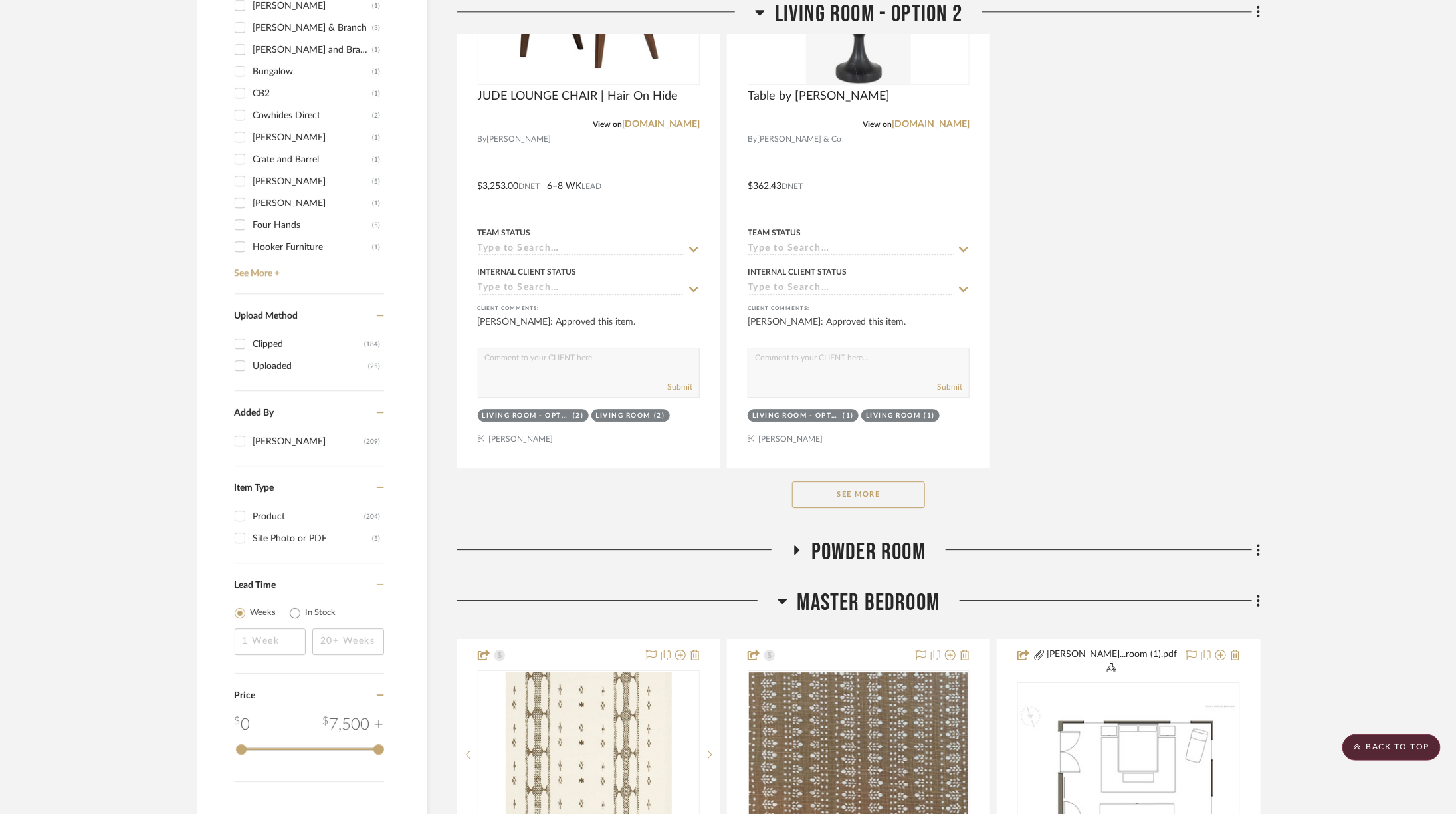
click at [838, 484] on button "See More" at bounding box center [858, 495] width 133 height 26
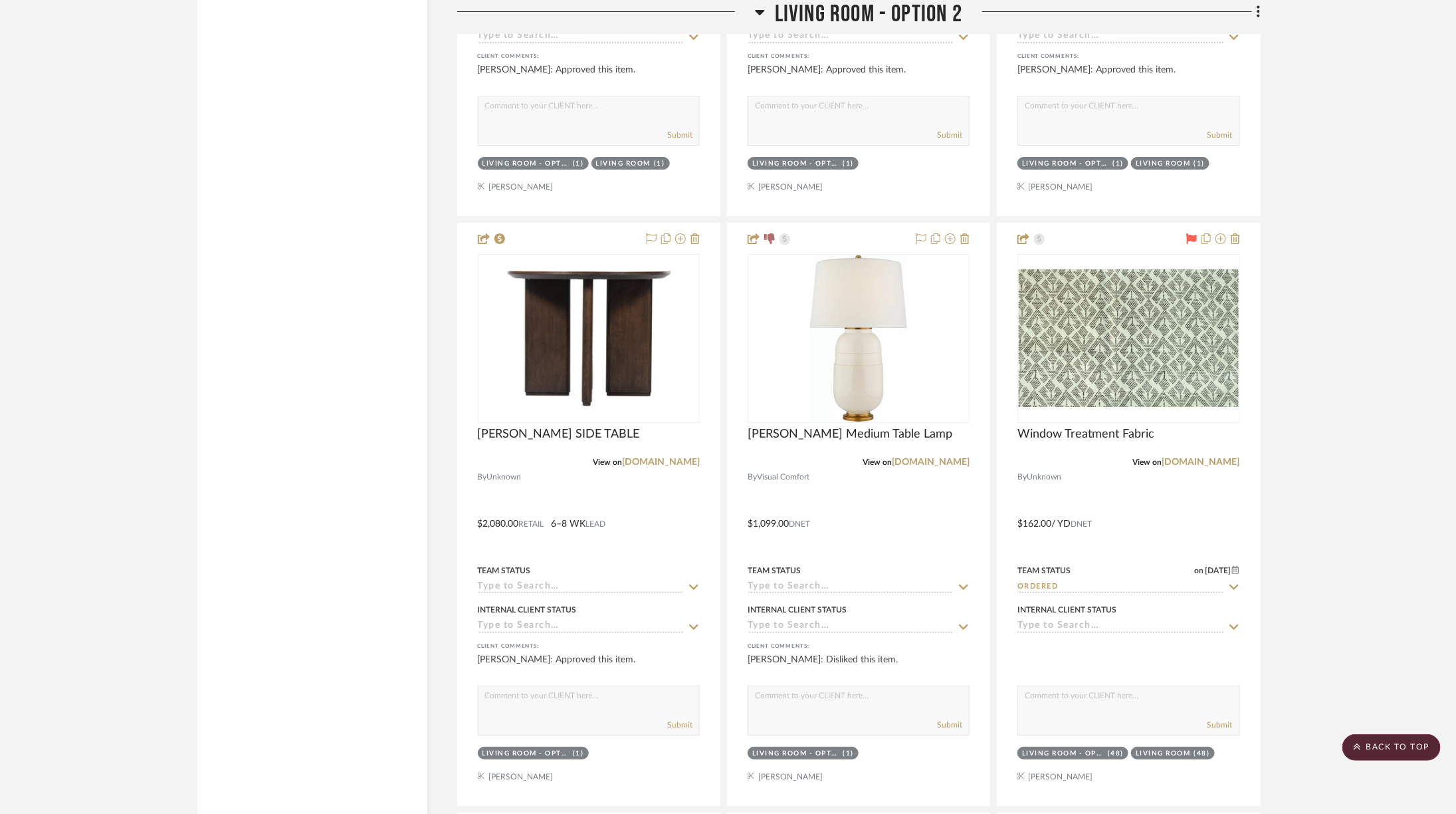
scroll to position [2817, 0]
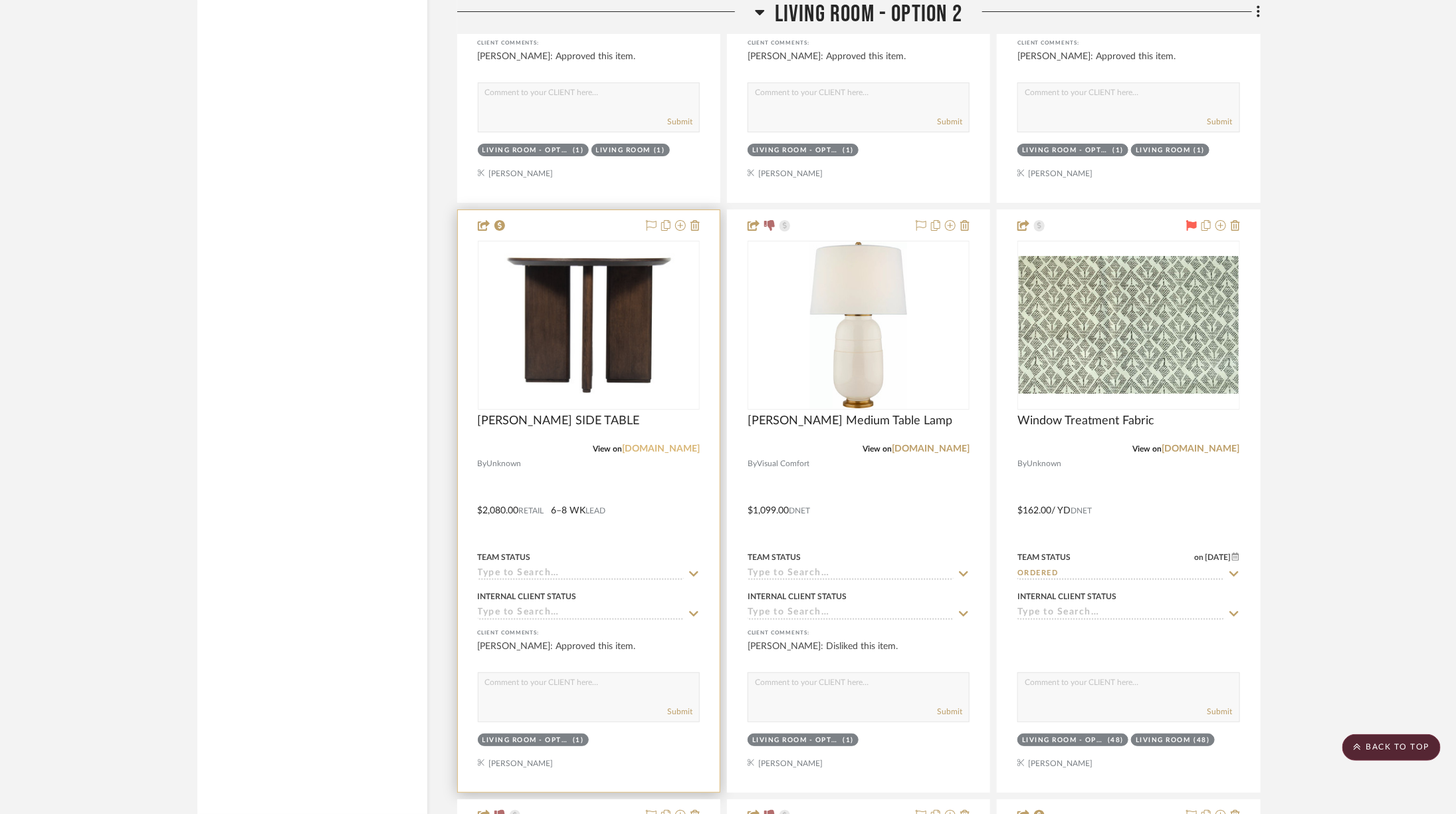
click at [638, 444] on link "alicelanehome.com" at bounding box center [660, 449] width 78 height 9
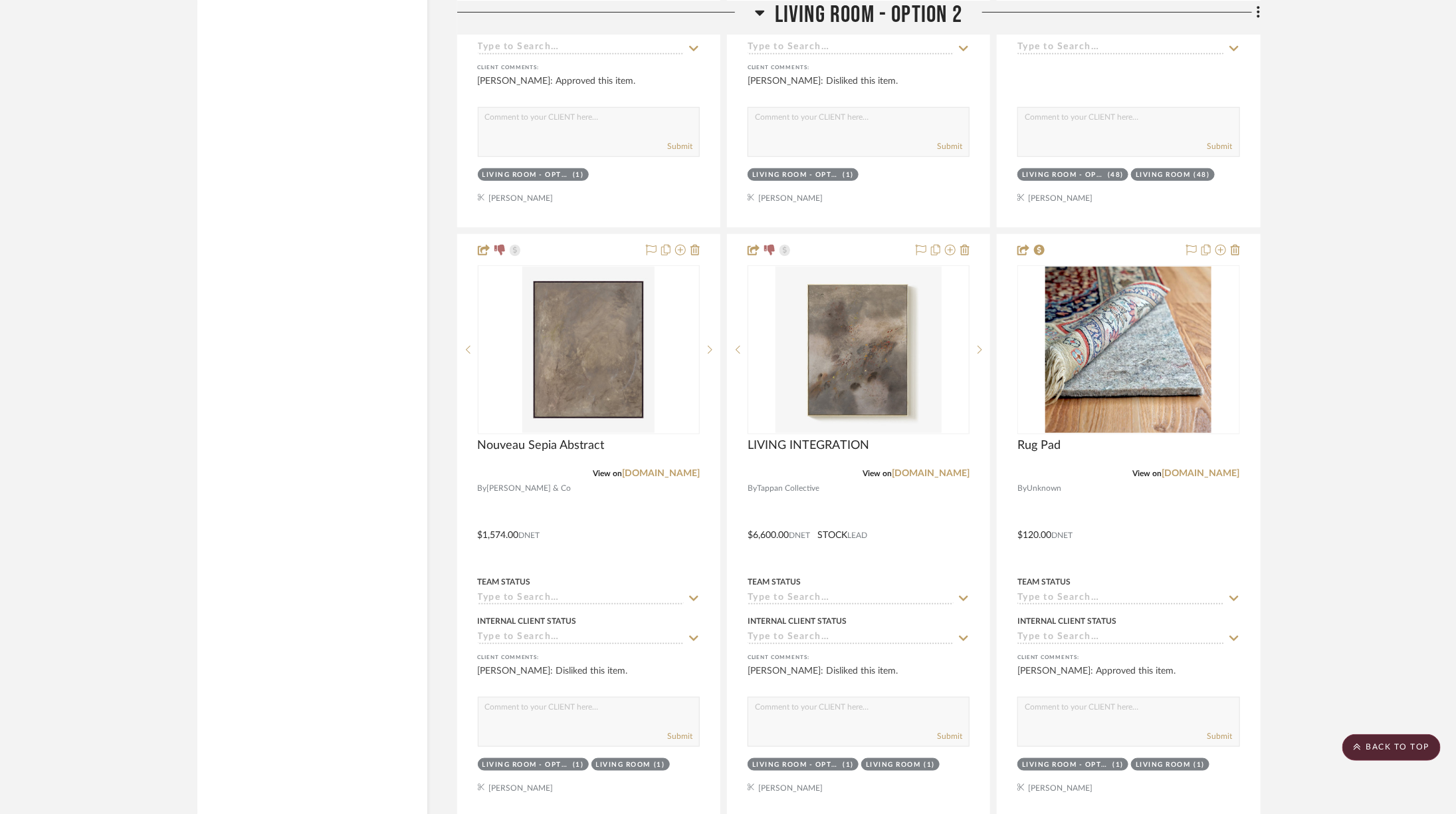
scroll to position [2782, 0]
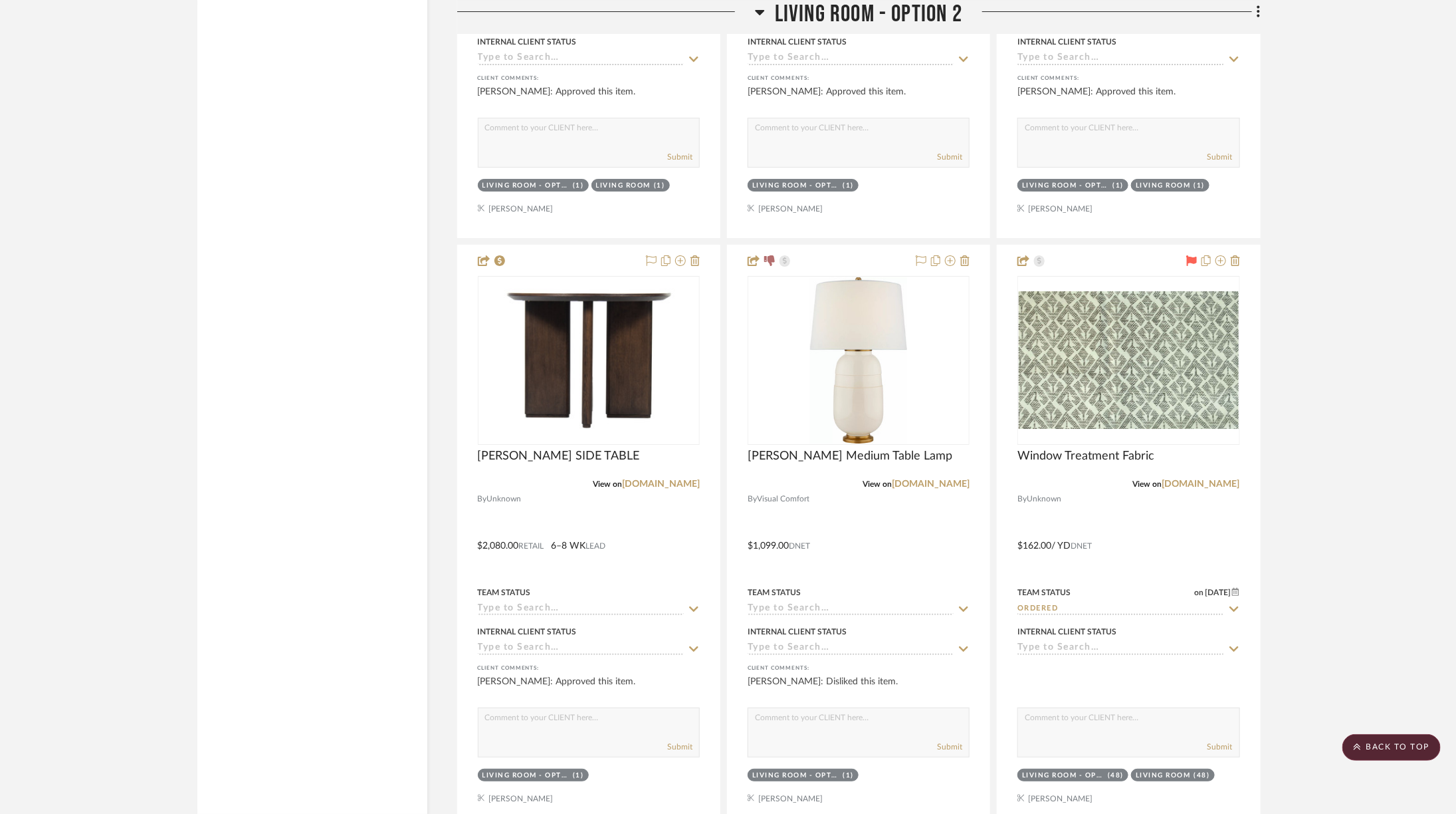
click at [843, 7] on span "Living Room - Option 2" at bounding box center [869, 14] width 187 height 29
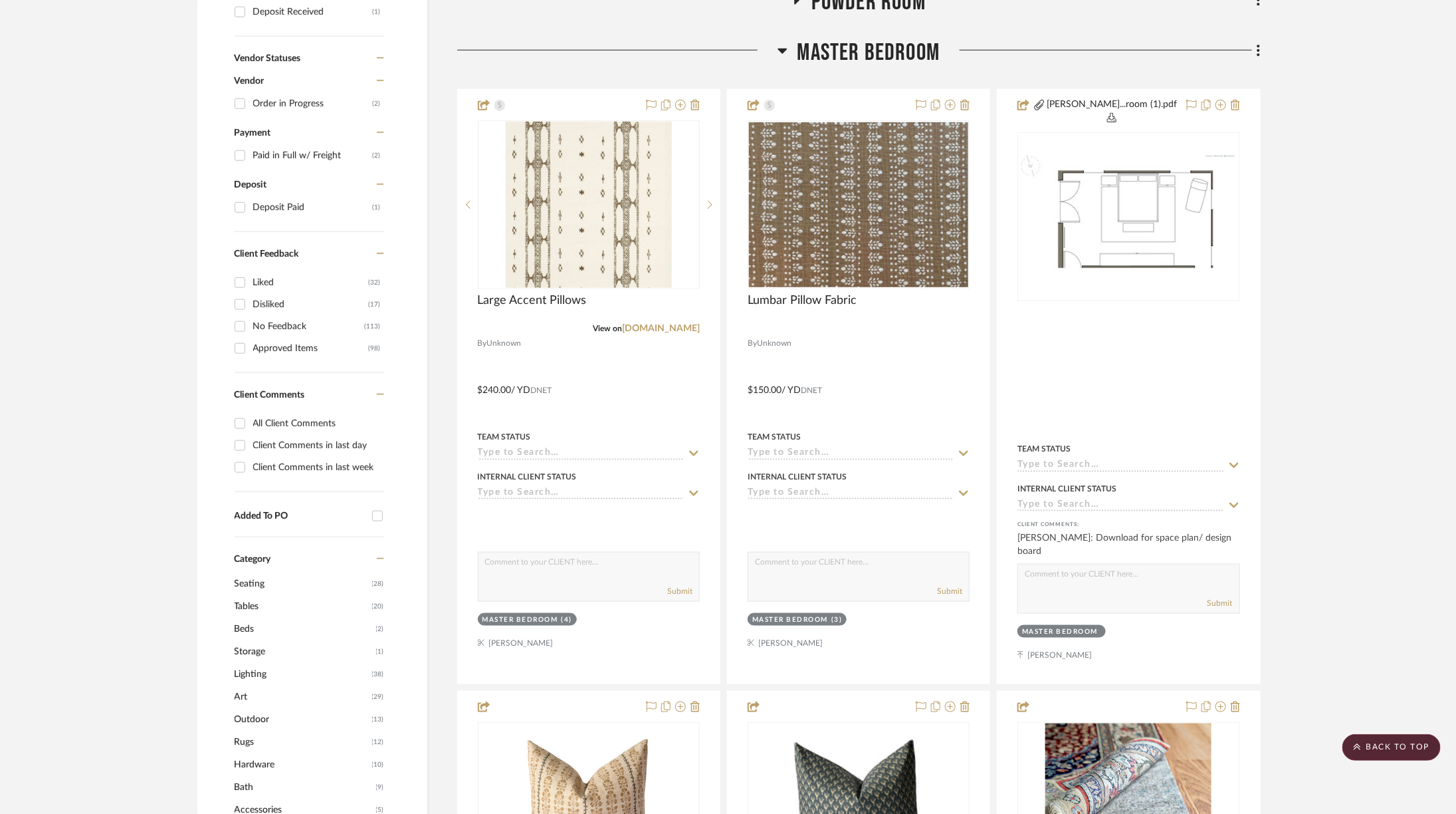
scroll to position [649, 0]
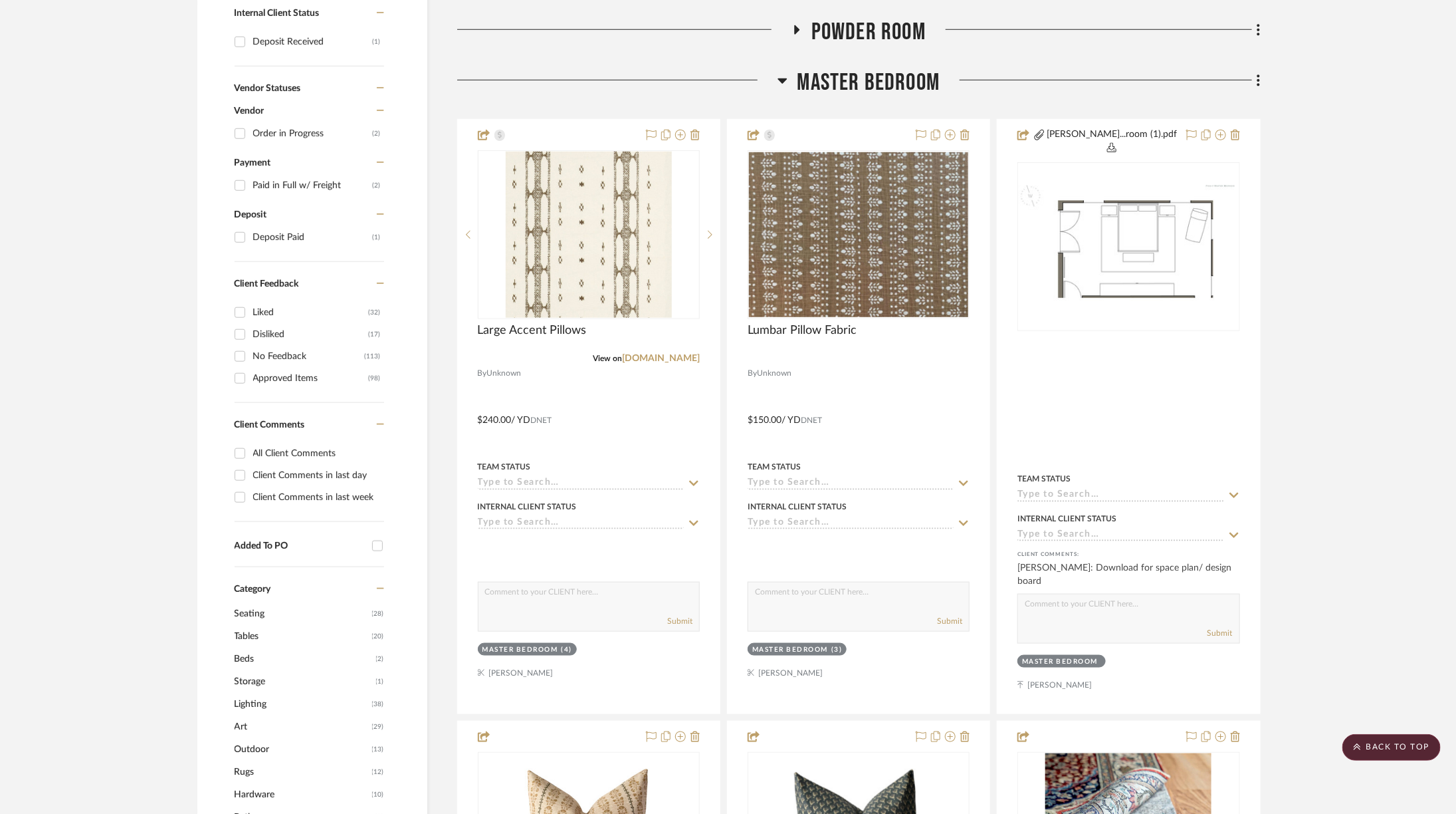
click at [868, 80] on span "Master Bedroom" at bounding box center [869, 82] width 143 height 29
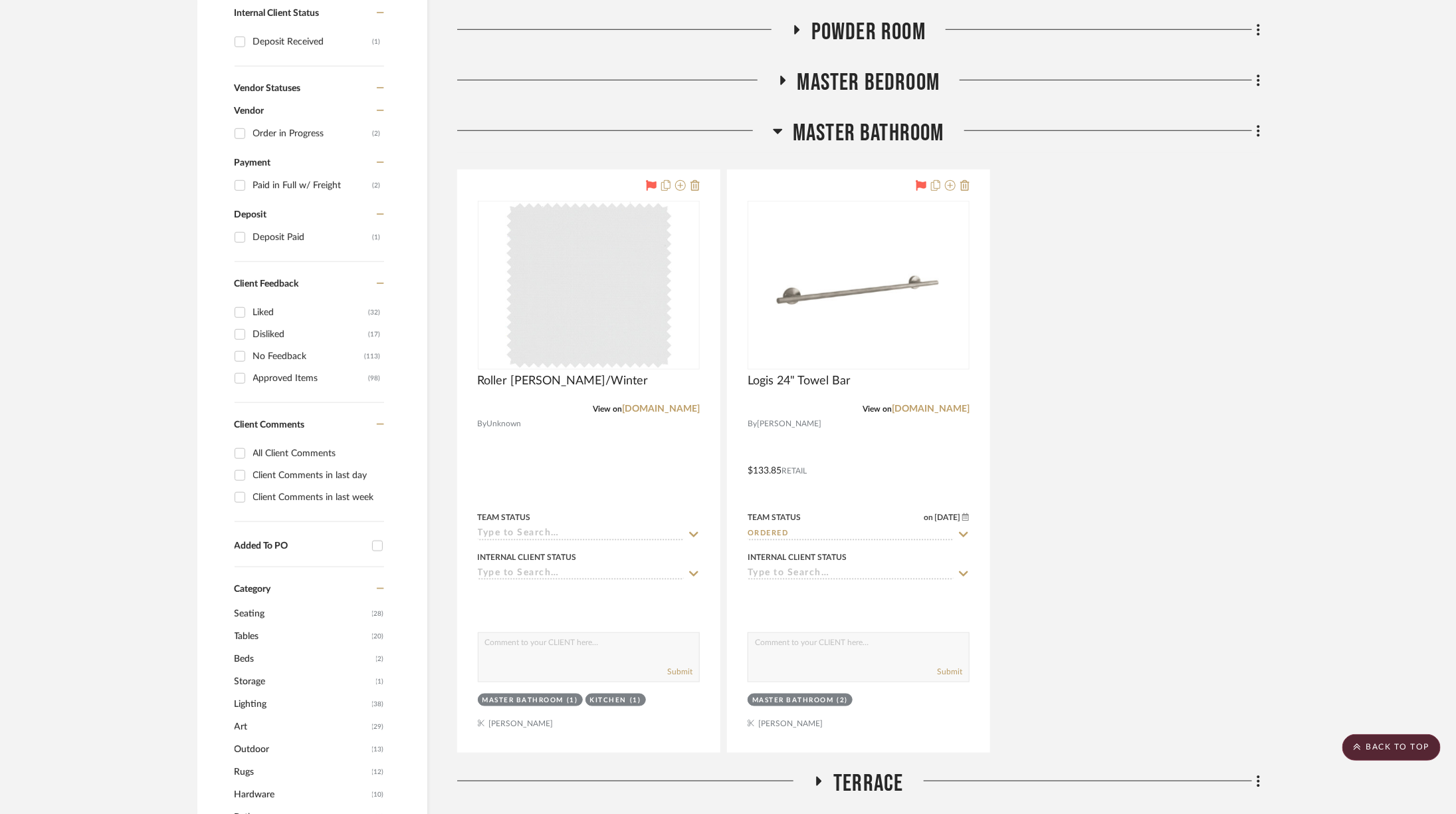
click at [868, 131] on span "Master Bathroom" at bounding box center [869, 133] width 151 height 29
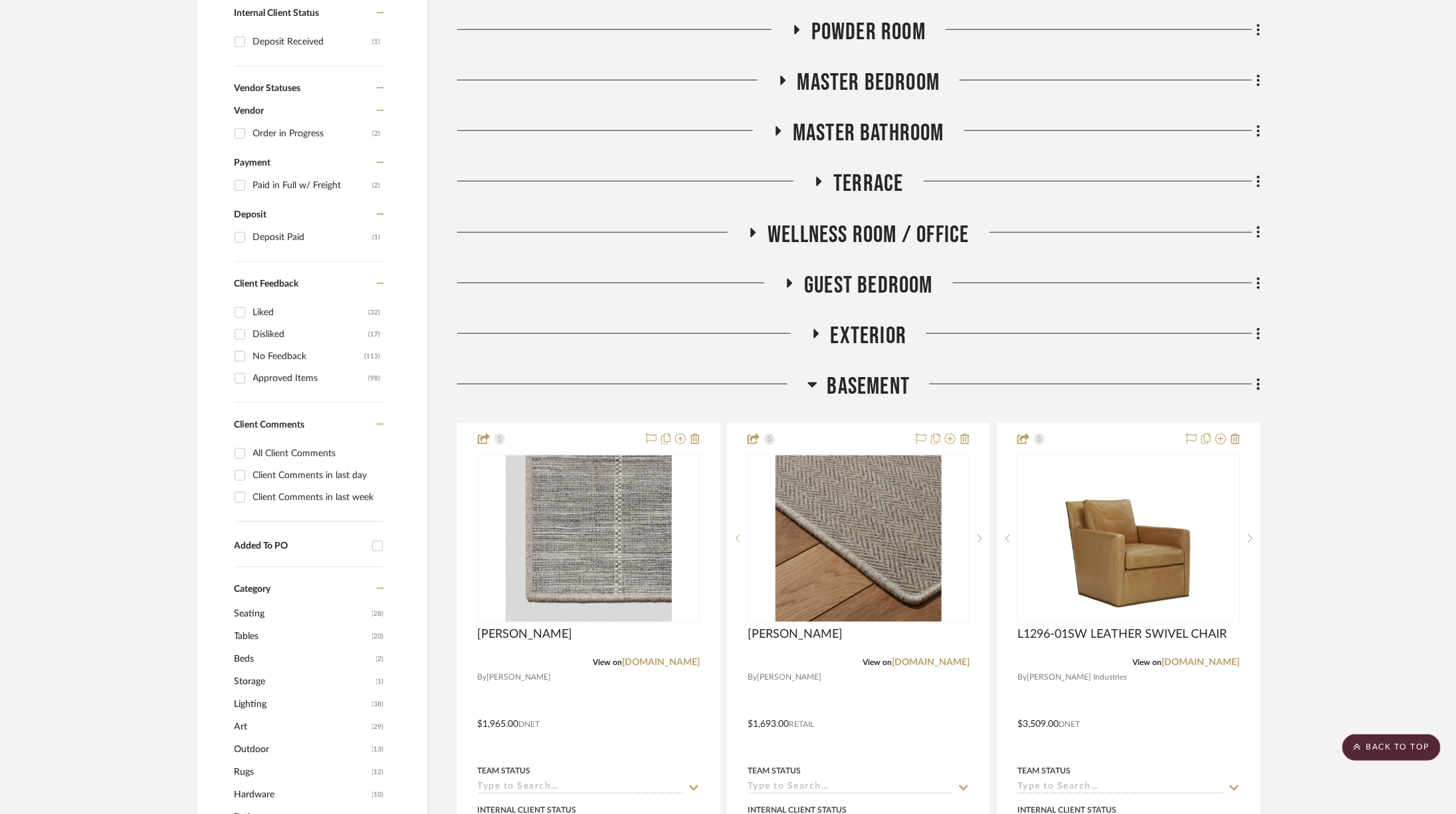
click at [870, 271] on span "Guest Bedroom" at bounding box center [869, 285] width 129 height 29
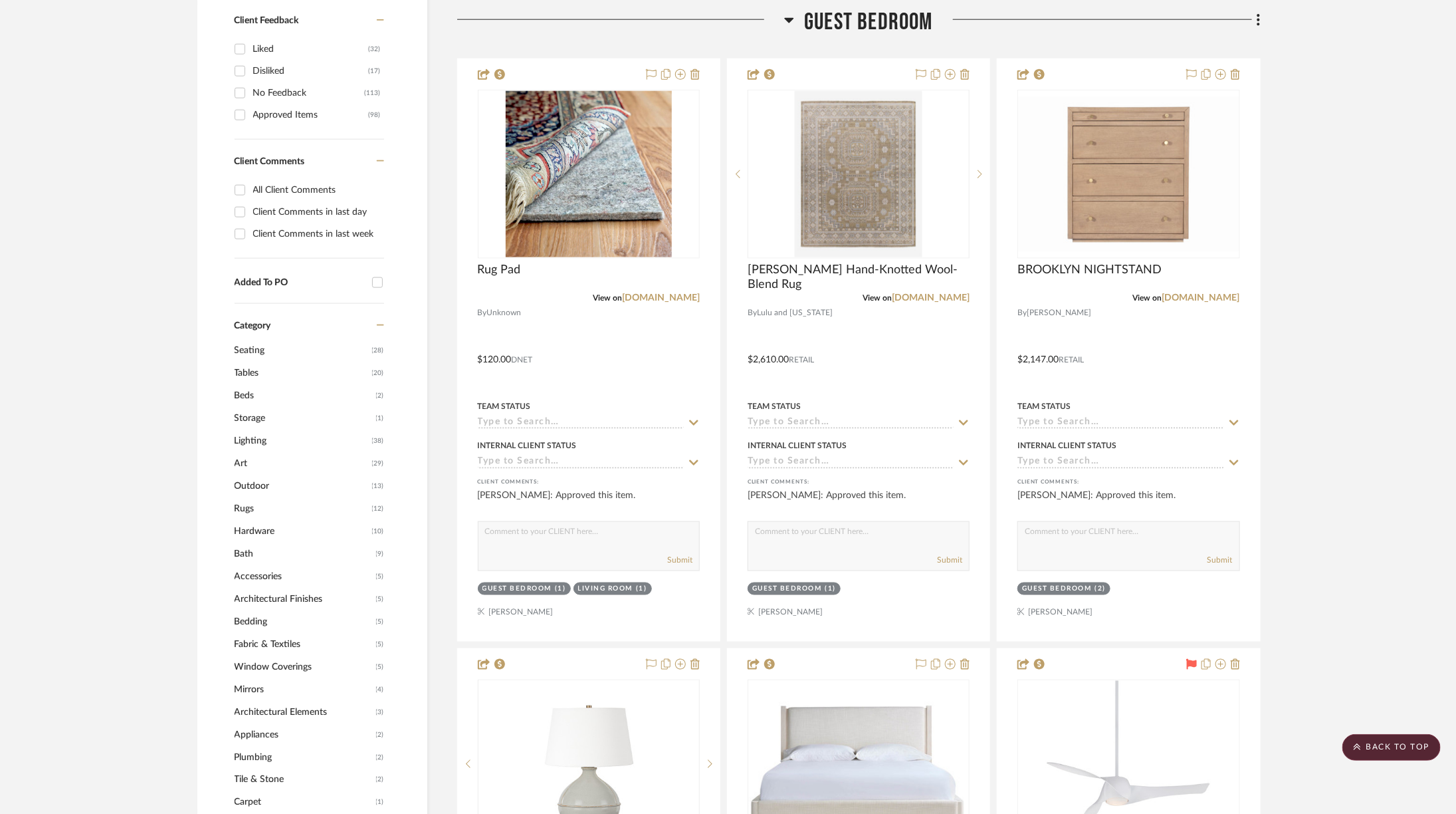
scroll to position [629, 0]
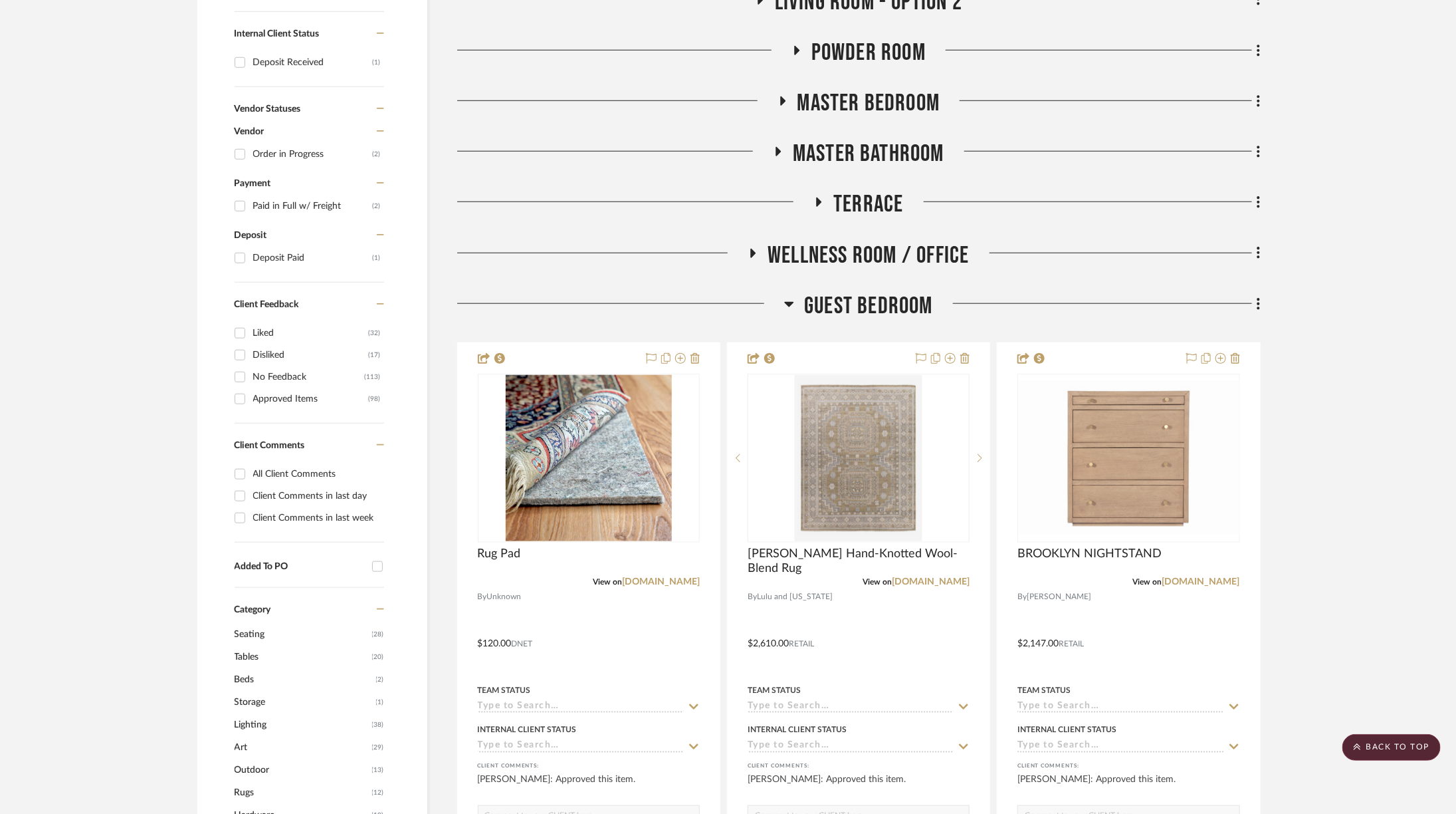
click at [899, 313] on span "Guest Bedroom" at bounding box center [869, 306] width 129 height 29
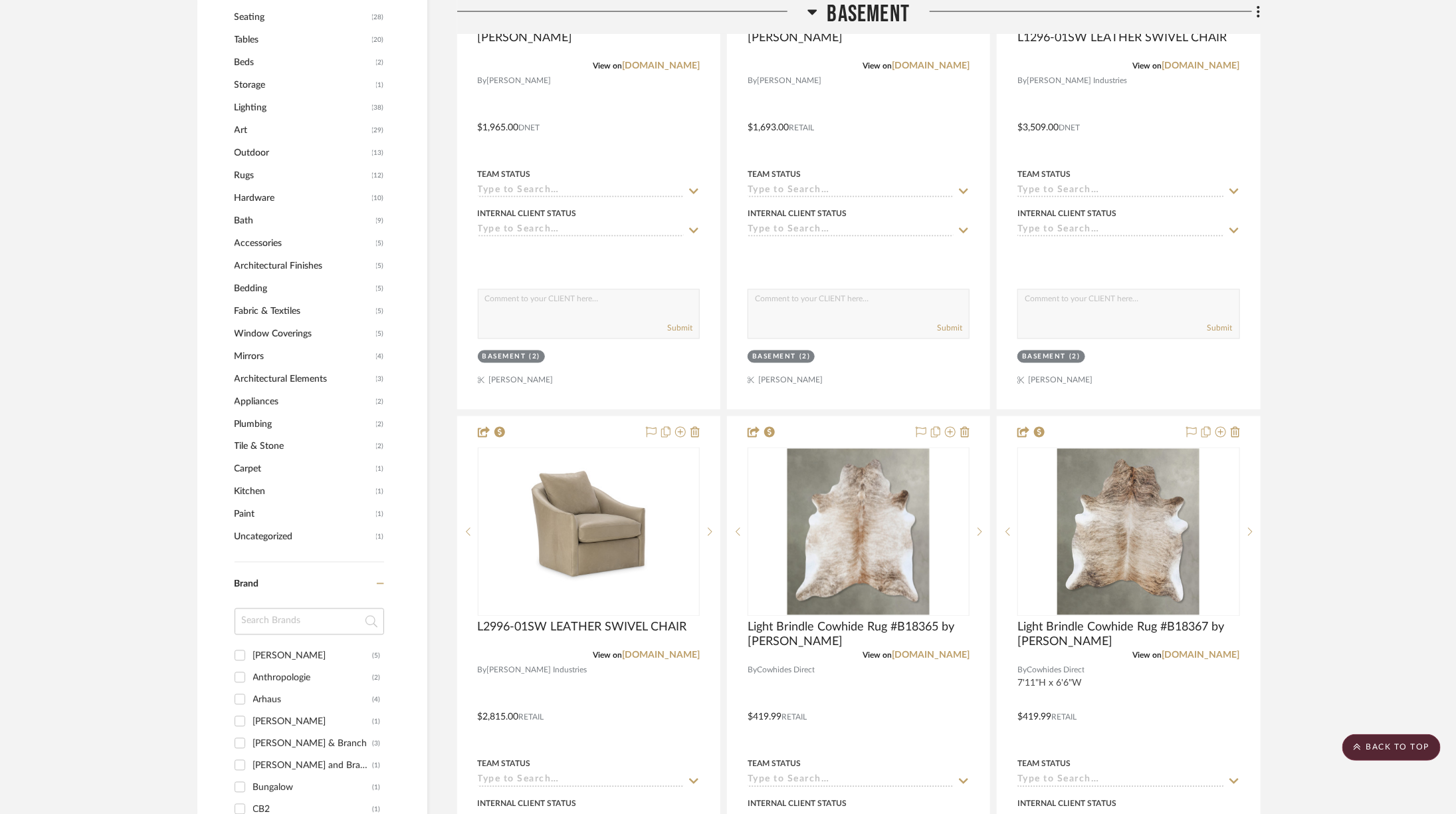
scroll to position [1261, 0]
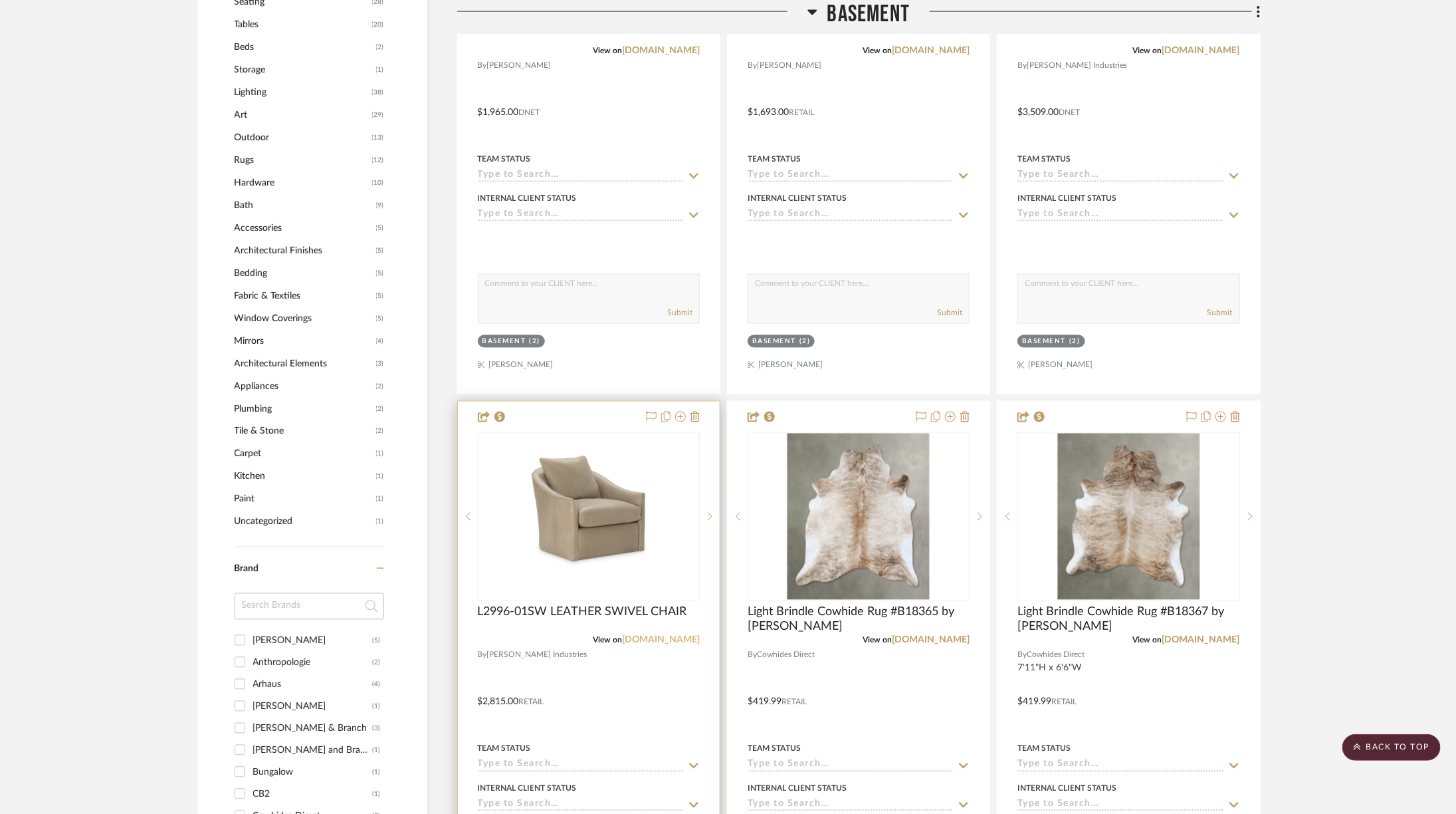
click at [654, 639] on link "leeindustries.com" at bounding box center [660, 641] width 78 height 9
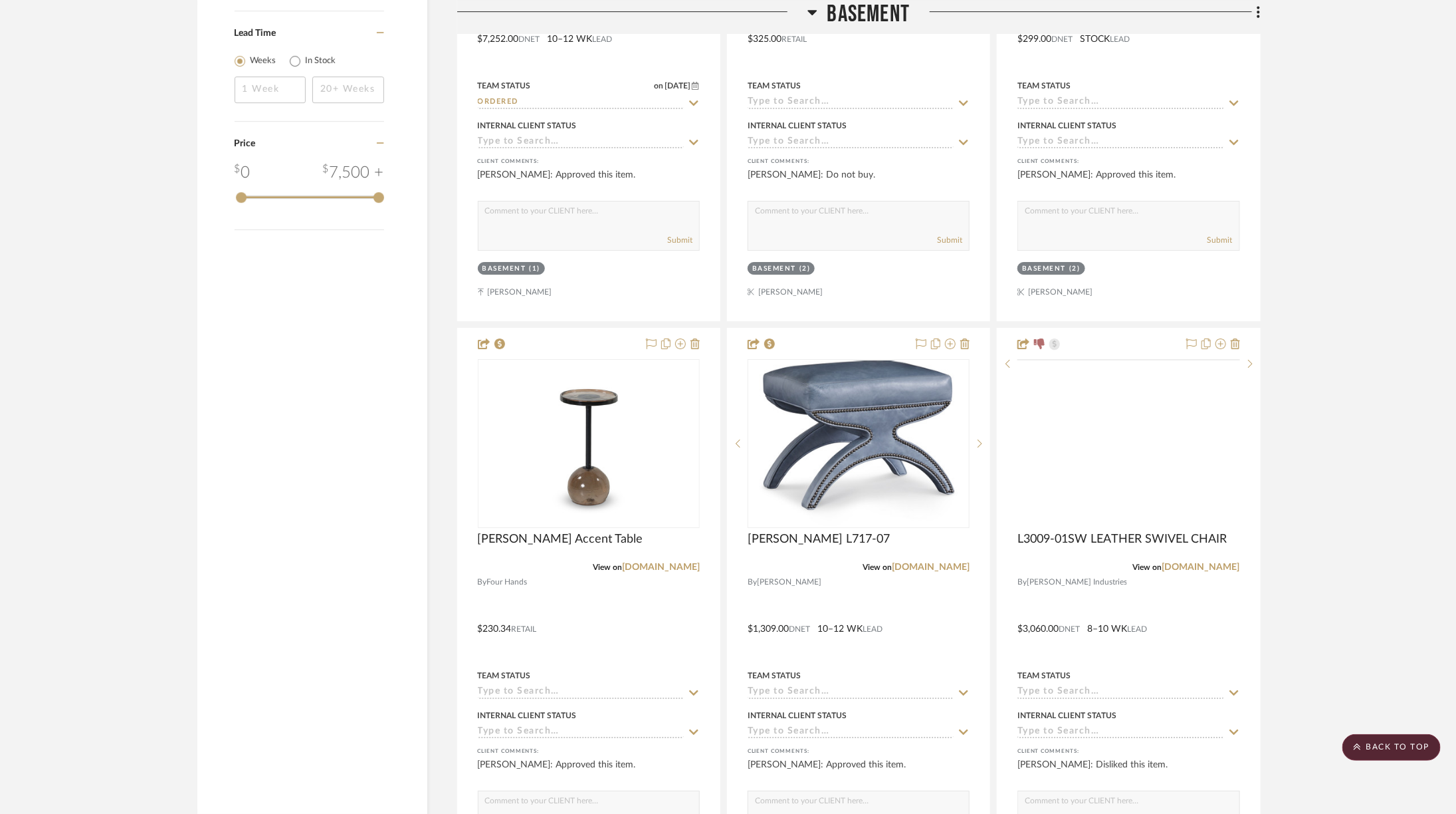
scroll to position [2641, 0]
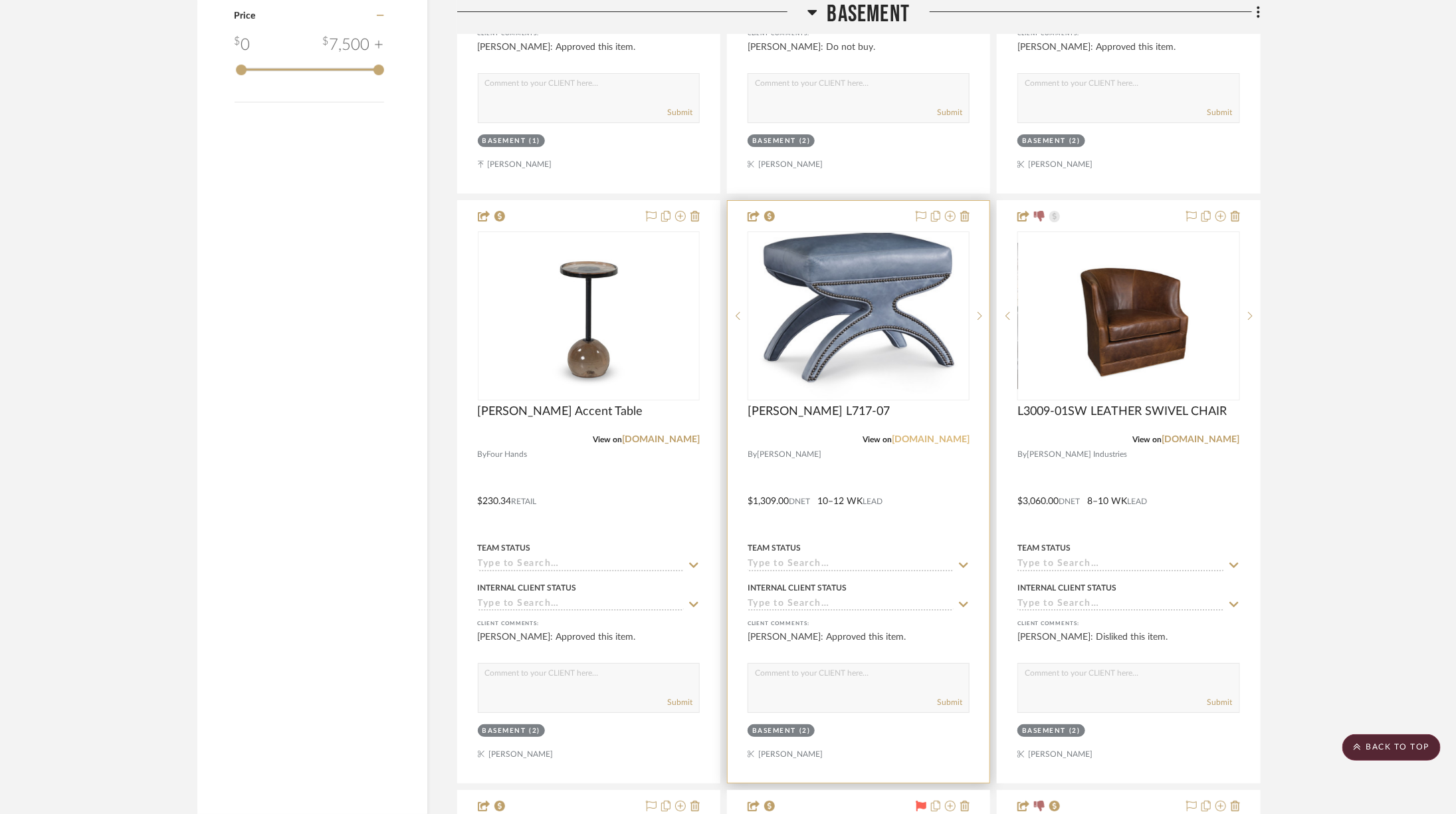
click at [941, 435] on link "crlaine.com" at bounding box center [930, 440] width 78 height 9
click at [863, 318] on img "0" at bounding box center [858, 316] width 198 height 167
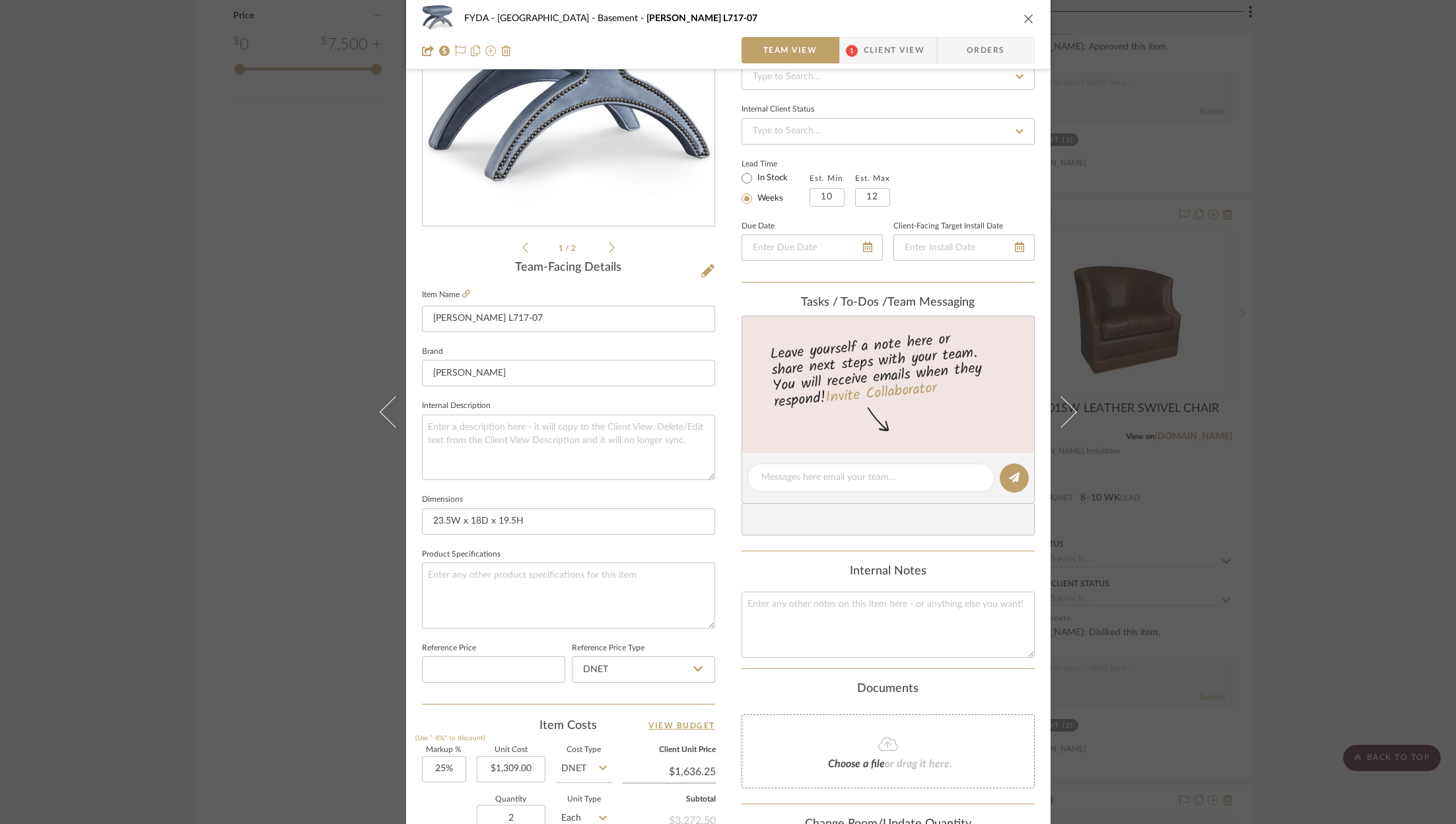
scroll to position [0, 0]
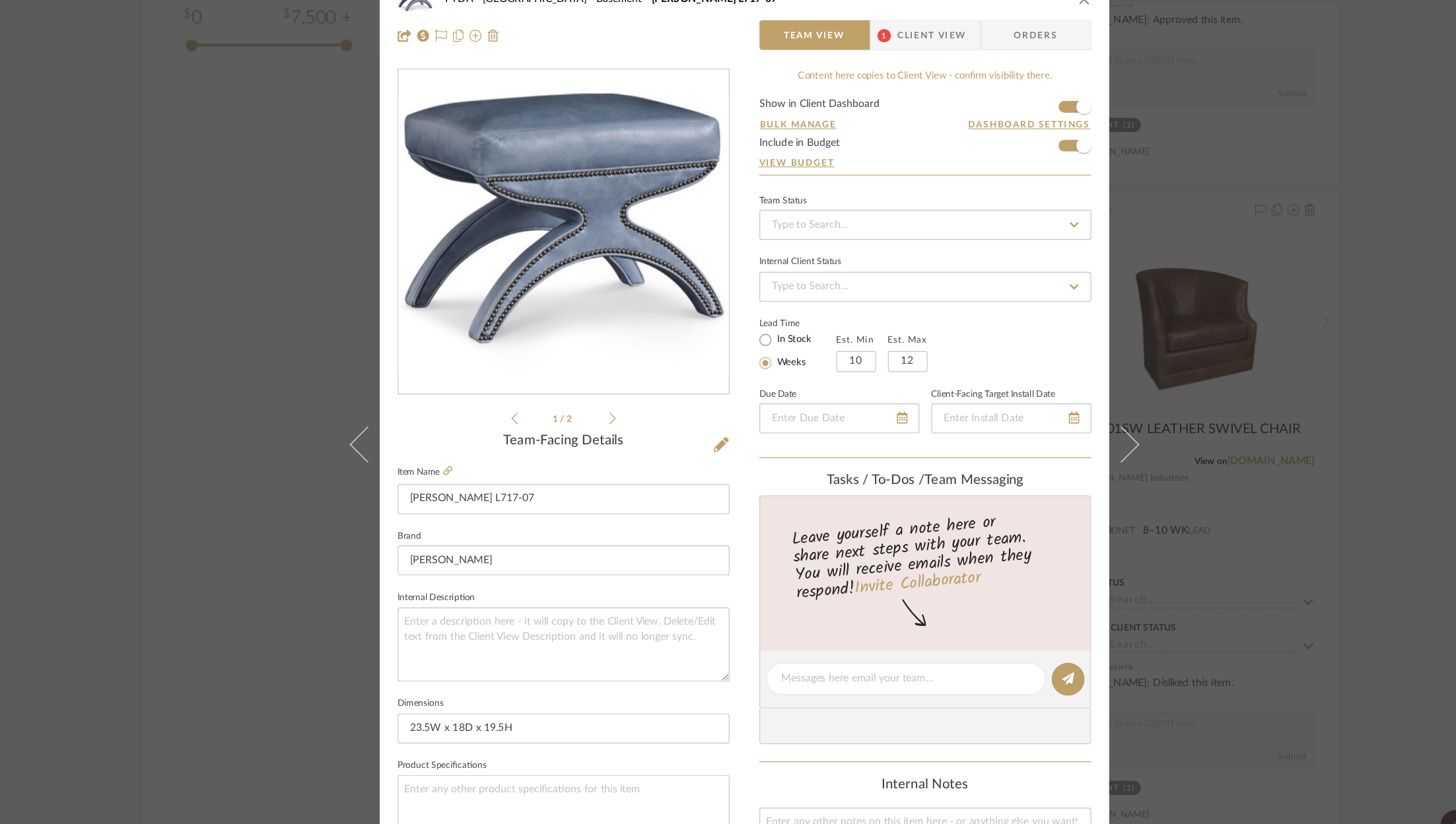
click at [1294, 193] on div "FYDA - 655 City Park Basement Emerson L717-07 Team View 1 Client View Orders 1 …" at bounding box center [728, 412] width 1456 height 824
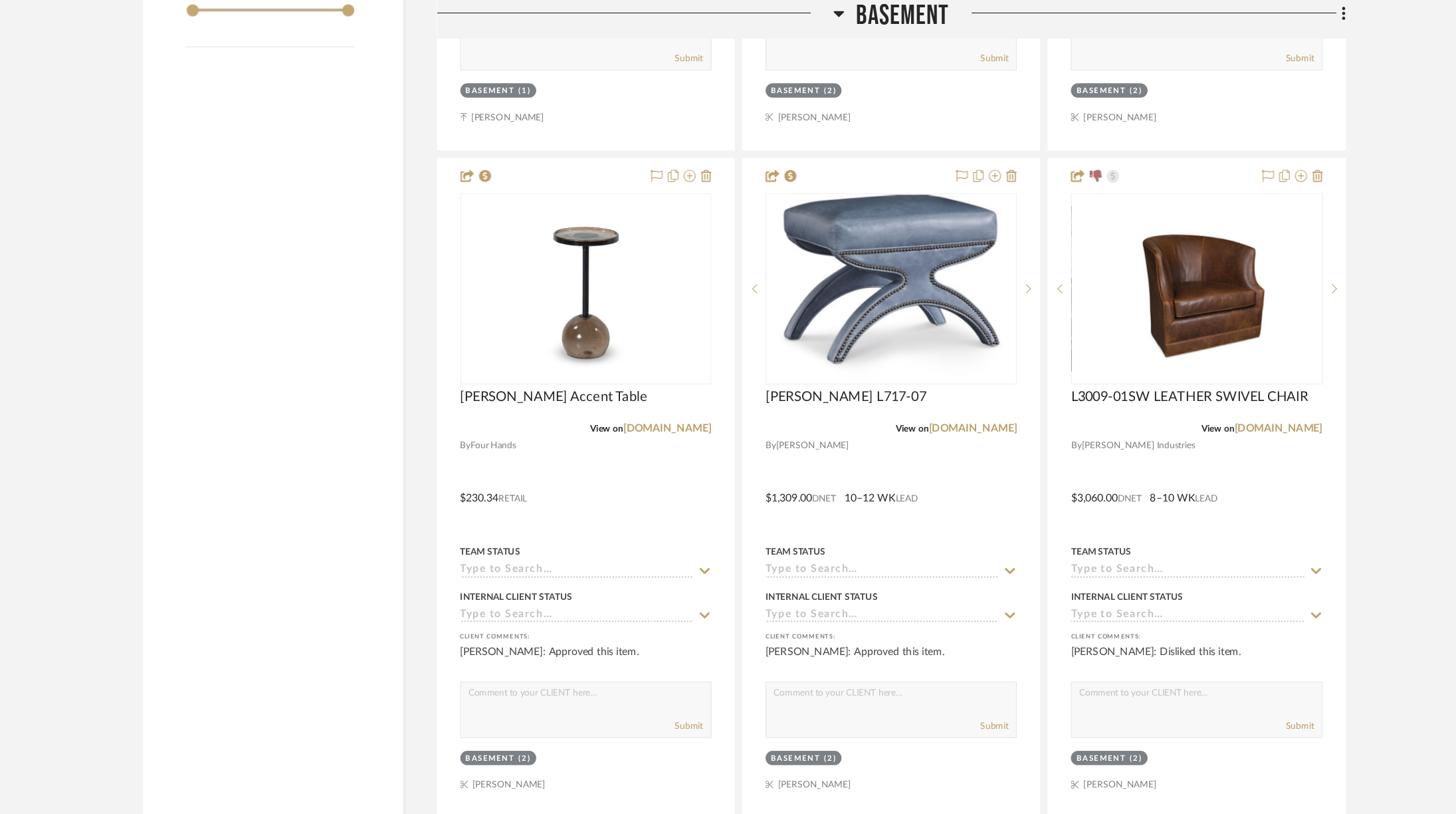
scroll to position [2661, 0]
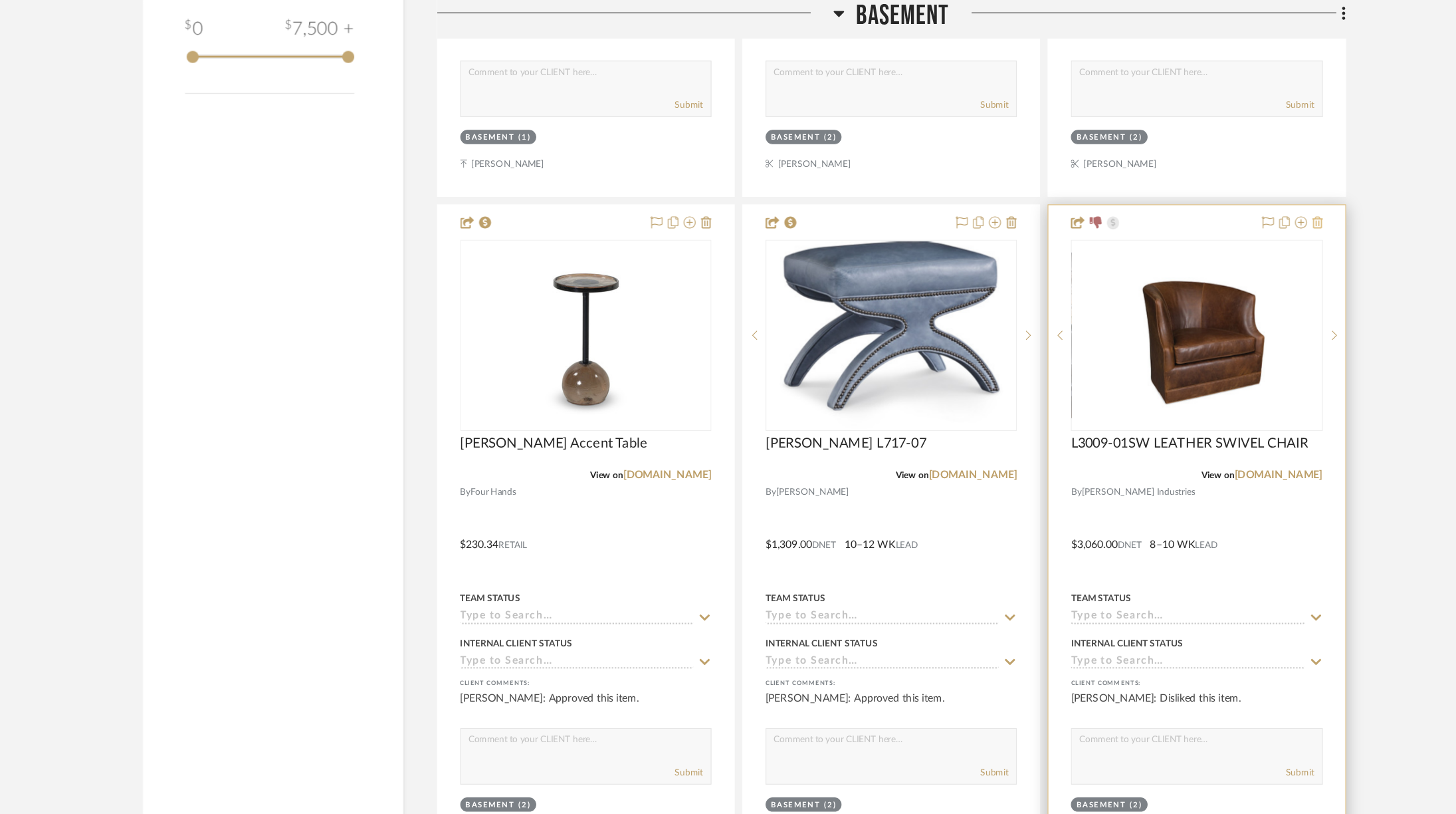
click at [1236, 192] on icon at bounding box center [1235, 196] width 9 height 10
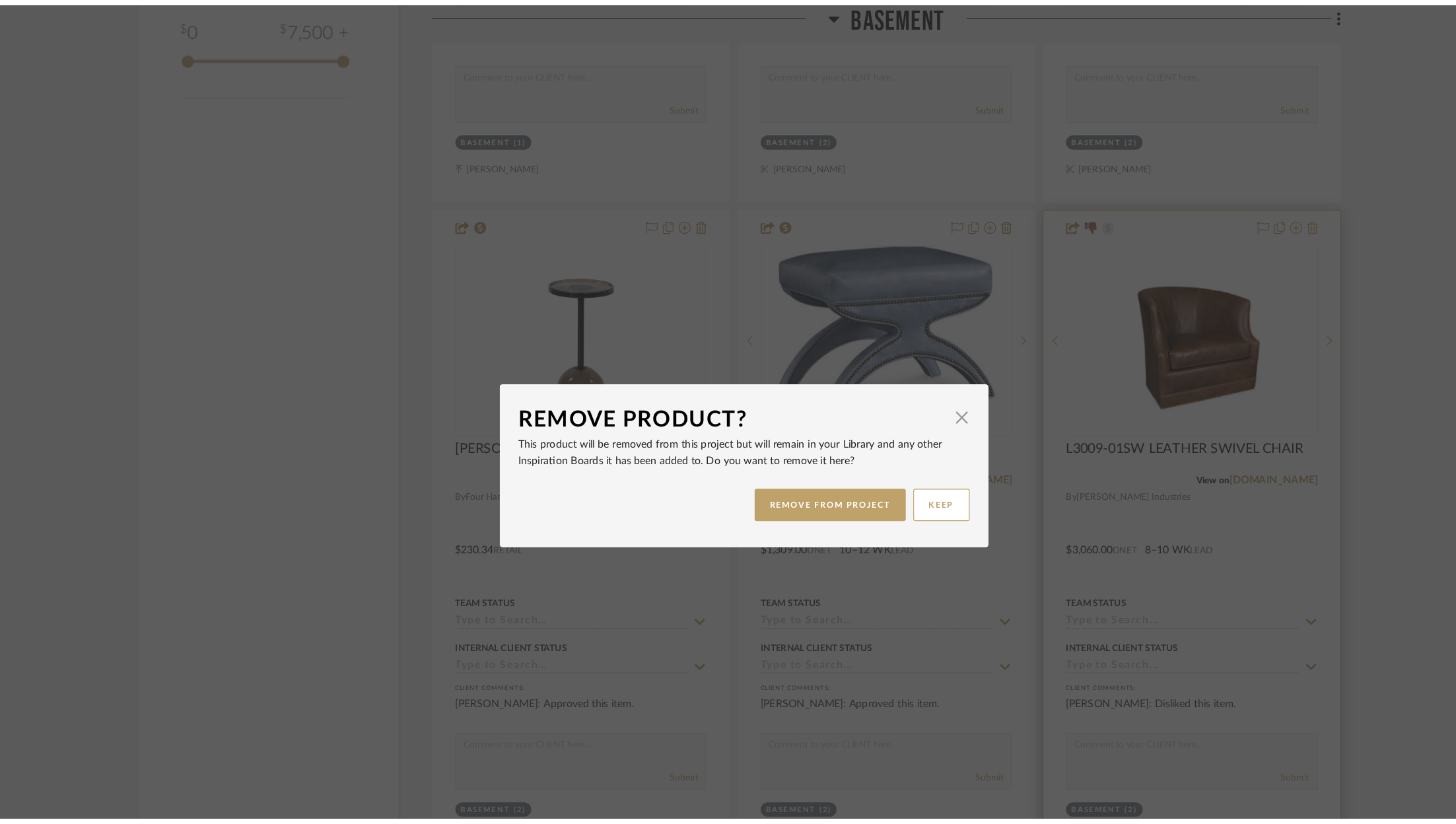
scroll to position [0, 0]
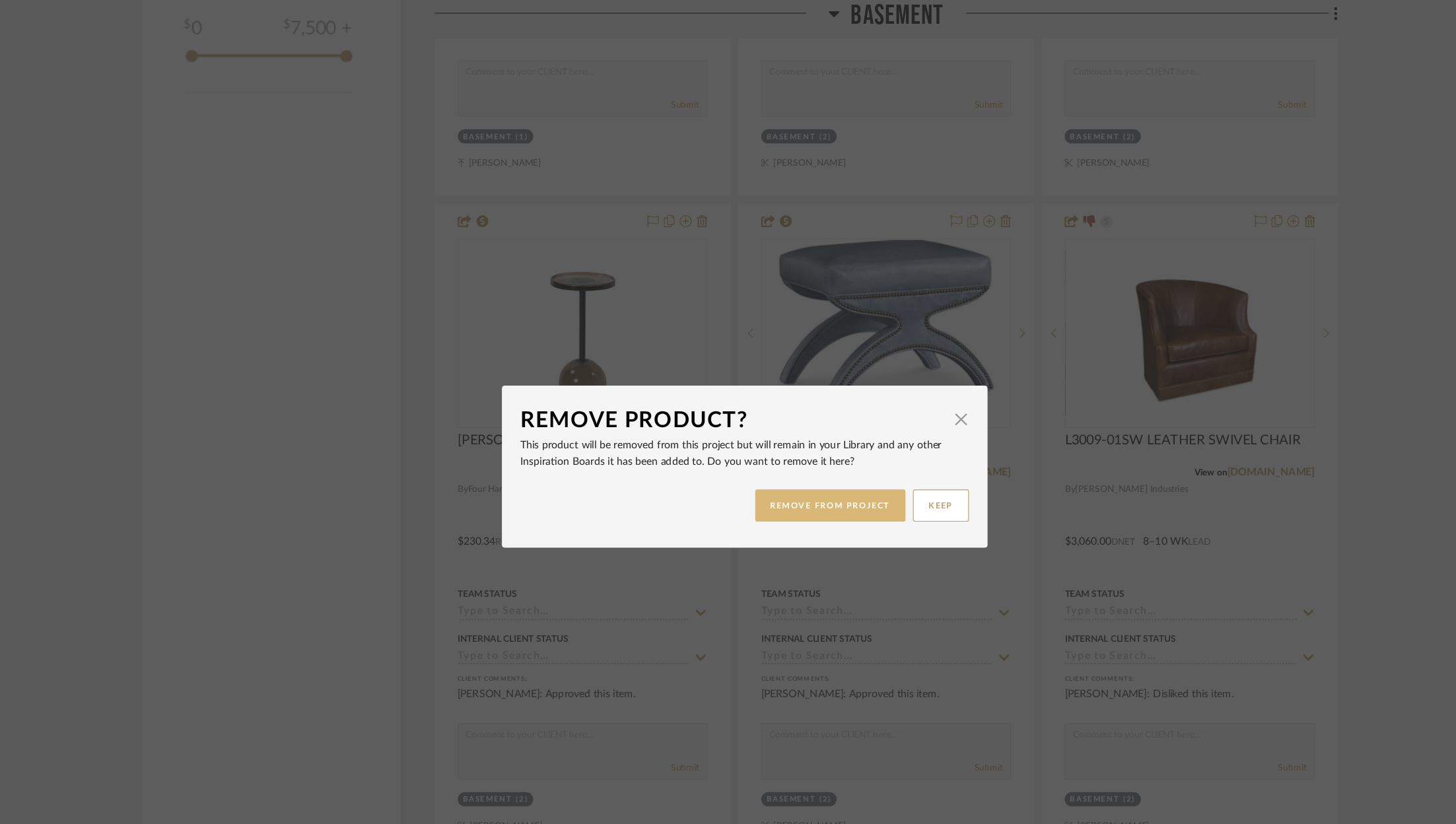
click at [820, 451] on button "REMOVE FROM PROJECT" at bounding box center [804, 447] width 133 height 29
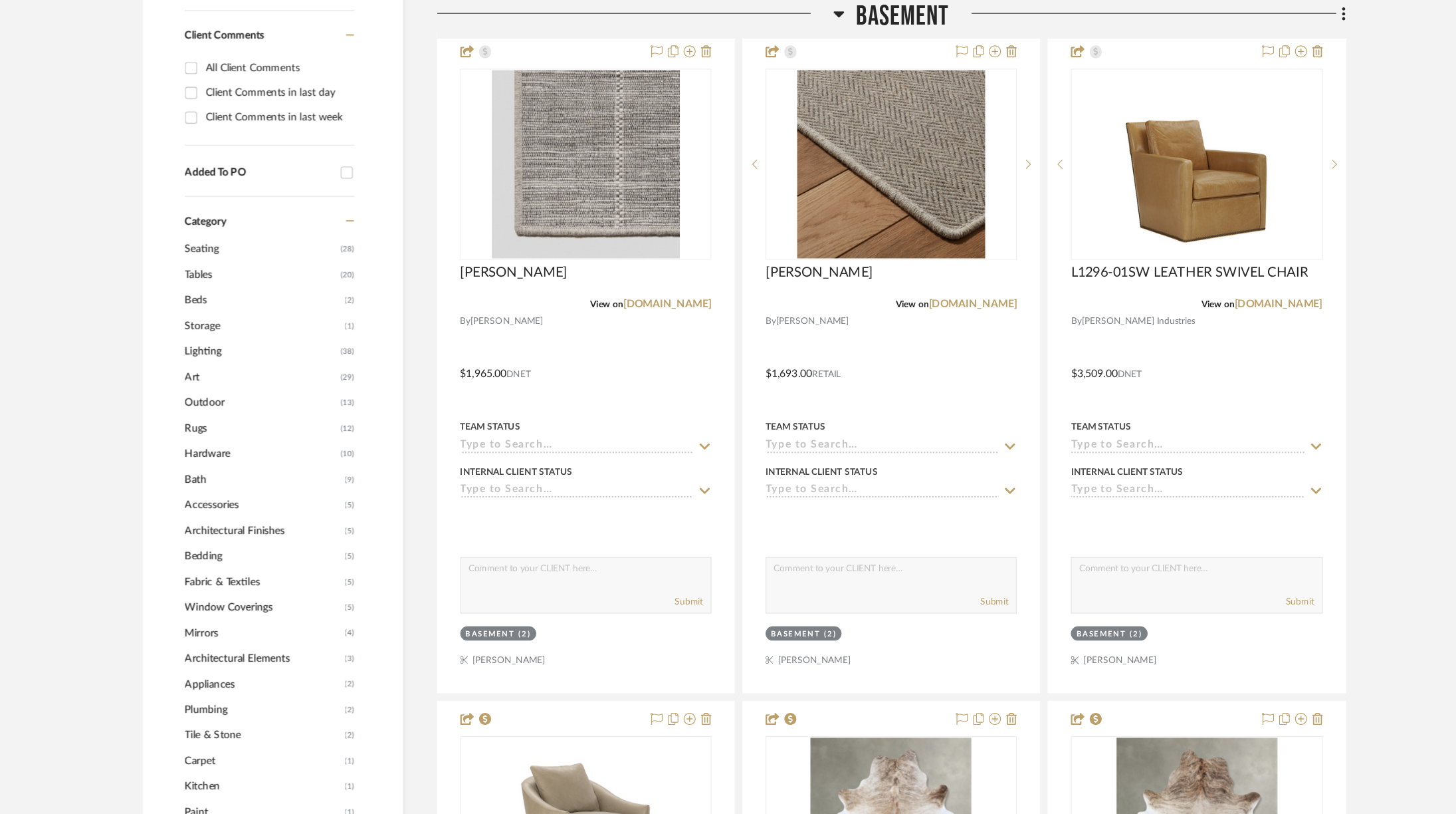
scroll to position [1027, 0]
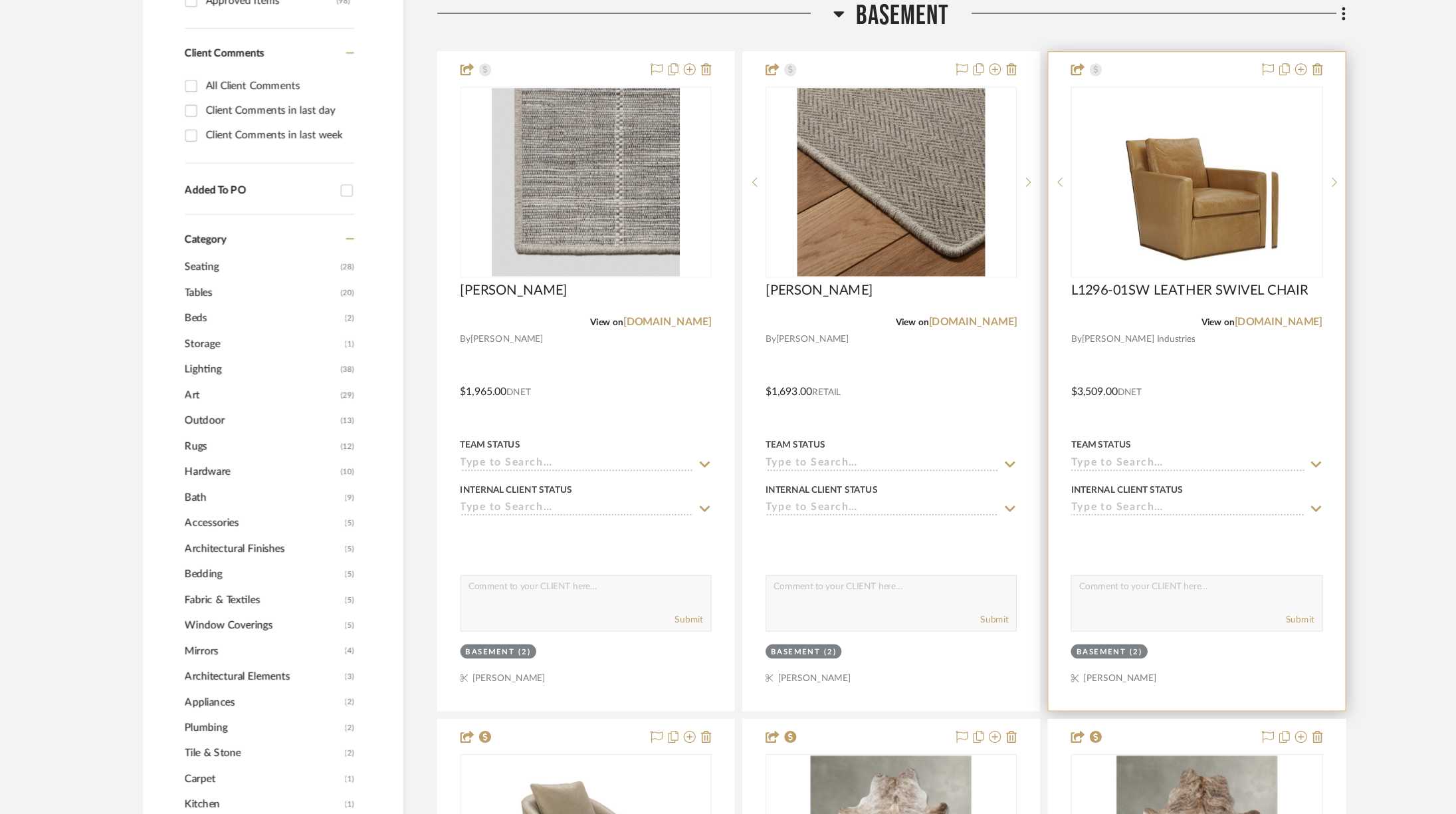
click at [1240, 56] on div at bounding box center [1129, 337] width 262 height 582
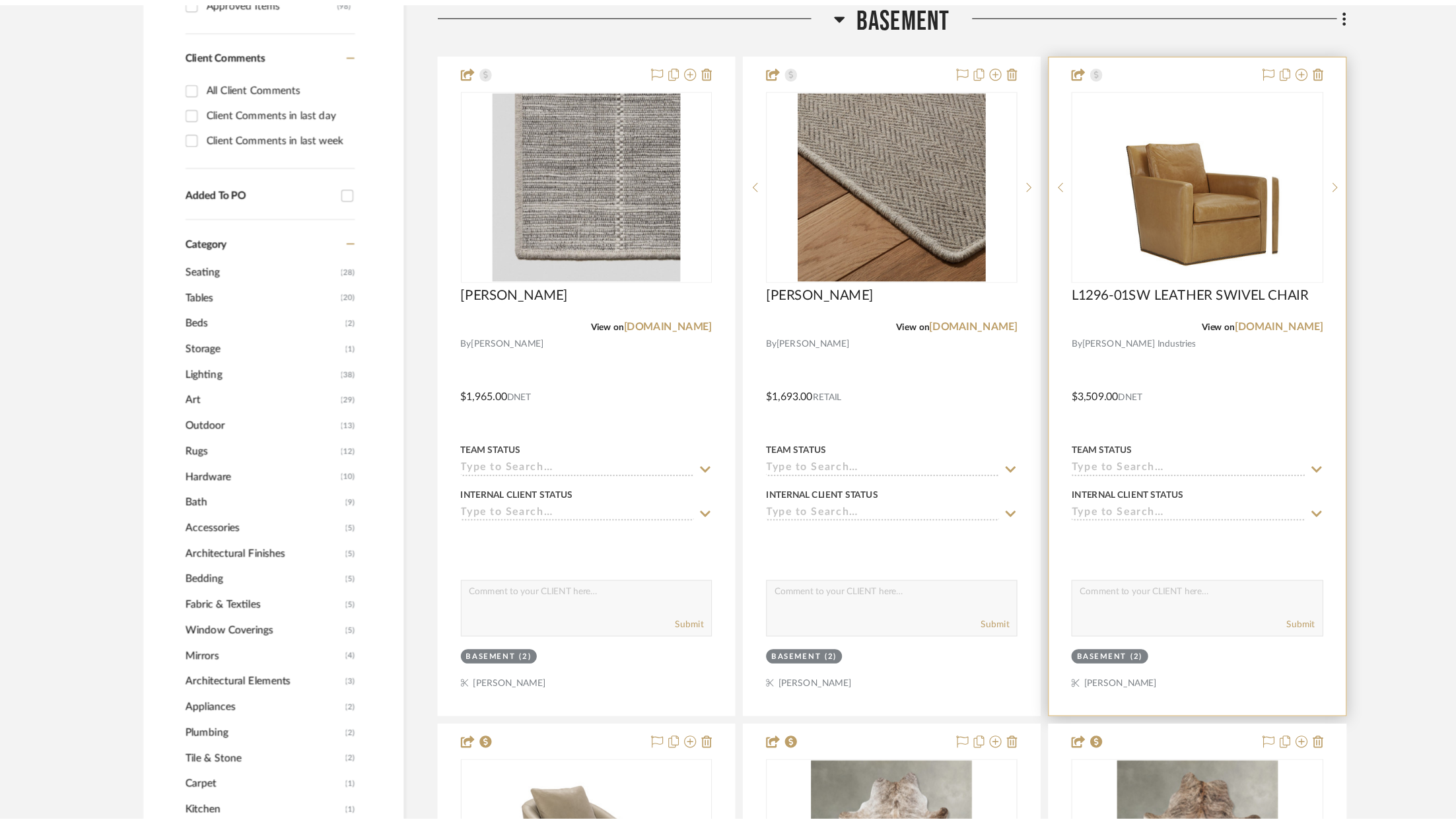
scroll to position [0, 0]
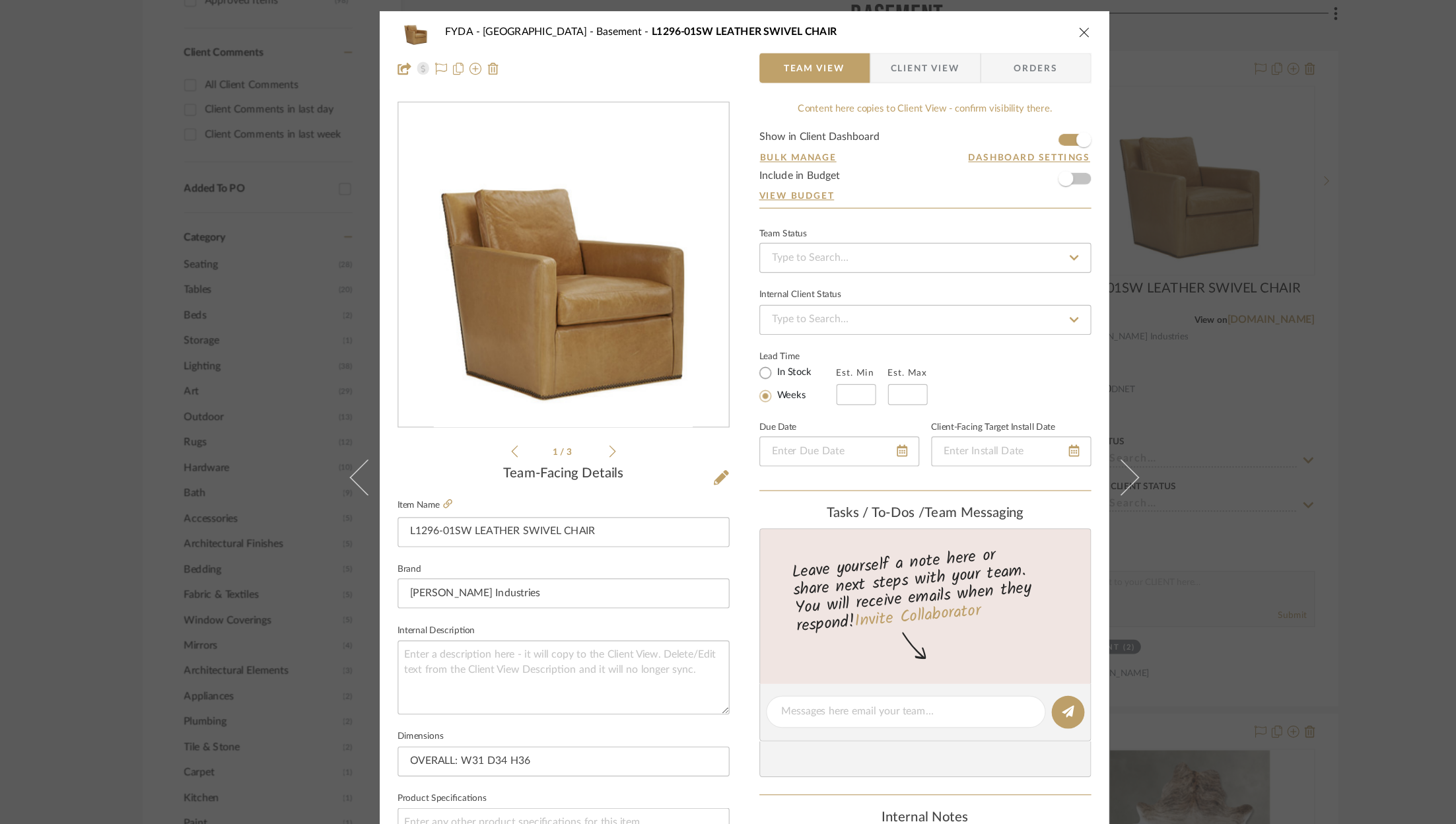
click at [1024, 29] on icon "close" at bounding box center [1029, 28] width 10 height 10
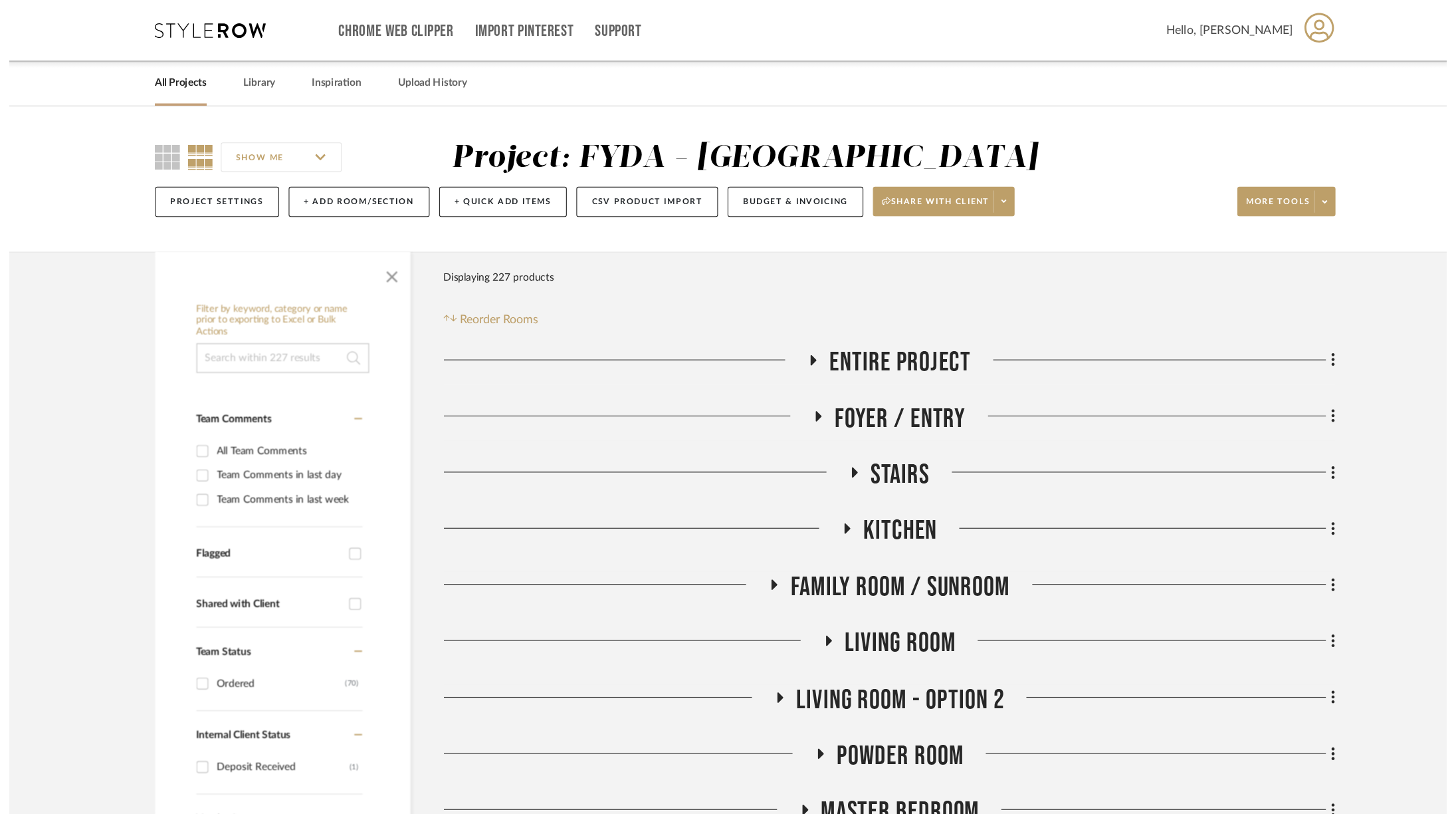
scroll to position [1027, 0]
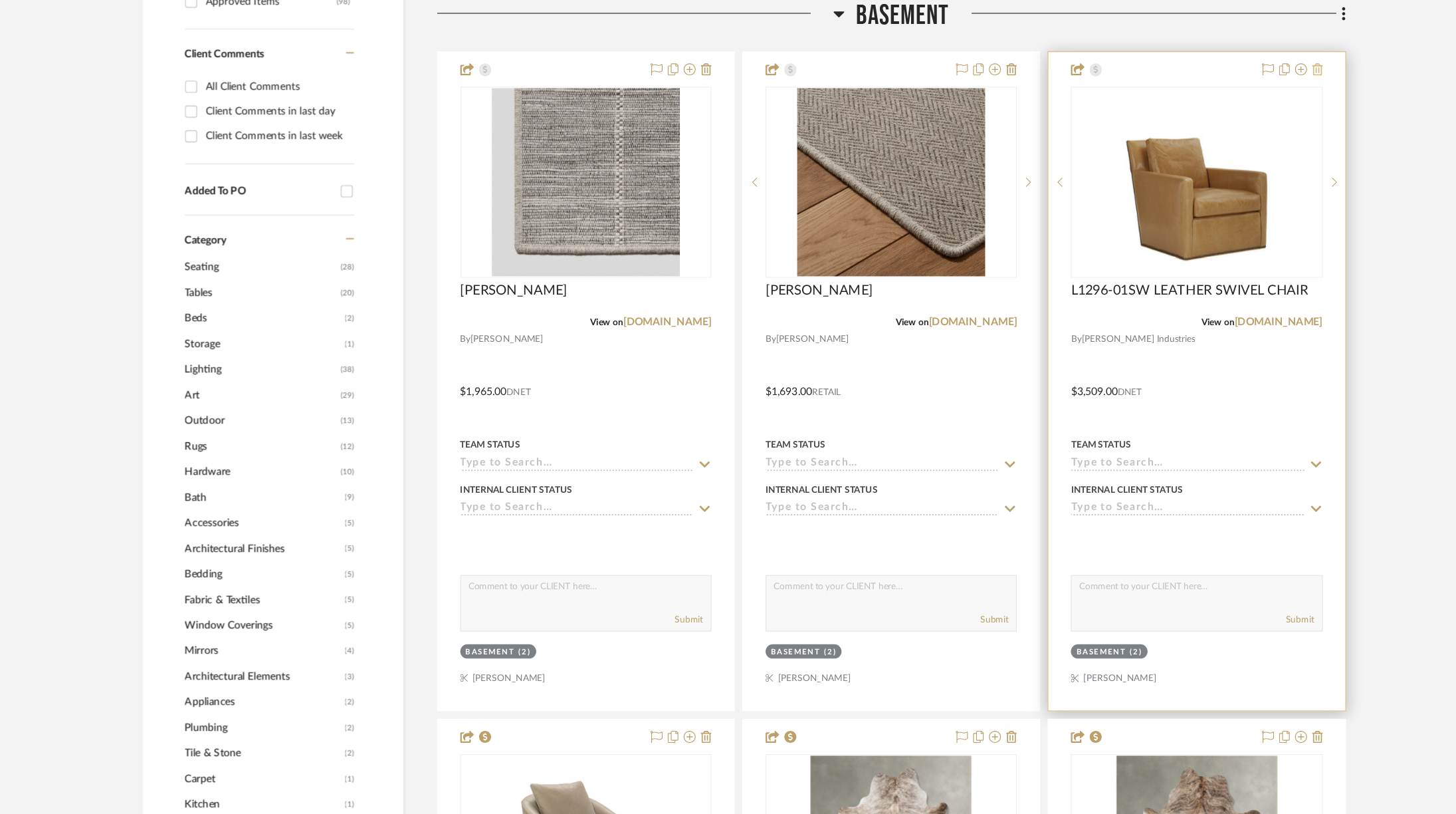
click at [1237, 64] on icon at bounding box center [1235, 61] width 9 height 10
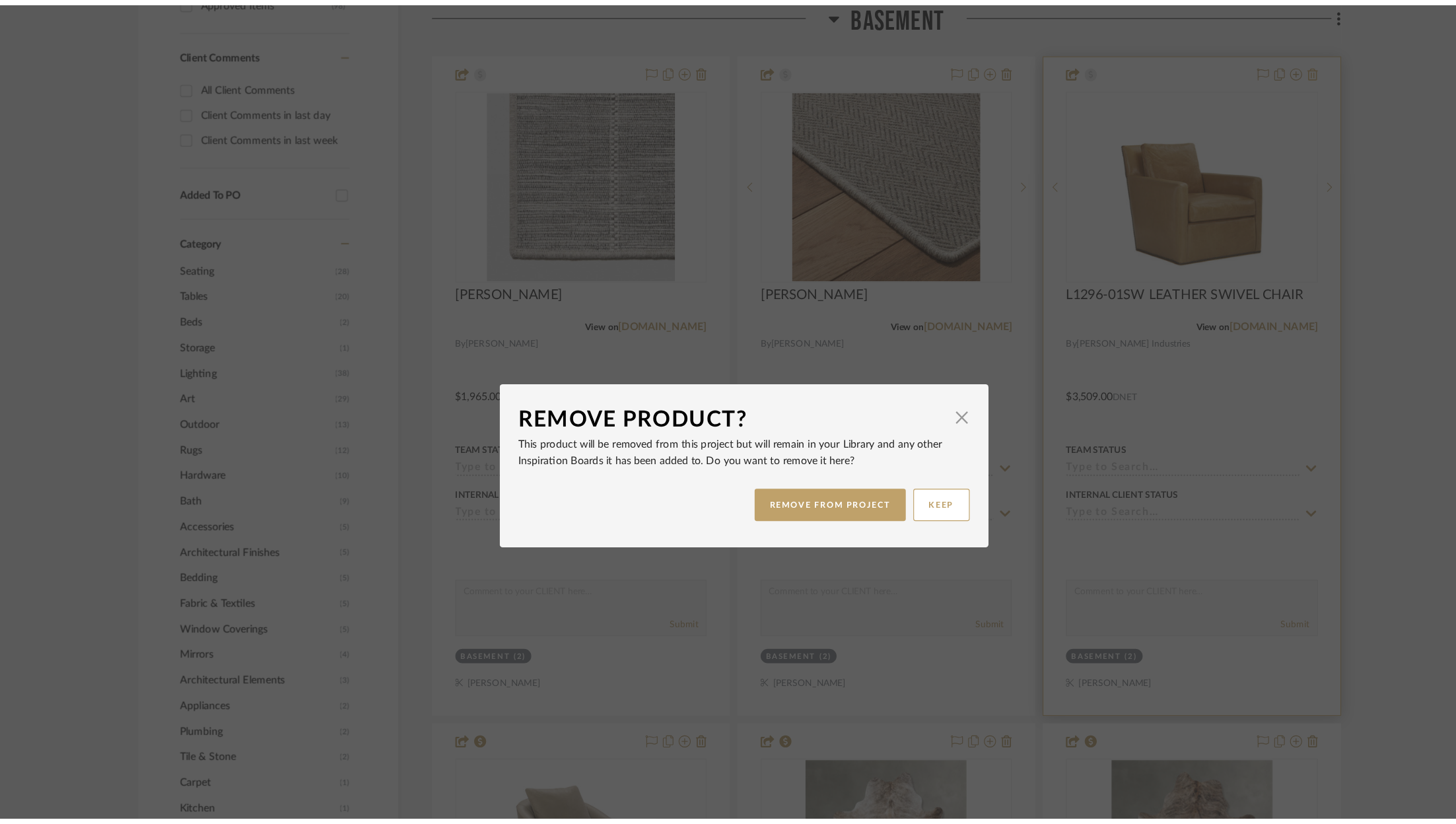
scroll to position [0, 0]
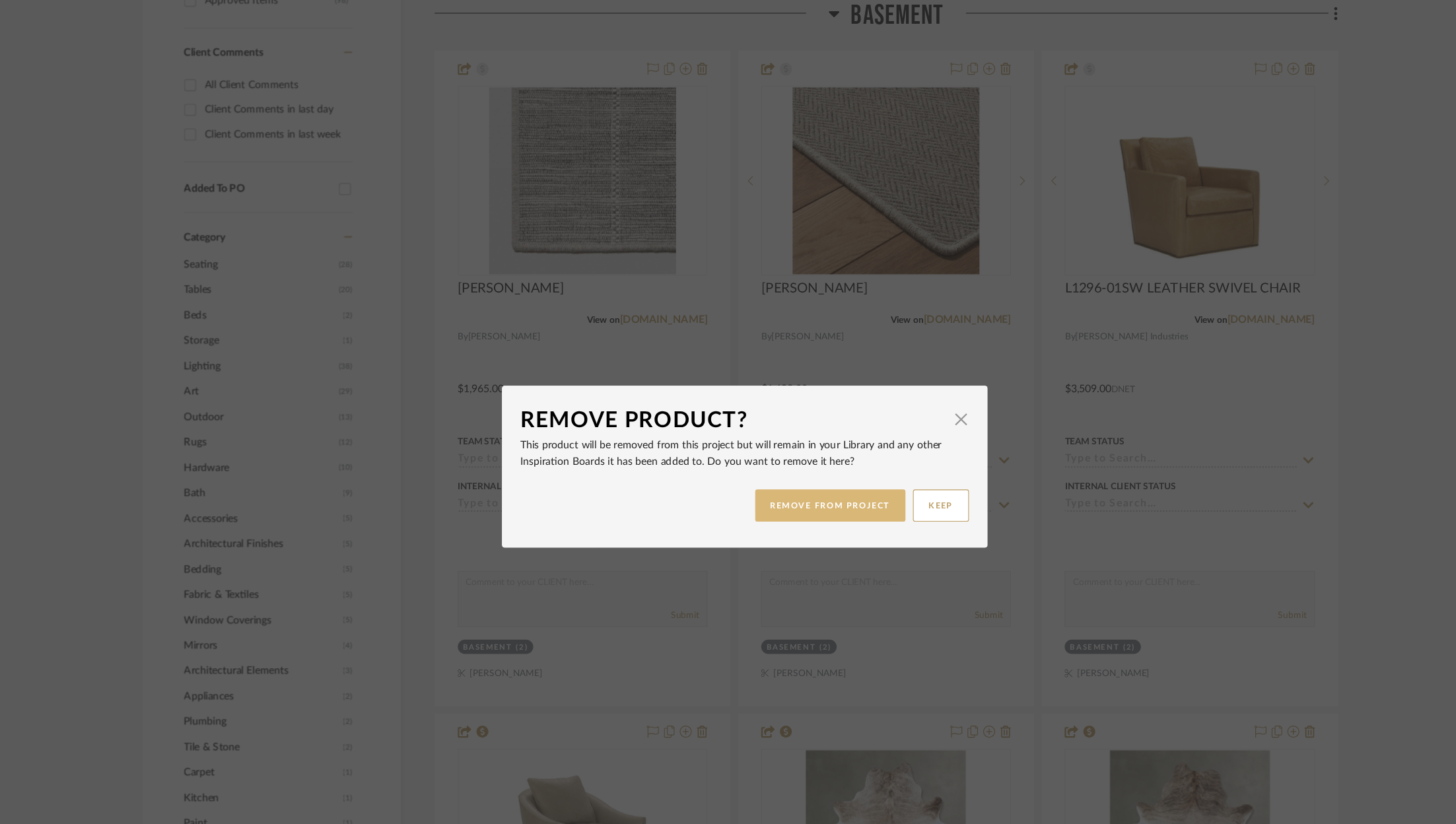
click at [788, 453] on button "REMOVE FROM PROJECT" at bounding box center [804, 447] width 133 height 29
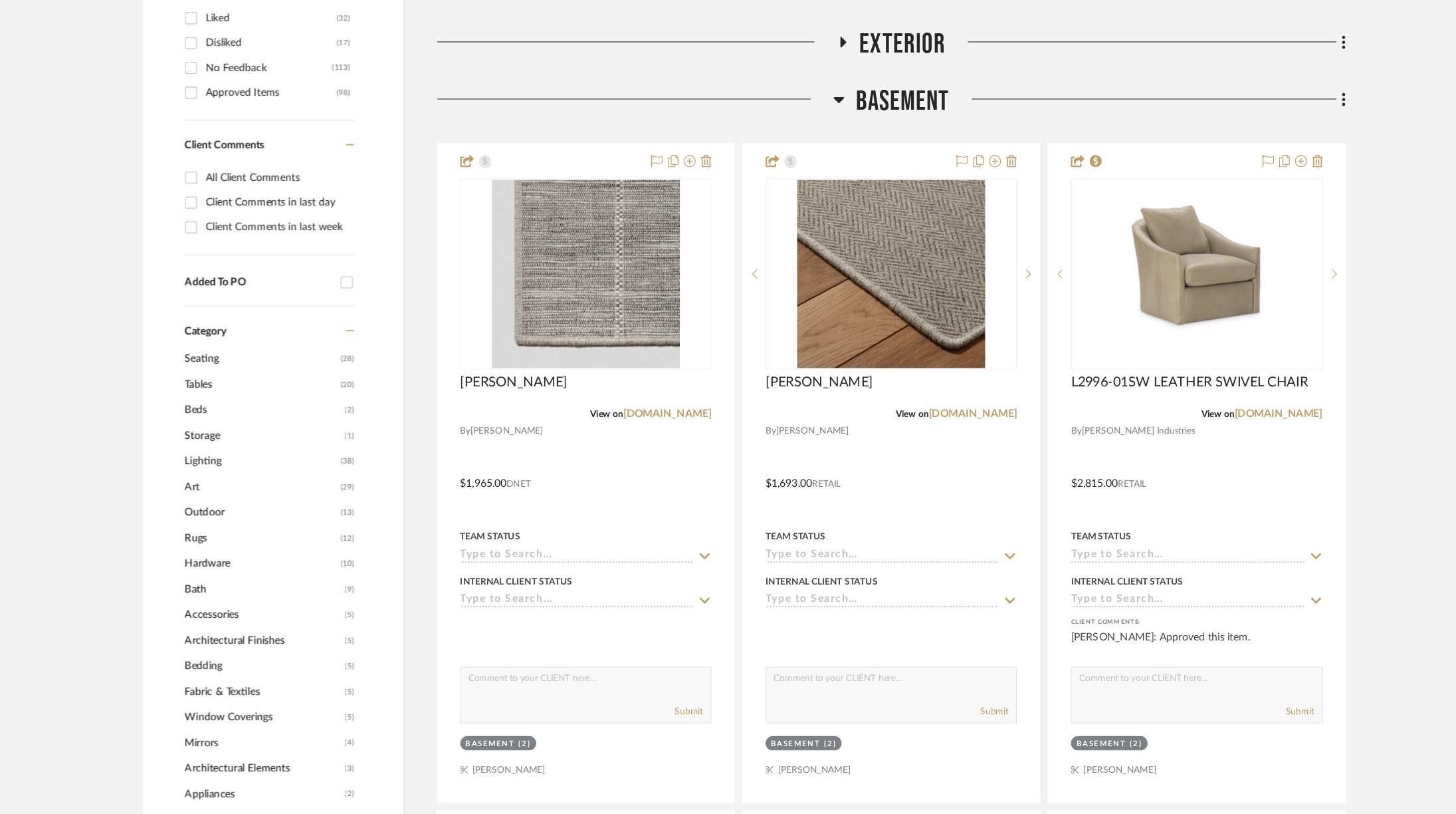
scroll to position [910, 0]
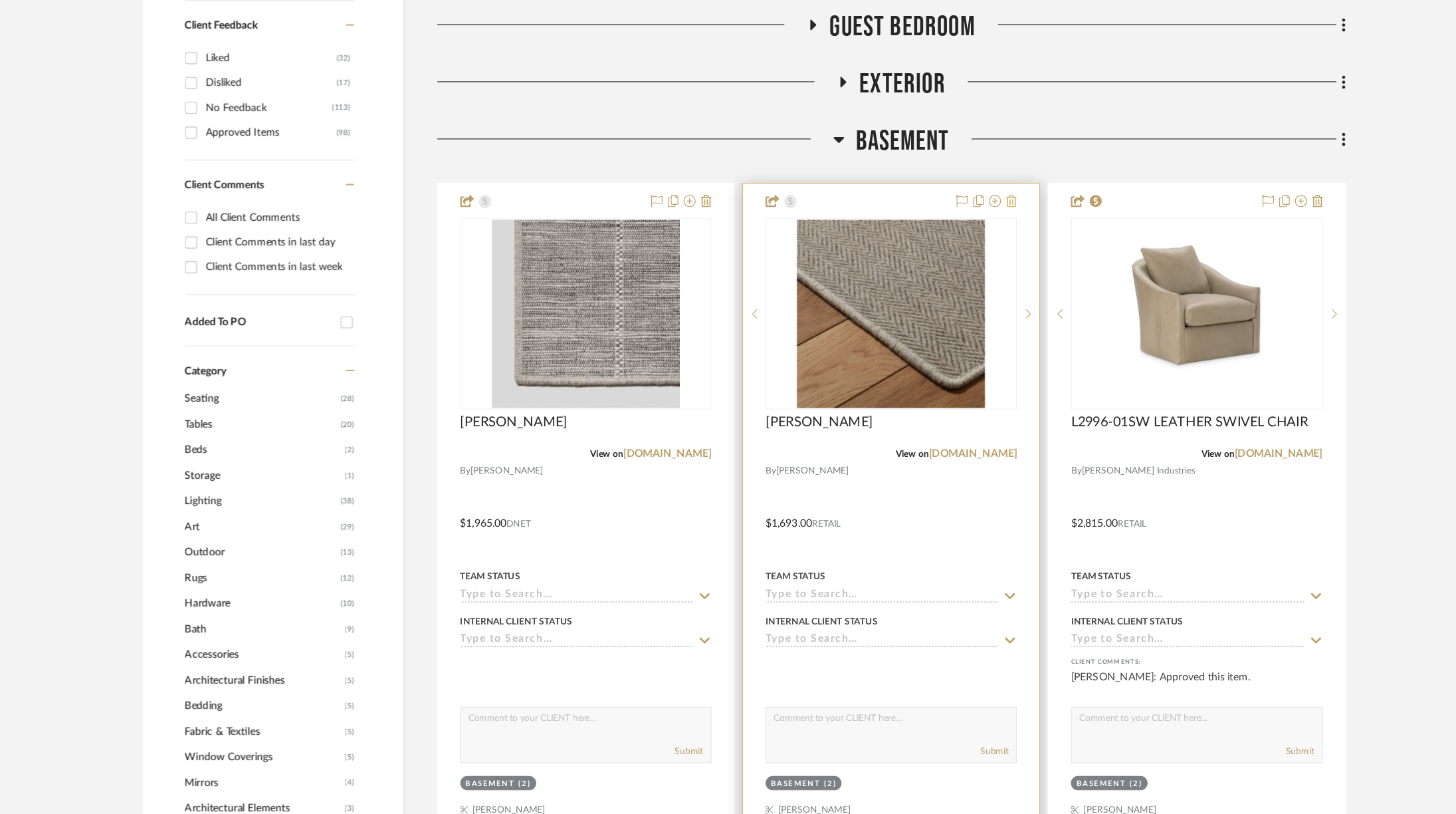
click at [966, 179] on icon at bounding box center [965, 177] width 9 height 10
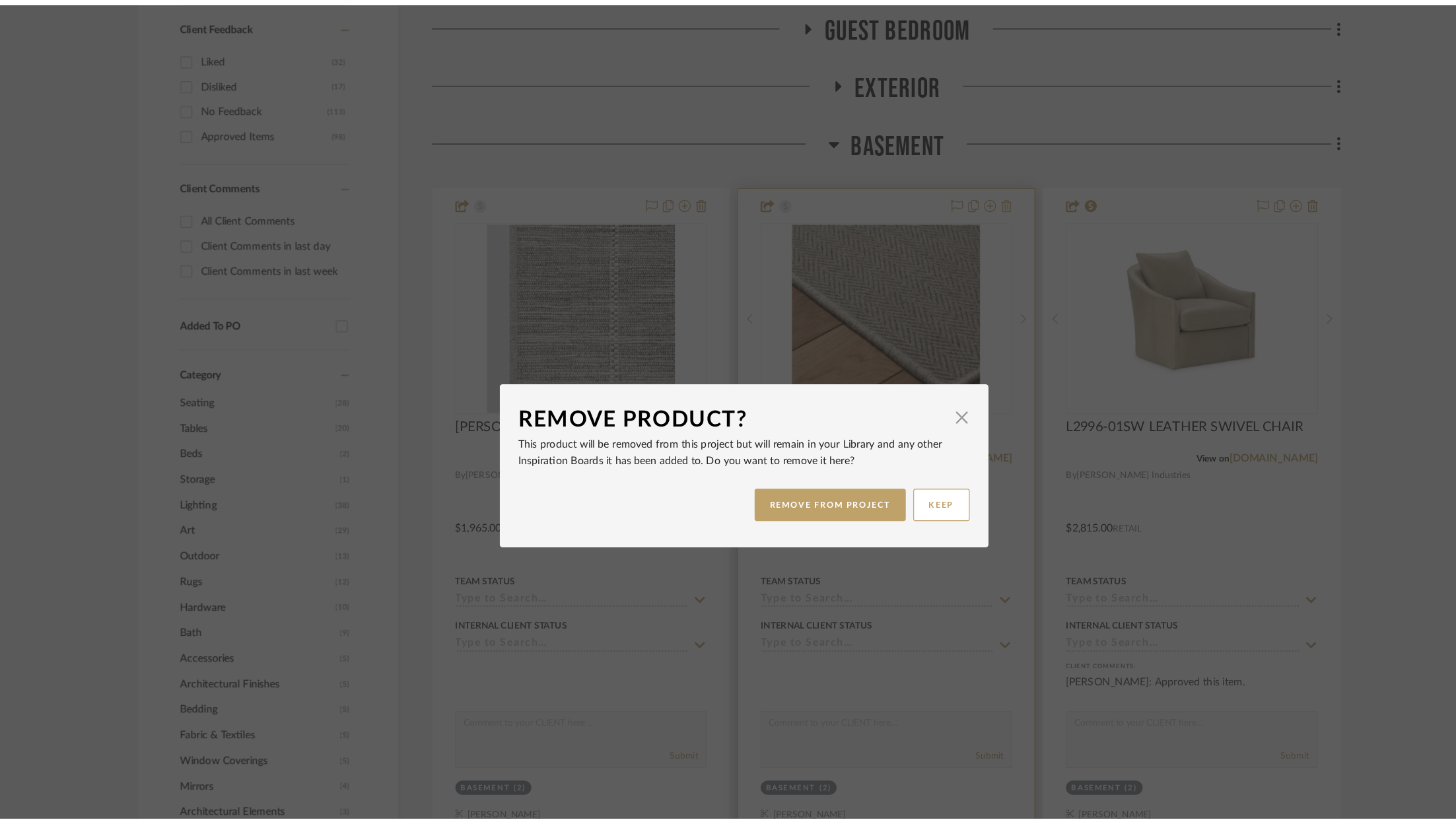
scroll to position [0, 0]
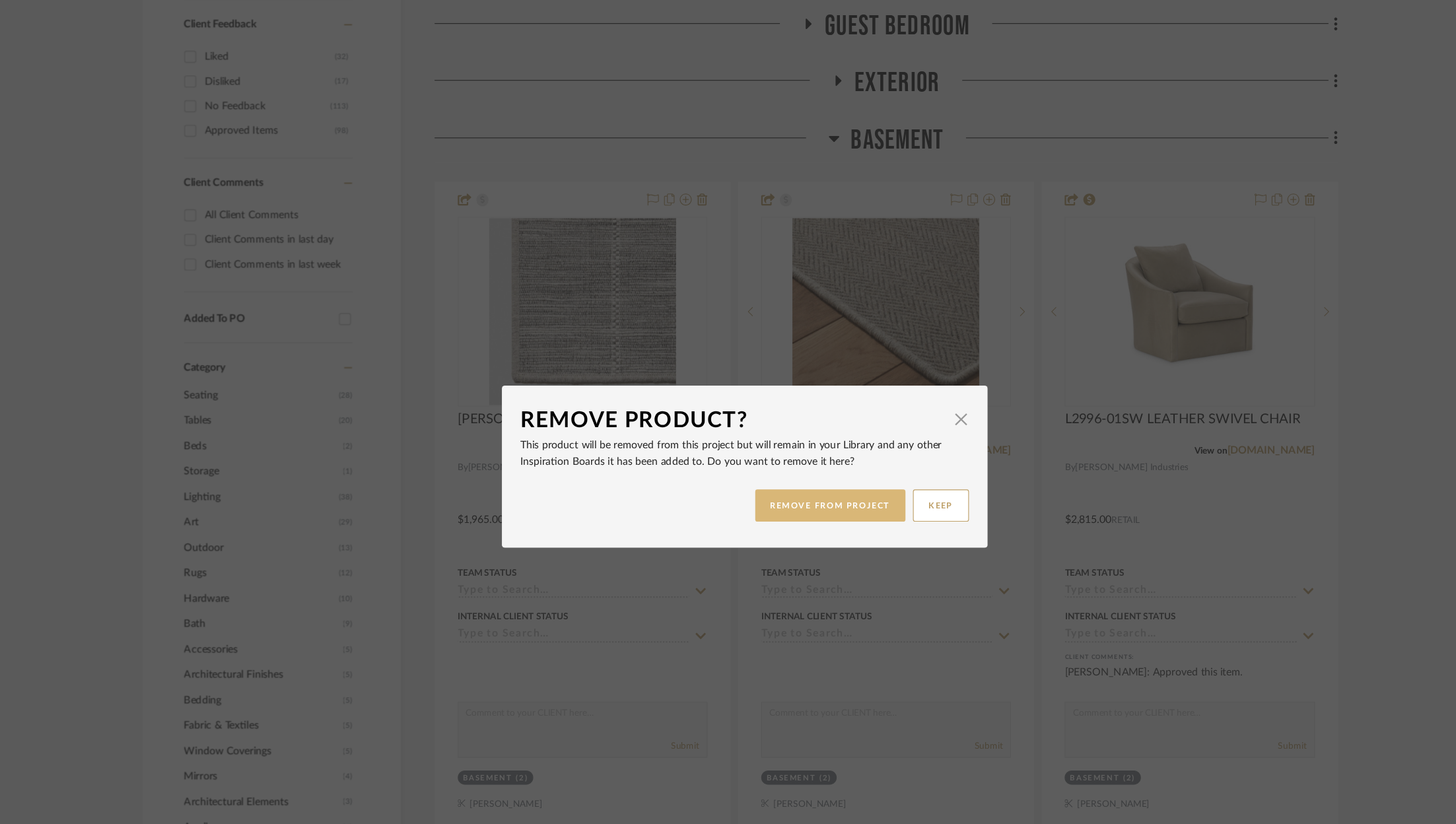
click at [787, 442] on button "REMOVE FROM PROJECT" at bounding box center [804, 447] width 133 height 29
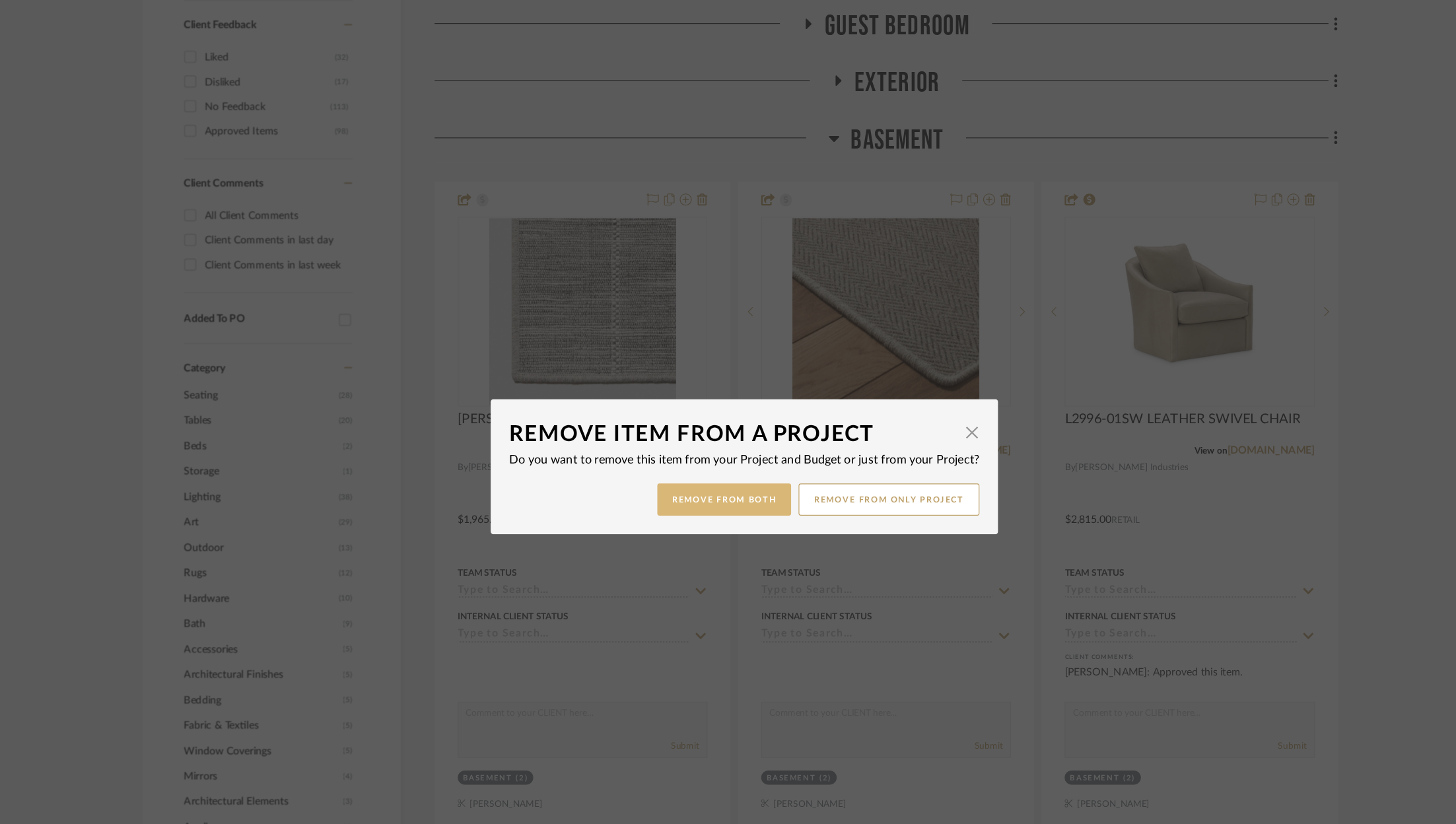
click at [734, 449] on button "Remove from Both" at bounding box center [710, 441] width 118 height 29
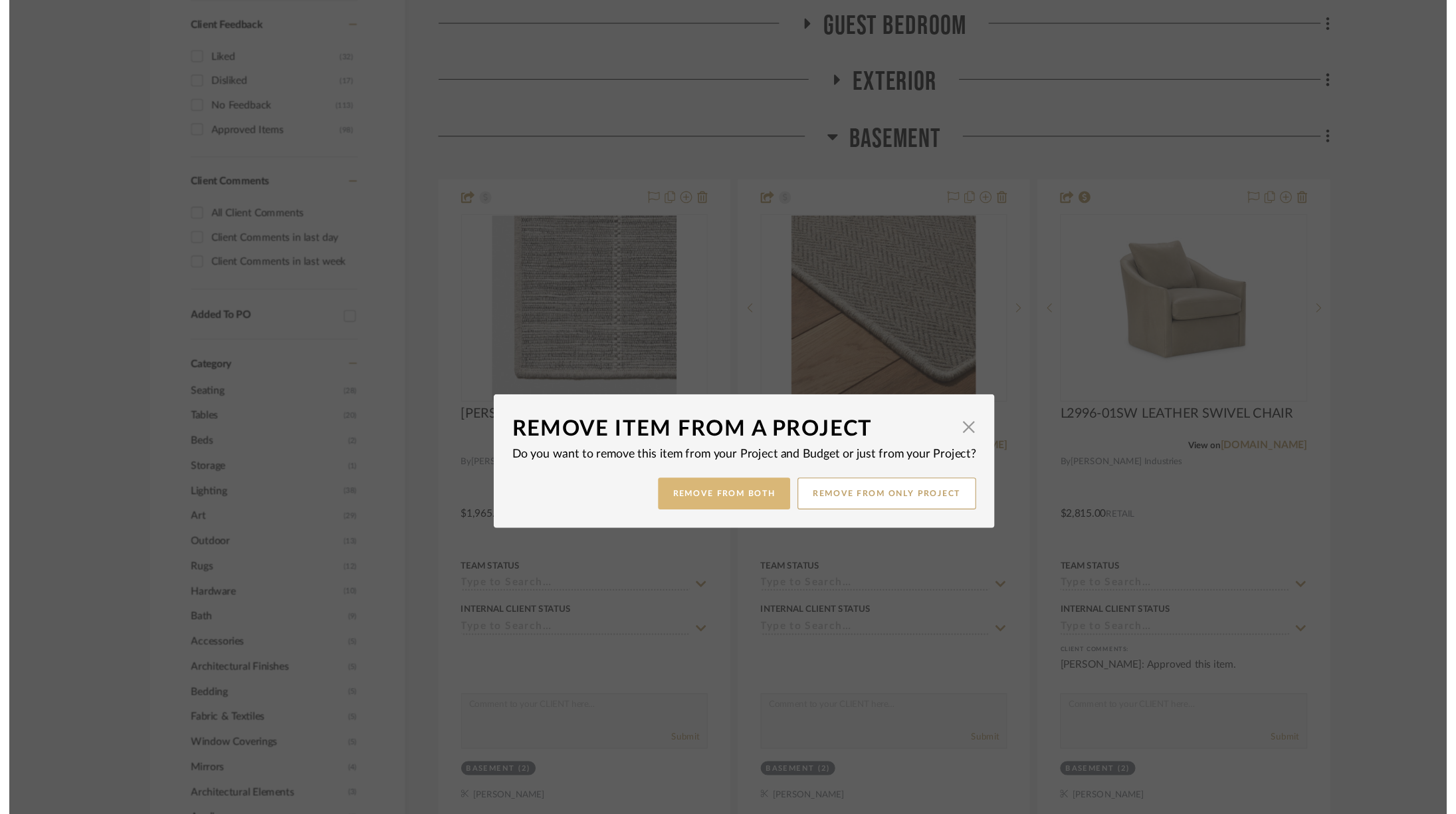
scroll to position [910, 0]
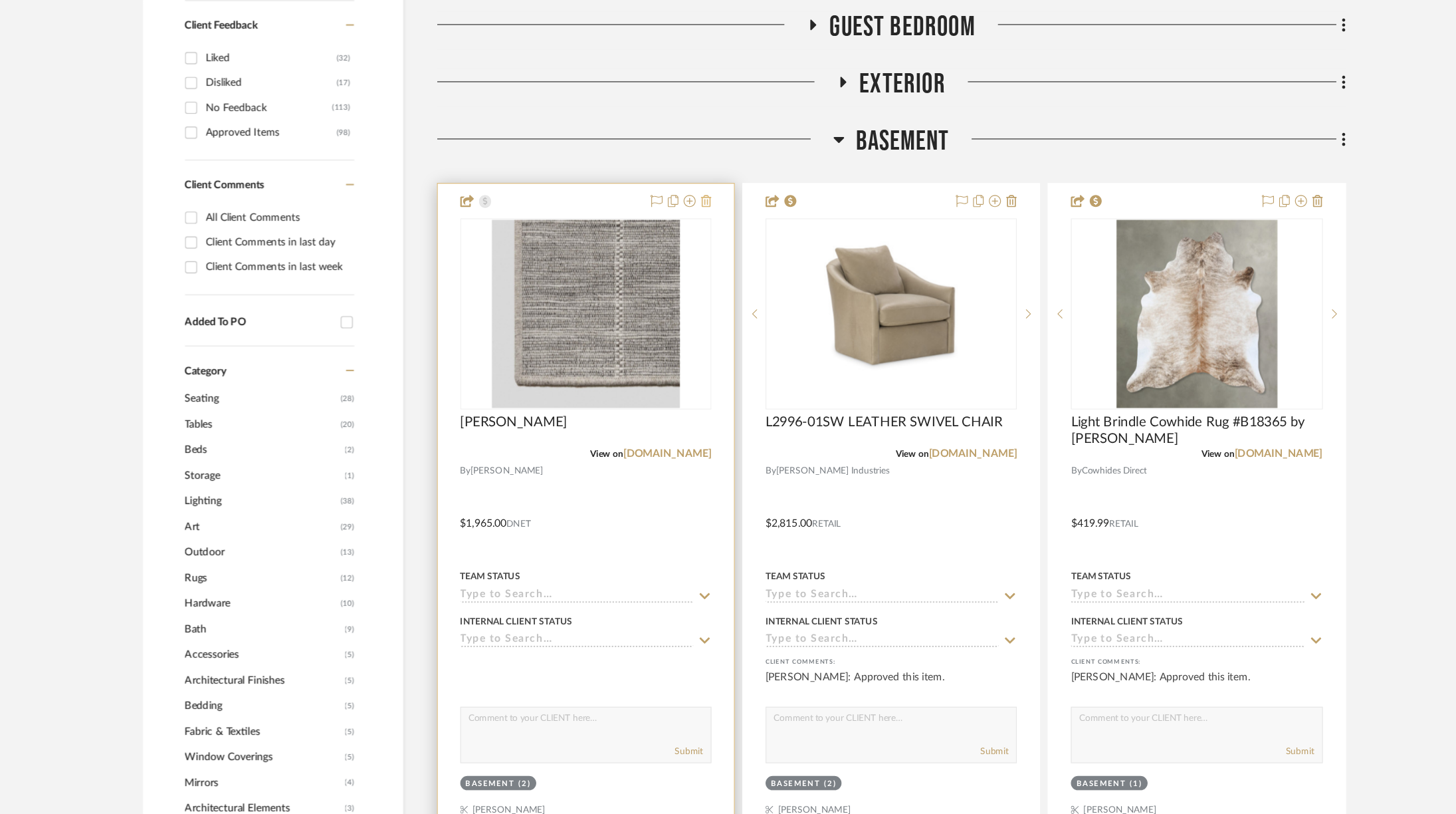
click at [698, 177] on icon at bounding box center [696, 177] width 9 height 10
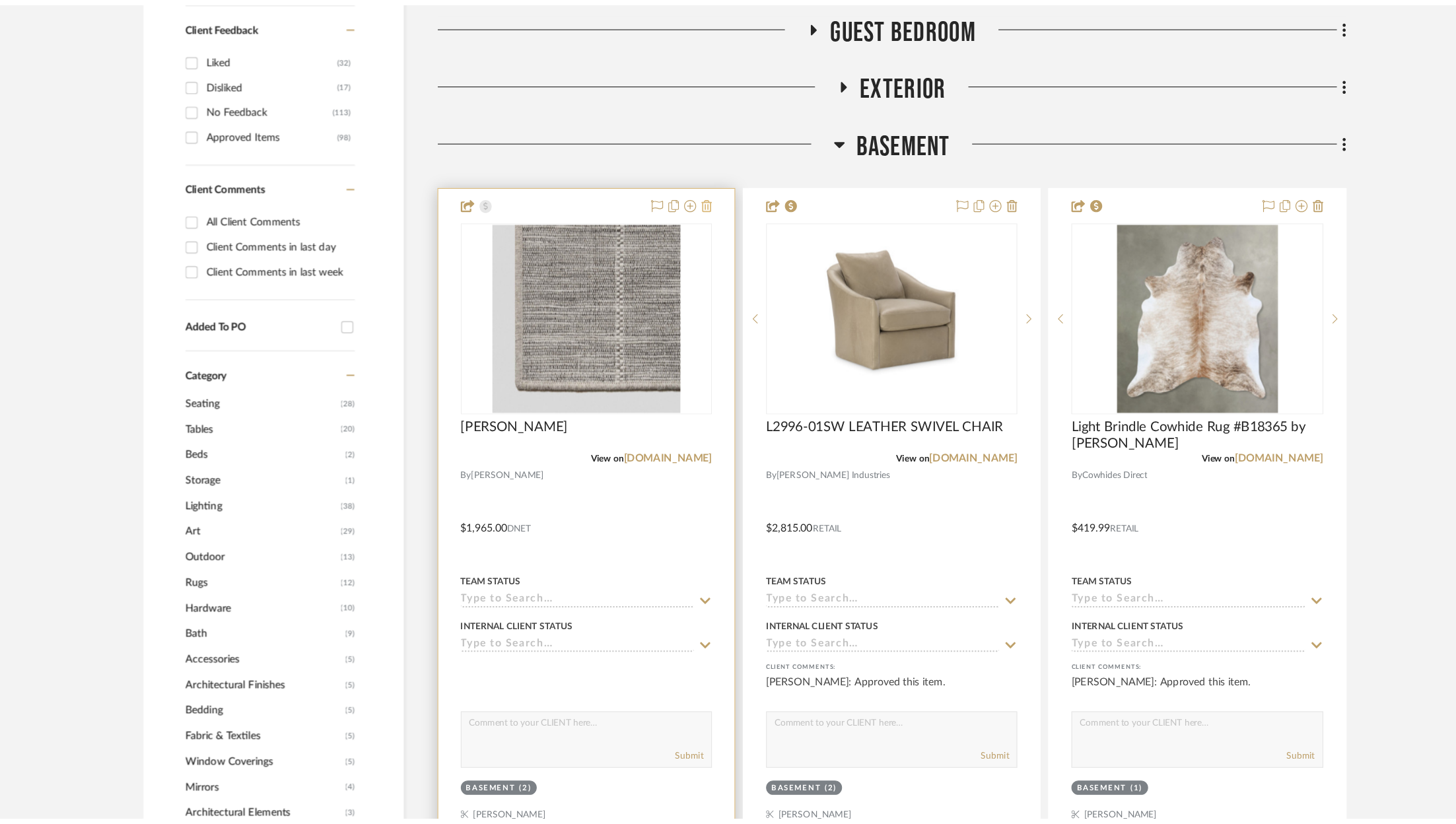
scroll to position [0, 0]
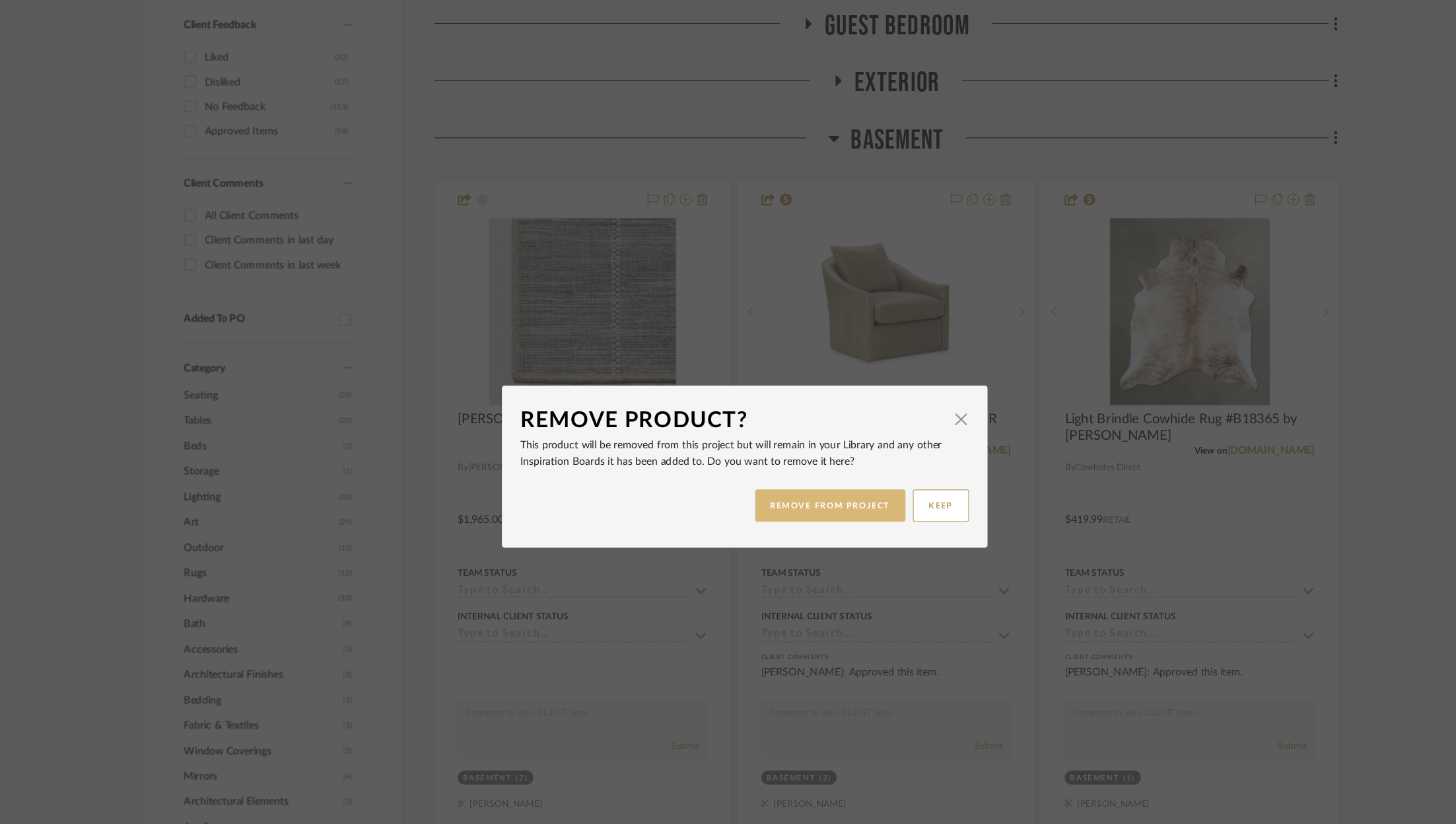
click at [806, 451] on button "REMOVE FROM PROJECT" at bounding box center [804, 447] width 133 height 29
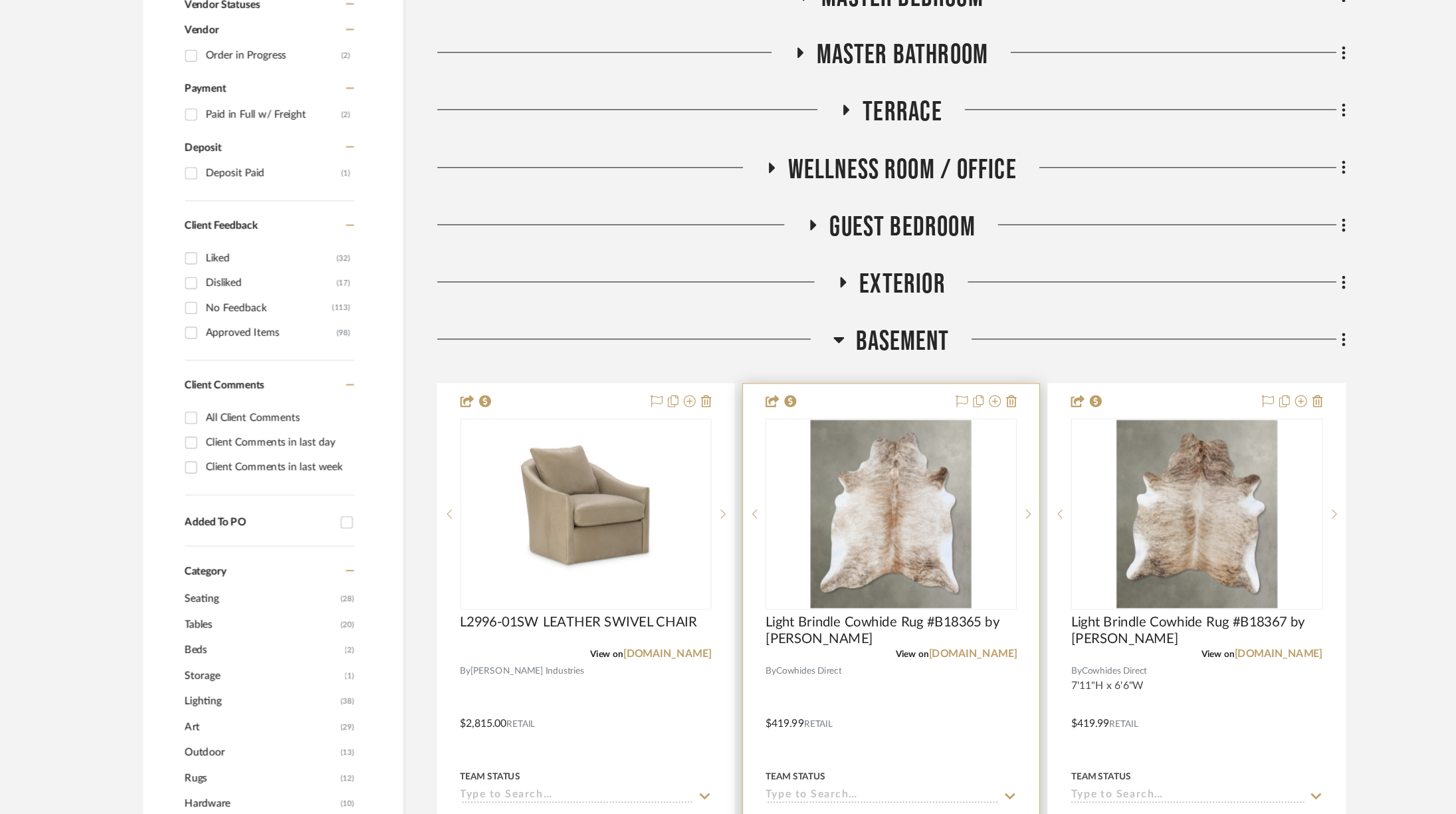
scroll to position [632, 0]
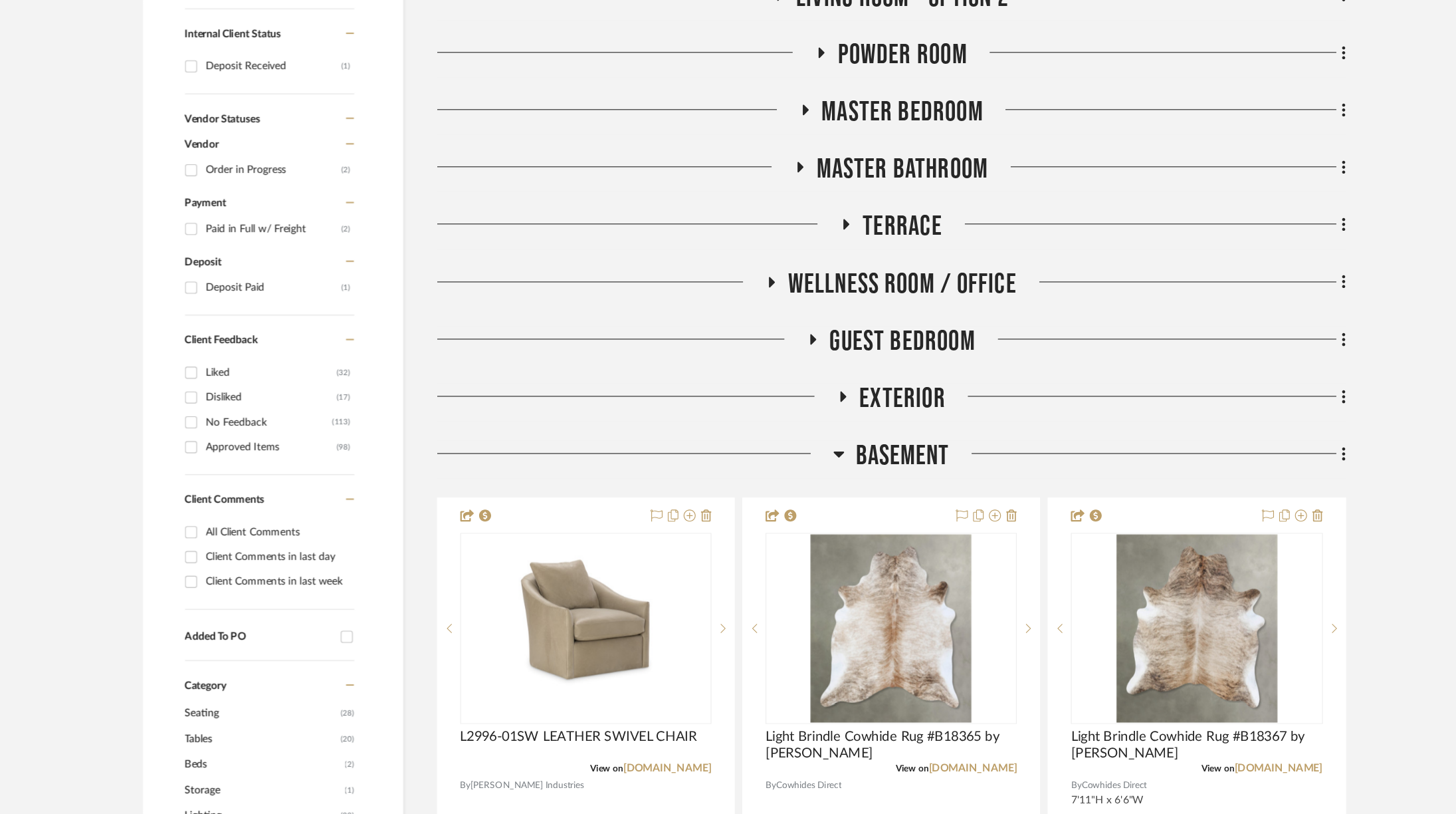
click at [867, 393] on span "Basement" at bounding box center [869, 403] width 83 height 29
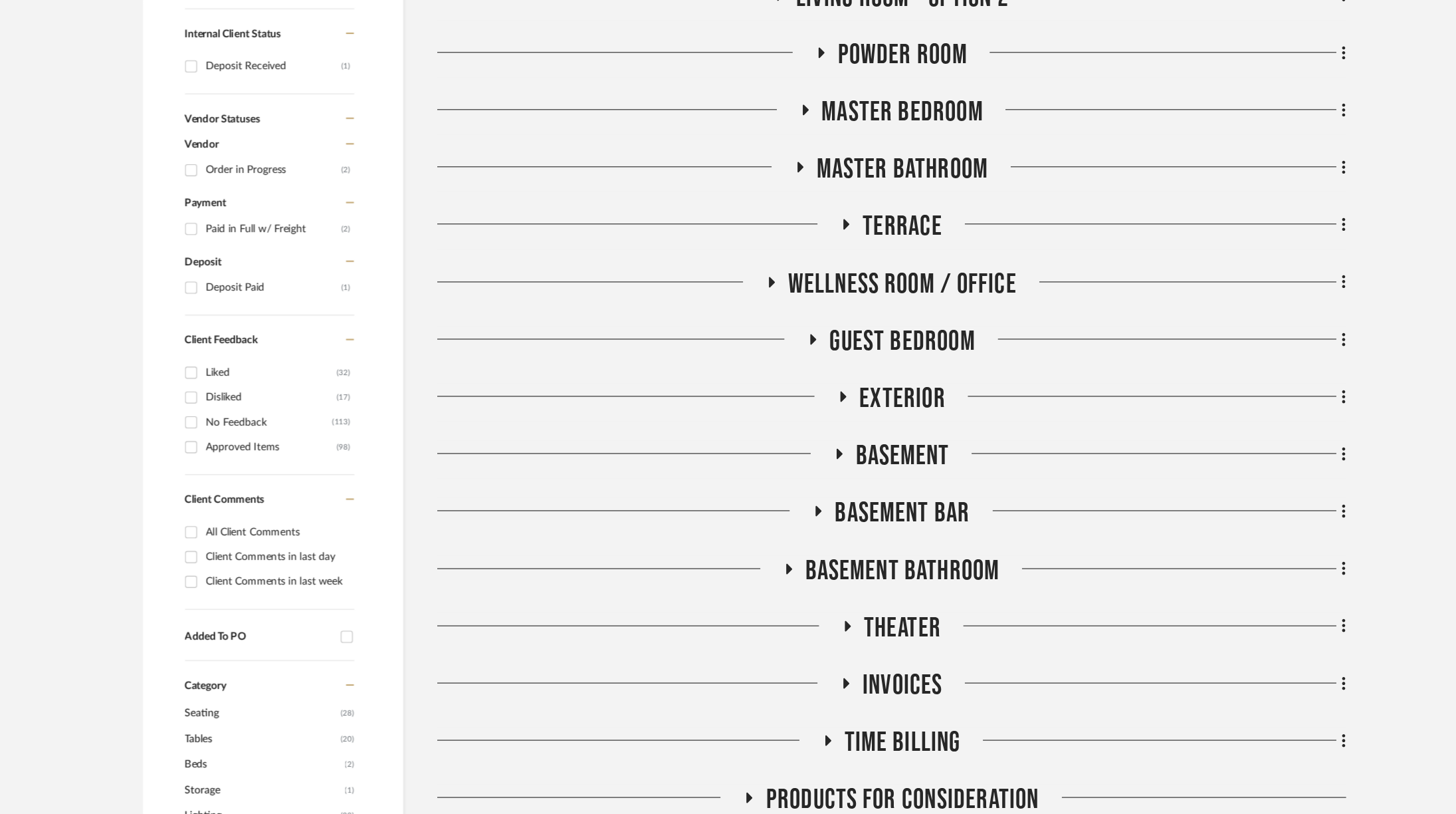
click at [861, 455] on span "Basement Bar" at bounding box center [868, 454] width 119 height 29
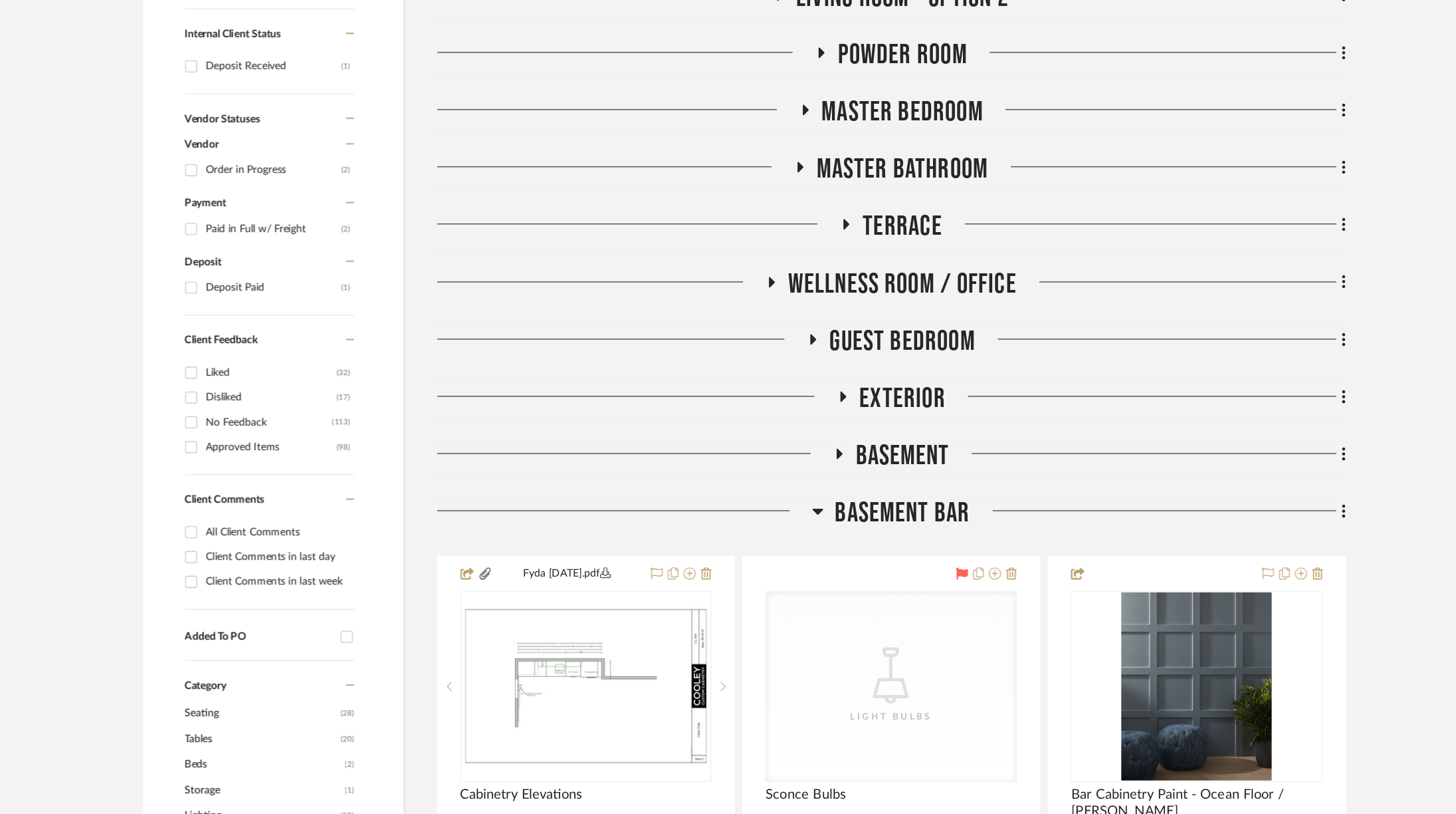
click at [861, 455] on span "Basement Bar" at bounding box center [868, 454] width 119 height 29
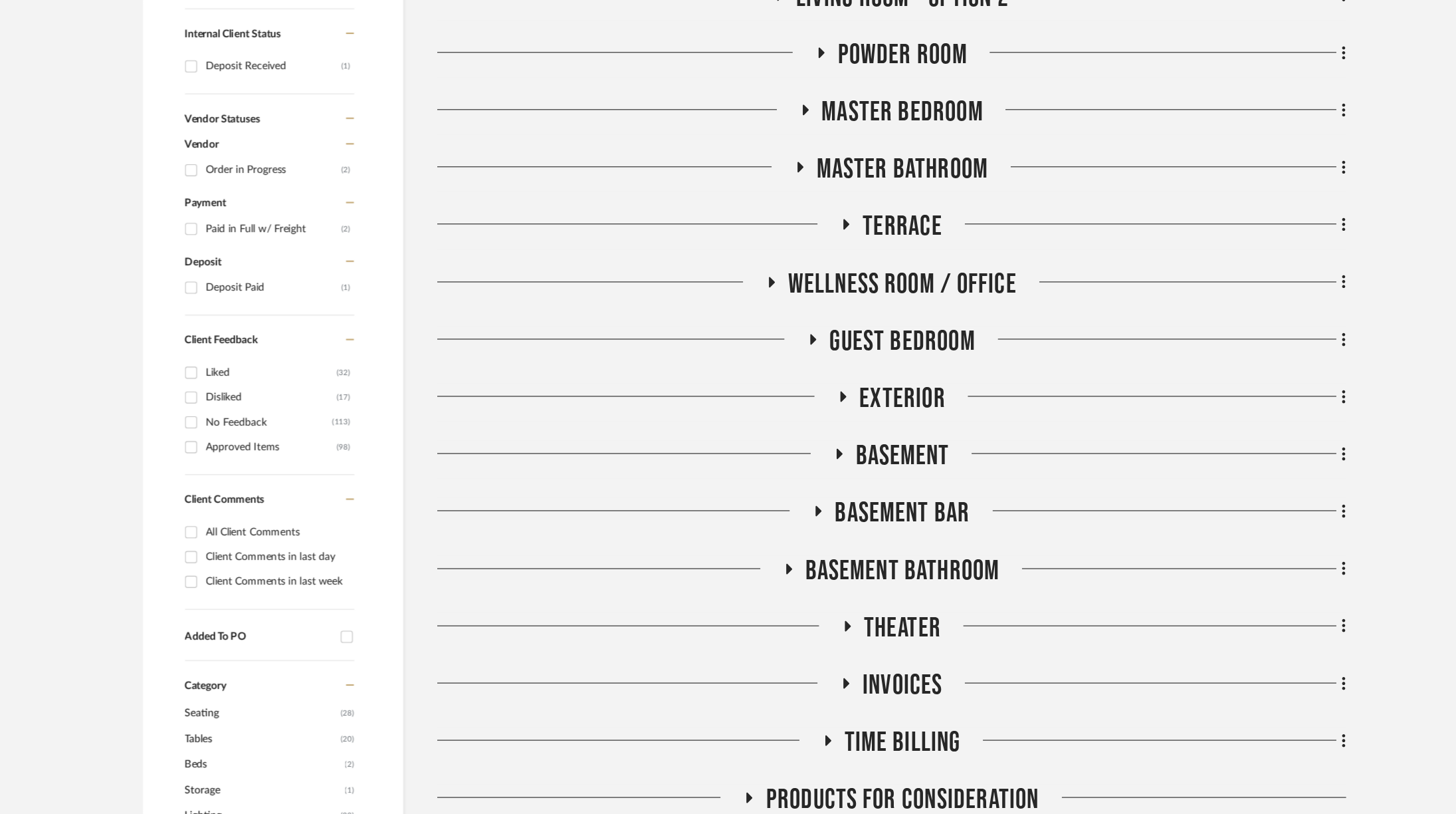
click at [858, 498] on span "Basement Bathroom" at bounding box center [868, 505] width 171 height 29
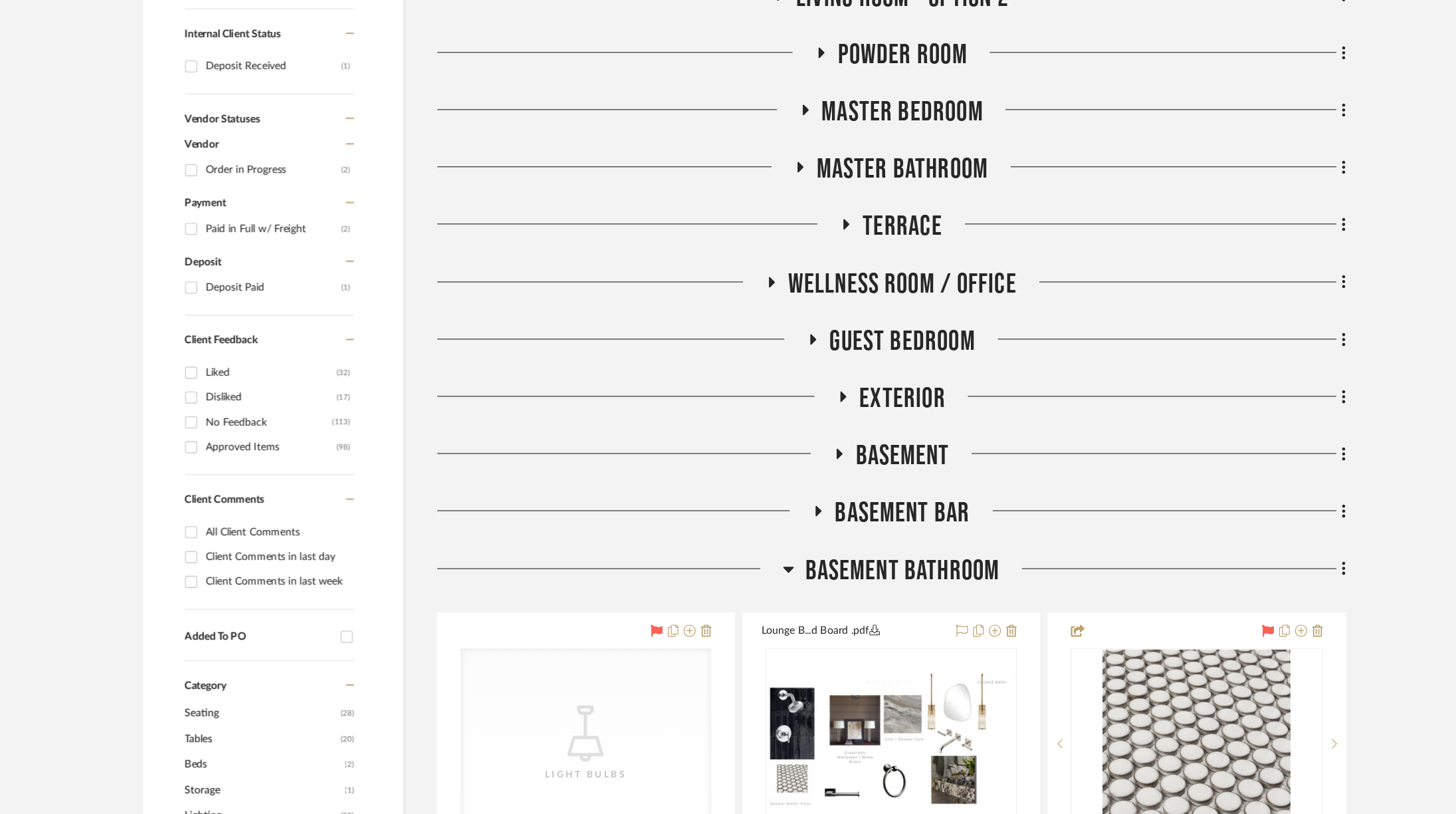
click at [858, 498] on span "Basement Bathroom" at bounding box center [868, 505] width 171 height 29
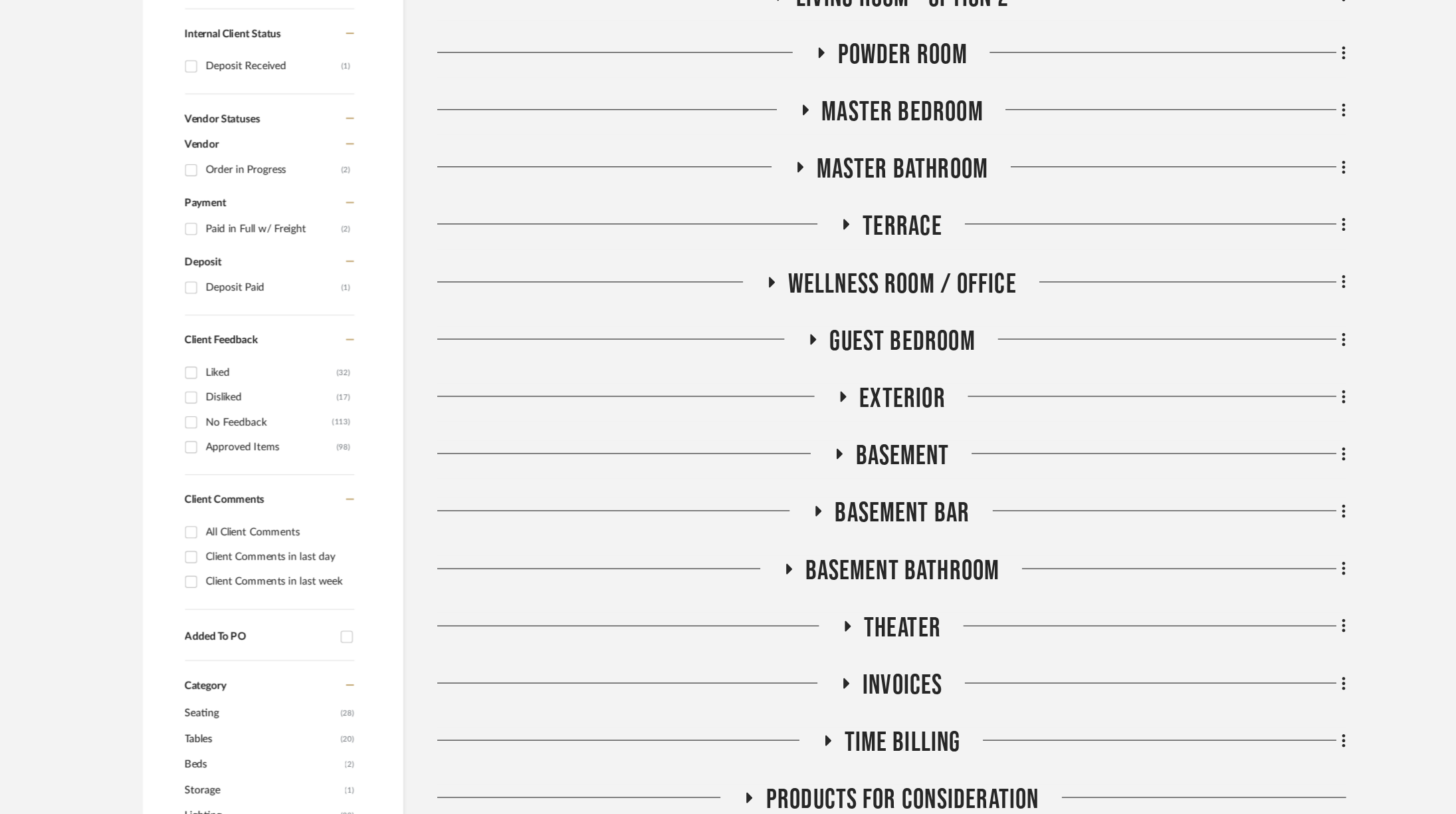
click at [859, 565] on span "Theater" at bounding box center [869, 556] width 68 height 29
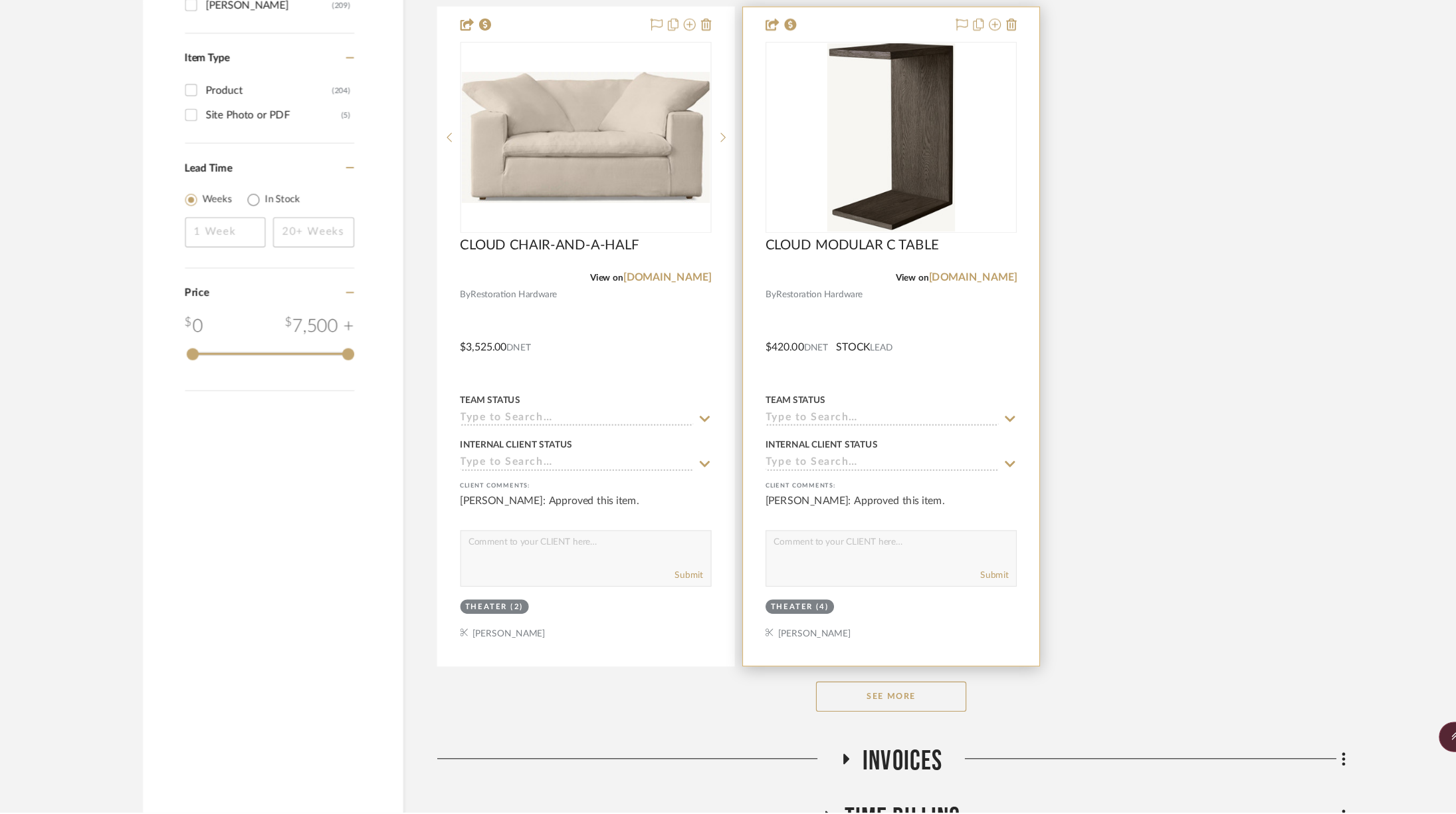
scroll to position [2391, 0]
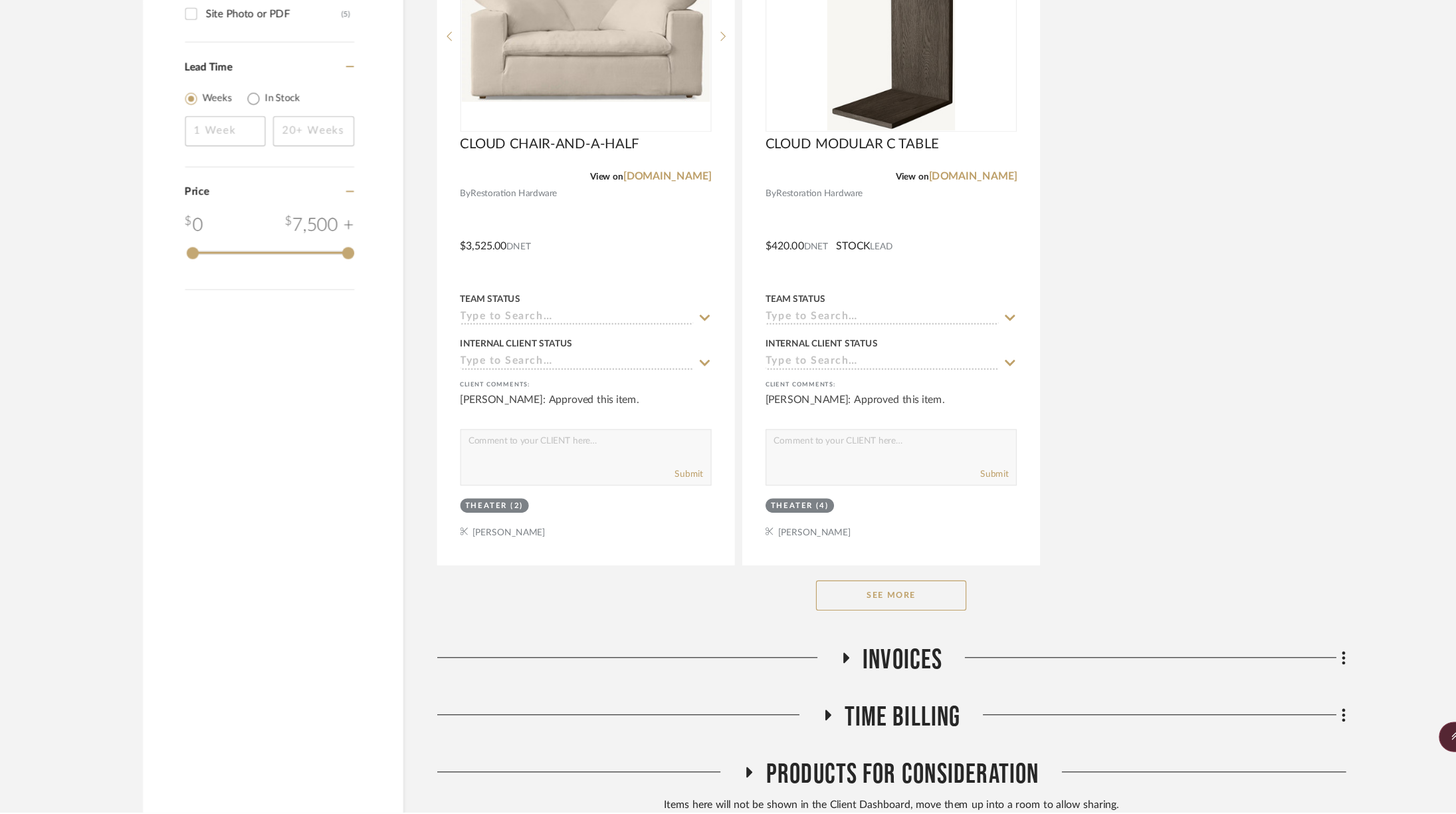
click at [893, 616] on button "See More" at bounding box center [858, 622] width 133 height 26
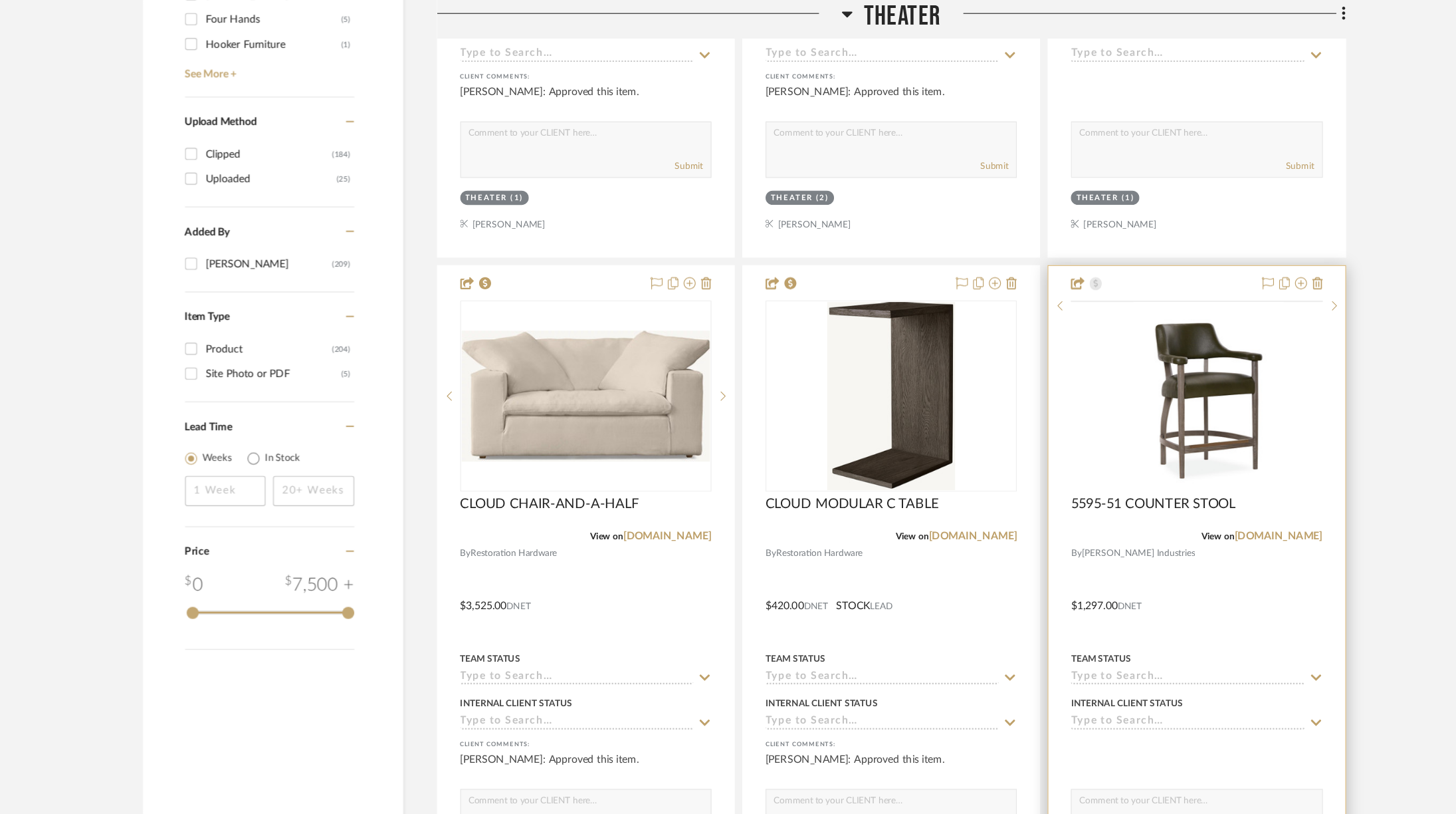
scroll to position [2107, 0]
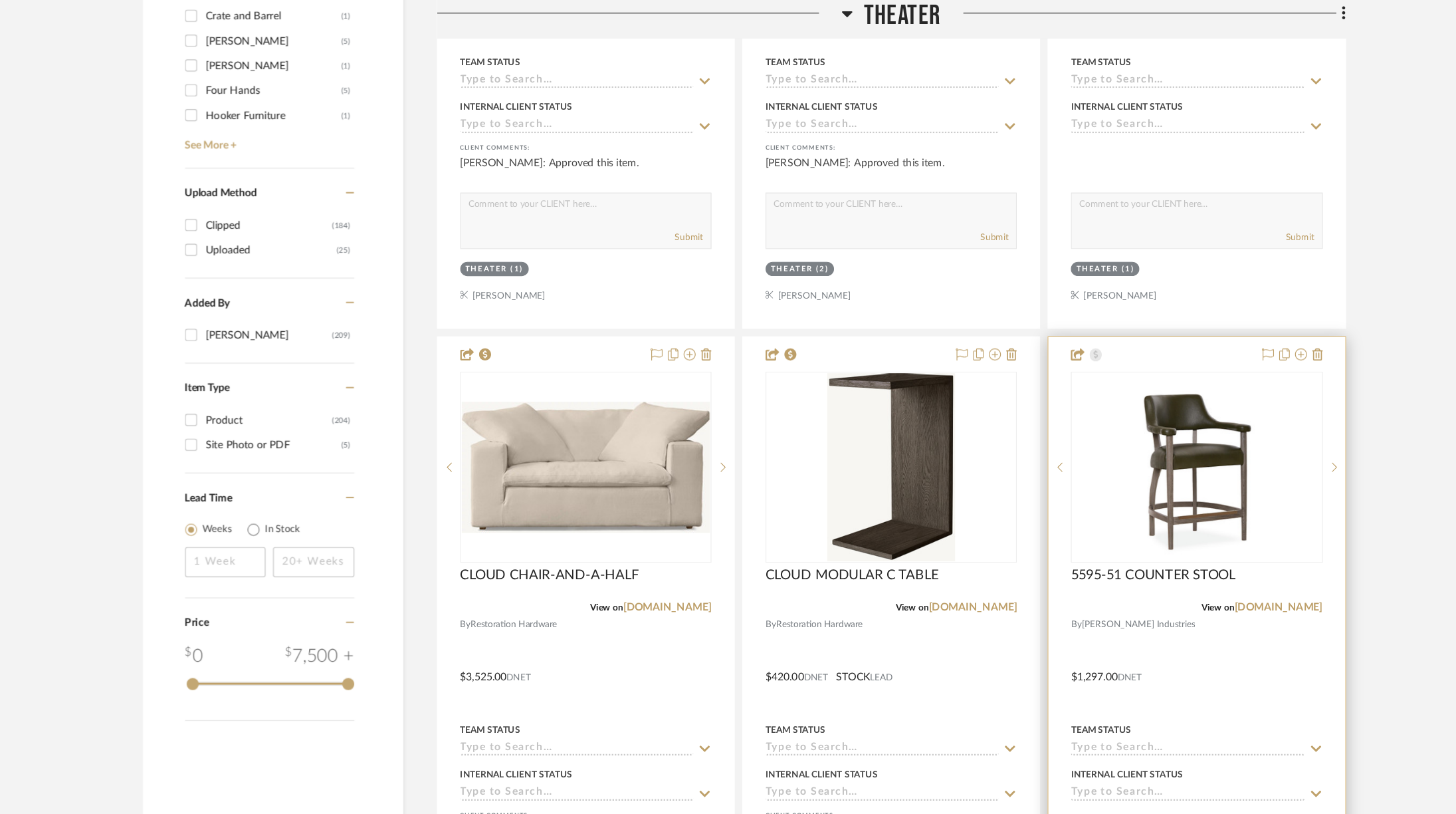
click at [1240, 308] on project-item-tile "5595-51 COUNTER STOOL View on leeindustries.com By Lee Industries $1,297.00 DNE…" at bounding box center [1128, 589] width 263 height 583
click at [1235, 308] on icon at bounding box center [1235, 313] width 9 height 10
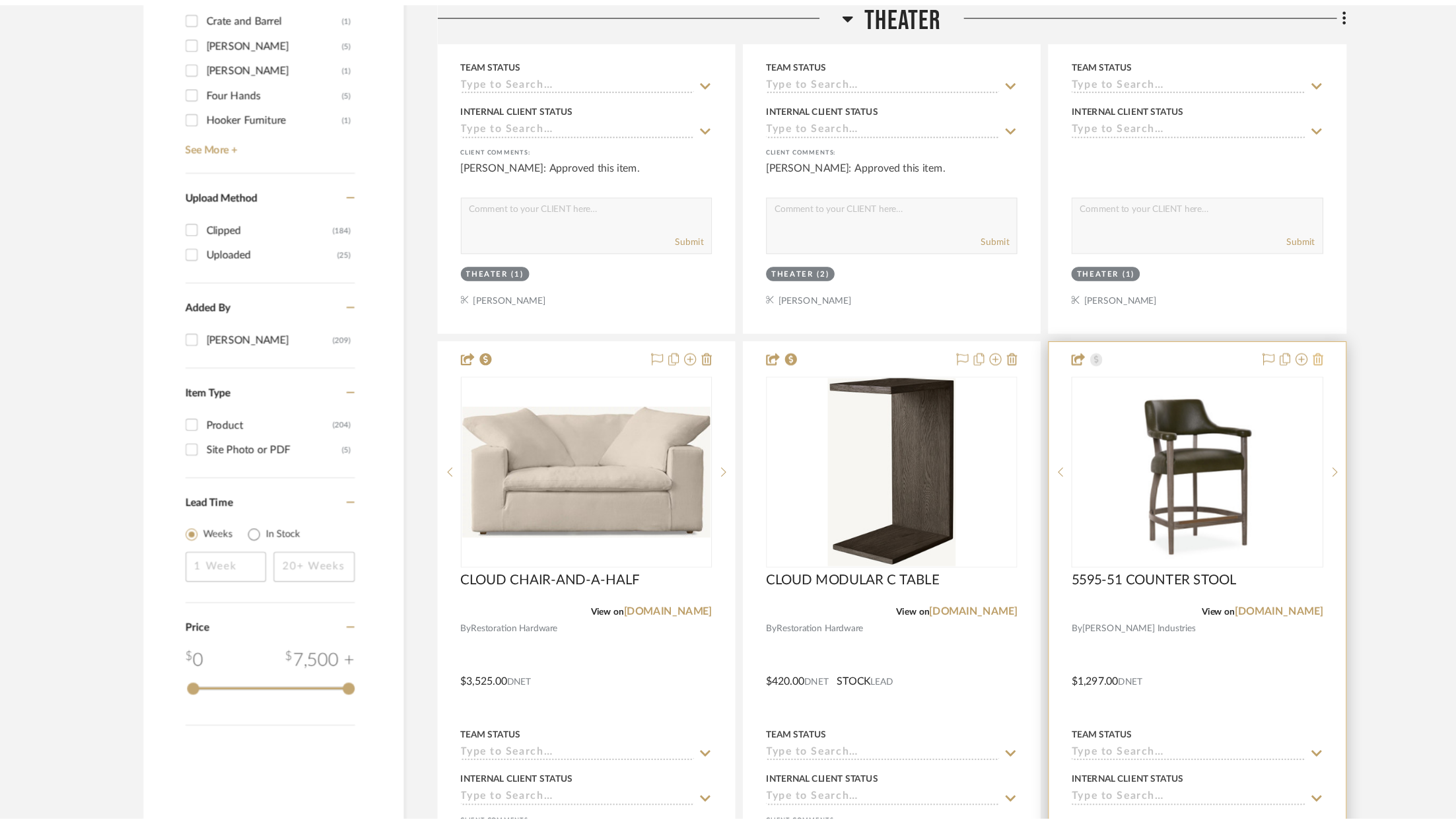
scroll to position [0, 0]
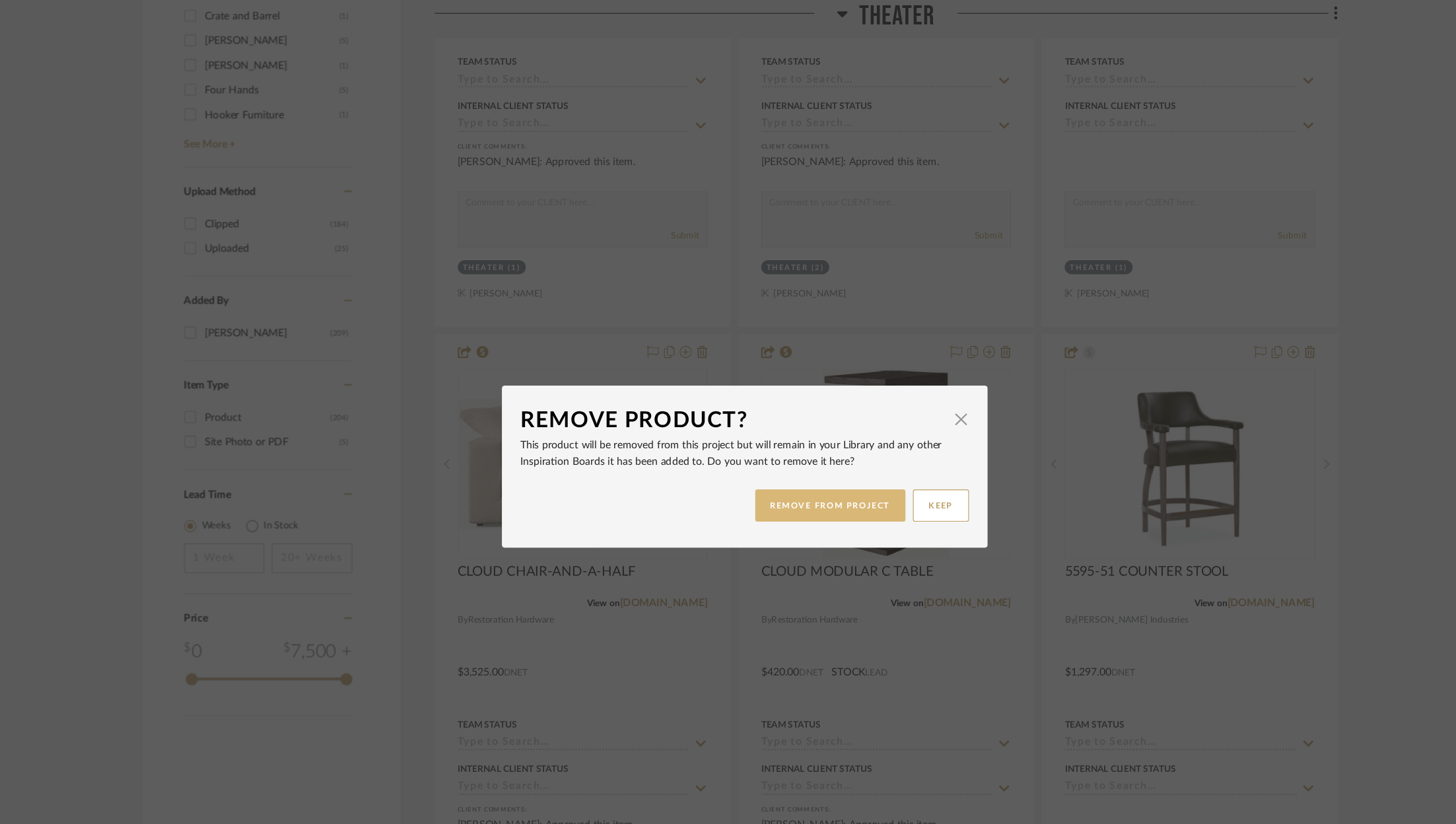
click at [829, 450] on button "REMOVE FROM PROJECT" at bounding box center [804, 447] width 133 height 29
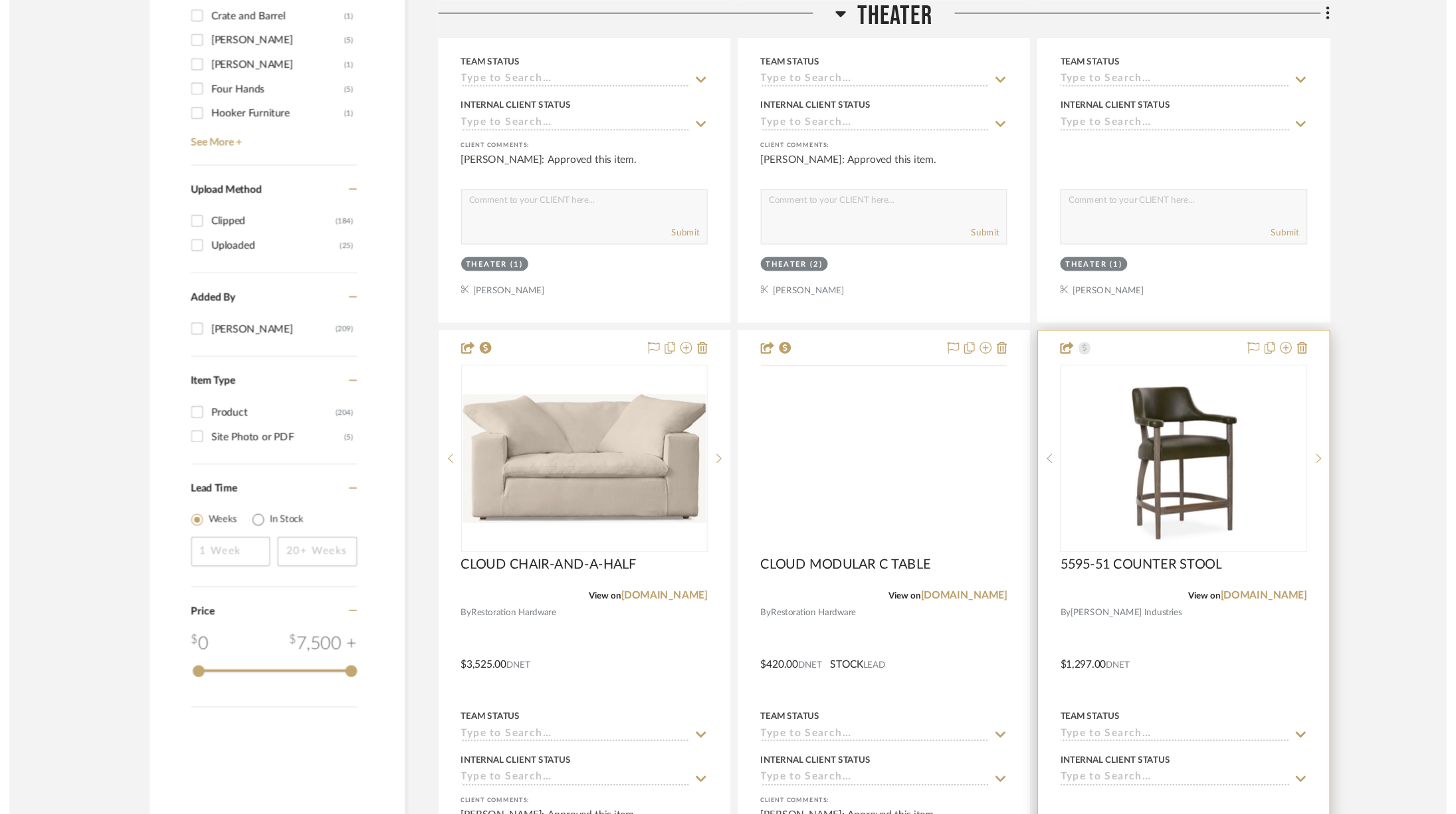
scroll to position [2107, 0]
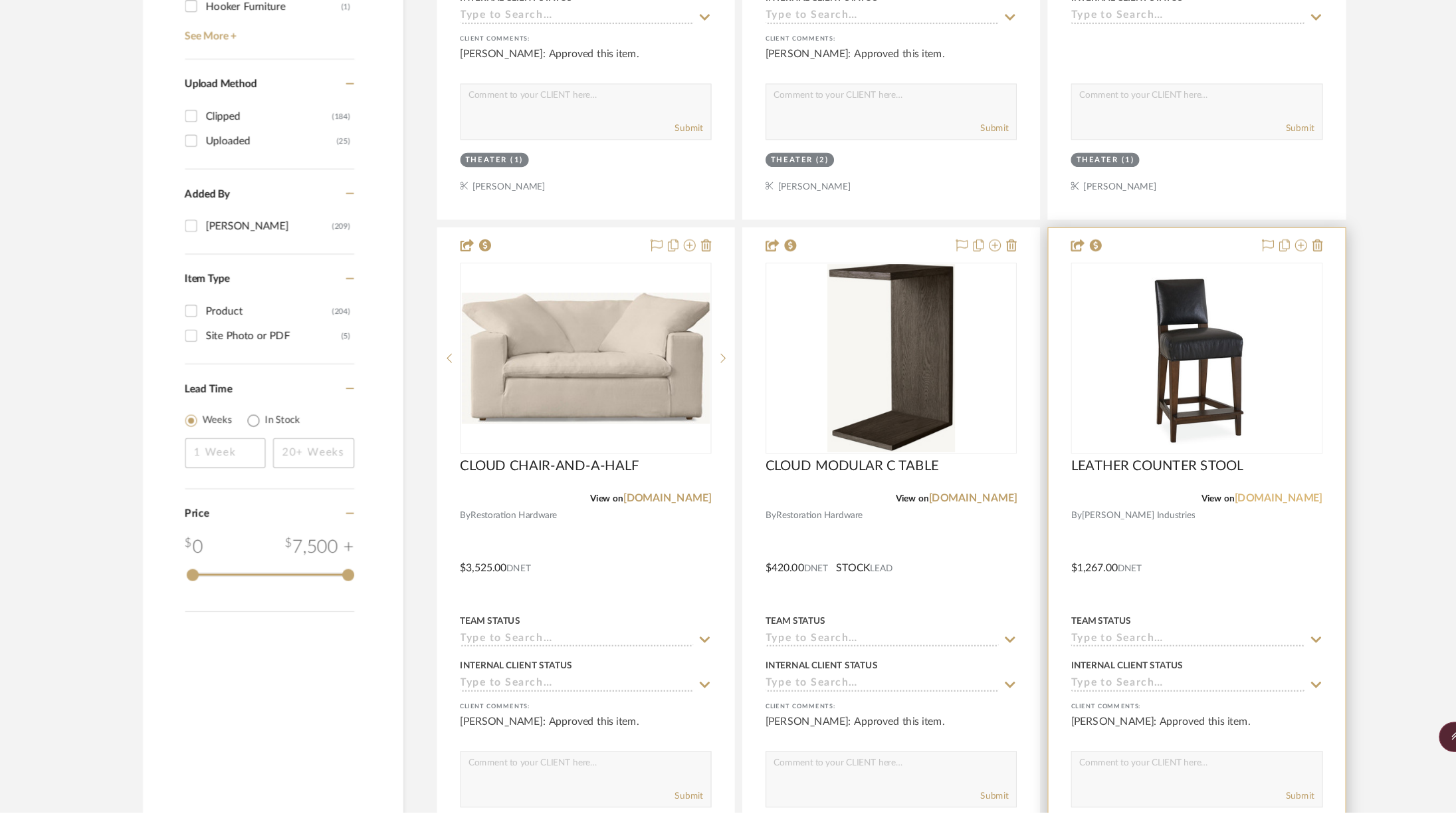
click at [1205, 532] on link "leeindustries.com" at bounding box center [1201, 537] width 78 height 9
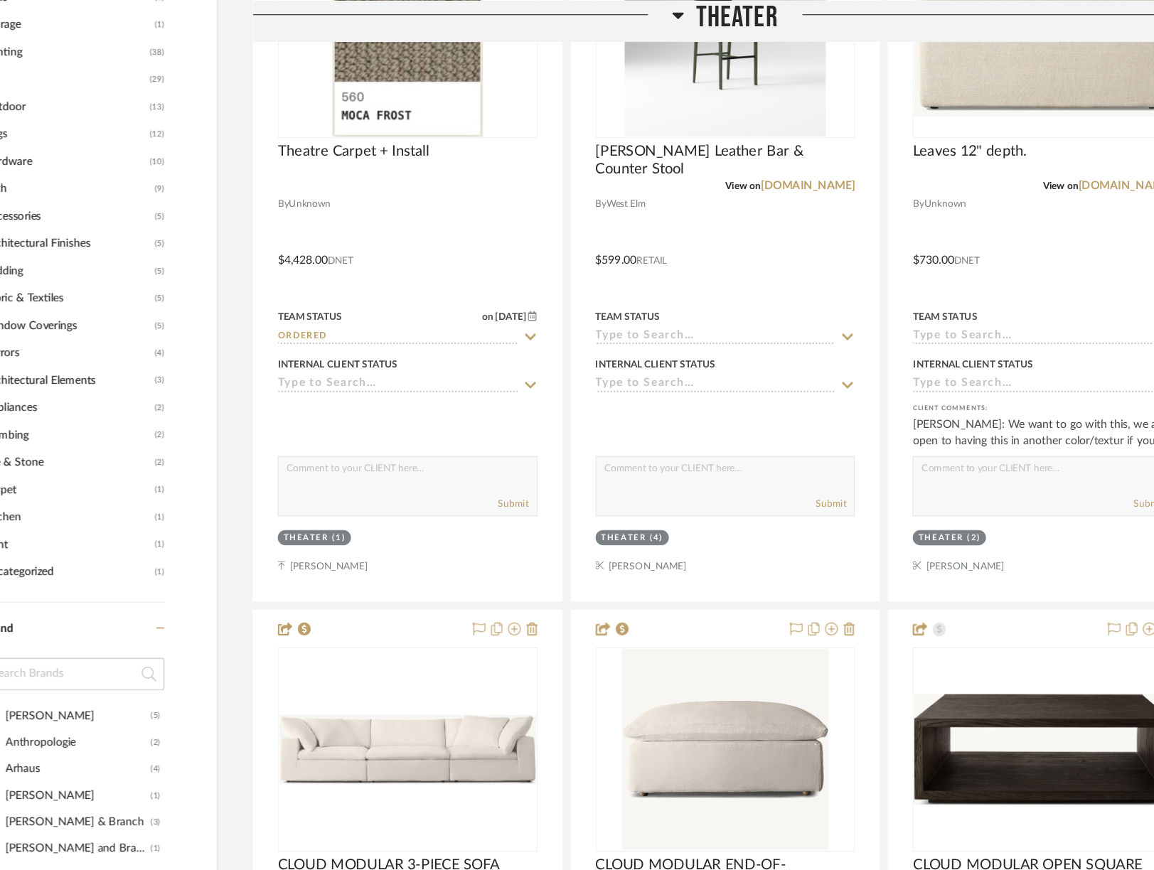
scroll to position [1064, 0]
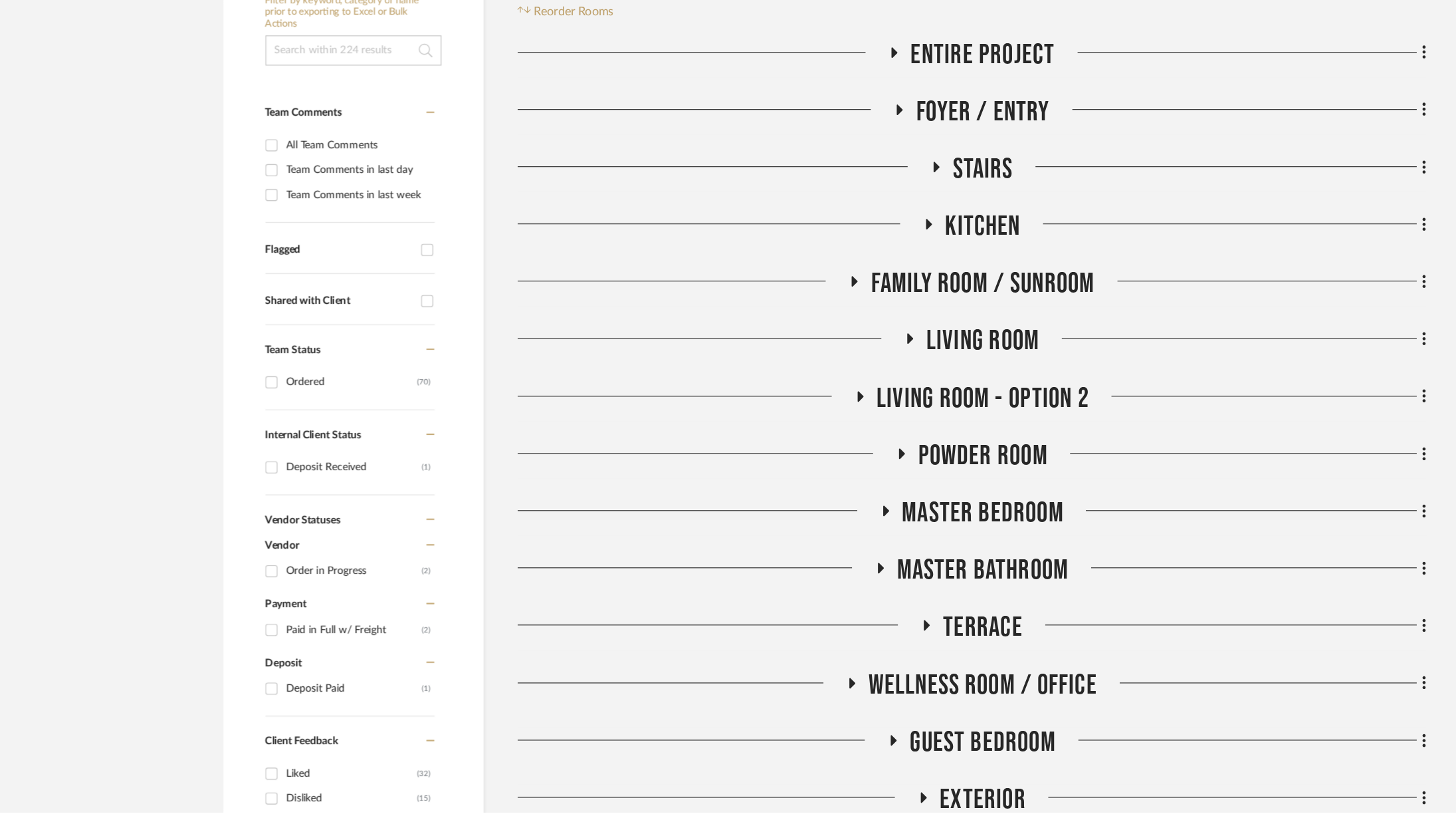
scroll to position [192, 0]
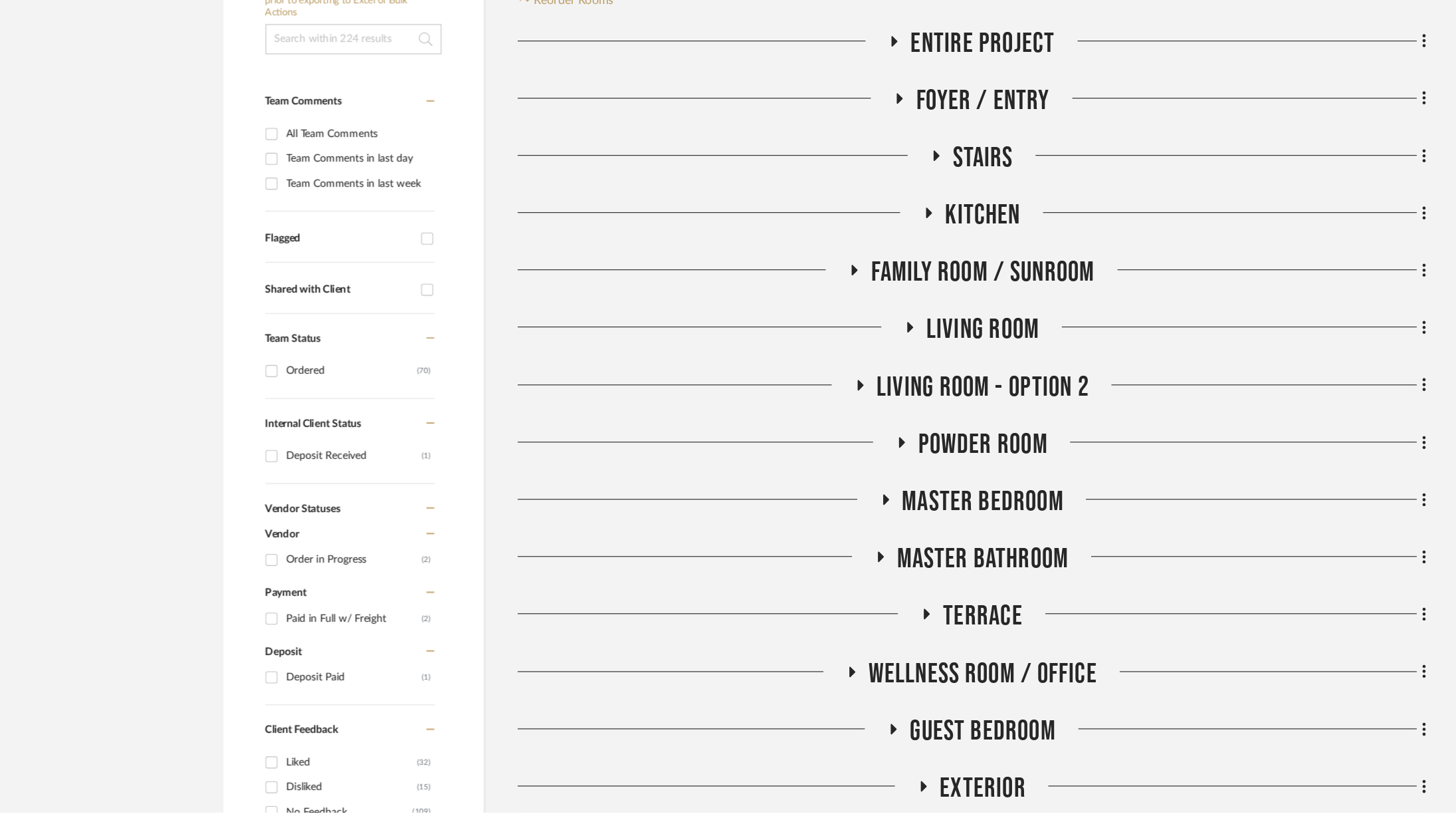
click at [824, 449] on span "Living Room - Option 2" at bounding box center [869, 439] width 187 height 29
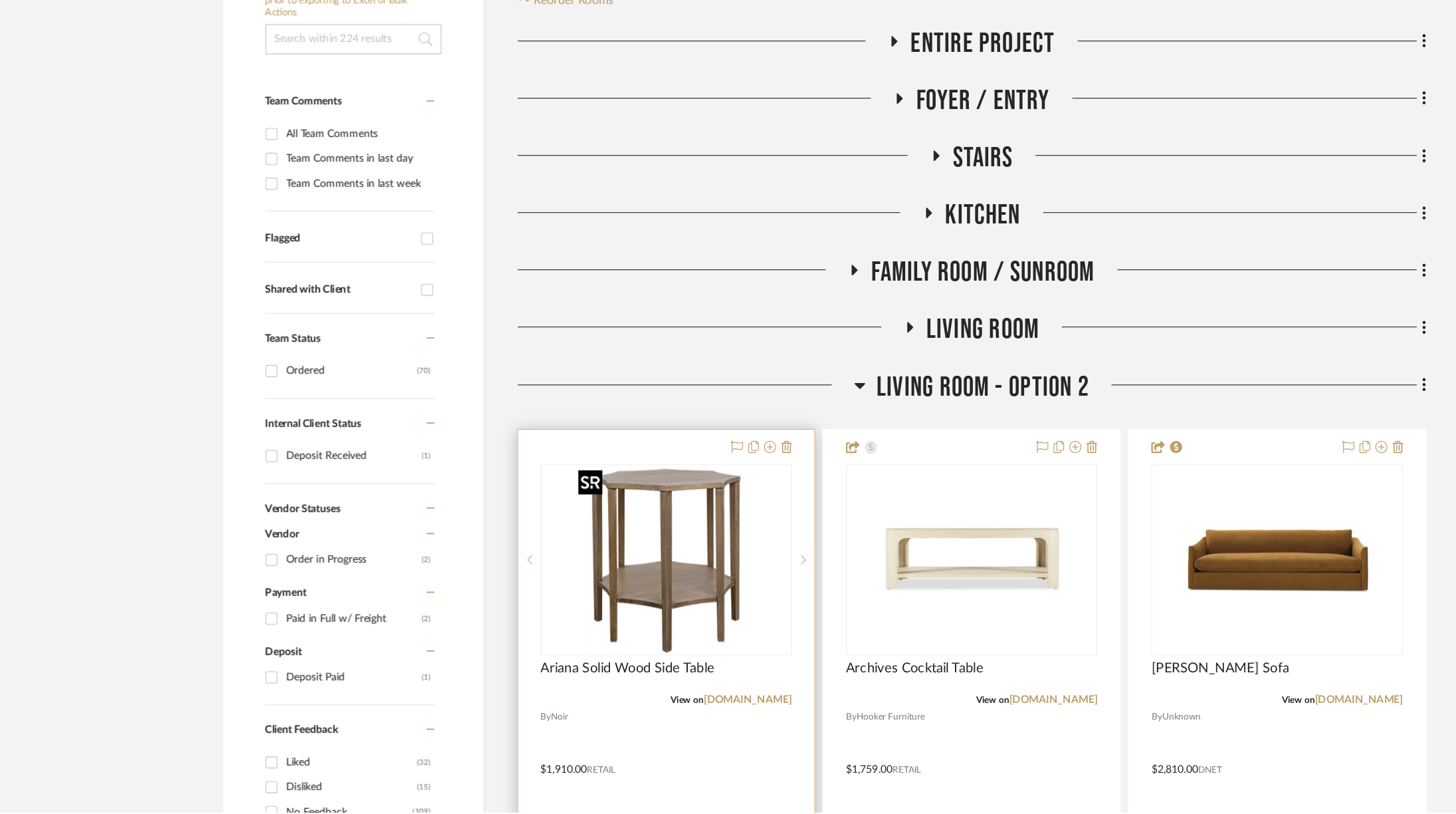
click at [585, 609] on img "0" at bounding box center [589, 591] width 166 height 167
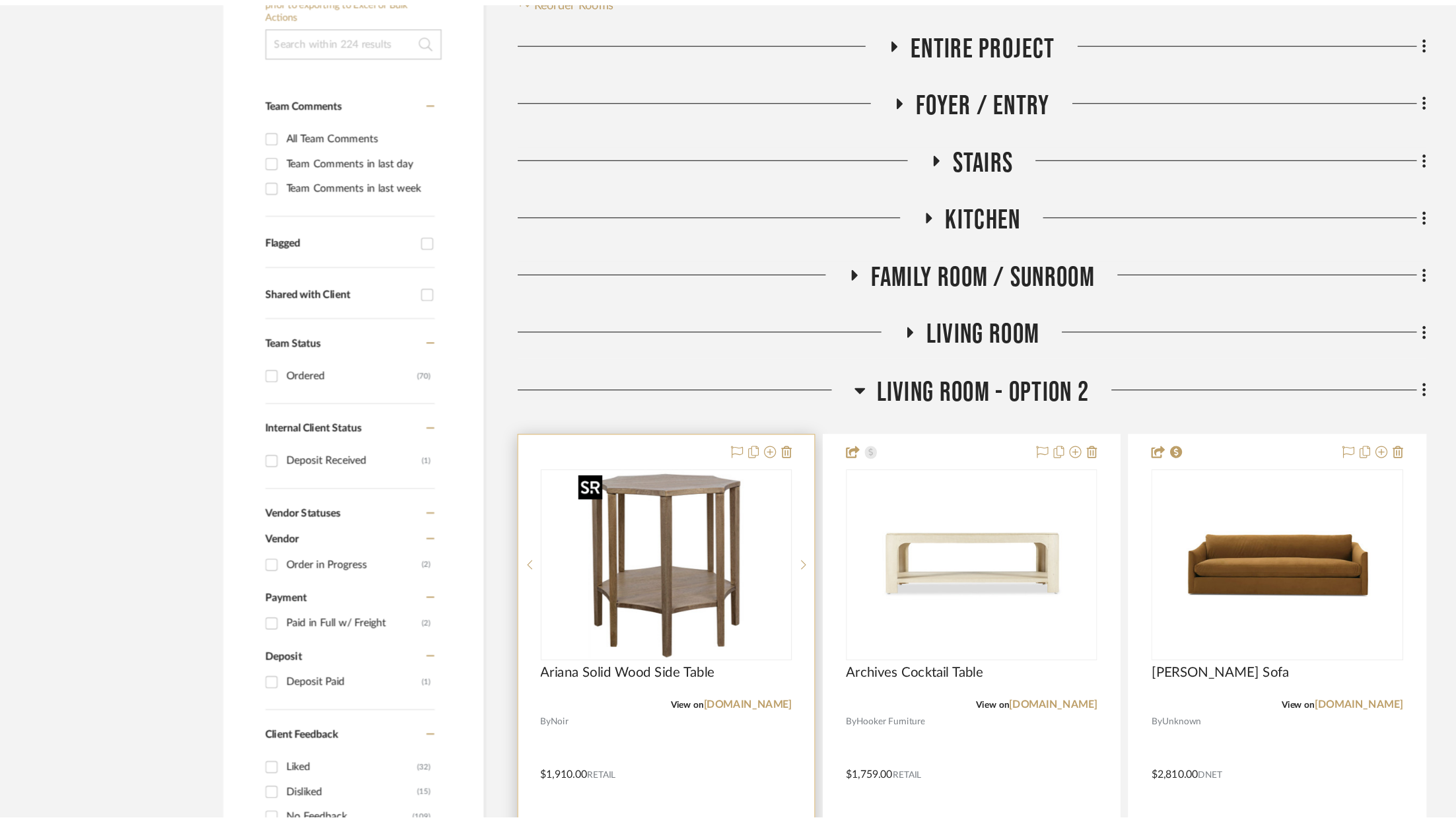
scroll to position [0, 0]
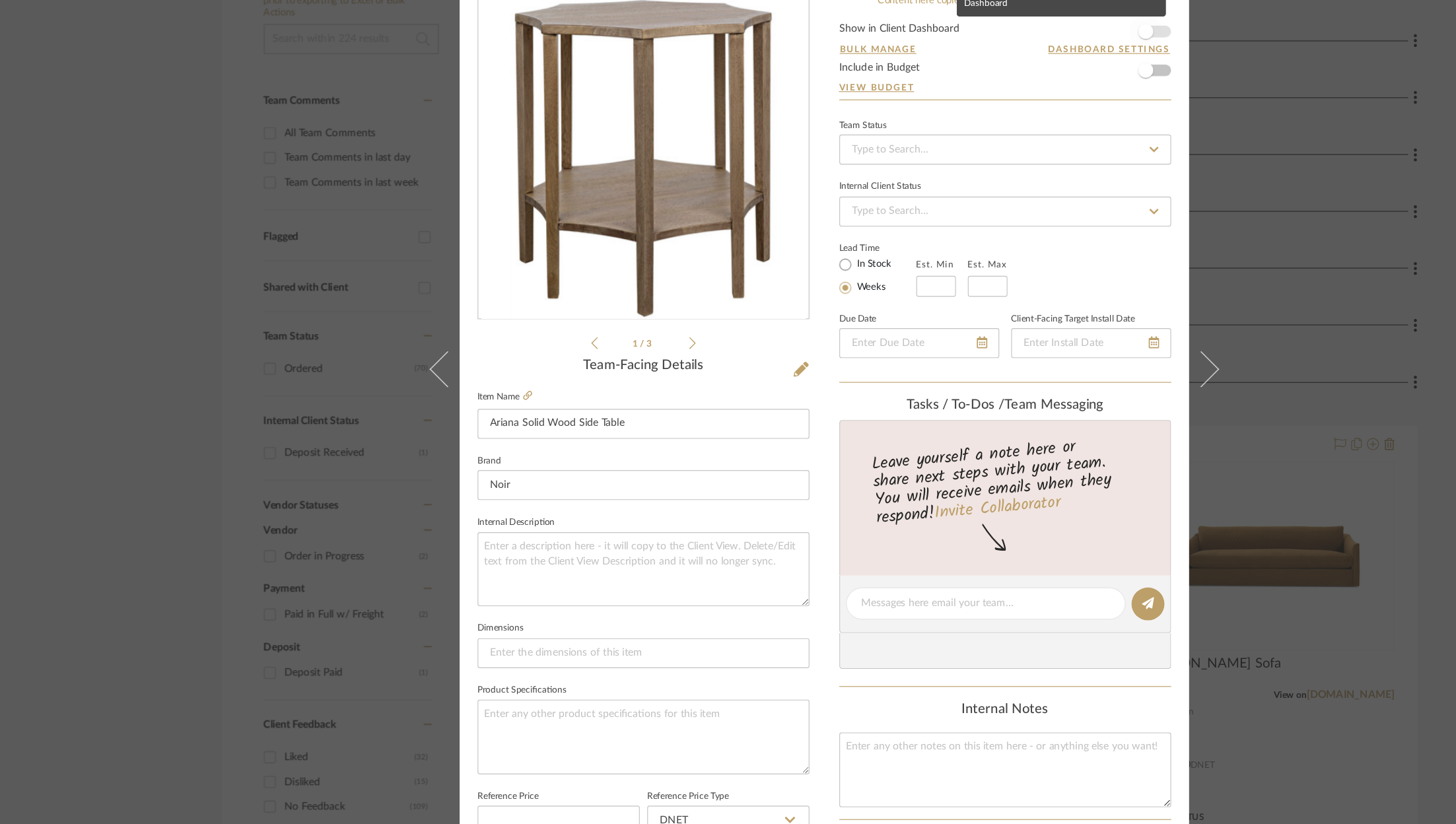
click at [1016, 123] on span "button" at bounding box center [1012, 123] width 29 height 29
click at [1080, 275] on div "FYDA - 655 City Park Living Room - Option 2 Ariana Solid Wood Side Table Team V…" at bounding box center [728, 412] width 1456 height 824
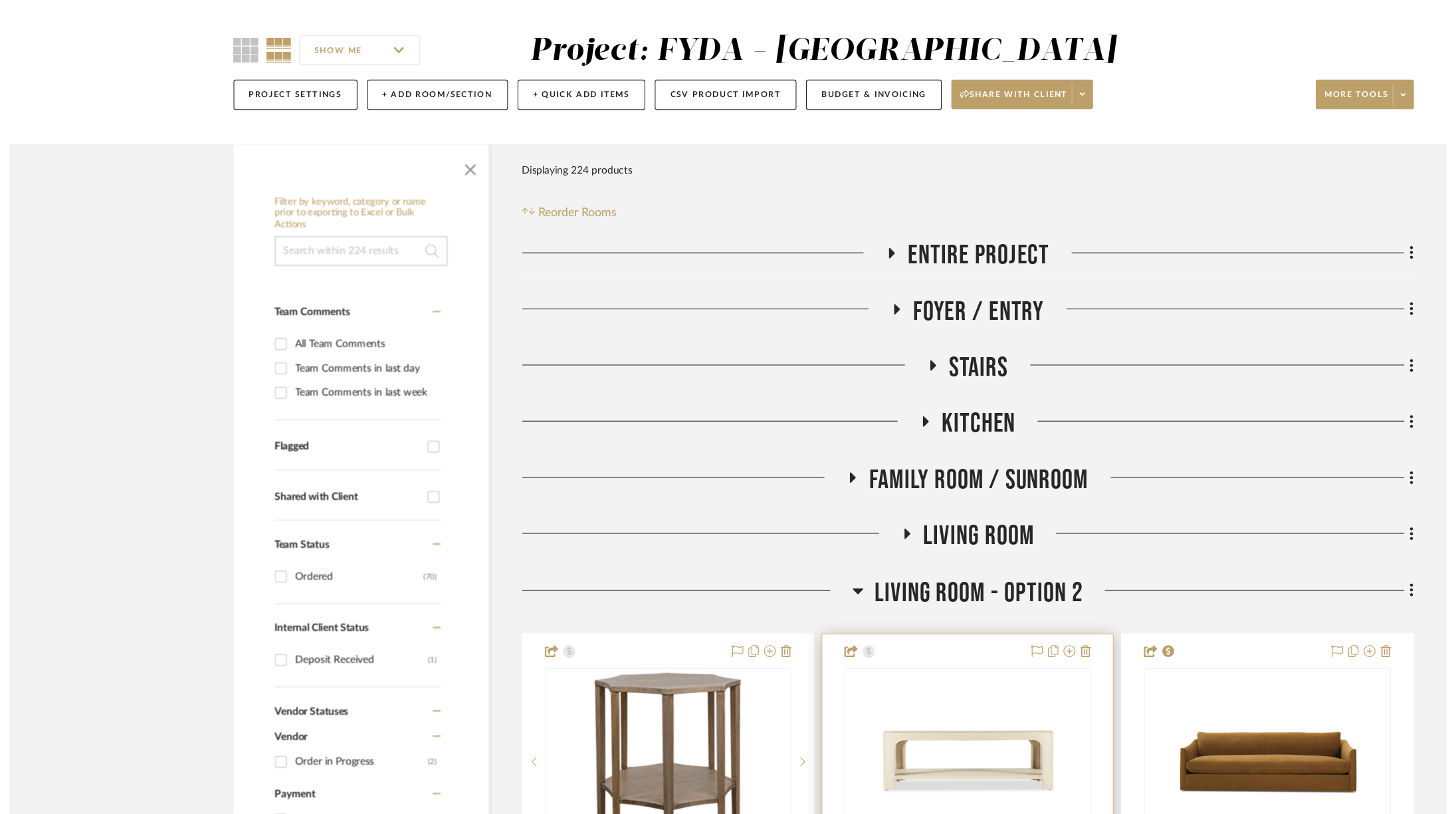
scroll to position [192, 0]
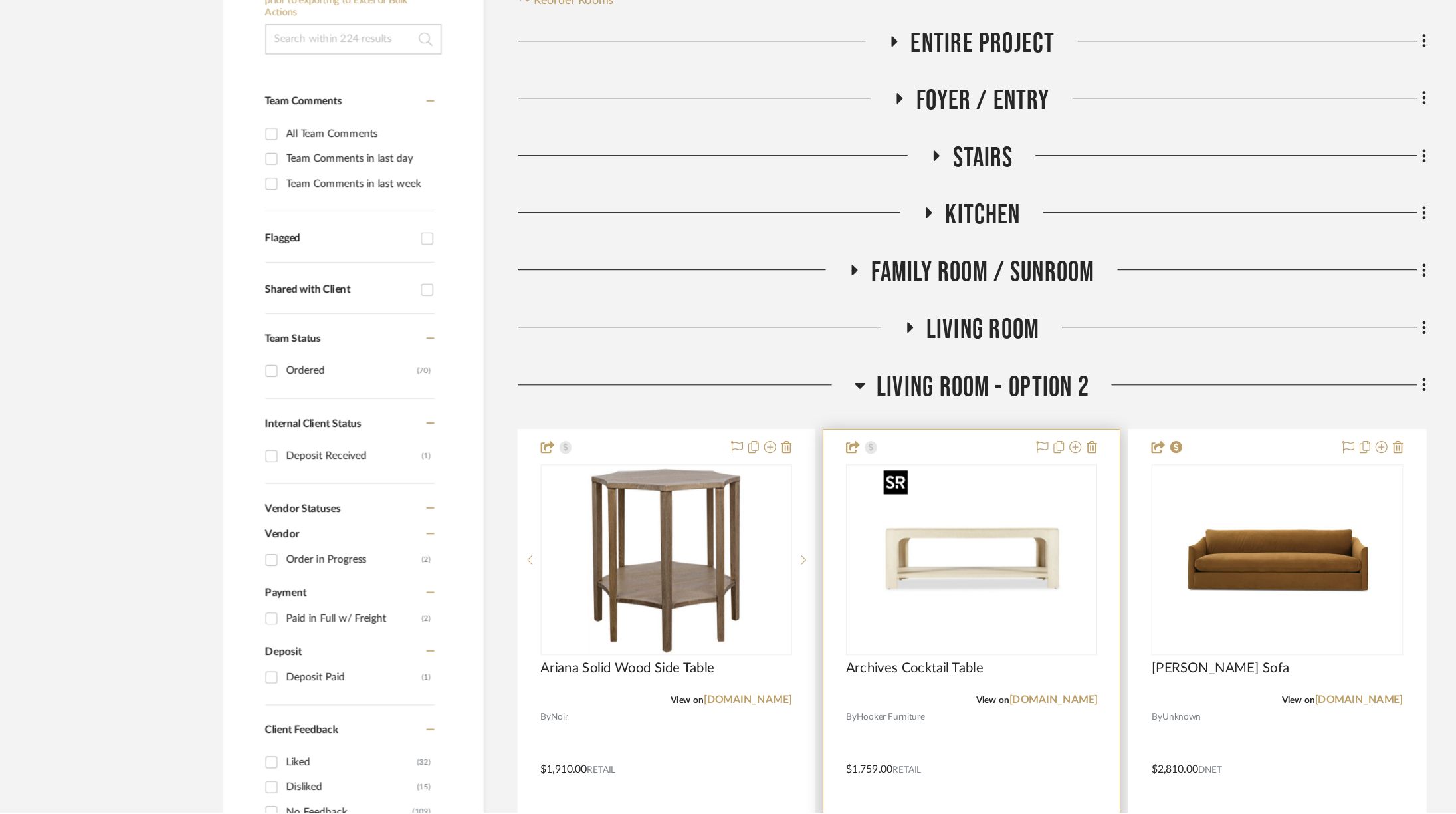
click at [0, 0] on img at bounding box center [0, 0] width 0 height 0
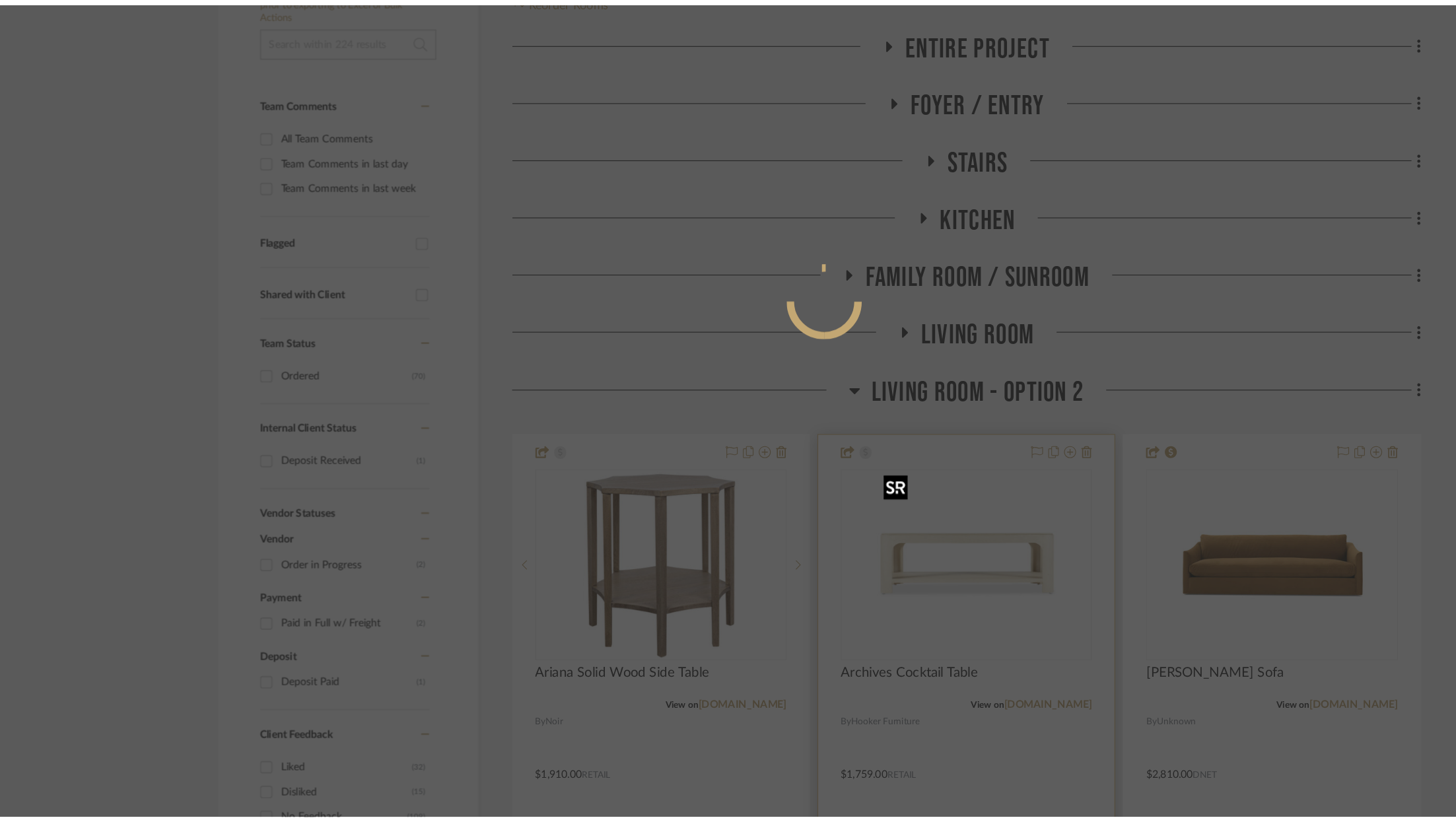
scroll to position [0, 0]
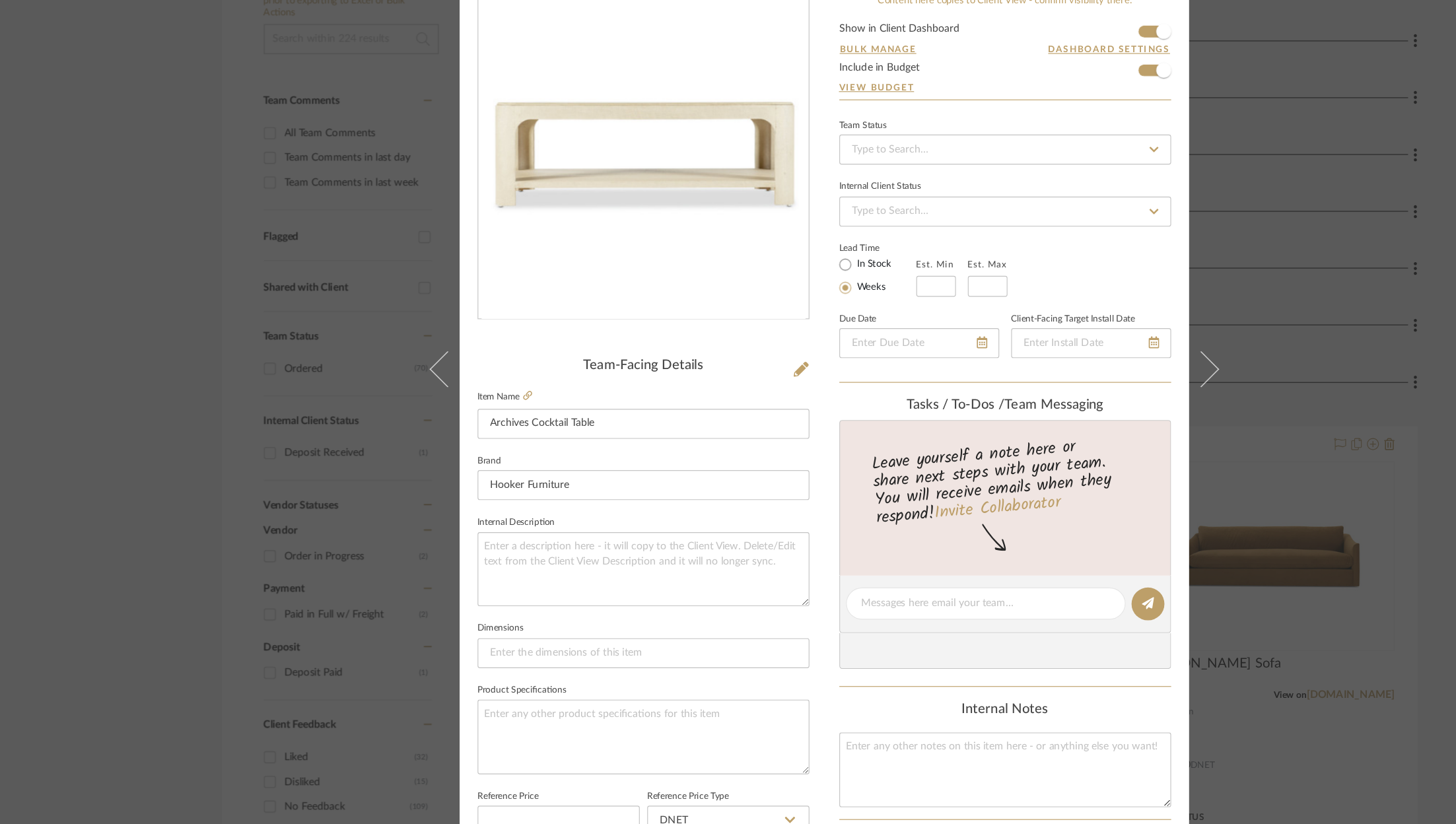
click at [1080, 194] on div "FYDA - 655 City Park Living Room - Option 2 Archives Cocktail Table Team View C…" at bounding box center [728, 412] width 1456 height 824
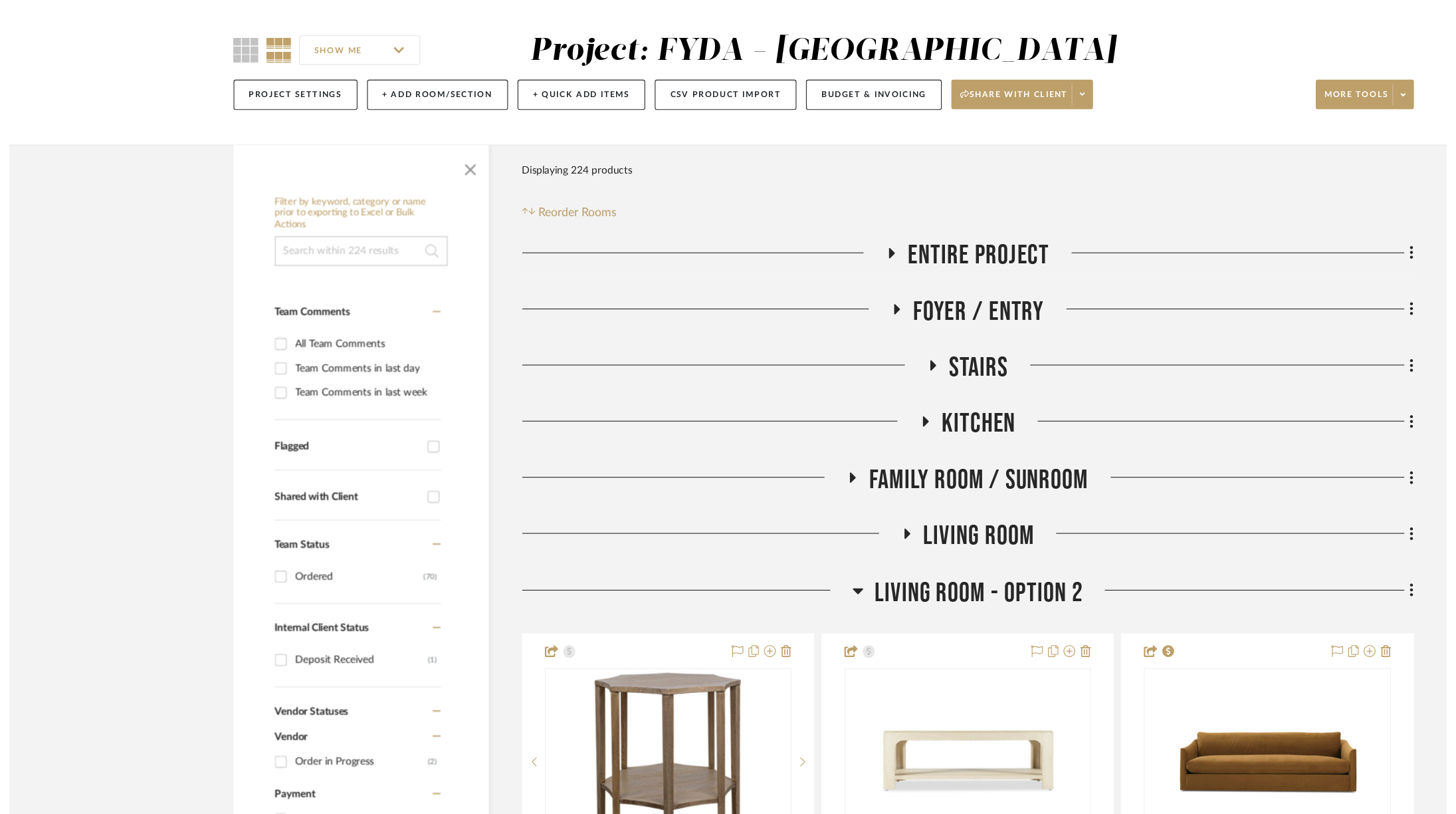
scroll to position [192, 0]
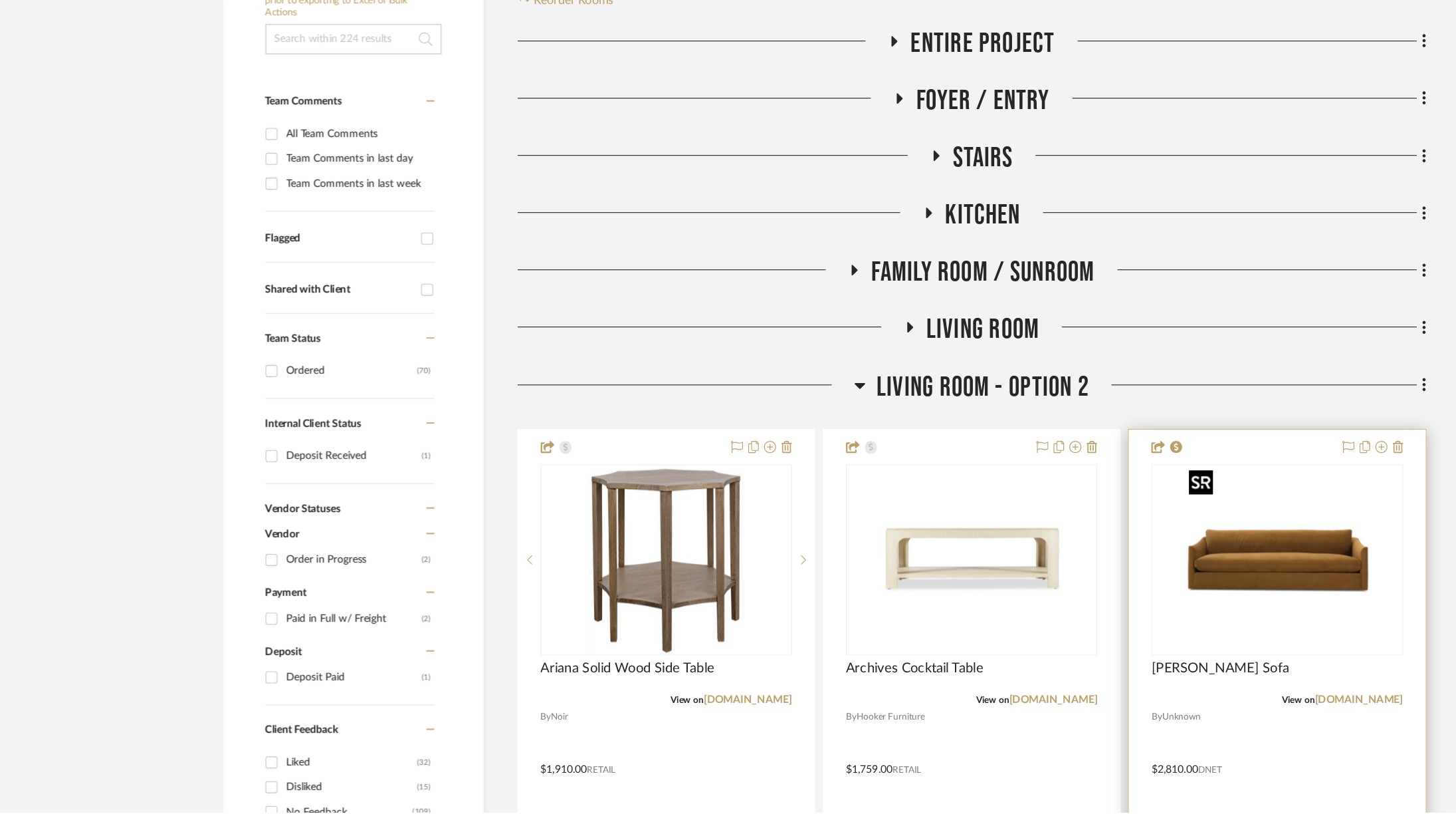
click at [1087, 583] on img "0" at bounding box center [1129, 591] width 166 height 167
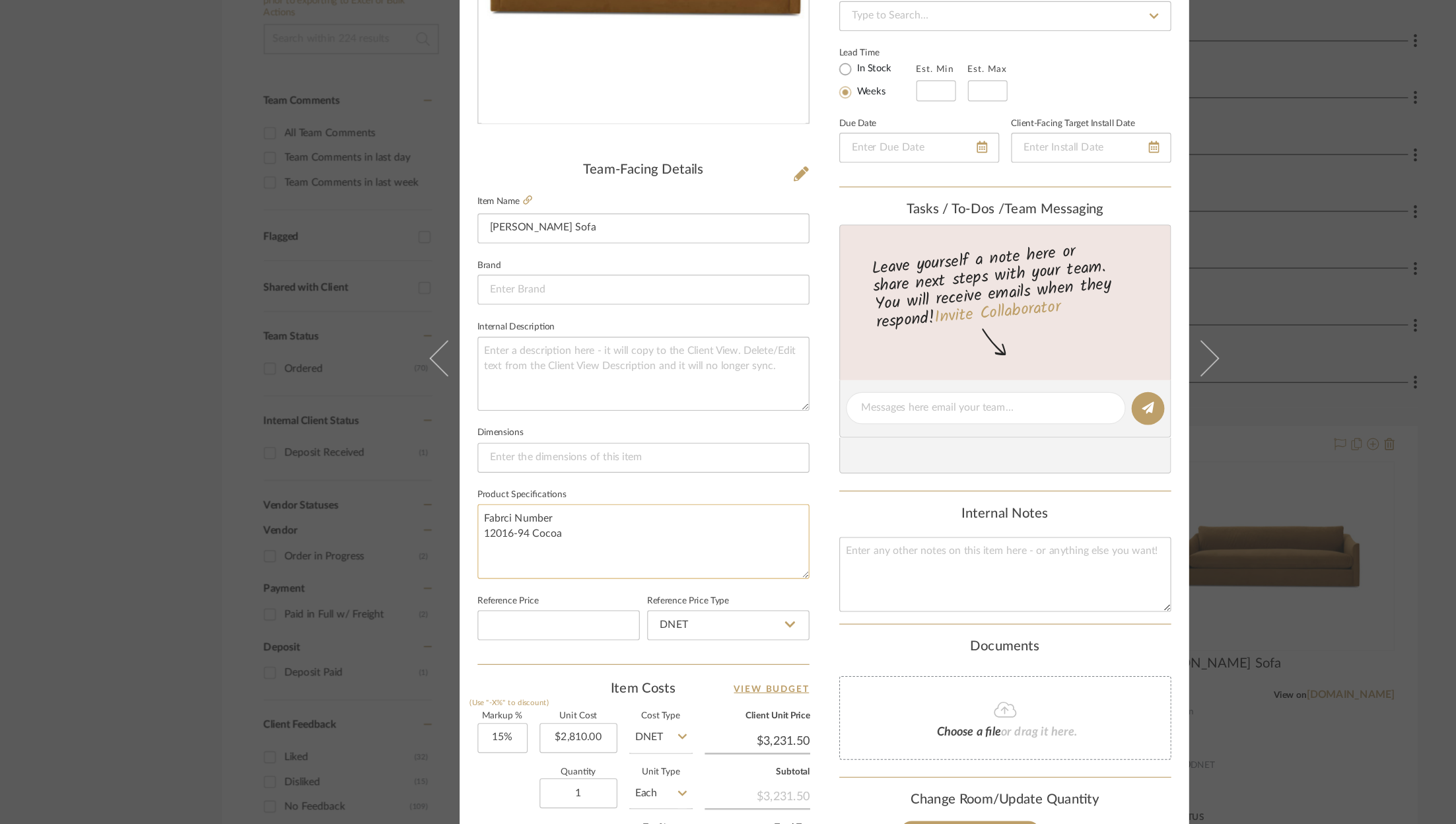
scroll to position [143, 0]
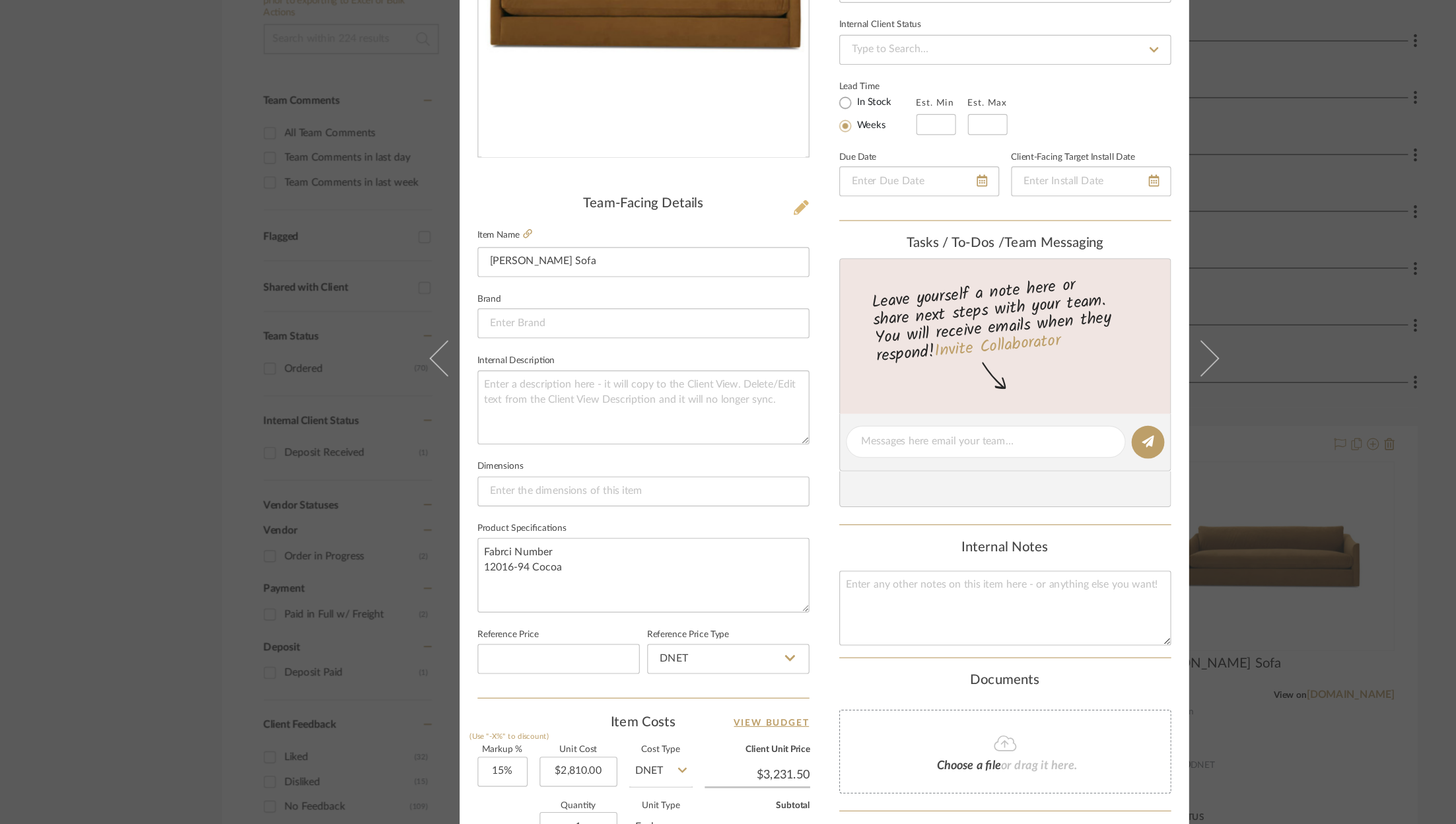
click at [704, 281] on icon at bounding box center [708, 279] width 13 height 13
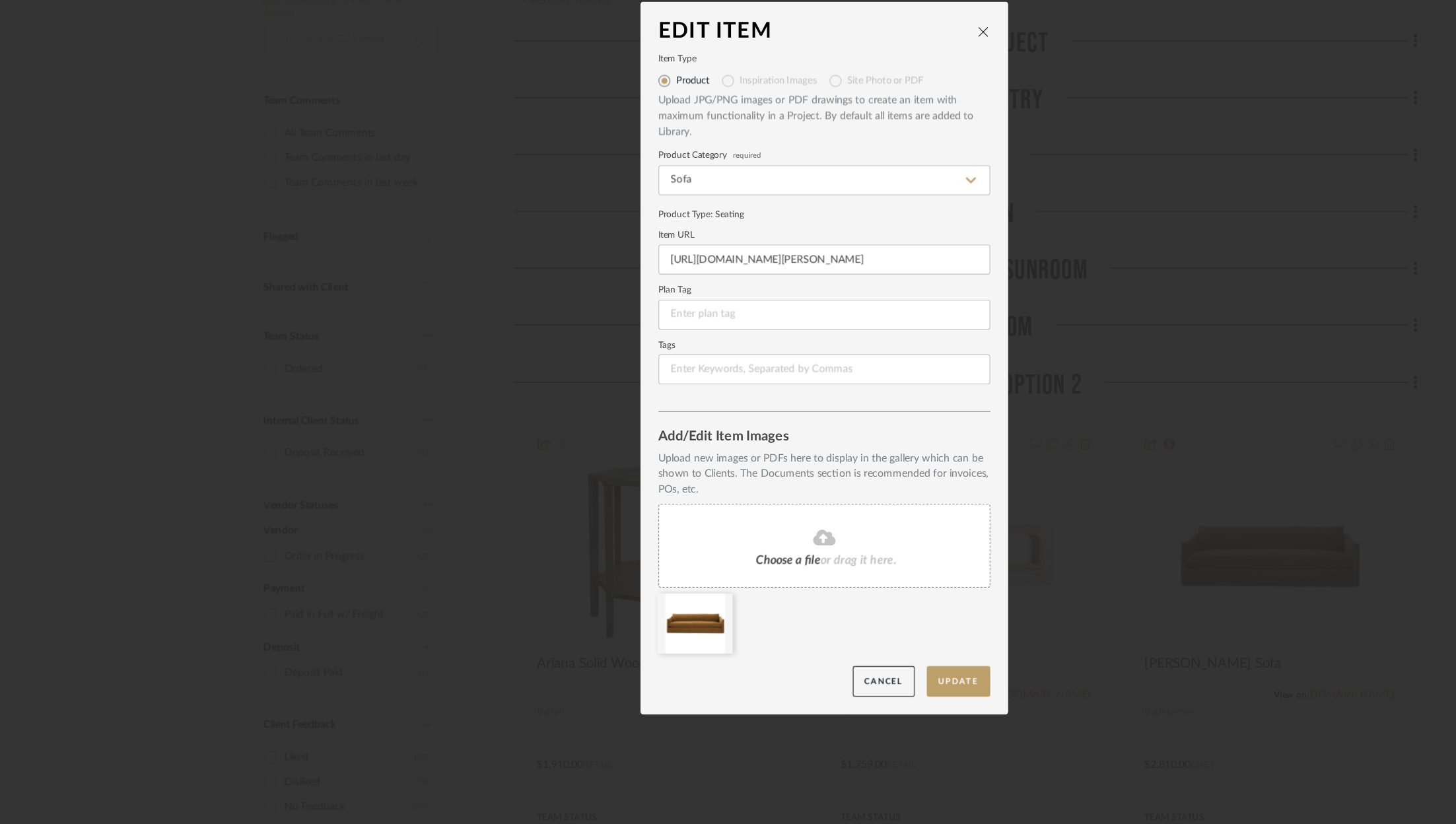
click at [721, 568] on icon at bounding box center [728, 570] width 20 height 14
click at [851, 701] on button "Update" at bounding box center [846, 697] width 56 height 27
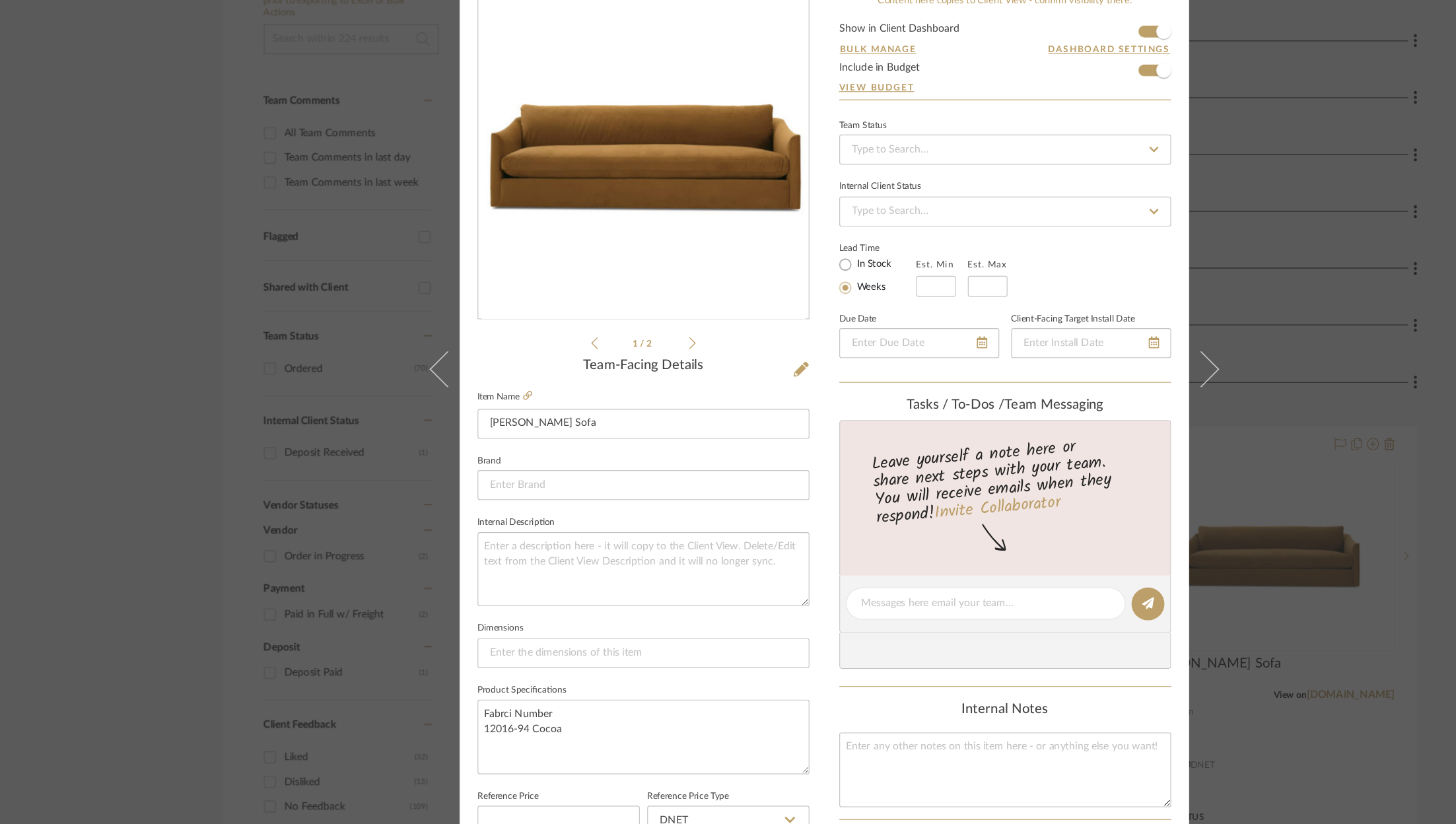
click at [609, 402] on icon at bounding box center [611, 399] width 6 height 12
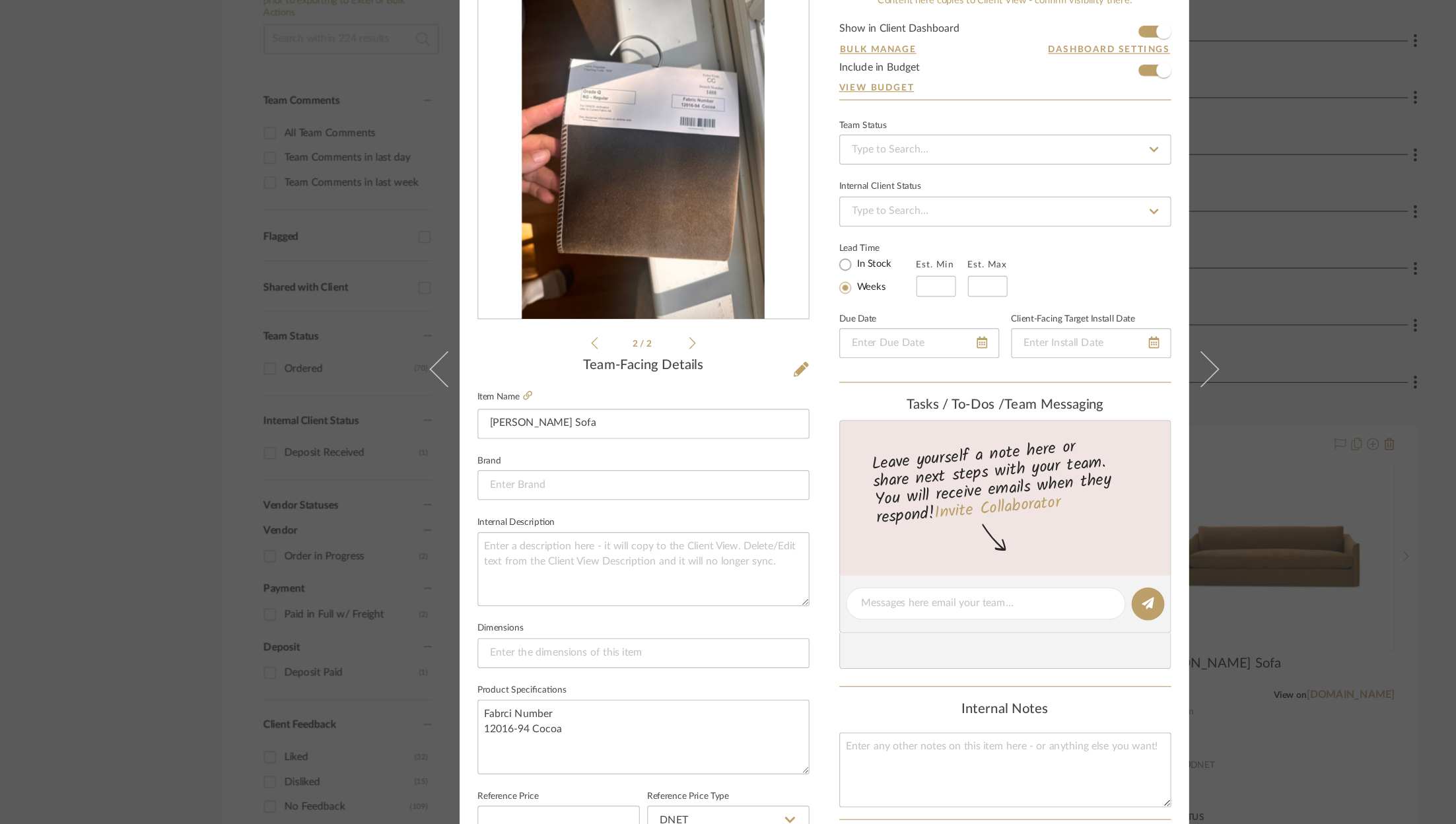
click at [522, 403] on icon at bounding box center [525, 399] width 6 height 12
